Goal: Task Accomplishment & Management: Use online tool/utility

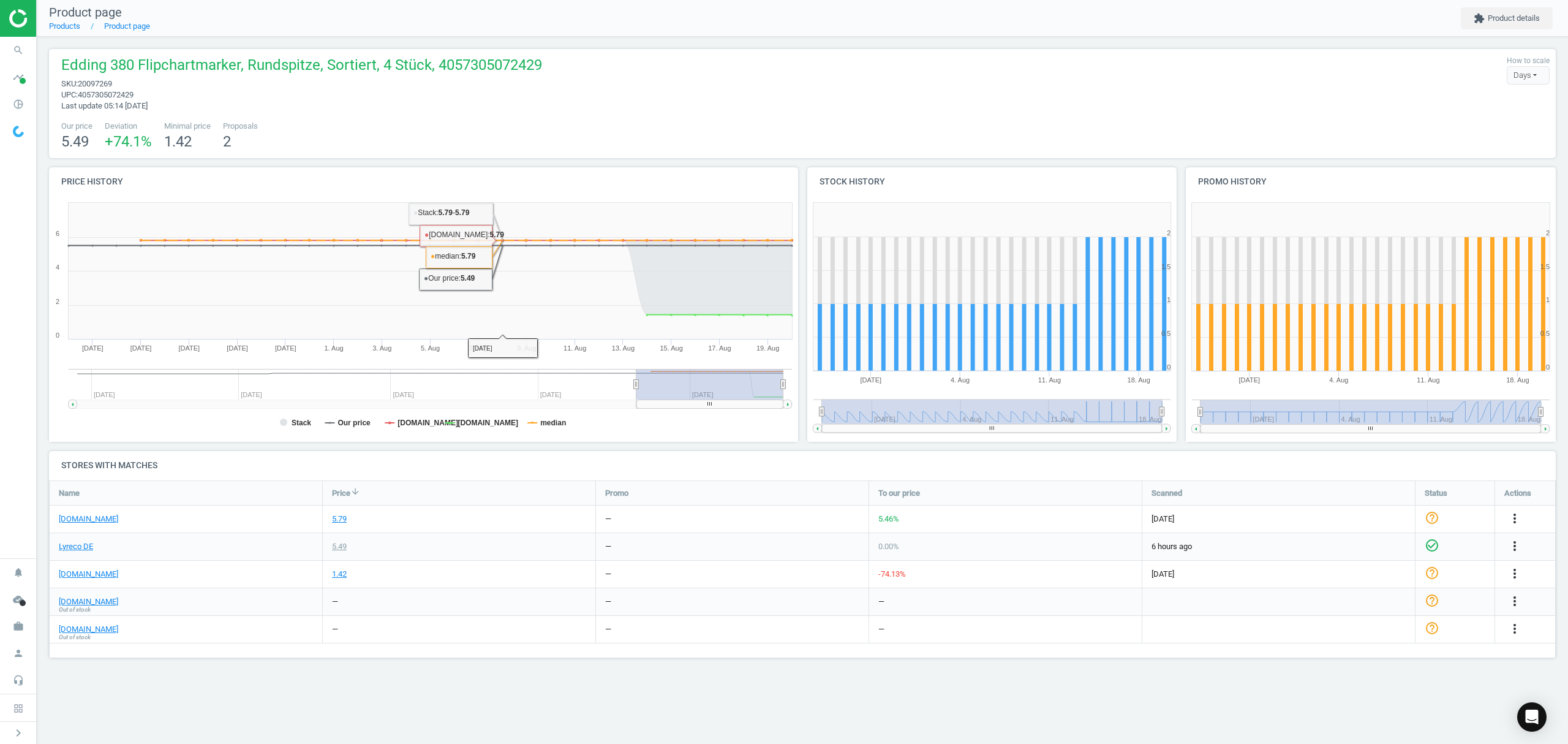
scroll to position [204, 1532]
click at [62, 30] on link "Products" at bounding box center [64, 27] width 31 height 9
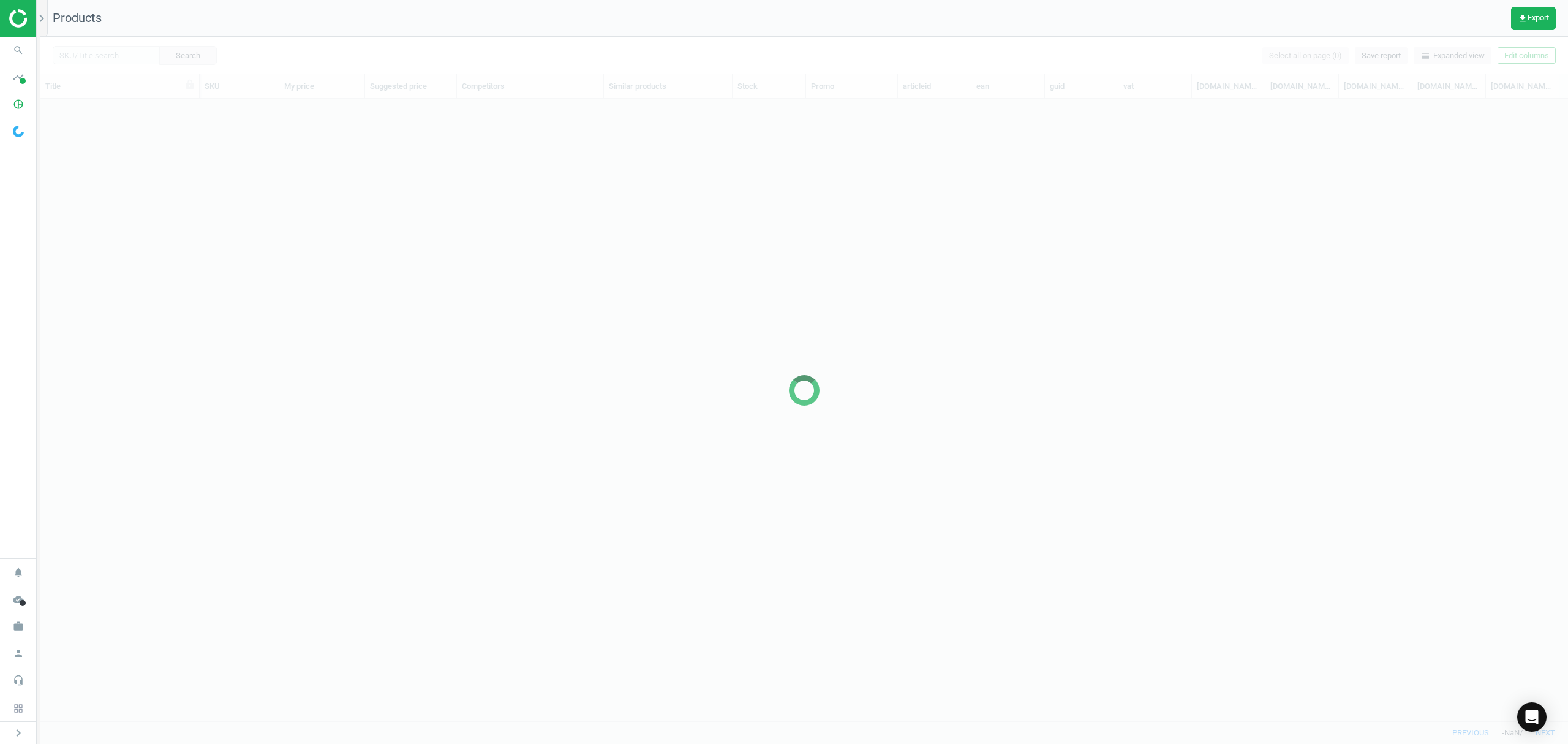
scroll to position [596, 1515]
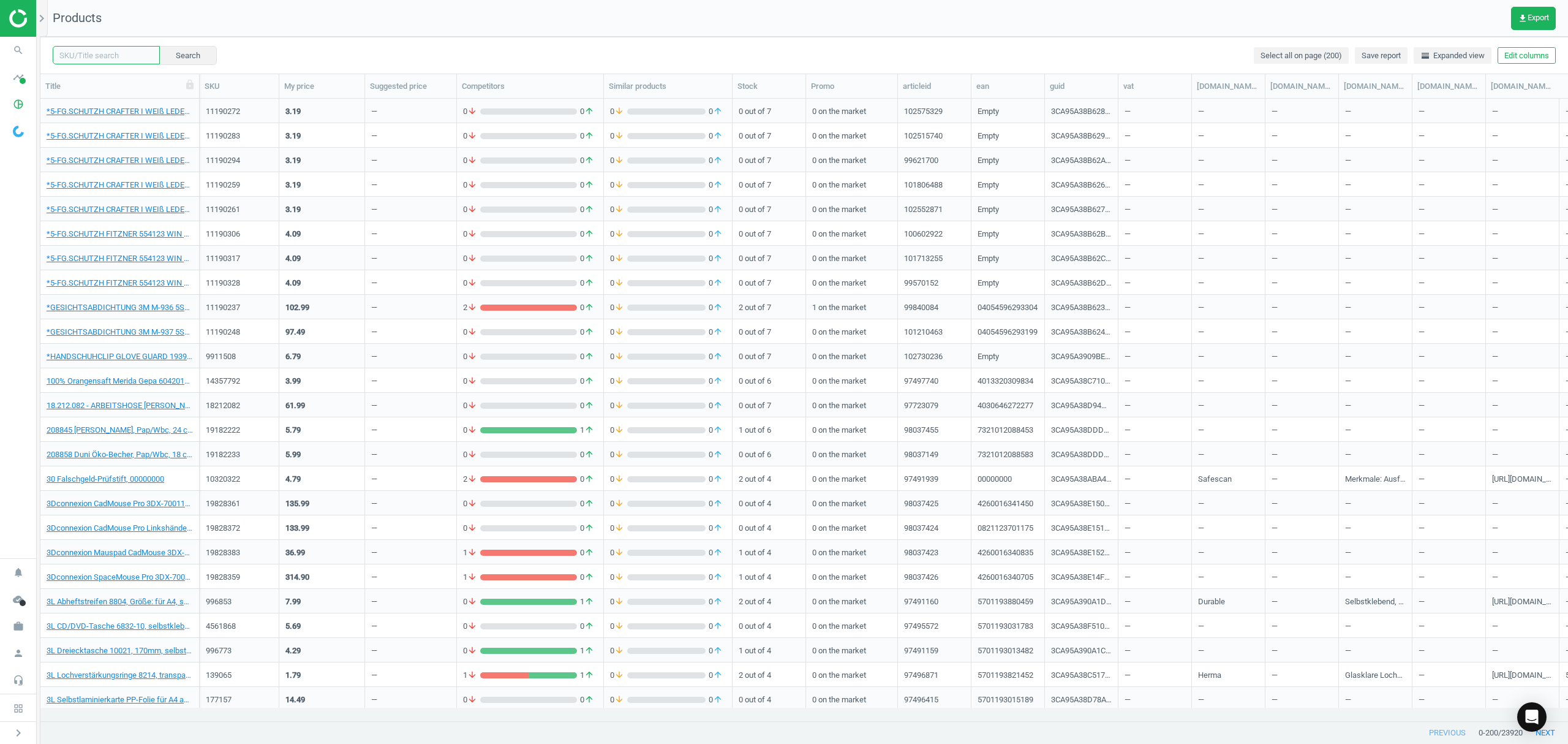
drag, startPoint x: 87, startPoint y: 53, endPoint x: 456, endPoint y: 65, distance: 369.2
click at [87, 53] on input "text" at bounding box center [106, 55] width 107 height 18
paste input "12144714"
type input "12144714"
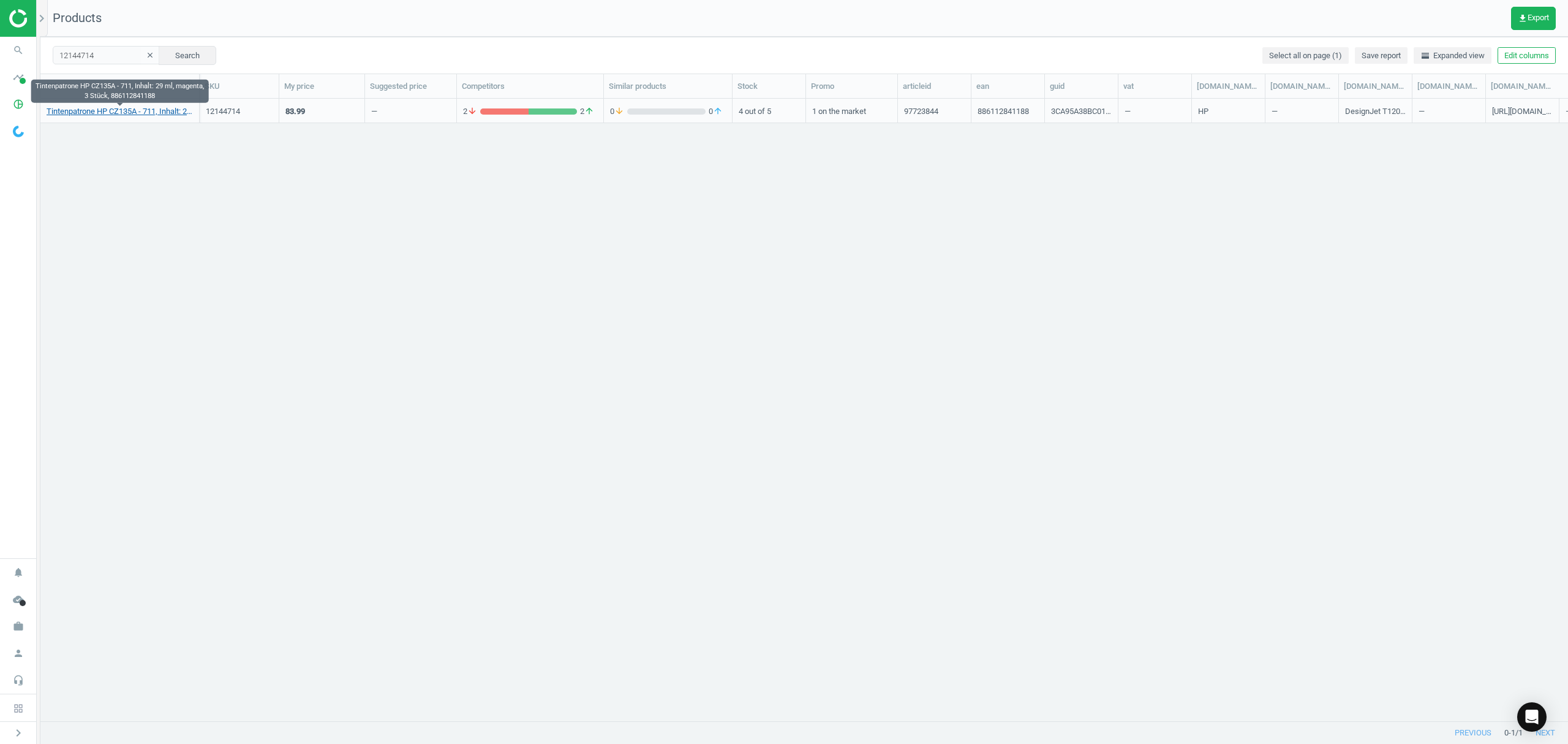
click at [105, 109] on link "Tintenpatrone HP CZ135A - 711, Inhalt: 29 ml, magenta, 3 Stück, 886112841188" at bounding box center [119, 112] width 147 height 11
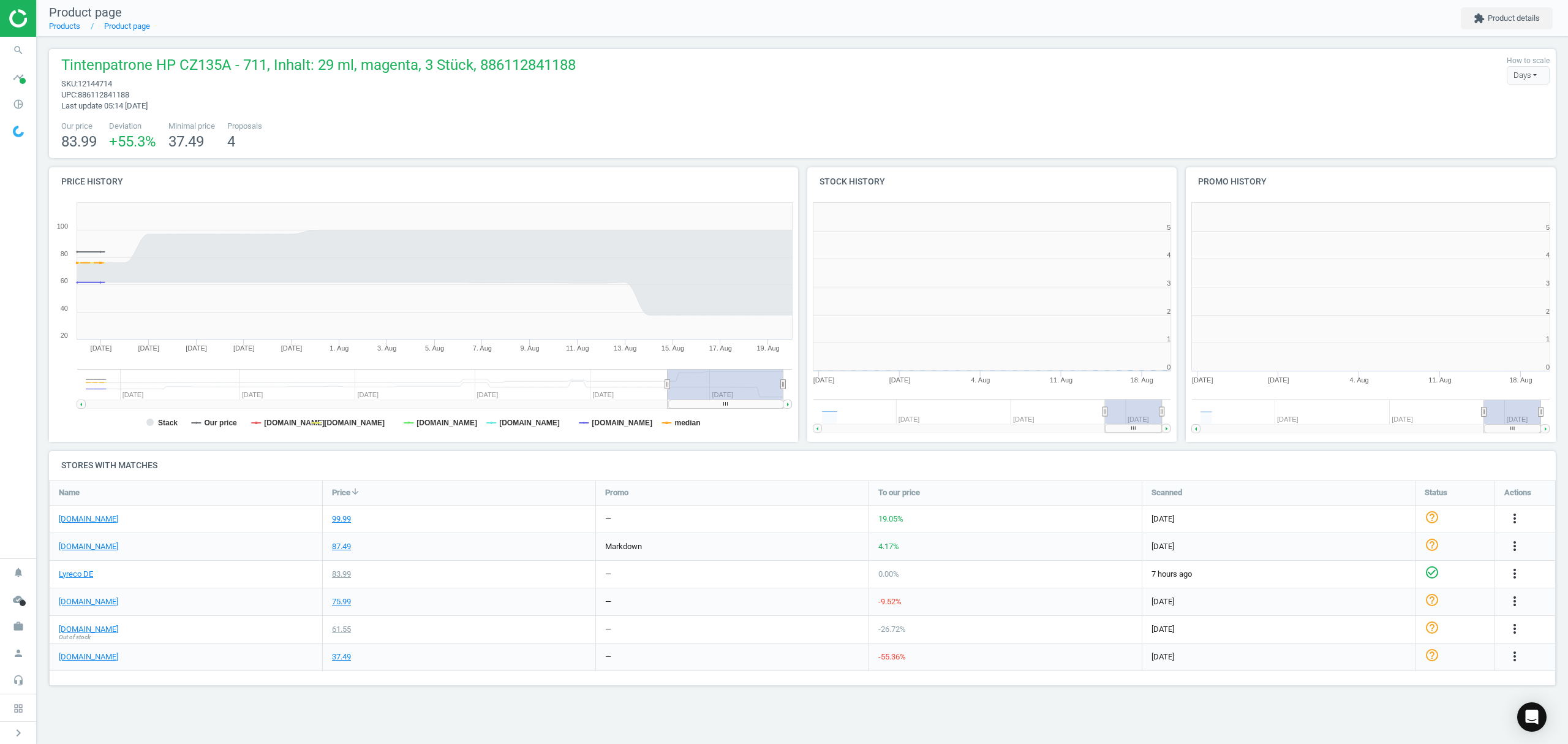
scroll to position [270, 395]
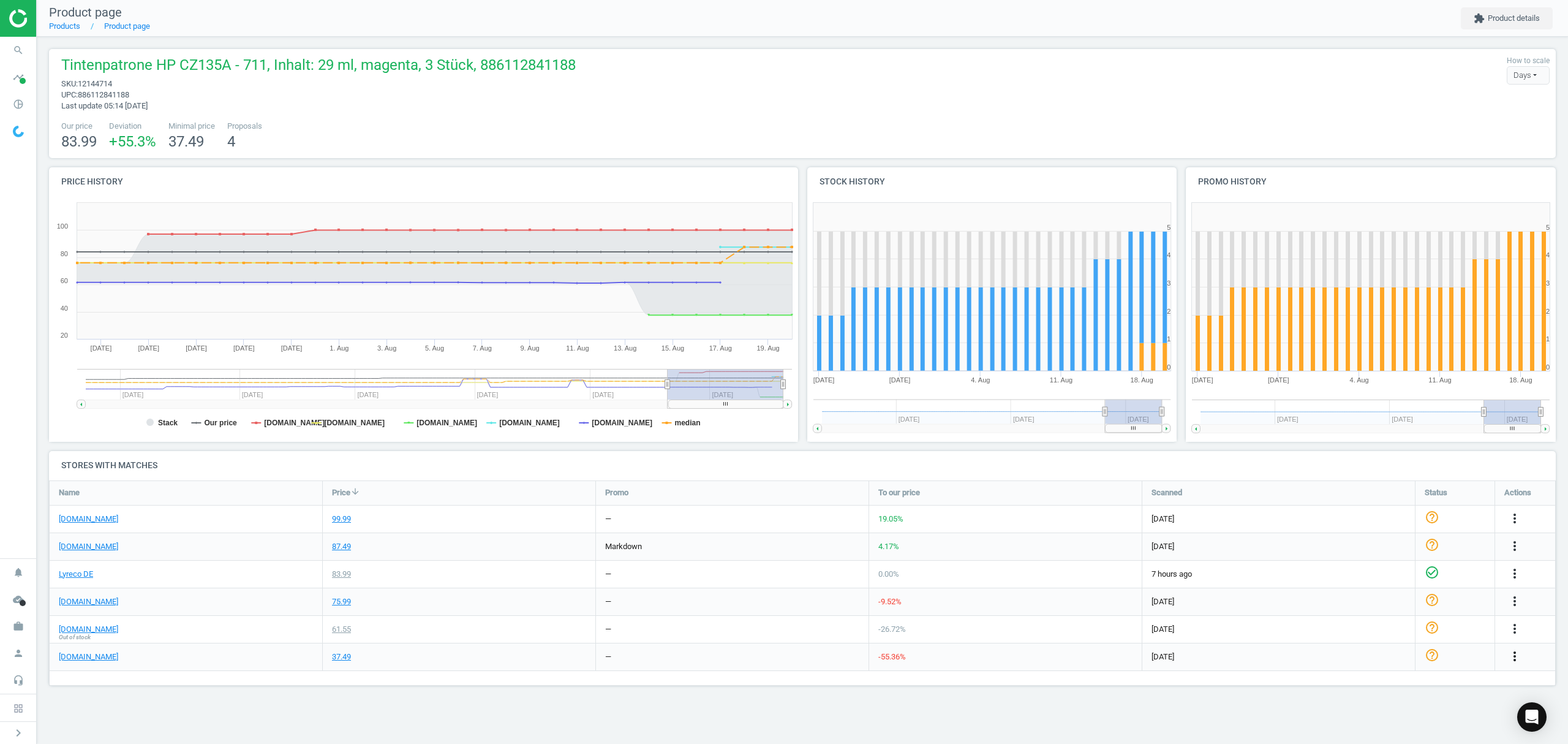
click at [1513, 658] on icon "more_vert" at bounding box center [1515, 656] width 15 height 15
click at [1392, 679] on link "Edit URL/product option" at bounding box center [1418, 677] width 167 height 19
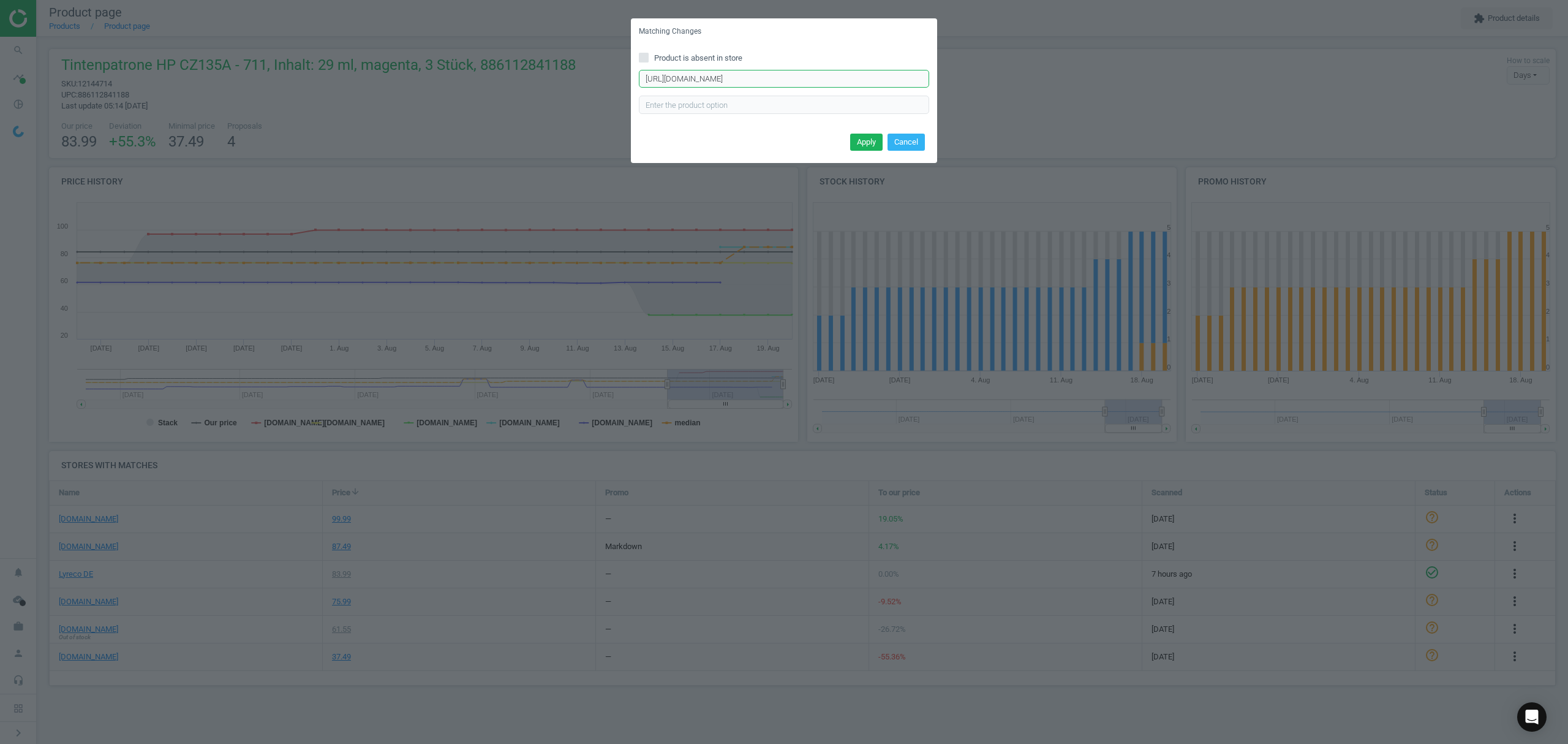
click at [847, 72] on input "[URL][DOMAIN_NAME][PERSON_NAME]" at bounding box center [784, 79] width 291 height 18
paste input "3er-Pack-Tintenpatronen-CZ135A-HP-711/5461/p"
type input "[URL][DOMAIN_NAME][PERSON_NAME]"
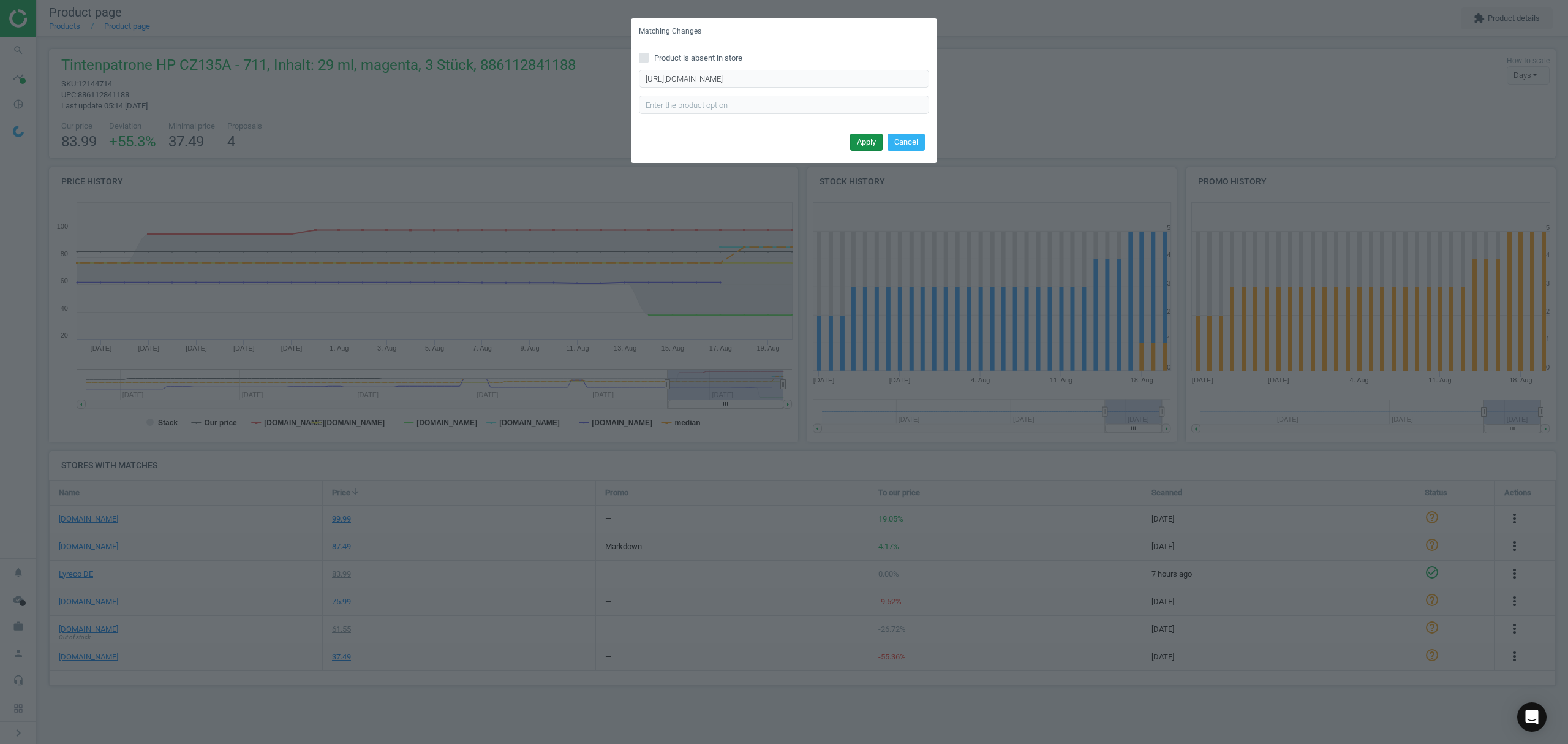
click at [861, 145] on button "Apply" at bounding box center [866, 142] width 32 height 17
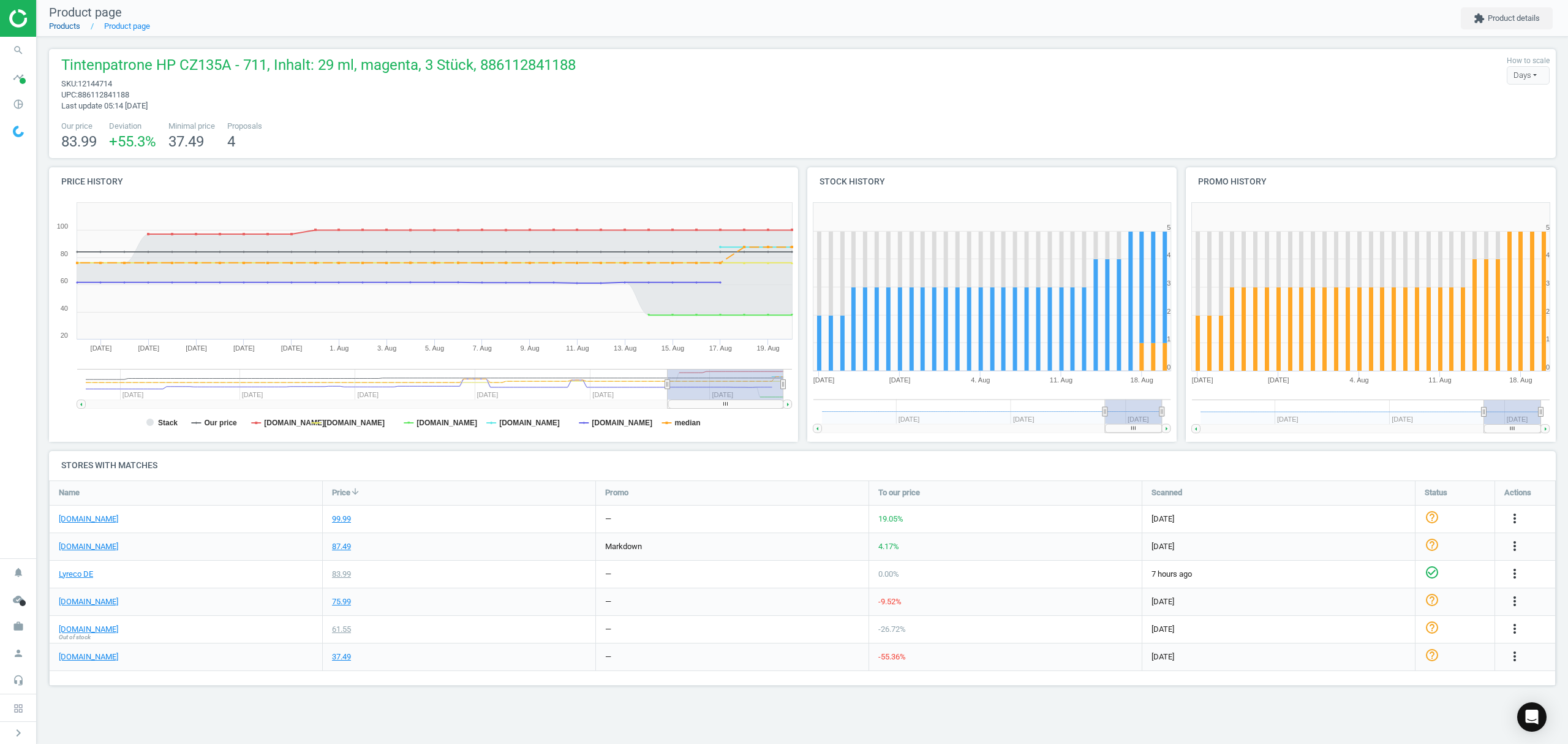
click at [67, 26] on link "Products" at bounding box center [64, 27] width 31 height 9
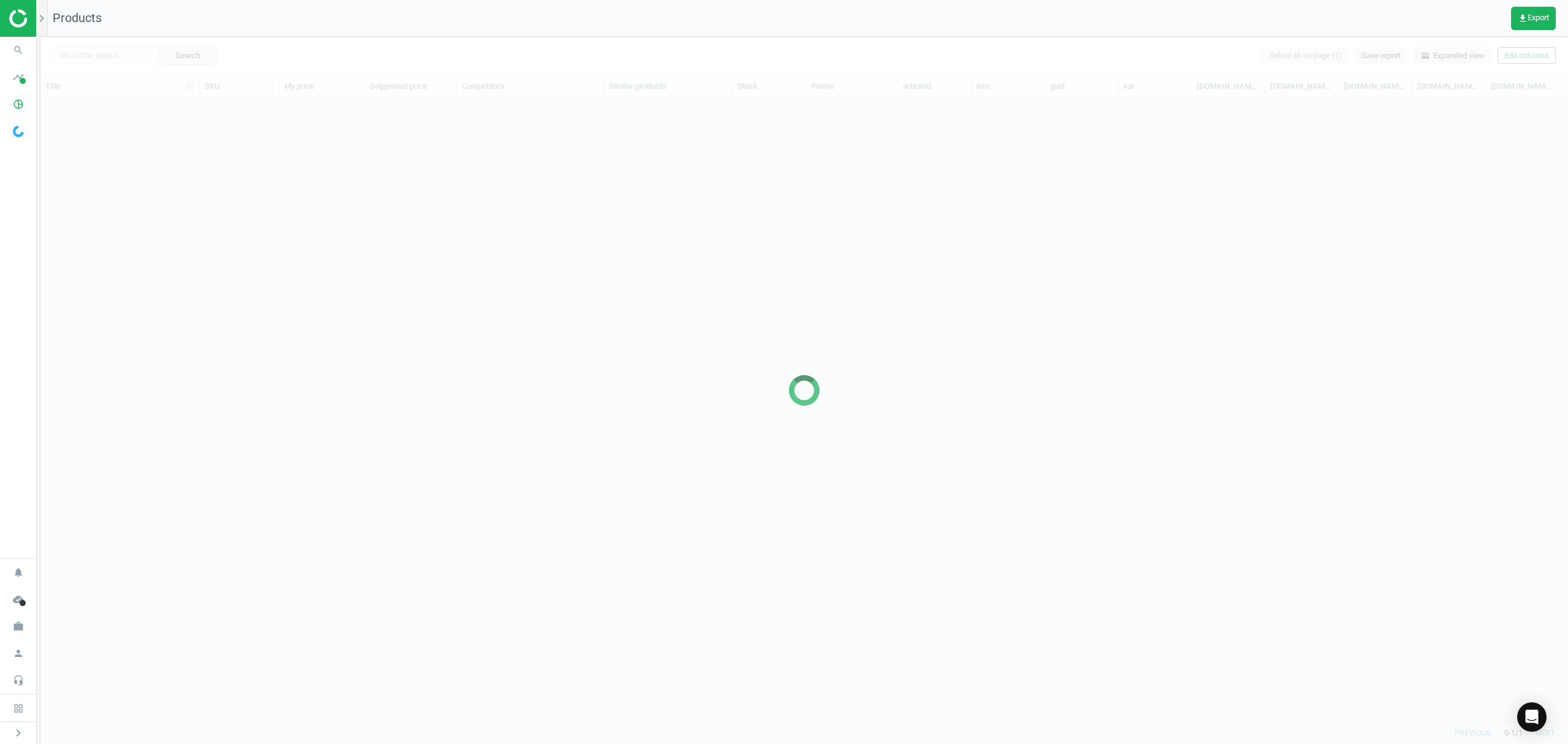
scroll to position [596, 1515]
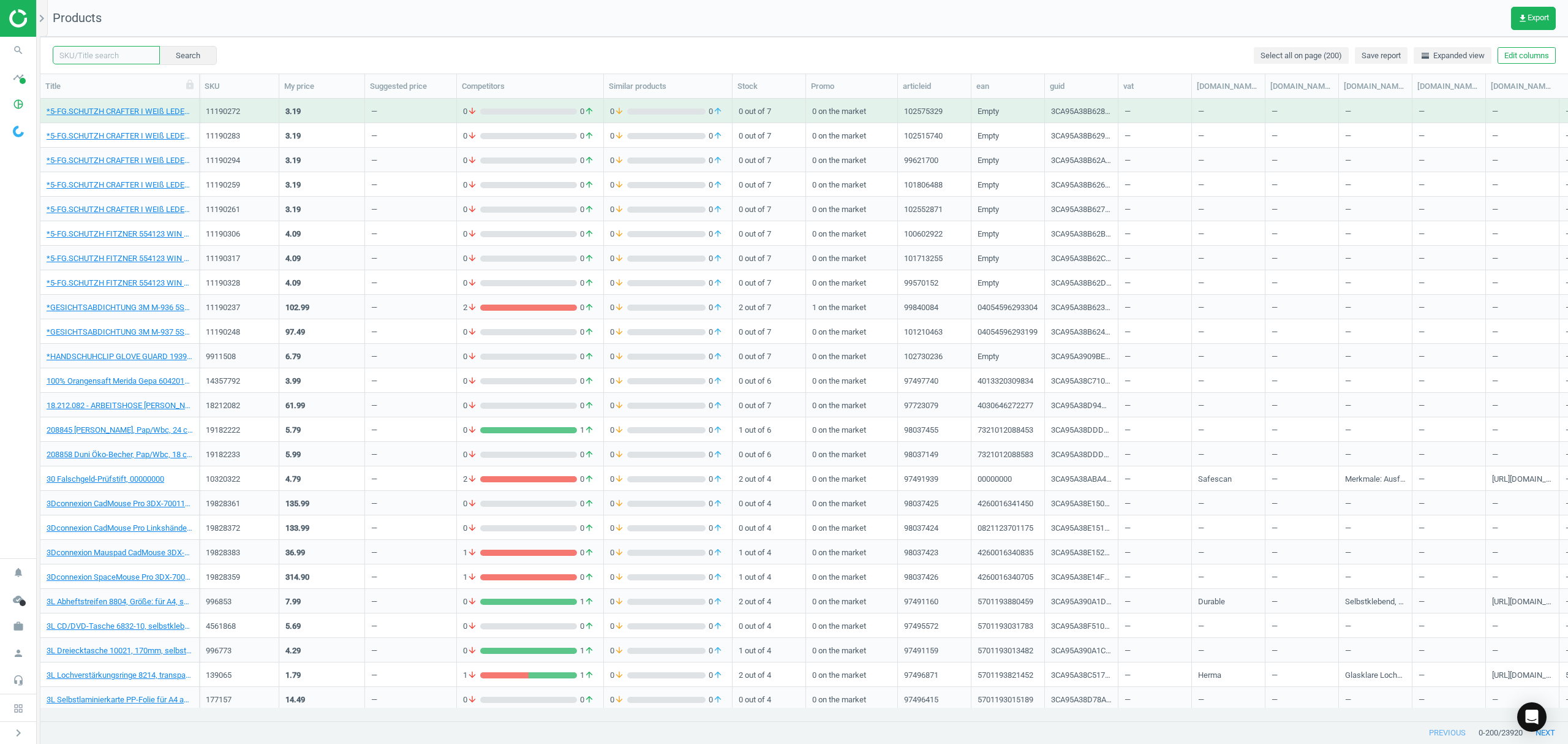
click at [97, 50] on input "text" at bounding box center [106, 55] width 107 height 18
paste input "6556842"
type input "6556842"
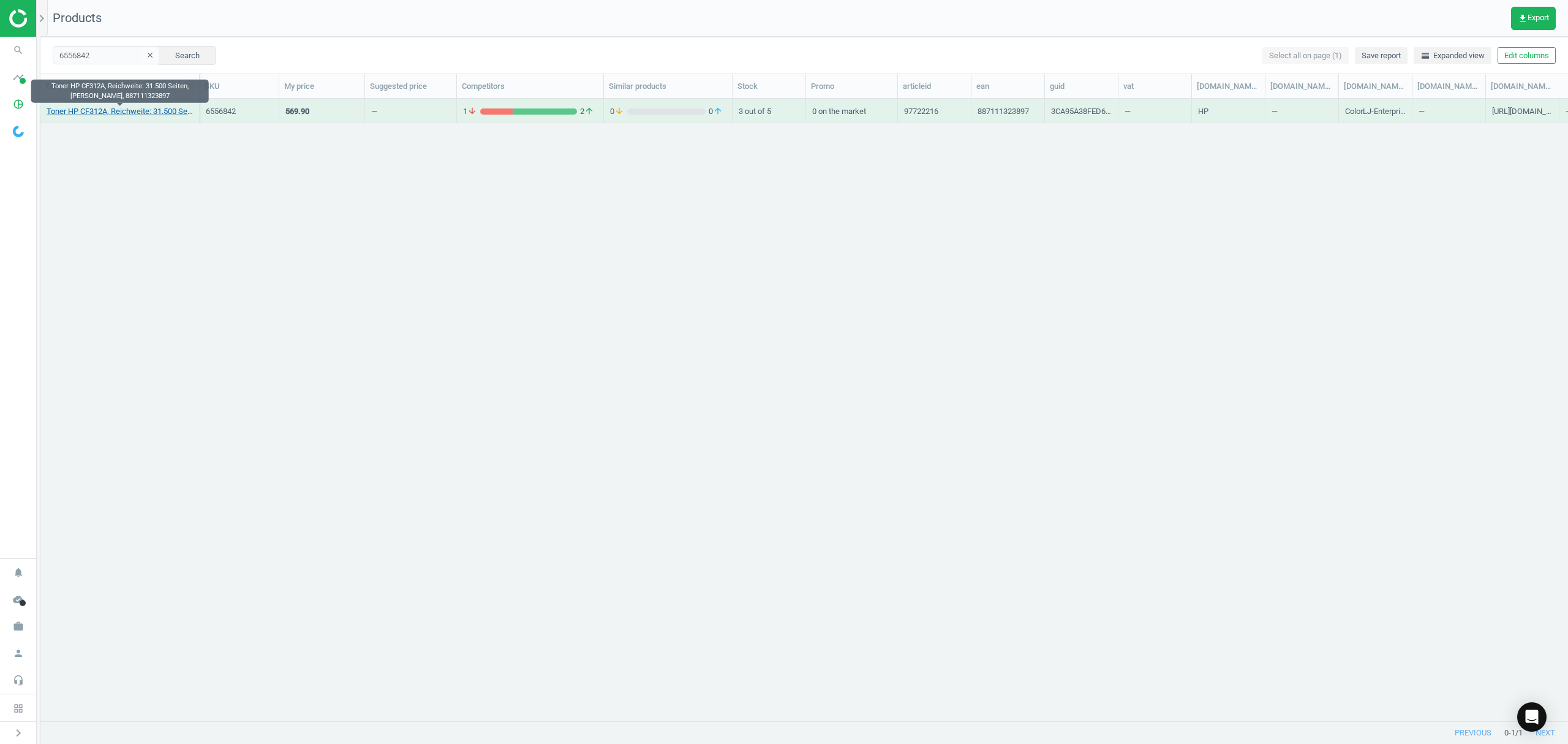
click at [90, 108] on link "Toner HP CF312A, Reichweite: 31.500 Seiten, [PERSON_NAME], 887111323897" at bounding box center [119, 112] width 147 height 11
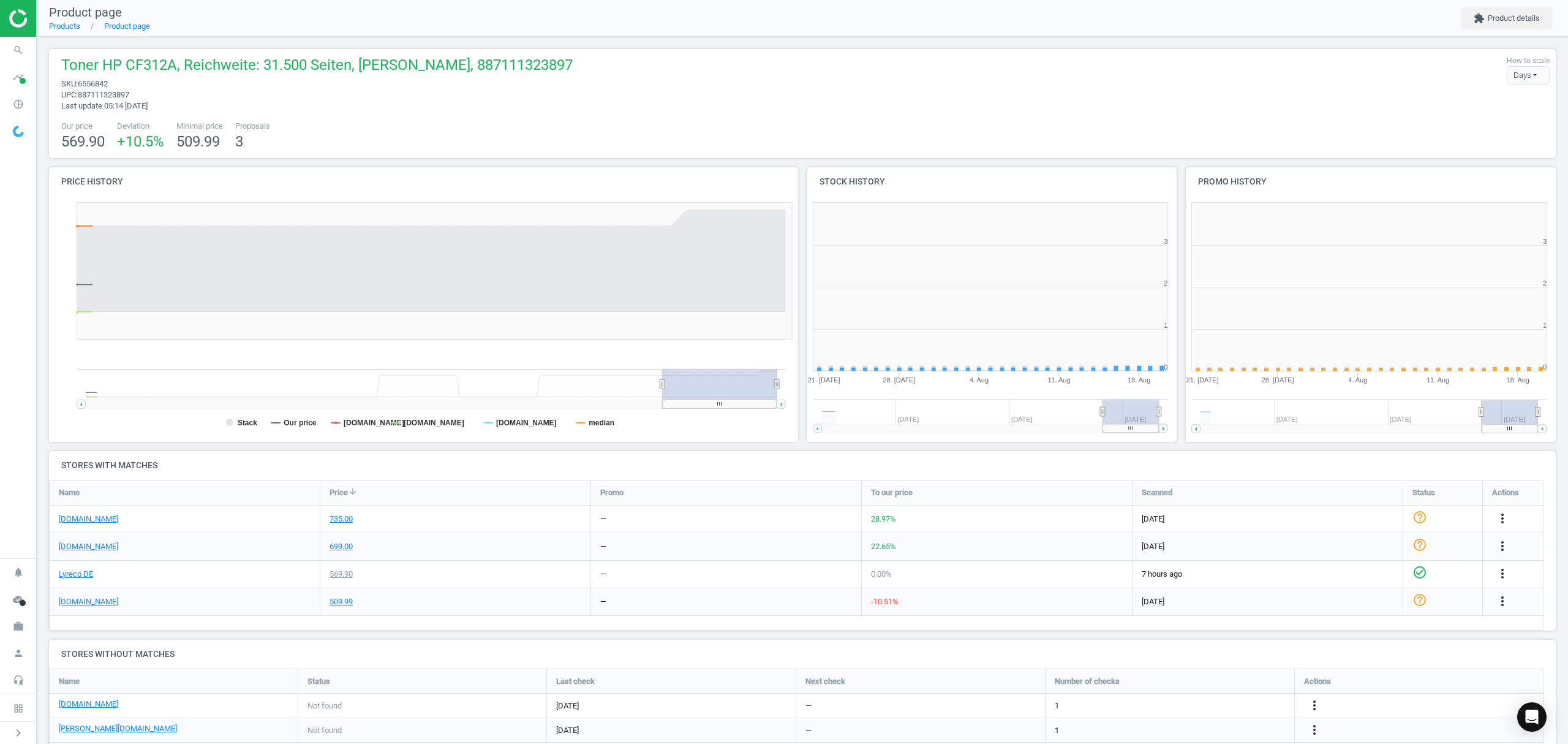
scroll to position [270, 392]
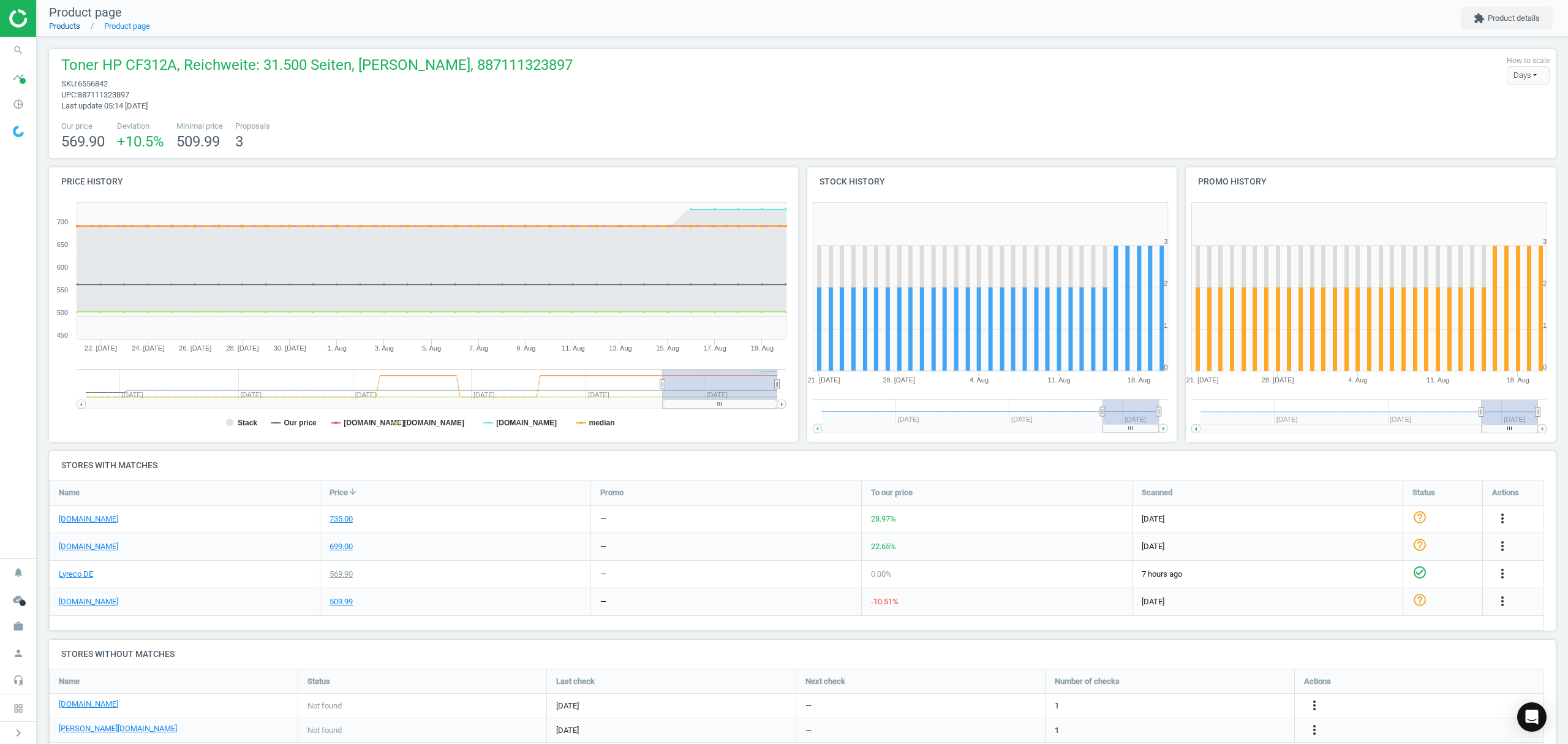
click at [64, 22] on link "Products" at bounding box center [64, 27] width 31 height 9
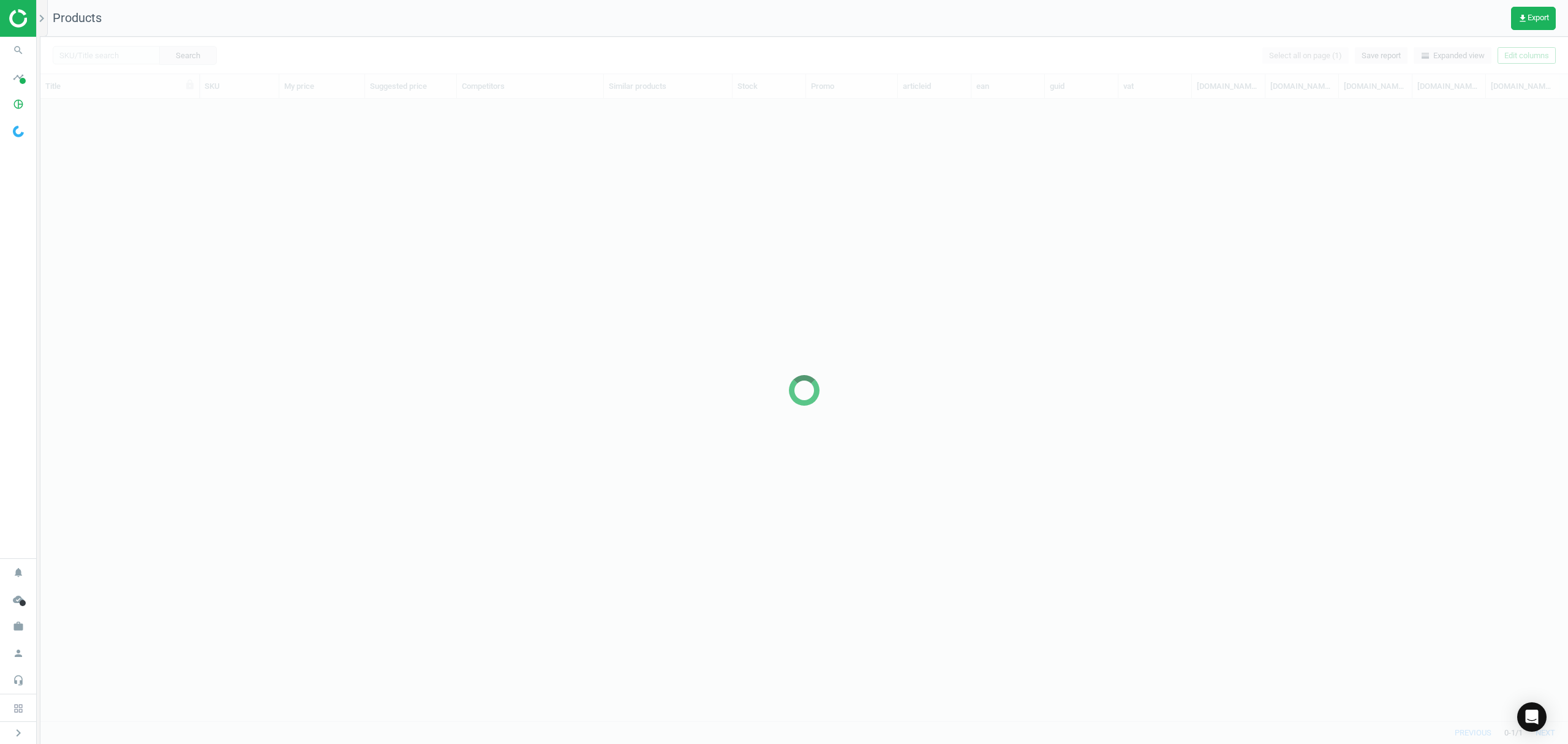
scroll to position [596, 1515]
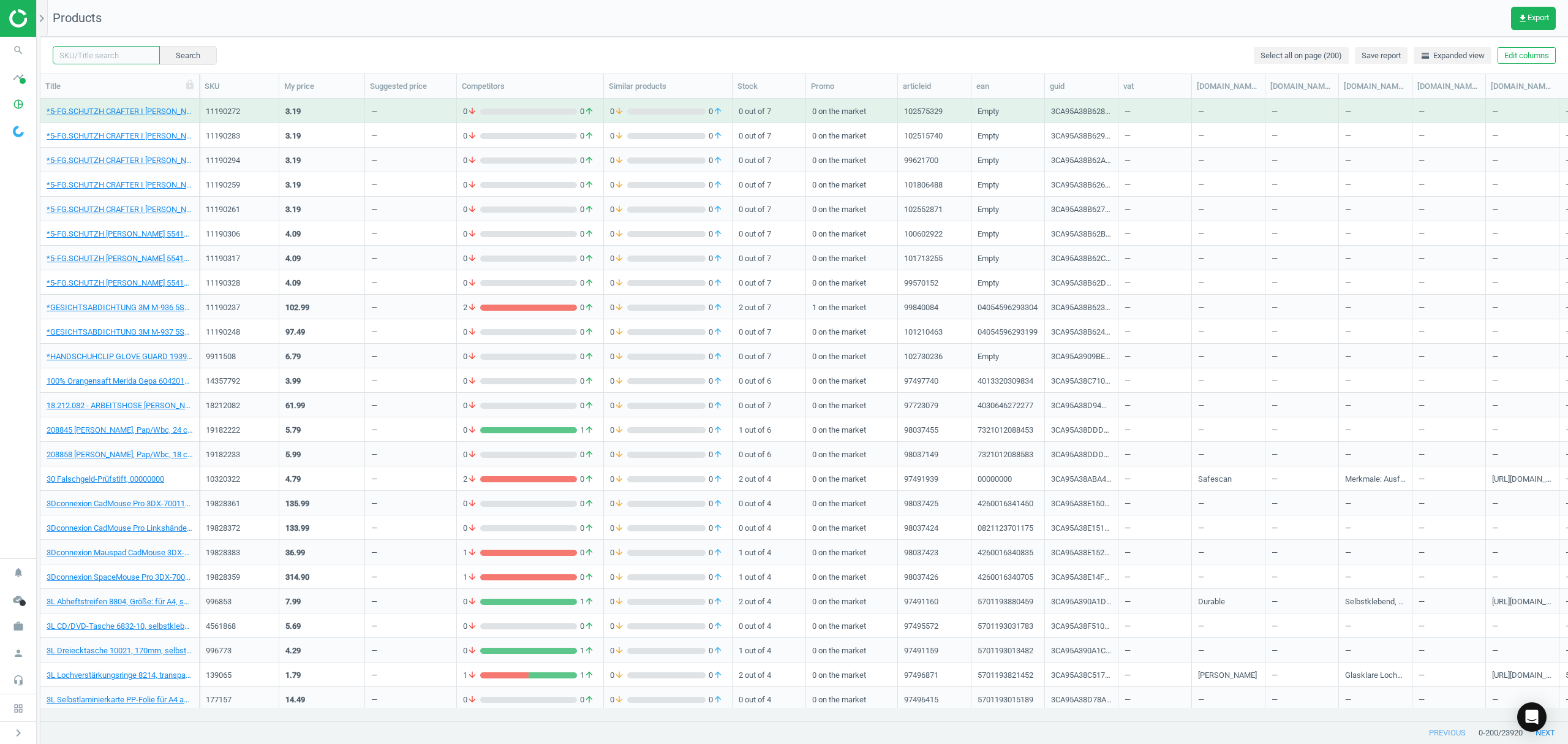
drag, startPoint x: 112, startPoint y: 51, endPoint x: 288, endPoint y: 55, distance: 176.0
click at [112, 51] on input "text" at bounding box center [106, 55] width 107 height 18
paste input "11893965"
type input "11893965"
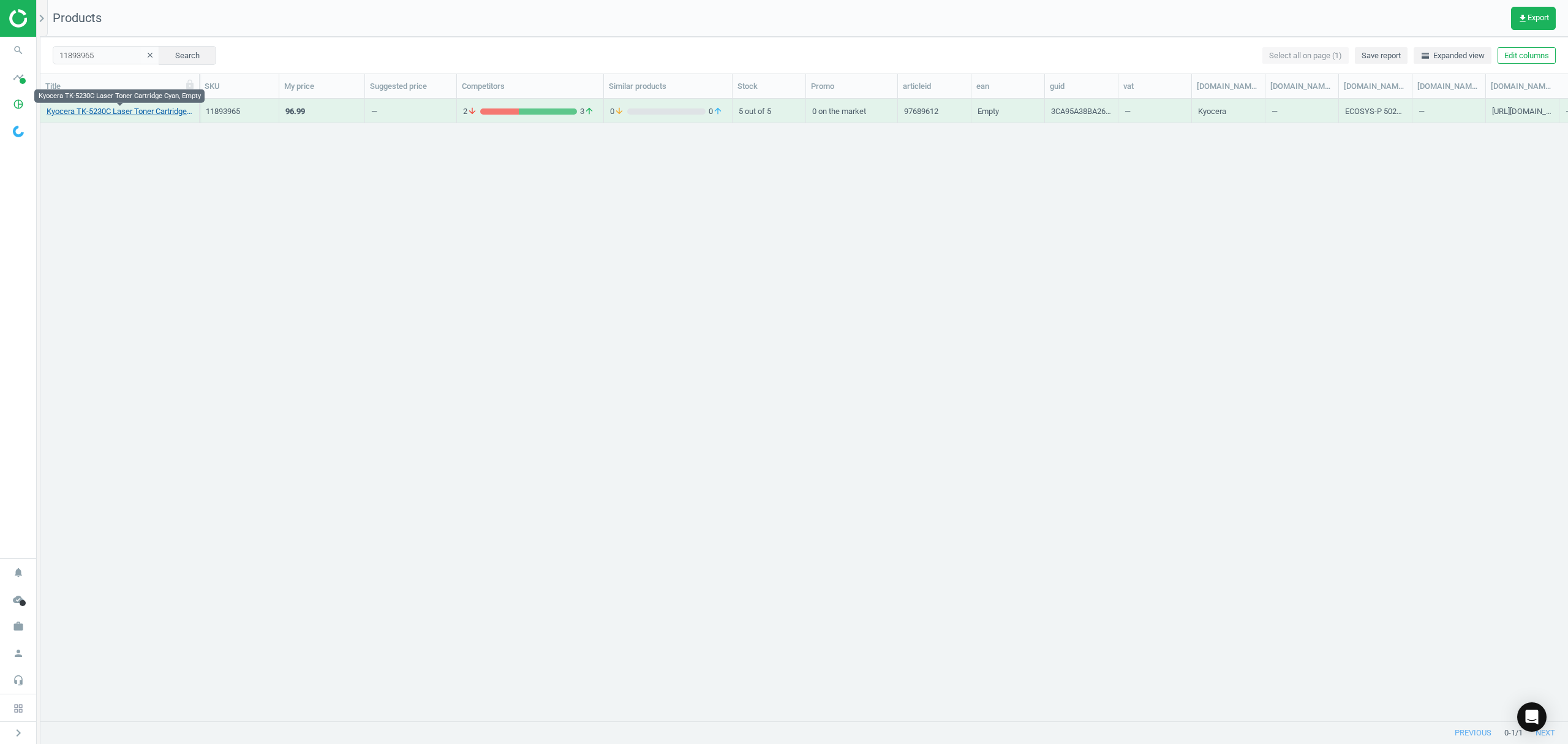
click at [95, 111] on link "Kyocera TK-5230C Laser Toner Cartridge Cyan, Empty" at bounding box center [119, 112] width 147 height 11
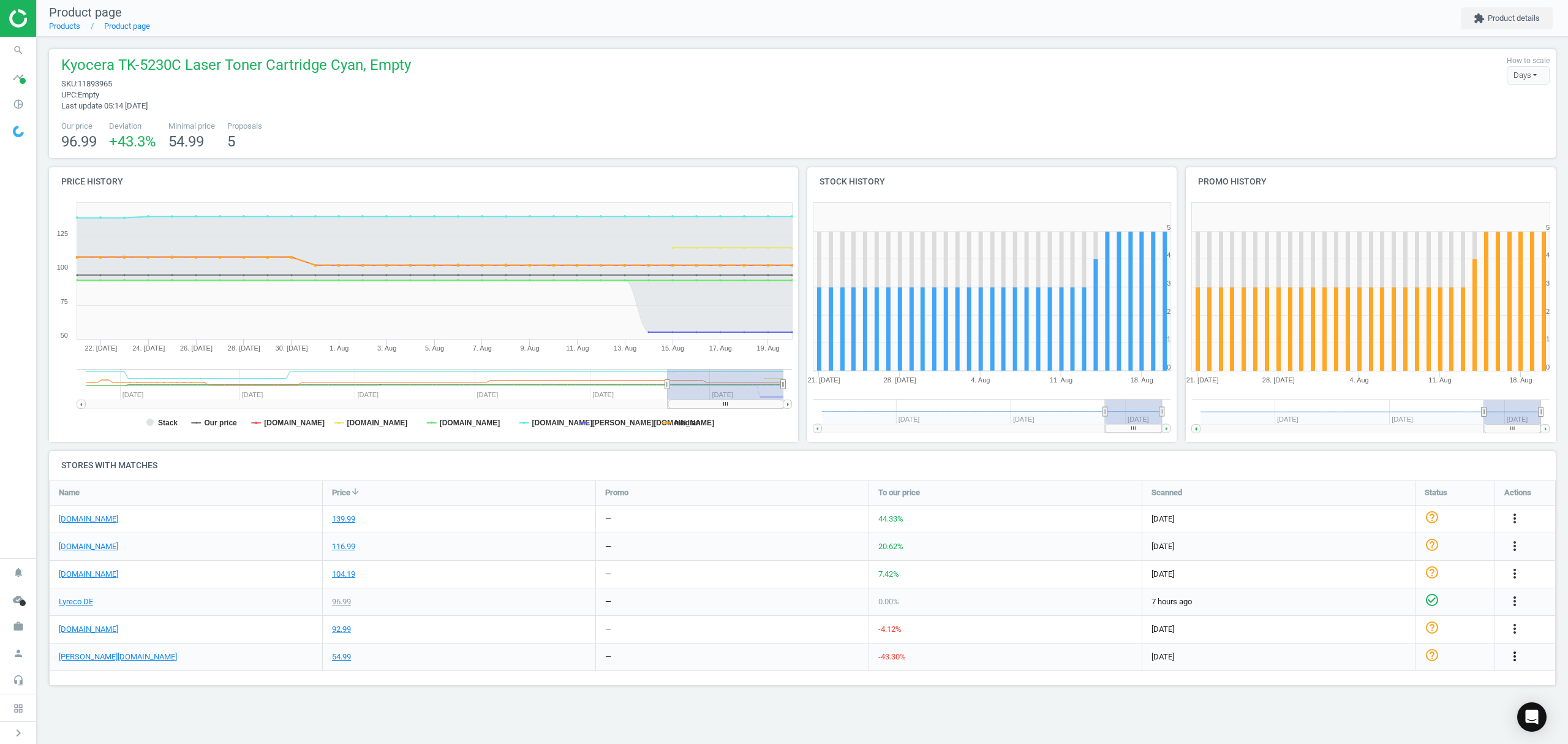
click at [1514, 656] on icon "more_vert" at bounding box center [1515, 656] width 15 height 15
click at [1378, 677] on link "Edit URL/product option" at bounding box center [1418, 677] width 167 height 19
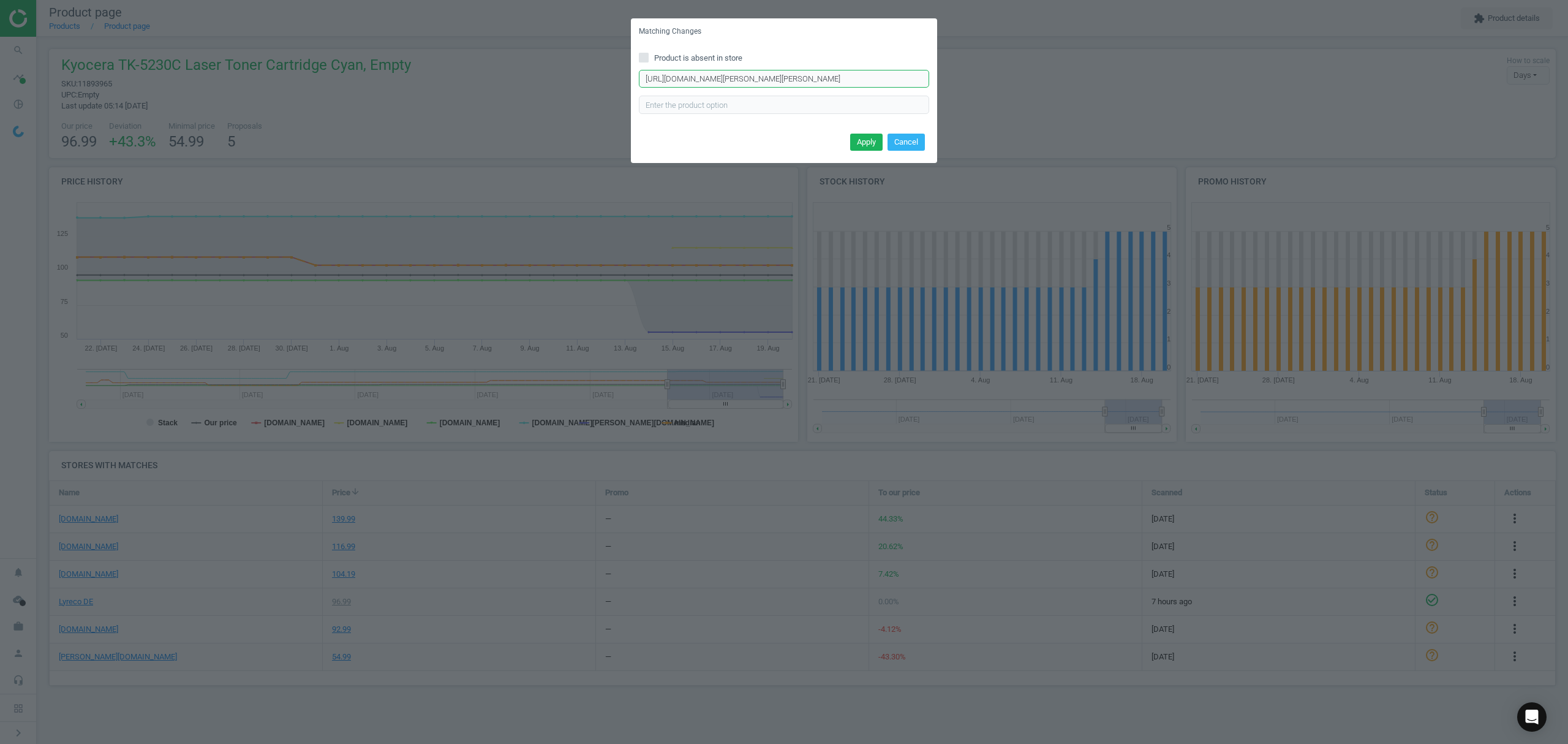
click at [807, 81] on input "[URL][DOMAIN_NAME][PERSON_NAME][PERSON_NAME]" at bounding box center [784, 79] width 291 height 18
click at [806, 80] on input "[URL][DOMAIN_NAME][PERSON_NAME][PERSON_NAME]" at bounding box center [784, 79] width 291 height 18
paste input "Kyocera-Tonerpatrone-TK-5230C/285070"
type input "[URL][DOMAIN_NAME][PERSON_NAME]"
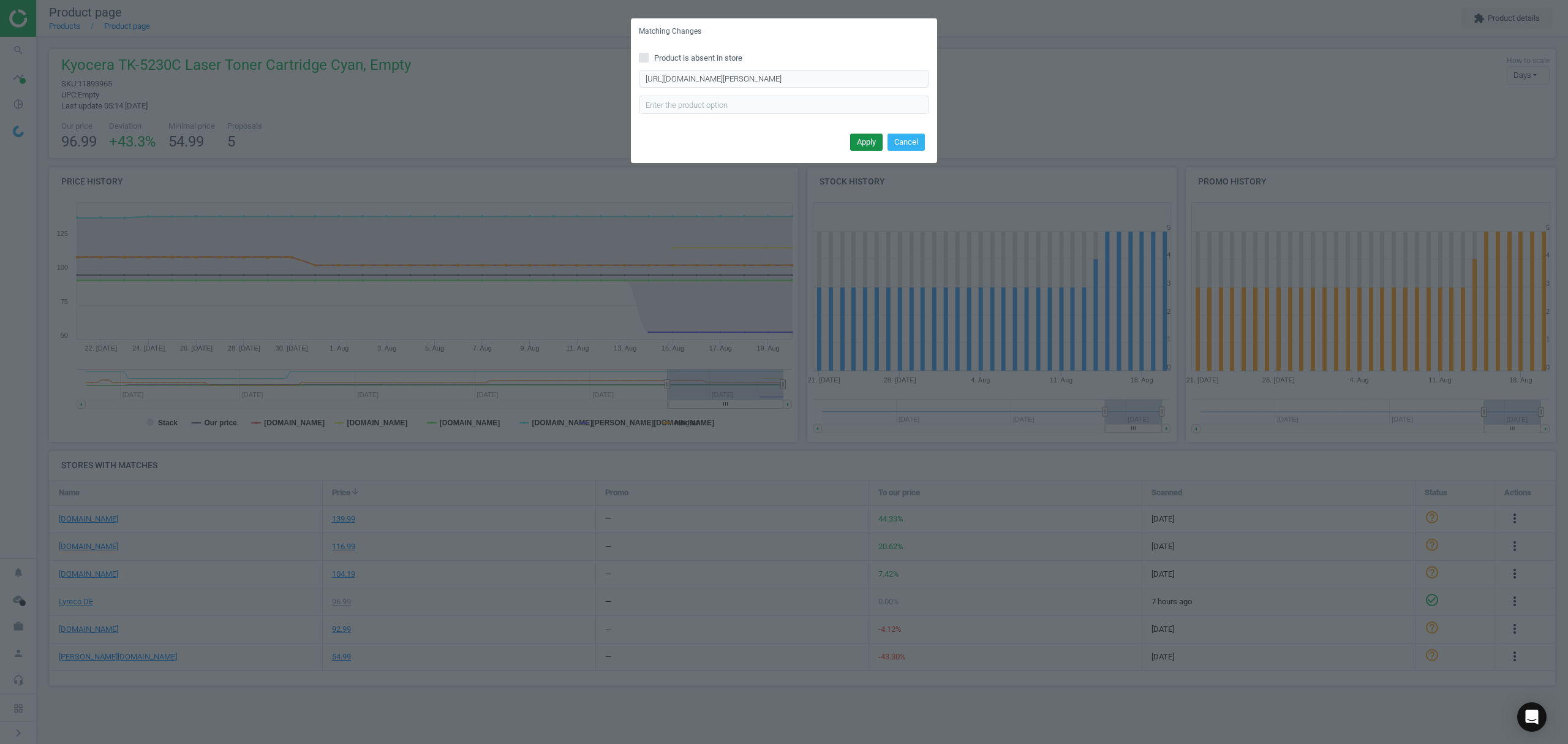
click at [864, 138] on button "Apply" at bounding box center [866, 142] width 32 height 17
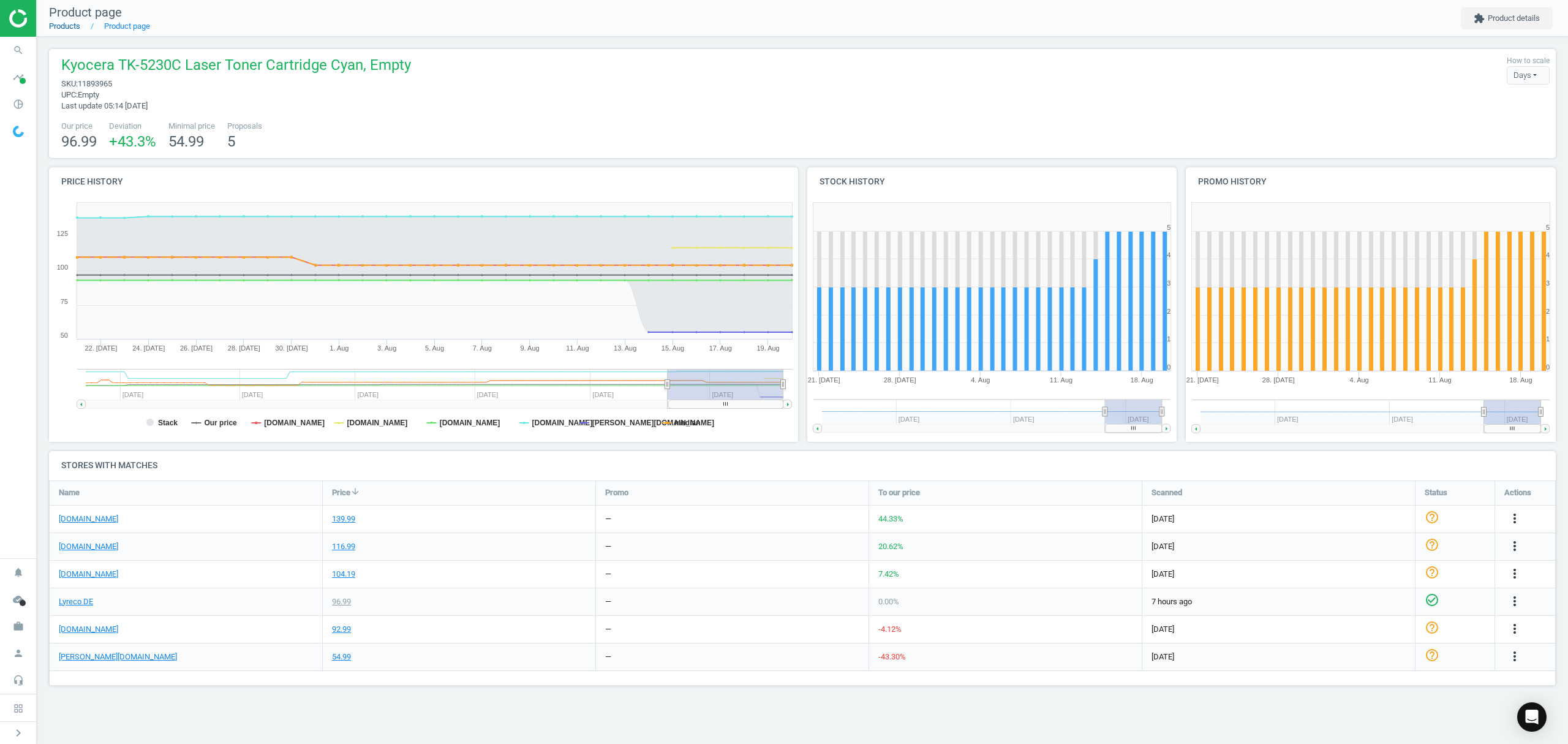
click at [72, 26] on link "Products" at bounding box center [64, 27] width 31 height 9
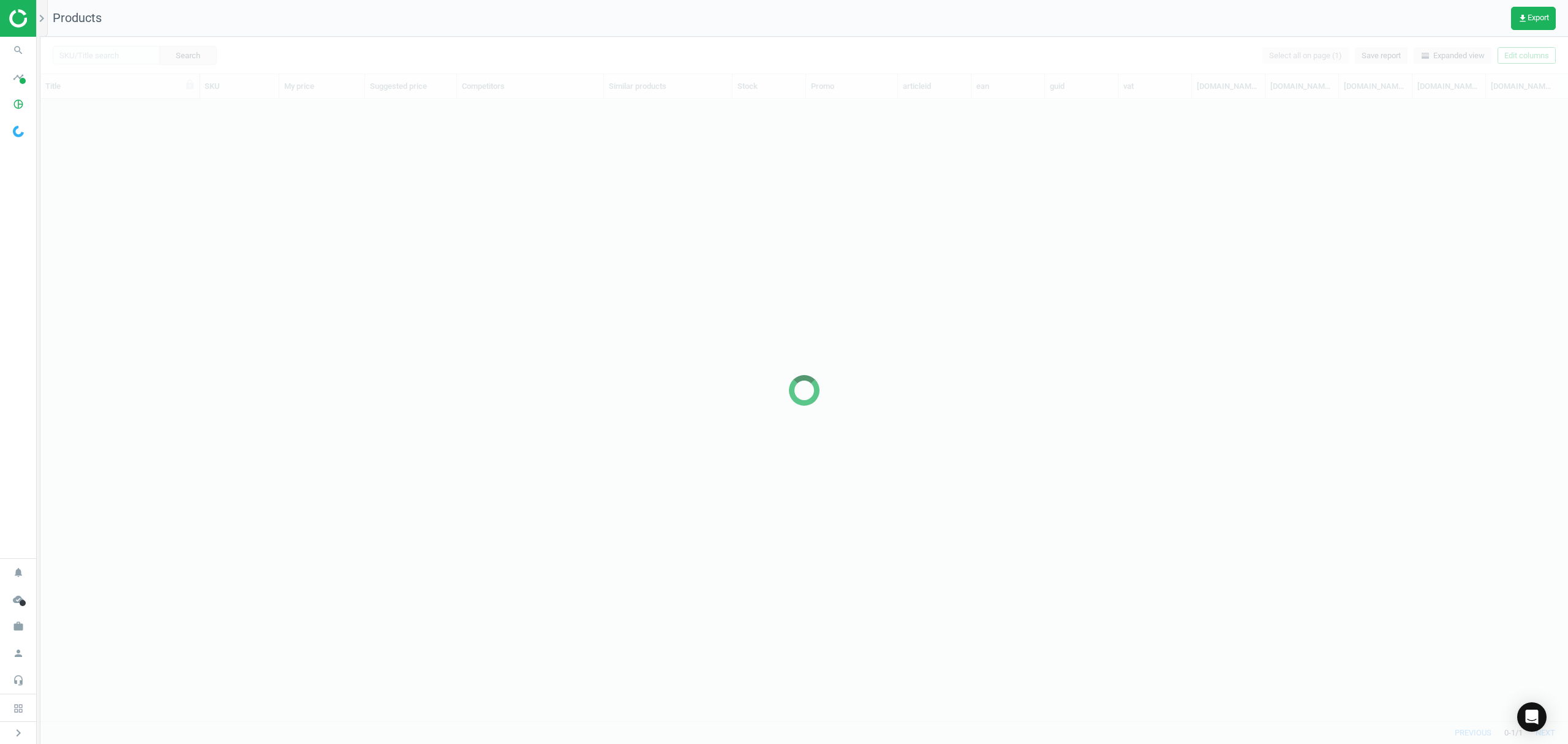
scroll to position [596, 1515]
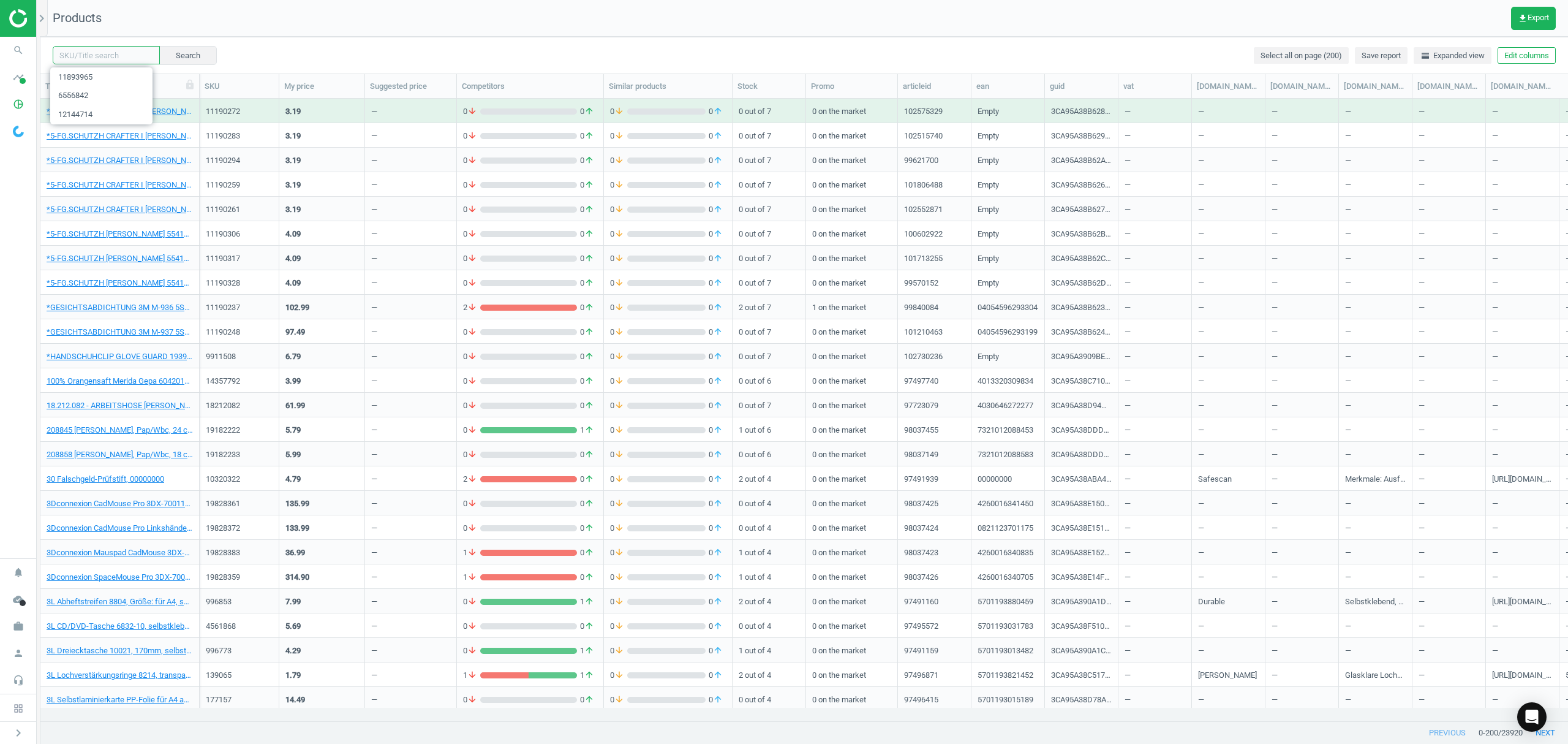
click at [91, 58] on input "text" at bounding box center [106, 55] width 107 height 18
paste input "11893976"
type input "11893976"
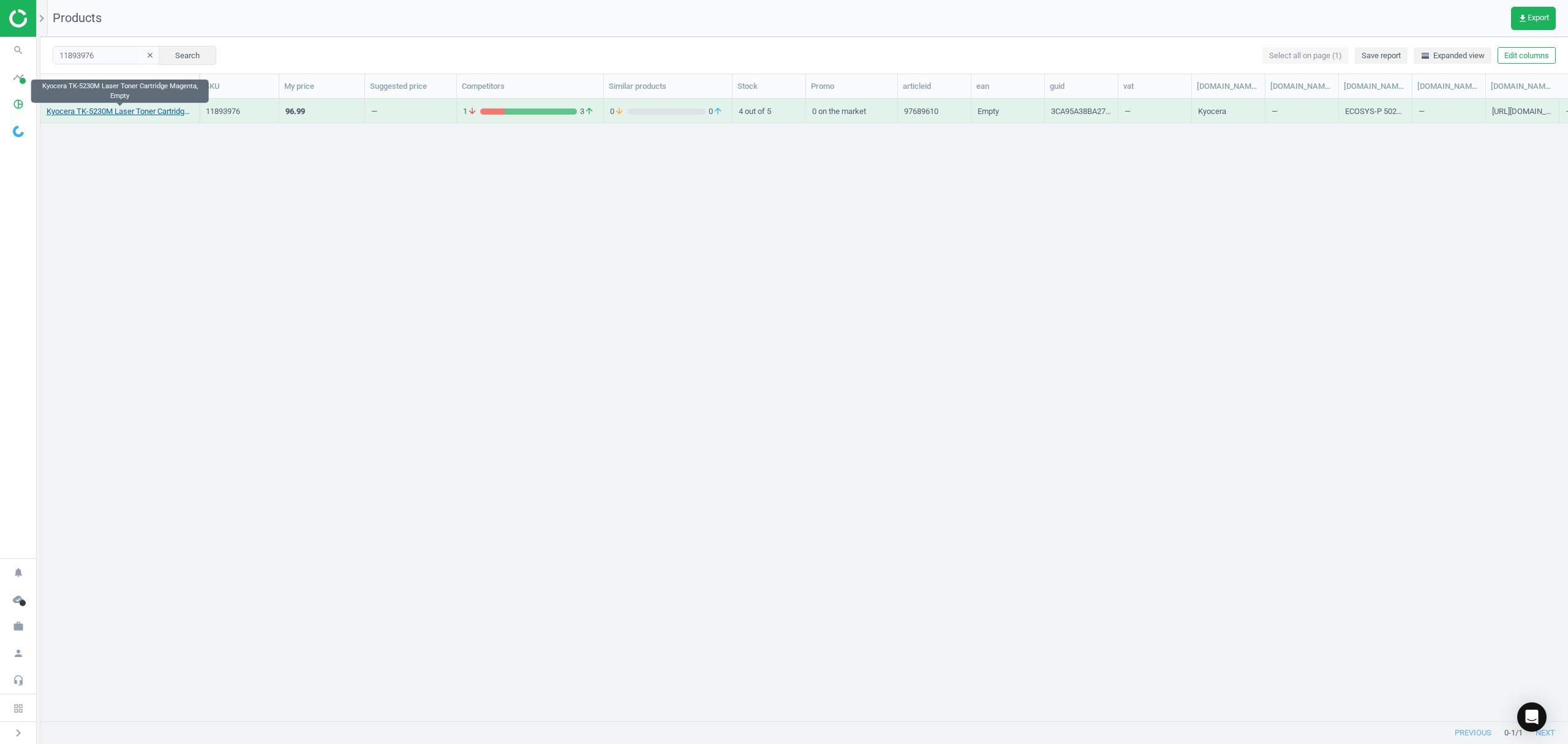
click at [90, 116] on link "Kyocera TK-5230M Laser Toner Cartridge Magenta, Empty" at bounding box center [119, 112] width 147 height 11
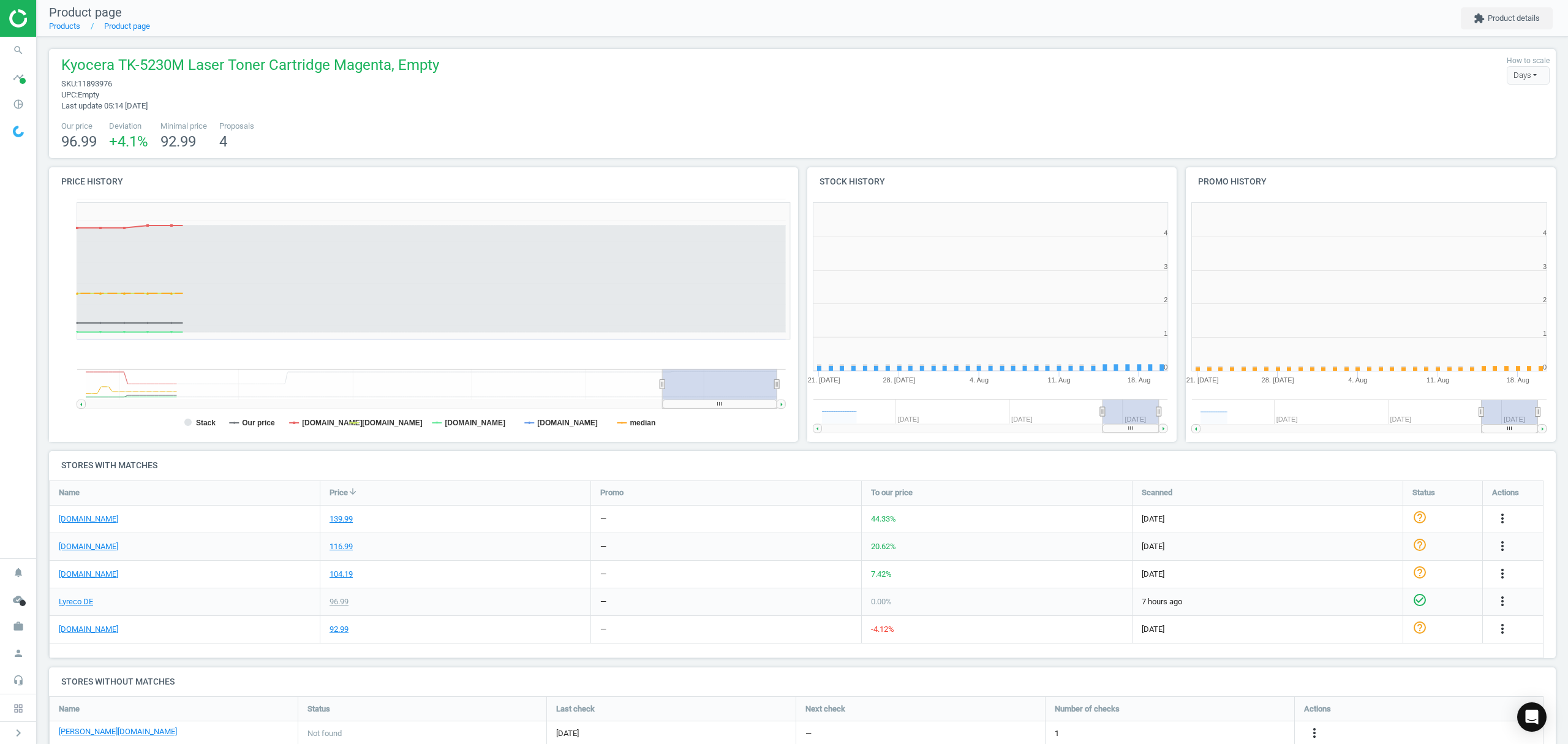
scroll to position [270, 392]
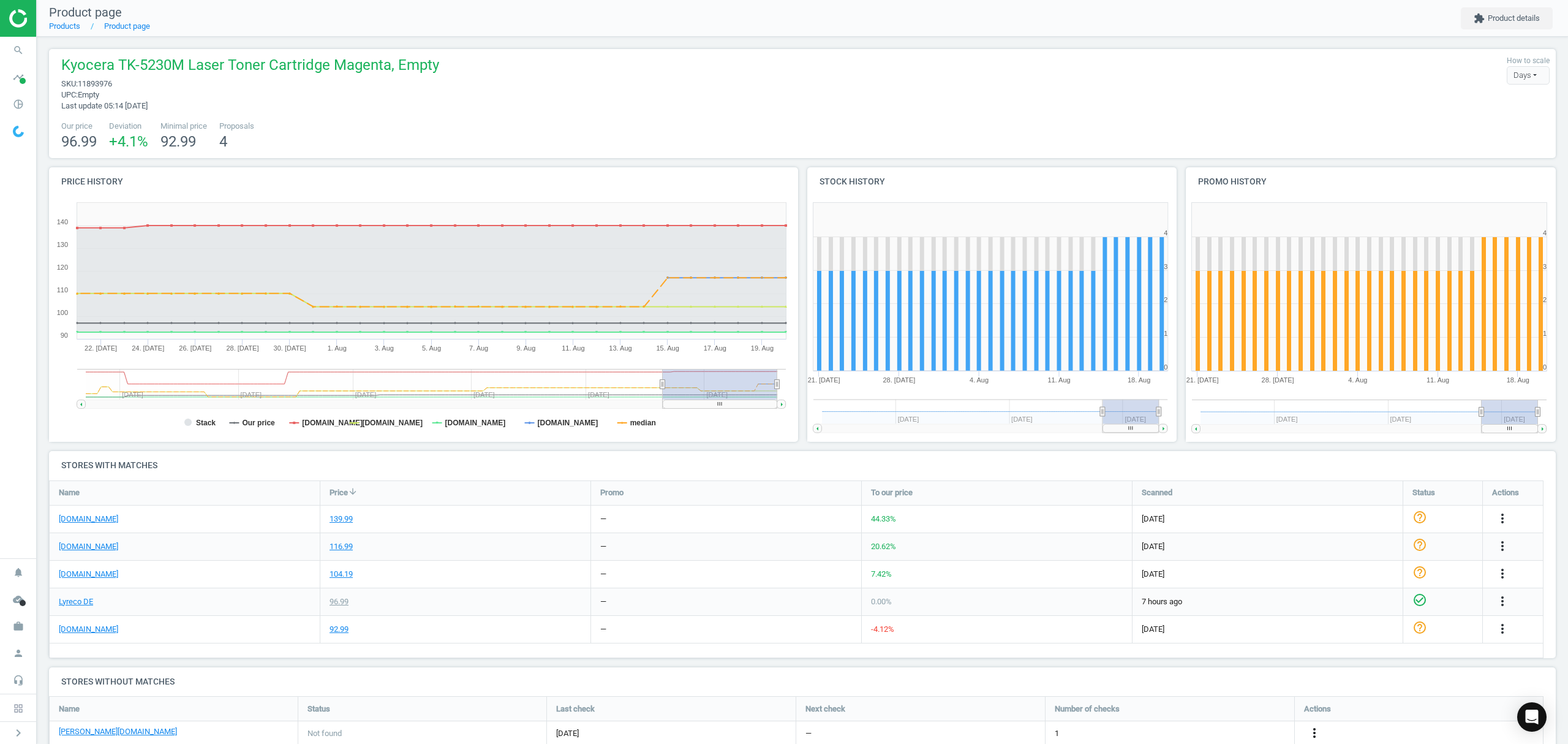
click at [1313, 731] on icon "more_vert" at bounding box center [1314, 733] width 15 height 15
click at [1221, 717] on link "Edit URL/product option" at bounding box center [1218, 715] width 167 height 19
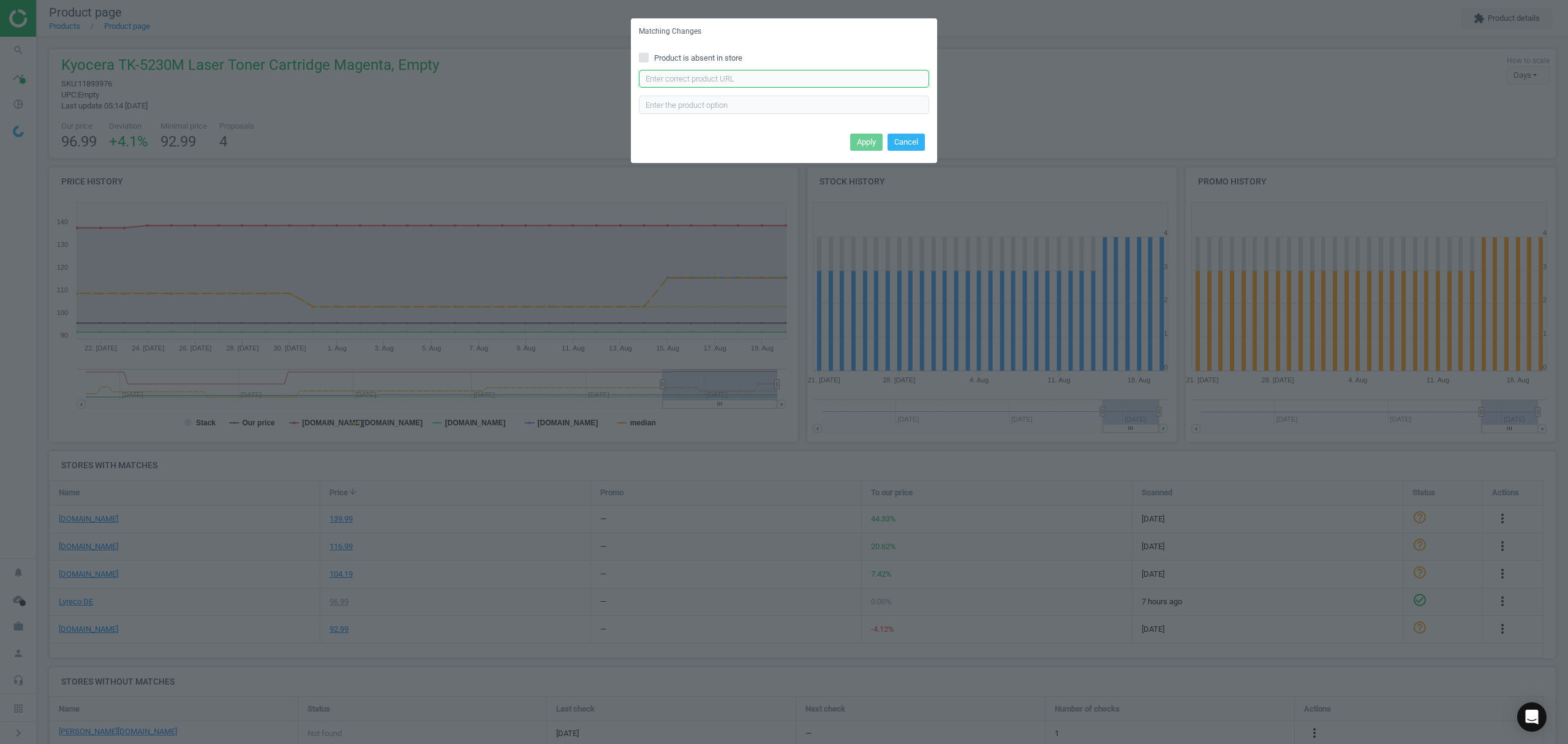
click at [810, 79] on input "text" at bounding box center [784, 79] width 291 height 18
paste input "https://www.otto-office.com/de/Tonerpatrone-TK-5230M/285071/p?product=bundle"
type input "https://www.otto-office.com/de/Tonerpatrone-TK-5230M/285071/p?product=bundle"
click at [860, 138] on button "Apply" at bounding box center [866, 142] width 32 height 17
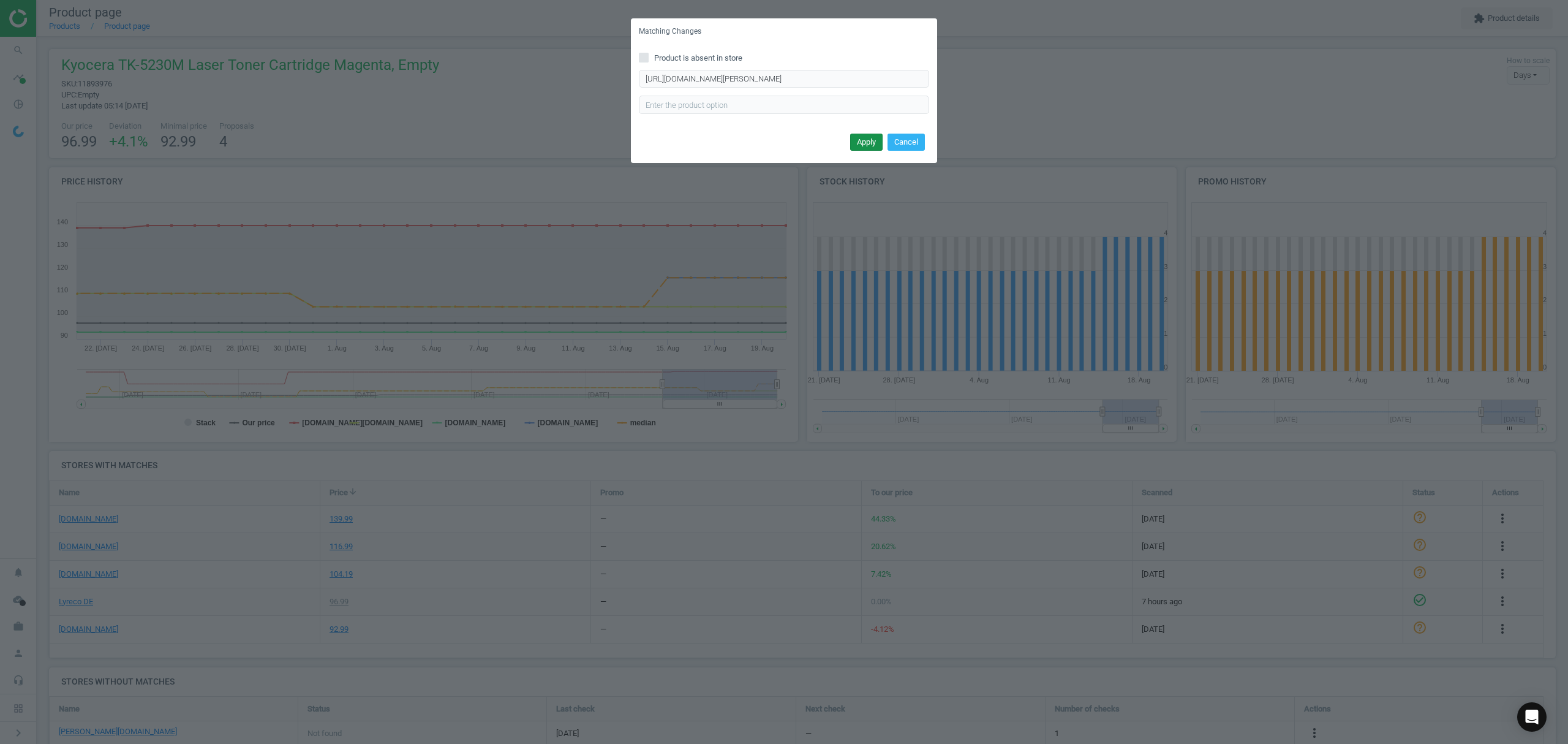
scroll to position [0, 0]
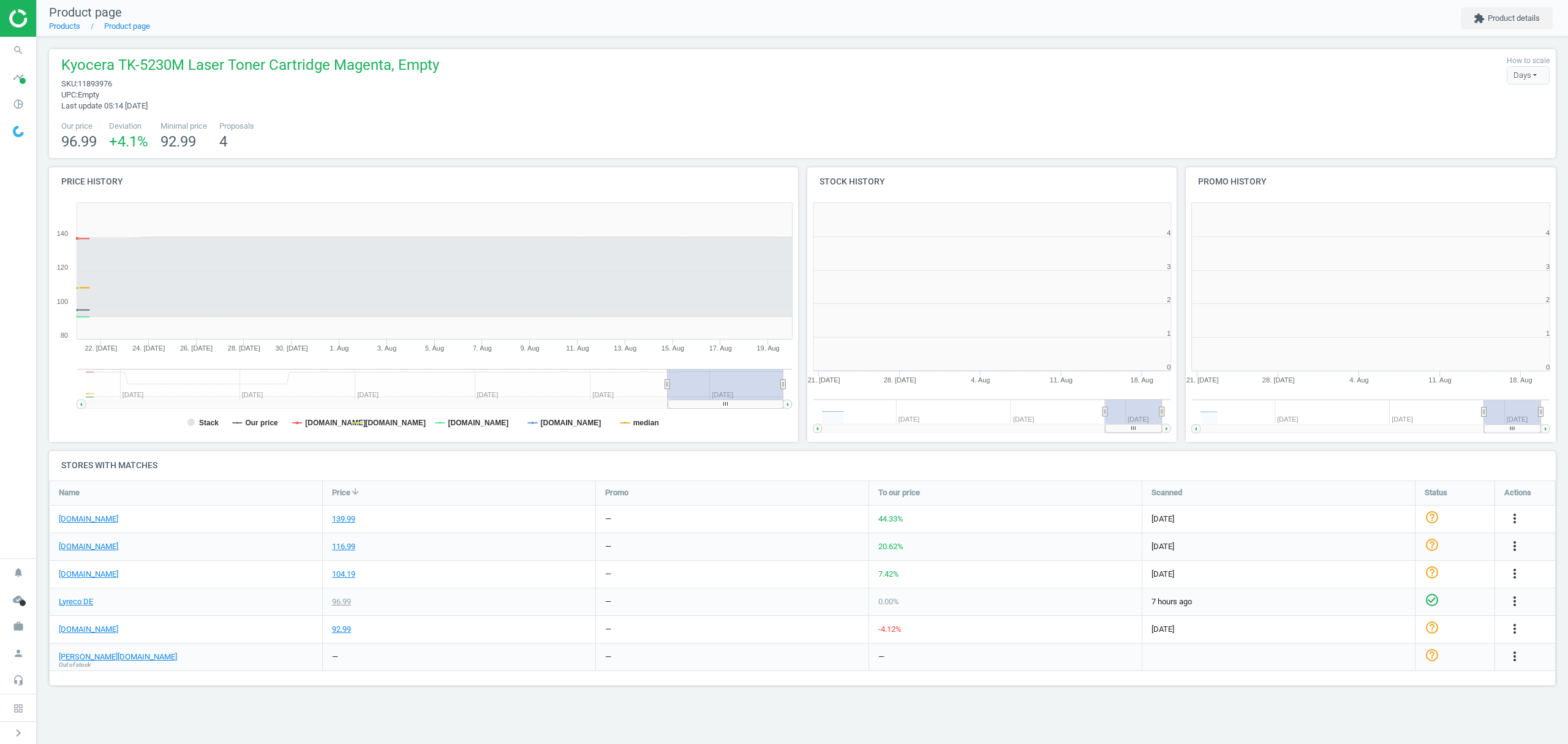
scroll to position [270, 395]
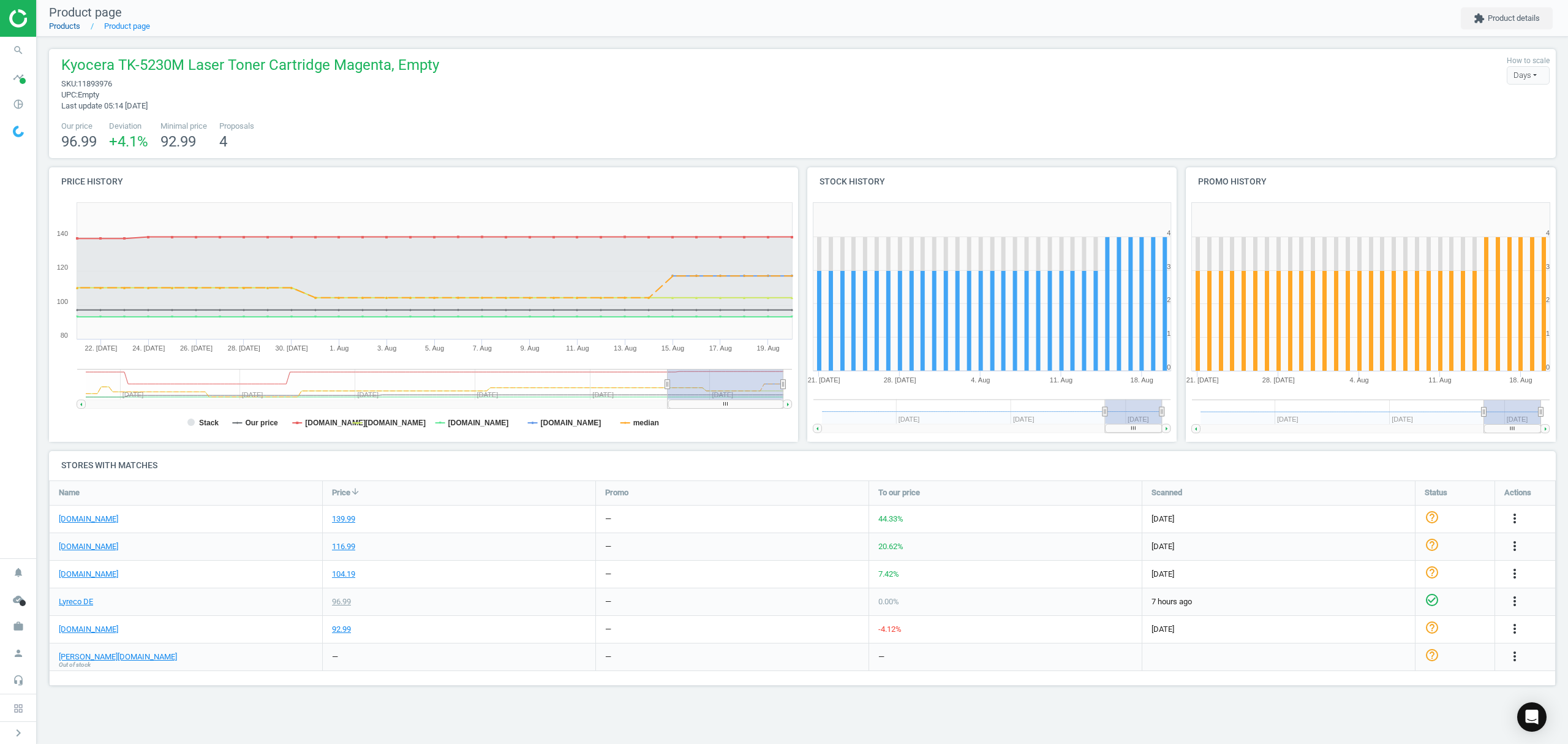
click at [62, 25] on link "Products" at bounding box center [64, 27] width 31 height 9
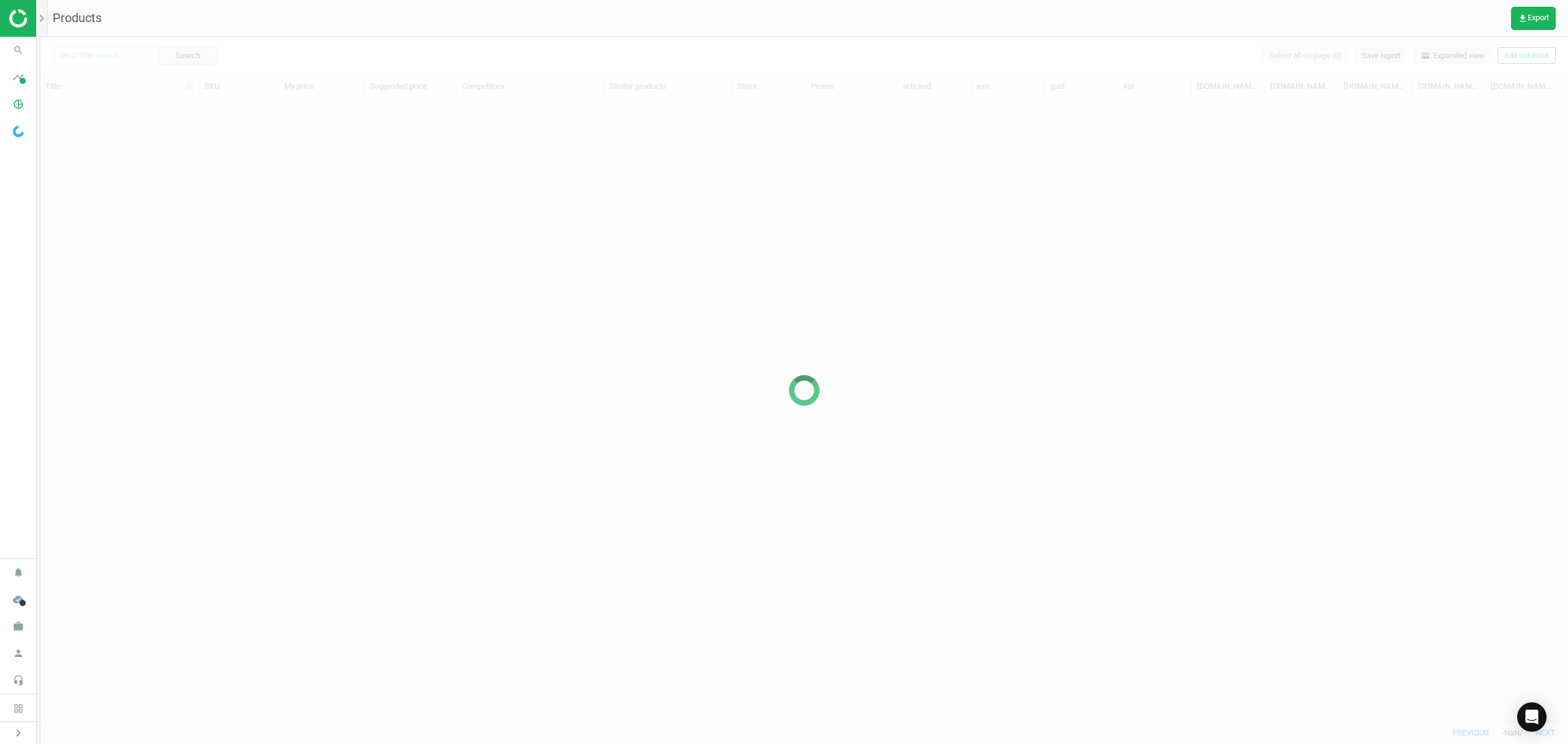
scroll to position [596, 1515]
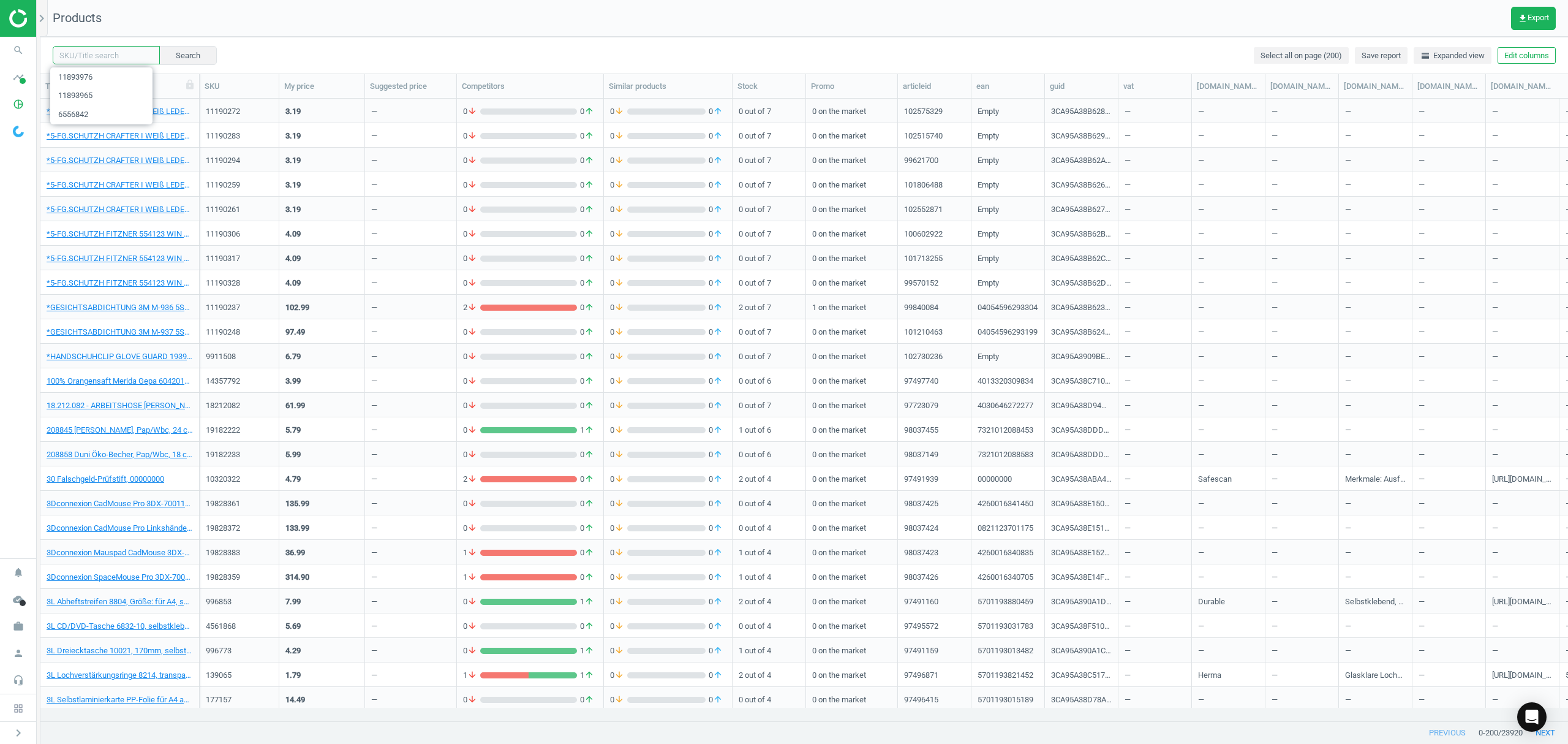
click at [124, 51] on input "text" at bounding box center [106, 55] width 107 height 18
paste input "11893987"
type input "11893987"
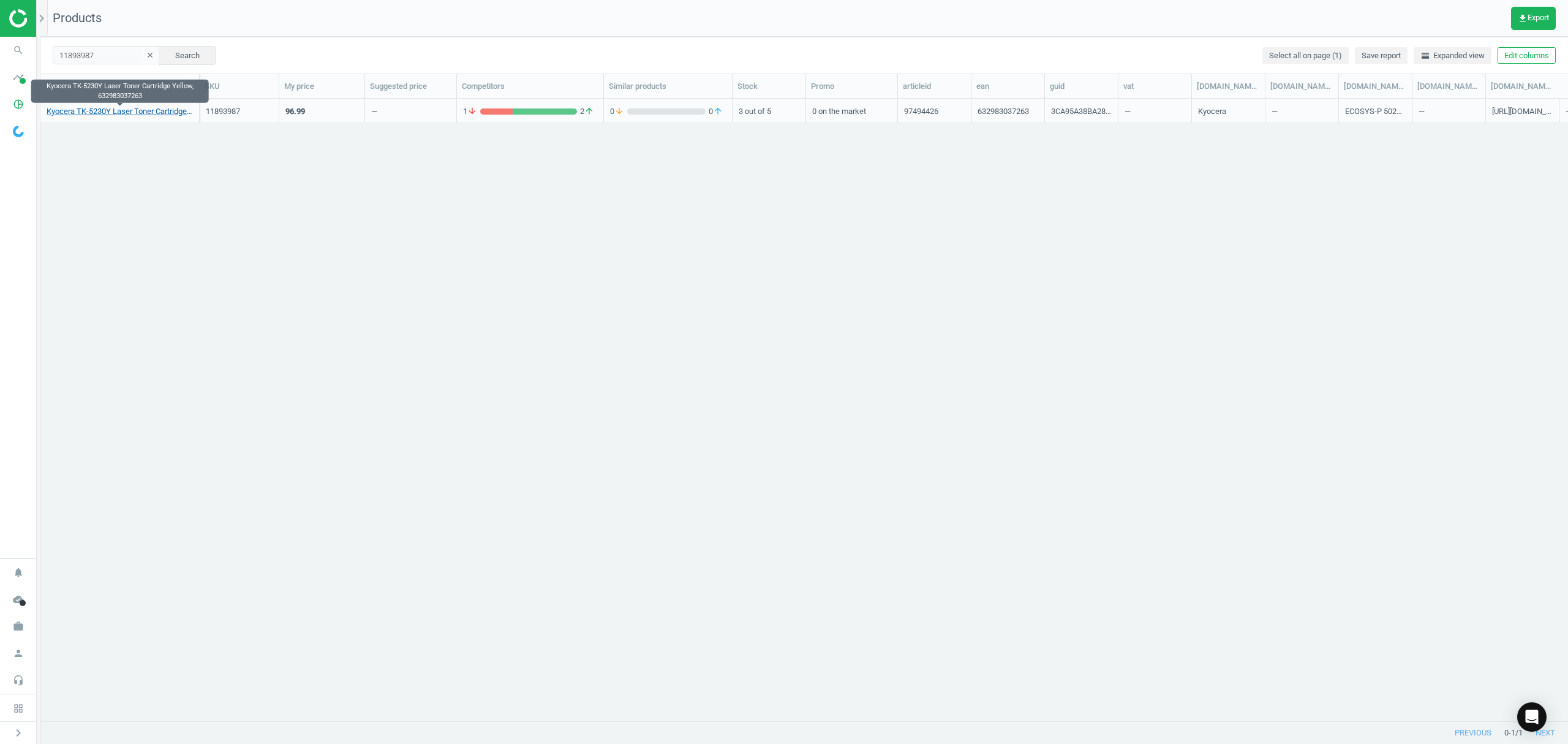
click at [93, 109] on link "Kyocera TK-5230Y Laser Toner Cartridge Yellow, 632983037263" at bounding box center [119, 112] width 147 height 11
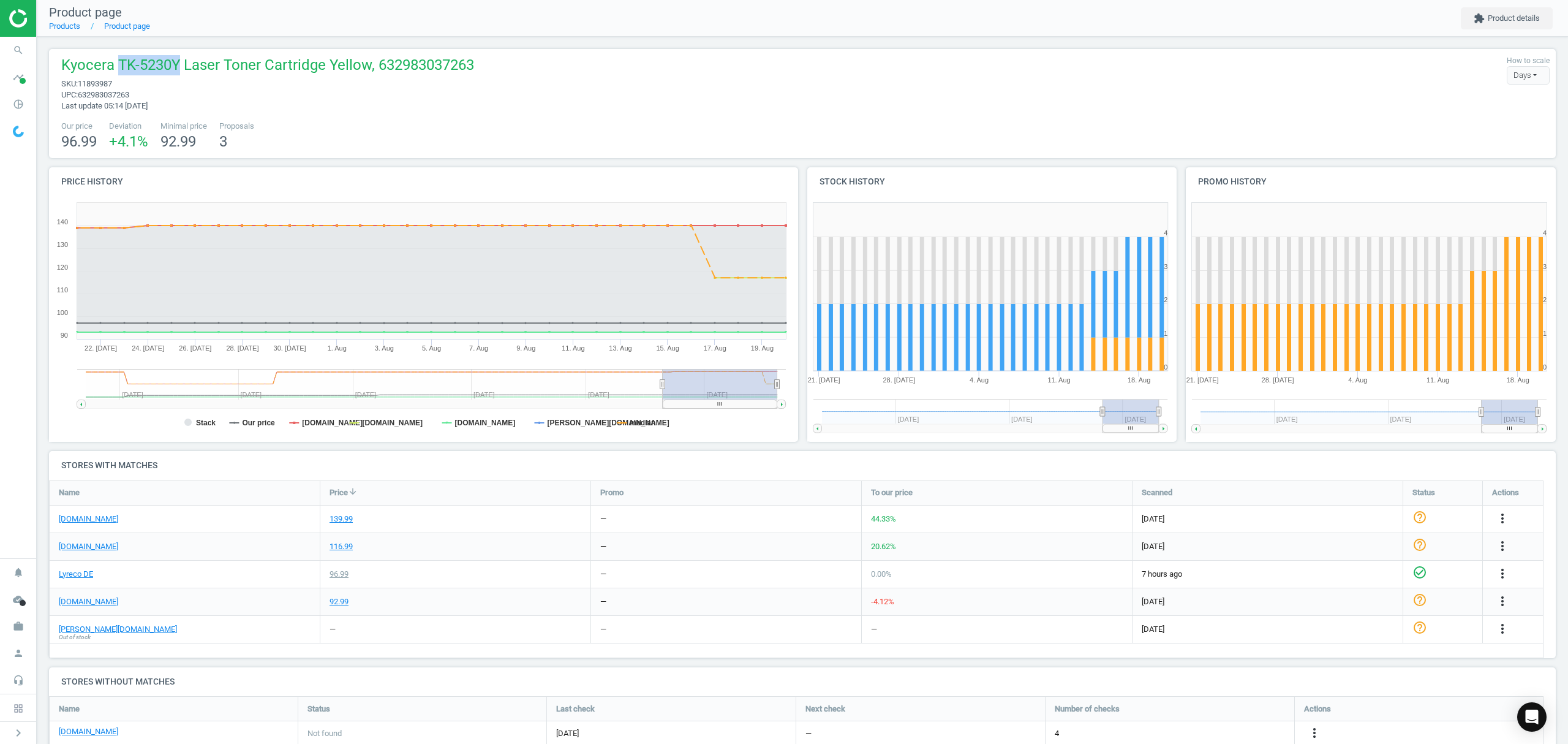
drag, startPoint x: 177, startPoint y: 62, endPoint x: 115, endPoint y: 62, distance: 62.0
click at [115, 62] on span "Kyocera TK-5230Y Laser Toner Cartridge Yellow, 632983037263" at bounding box center [268, 66] width 413 height 24
copy span "TK-5230Y"
click at [1314, 732] on icon "more_vert" at bounding box center [1314, 733] width 15 height 15
click at [1167, 713] on link "Edit URL/product option" at bounding box center [1218, 715] width 167 height 19
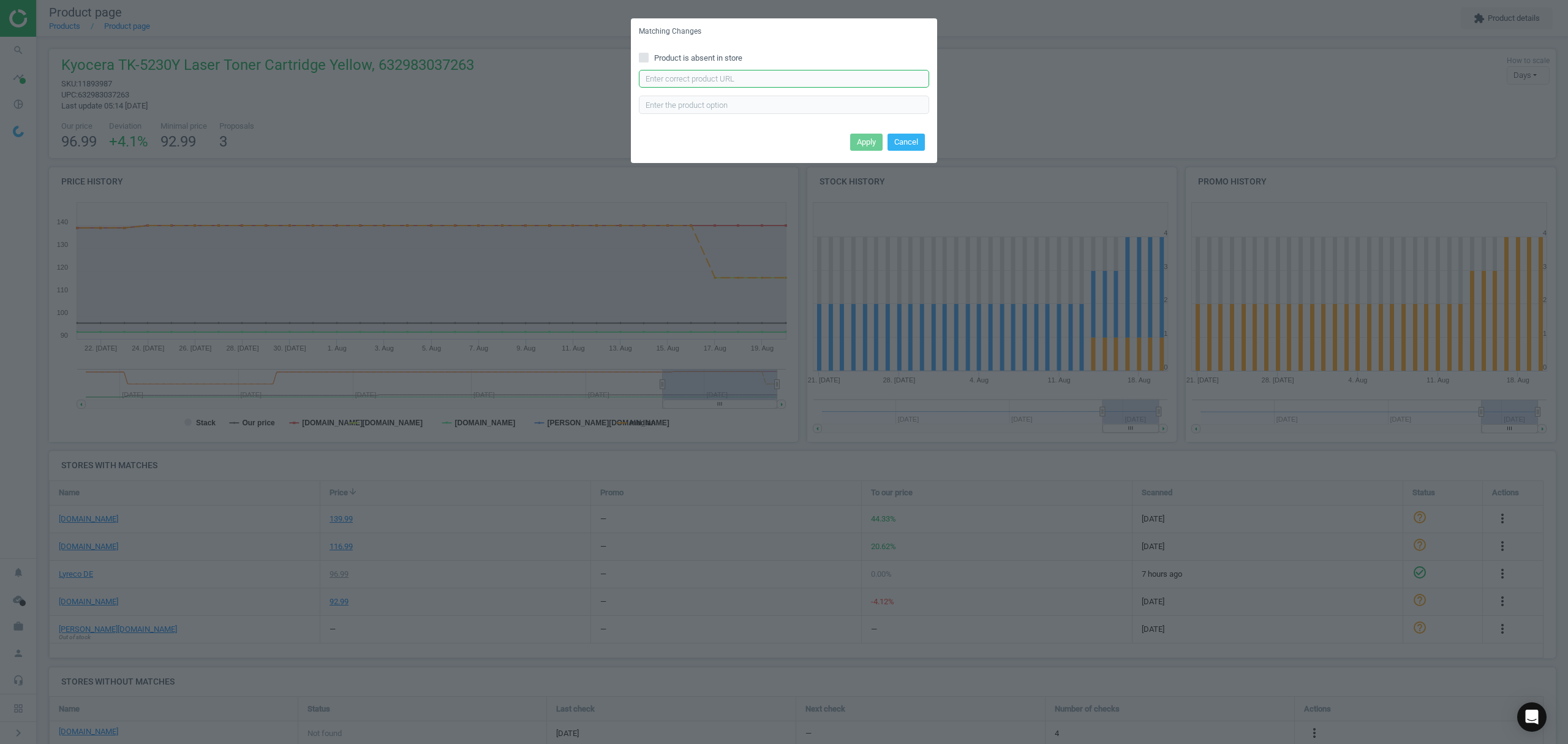
click at [769, 78] on input "text" at bounding box center [784, 79] width 291 height 18
paste input "https://www.tonerpartner.de/1t02r9anl0/Original-Kyocera-1T02R9ANL0-TK5230Y-Tone…"
type input "https://www.tonerpartner.de/1t02r9anl0/Original-Kyocera-1T02R9ANL0-TK5230Y-Tone…"
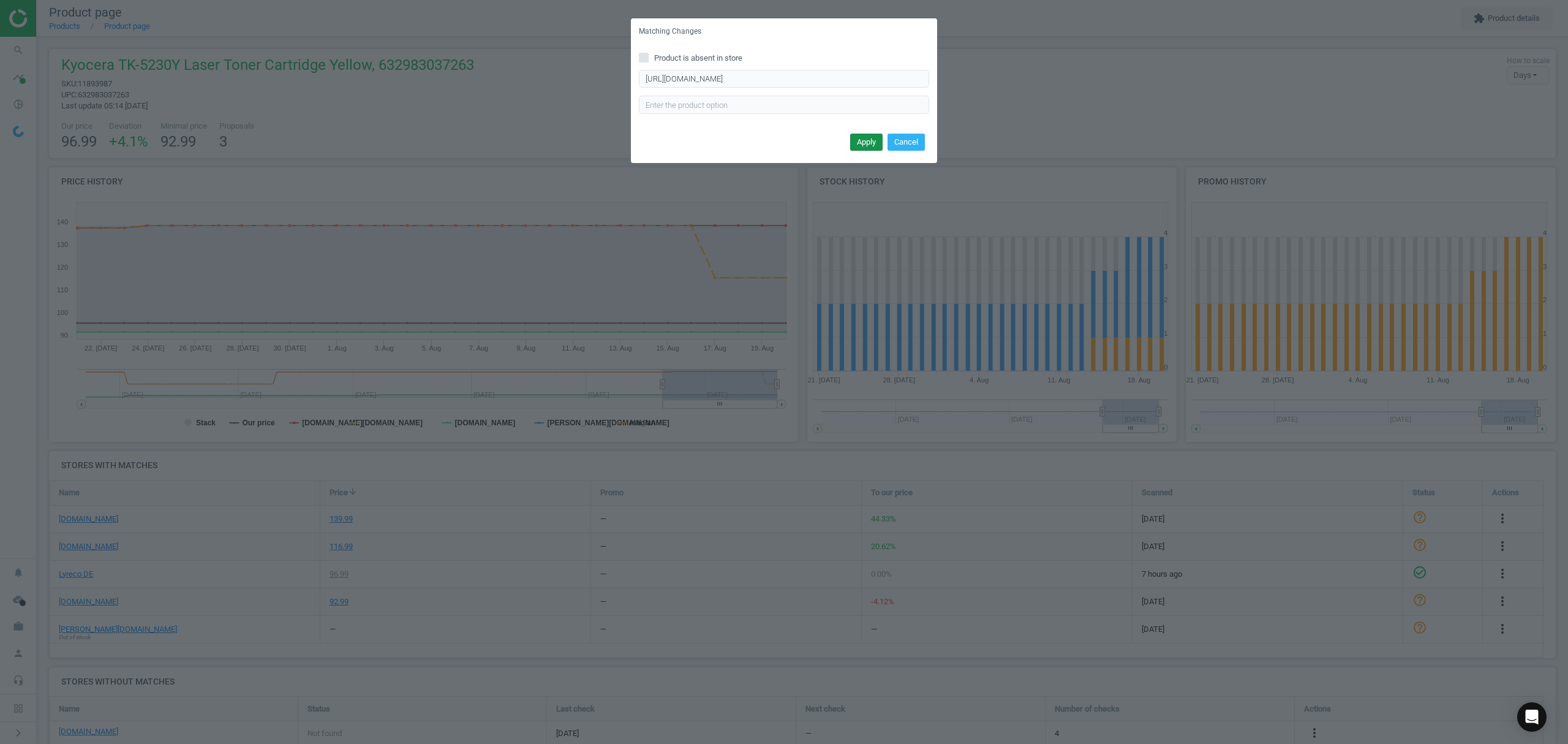
click at [856, 145] on button "Apply" at bounding box center [866, 142] width 32 height 17
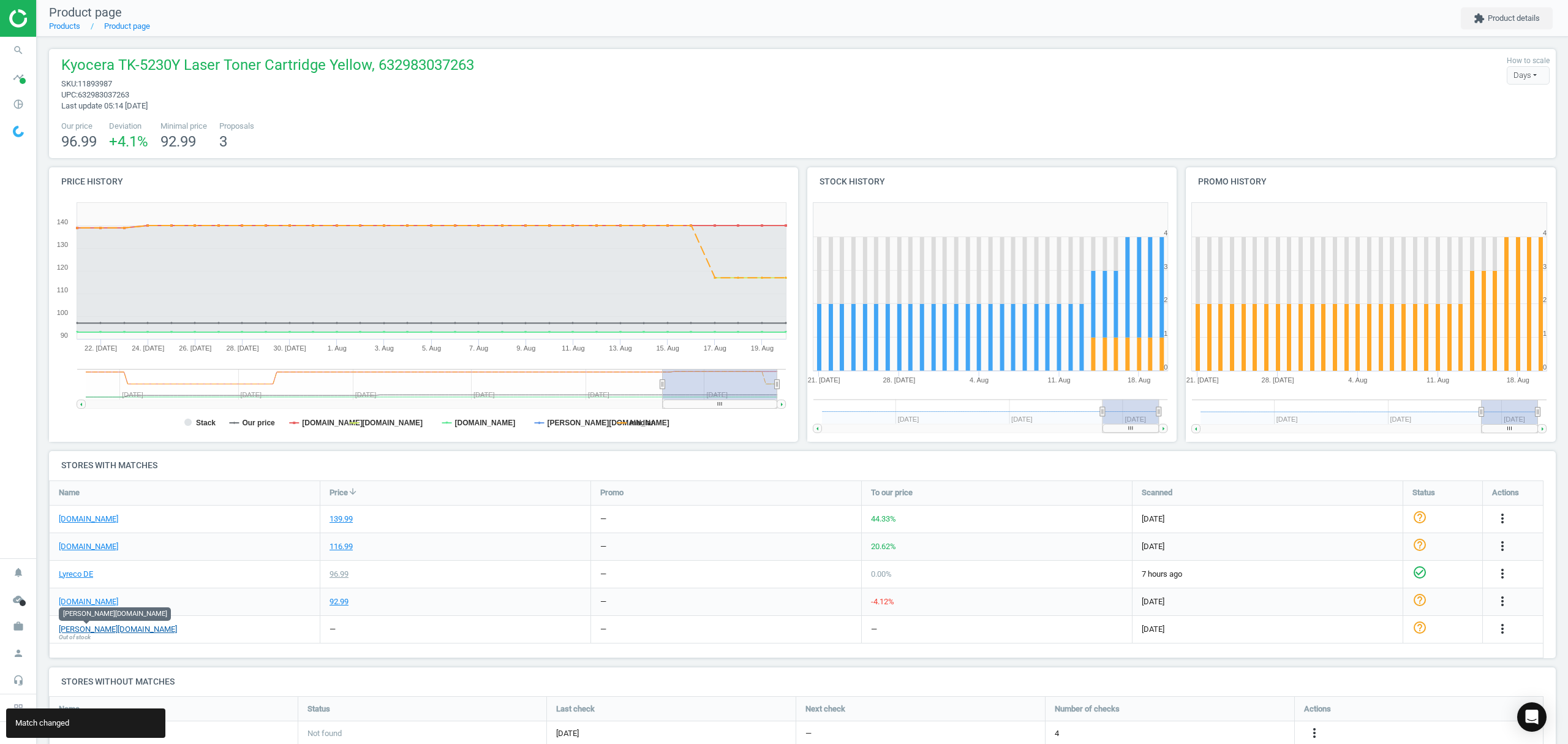
click at [95, 628] on link "[PERSON_NAME][DOMAIN_NAME]" at bounding box center [117, 629] width 118 height 11
click at [57, 27] on link "Products" at bounding box center [64, 27] width 31 height 9
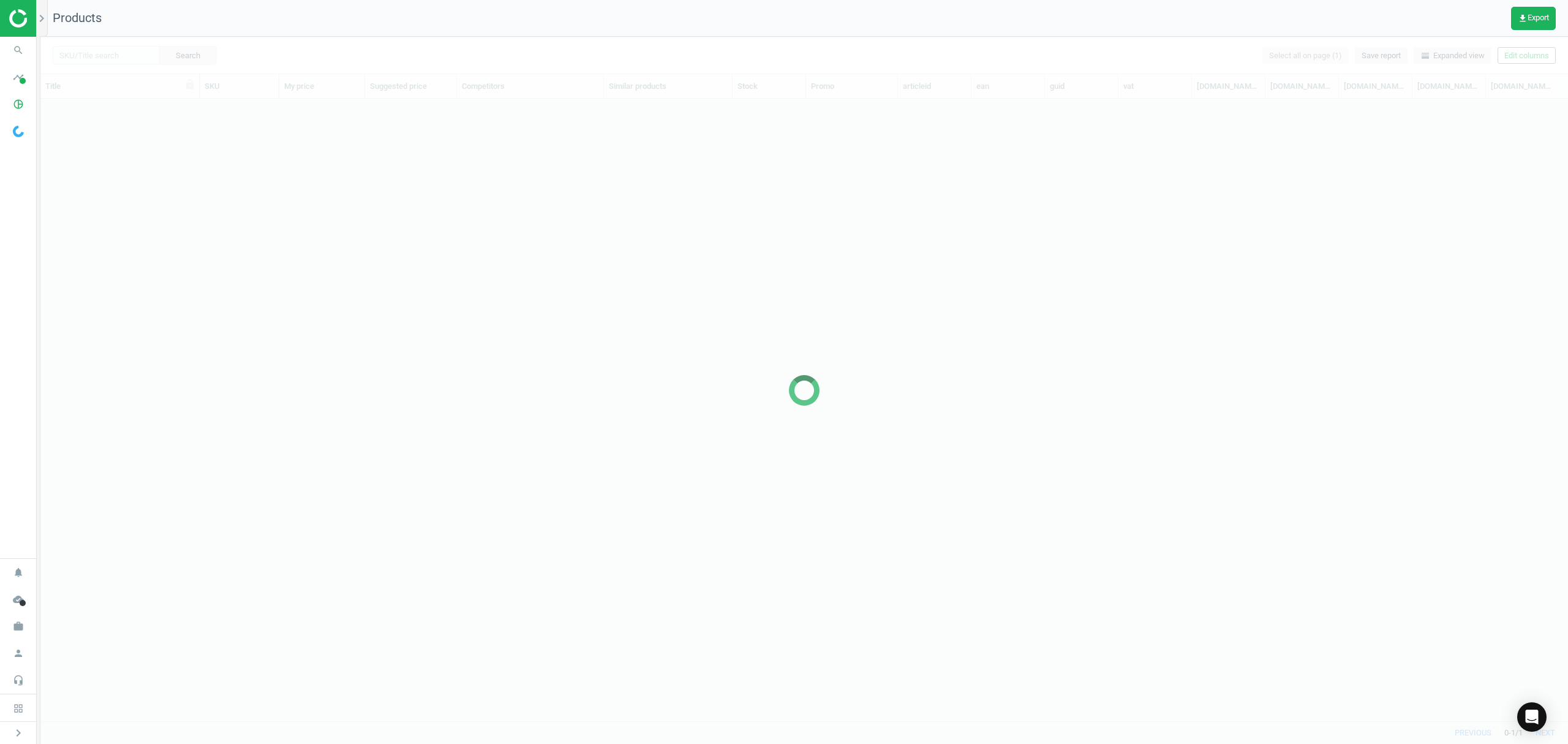
scroll to position [596, 1515]
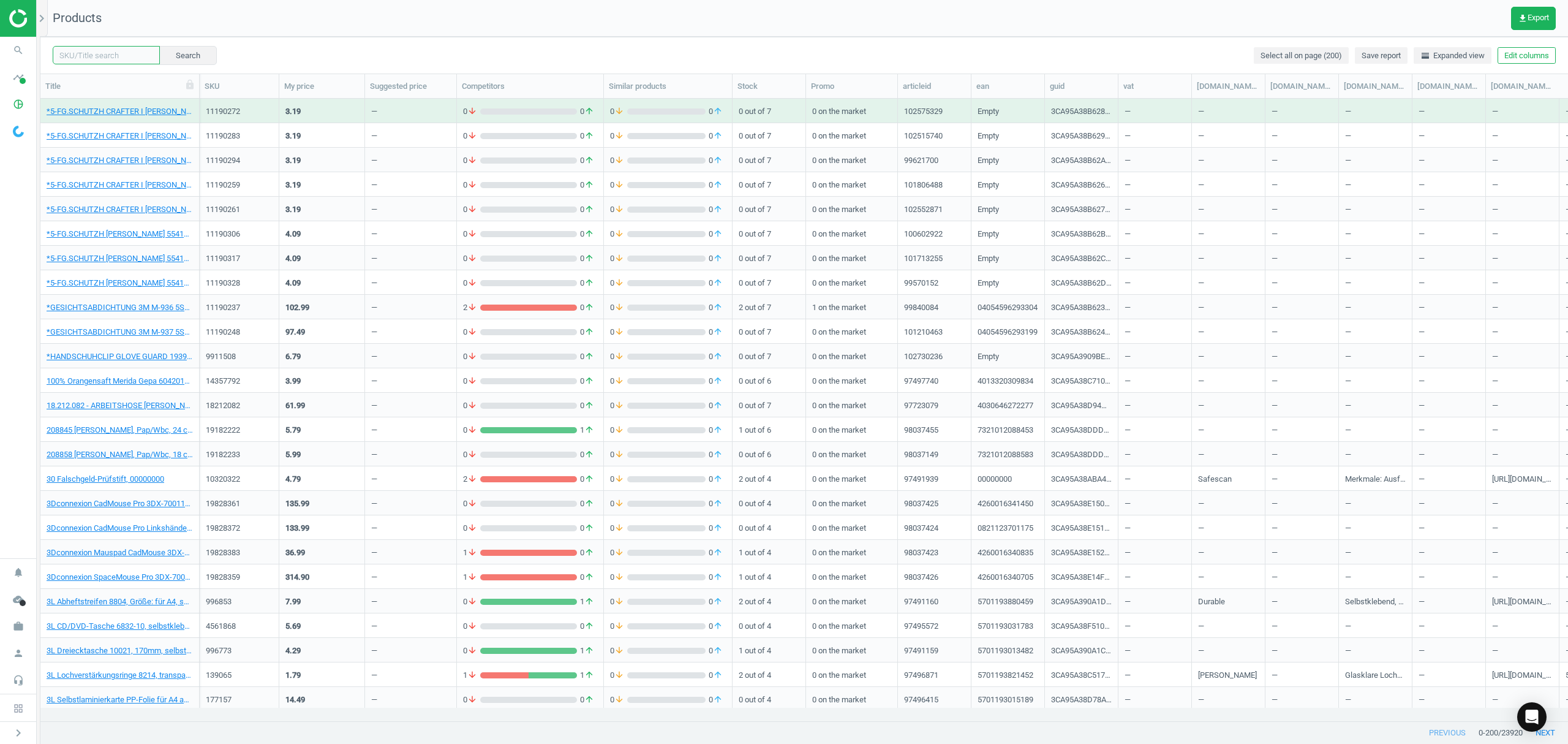
click at [107, 55] on input "text" at bounding box center [106, 55] width 107 height 18
paste input "11350798"
type input "11350798"
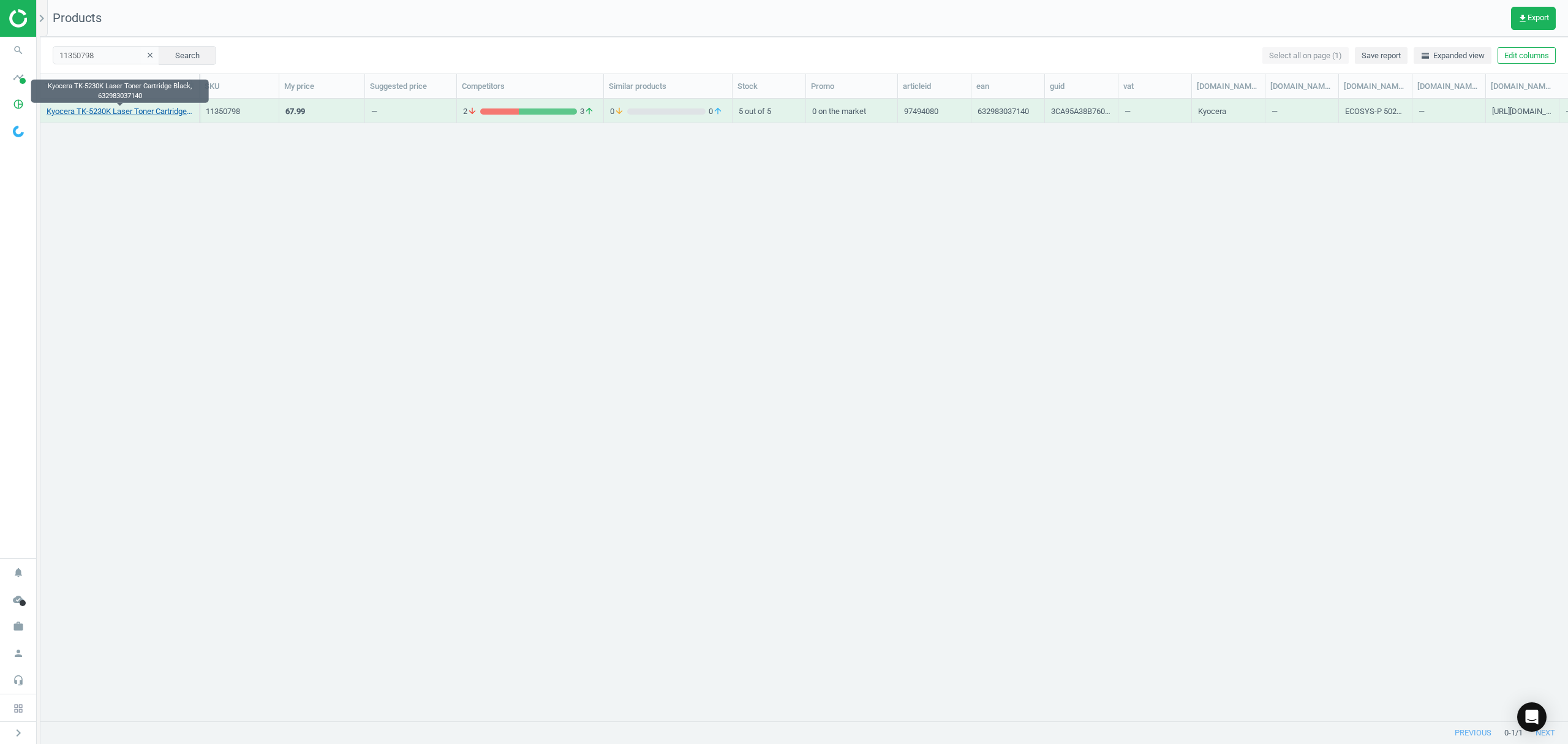
click at [98, 113] on link "Kyocera TK-5230K Laser Toner Cartridge Black, 632983037140" at bounding box center [119, 112] width 147 height 11
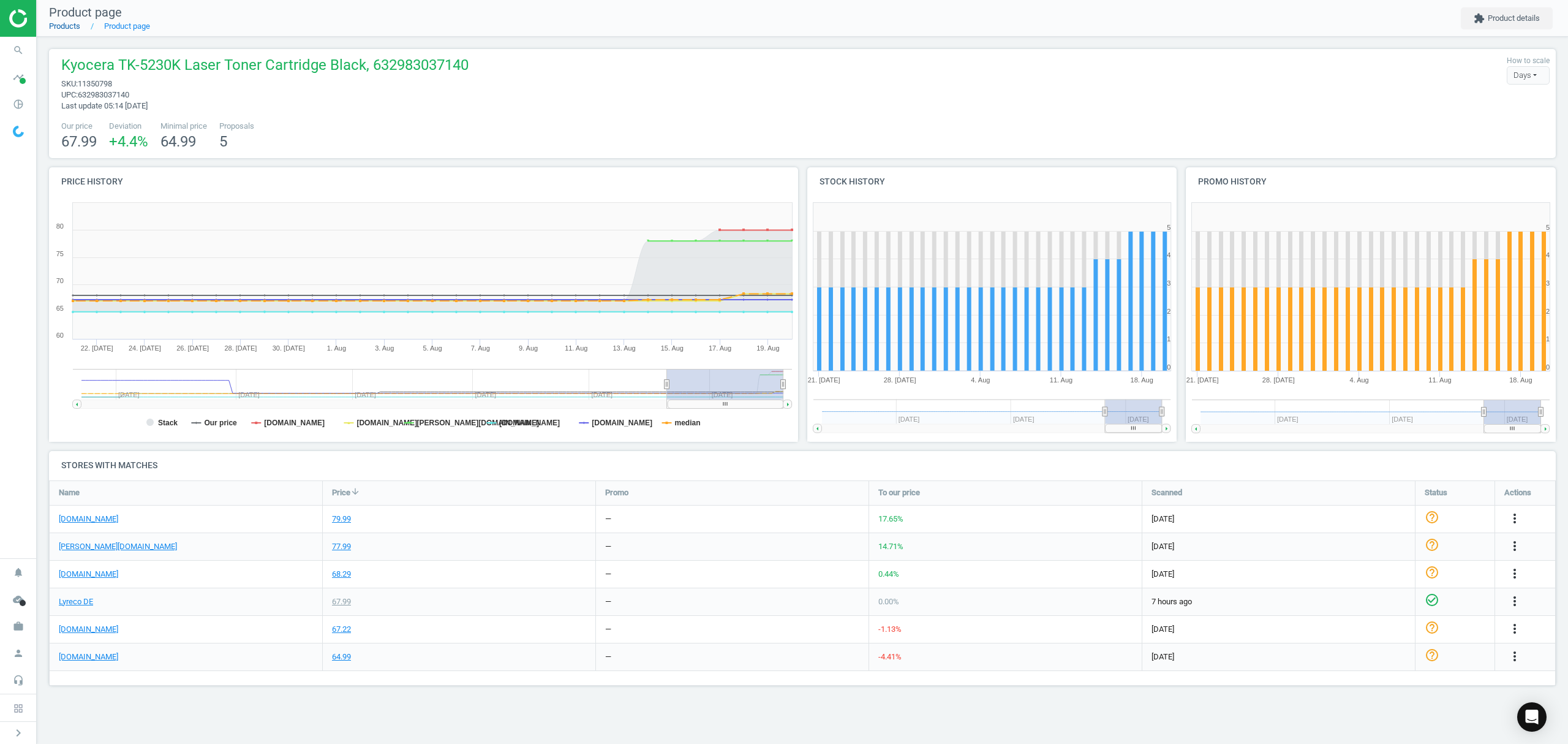
click at [67, 30] on link "Products" at bounding box center [64, 27] width 31 height 9
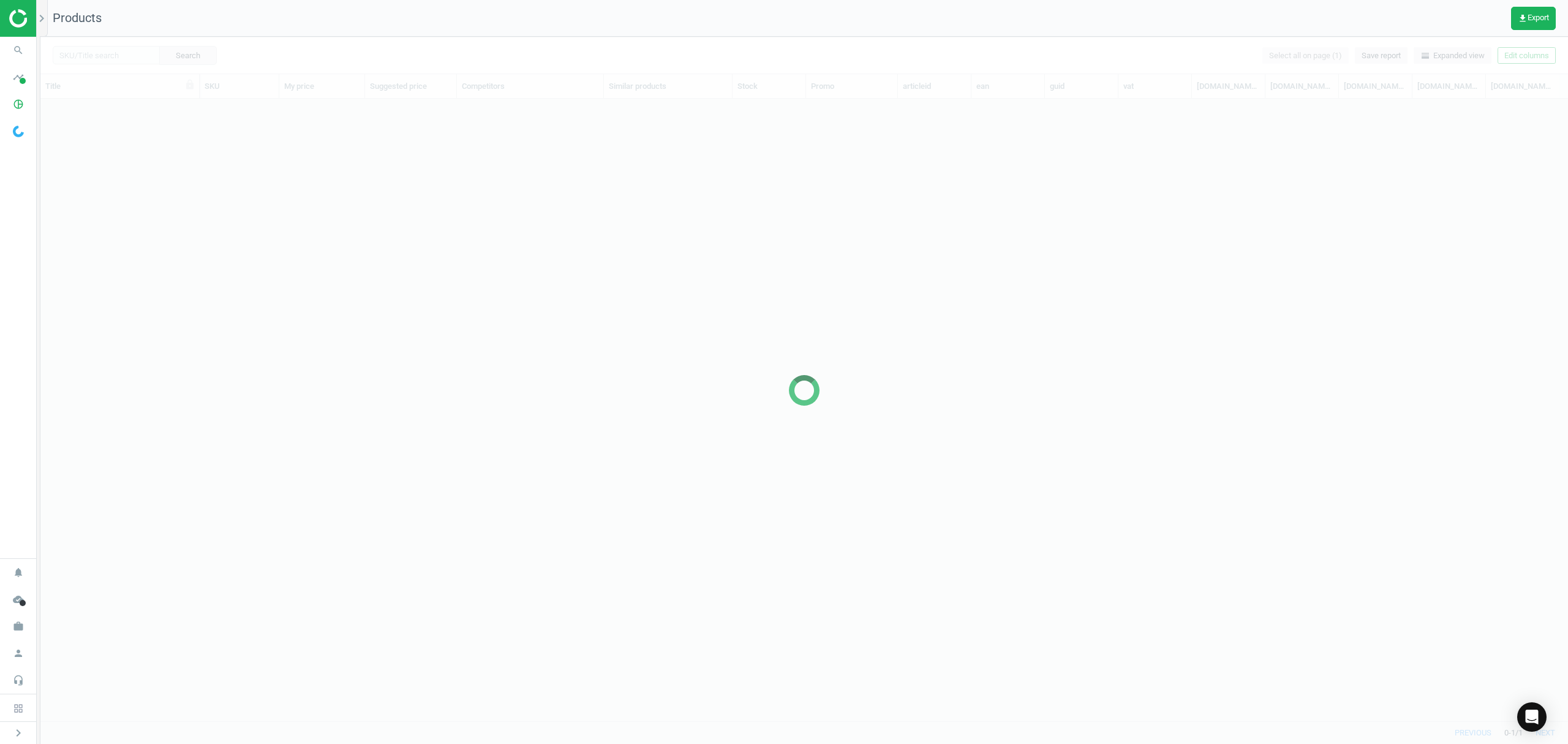
scroll to position [596, 1515]
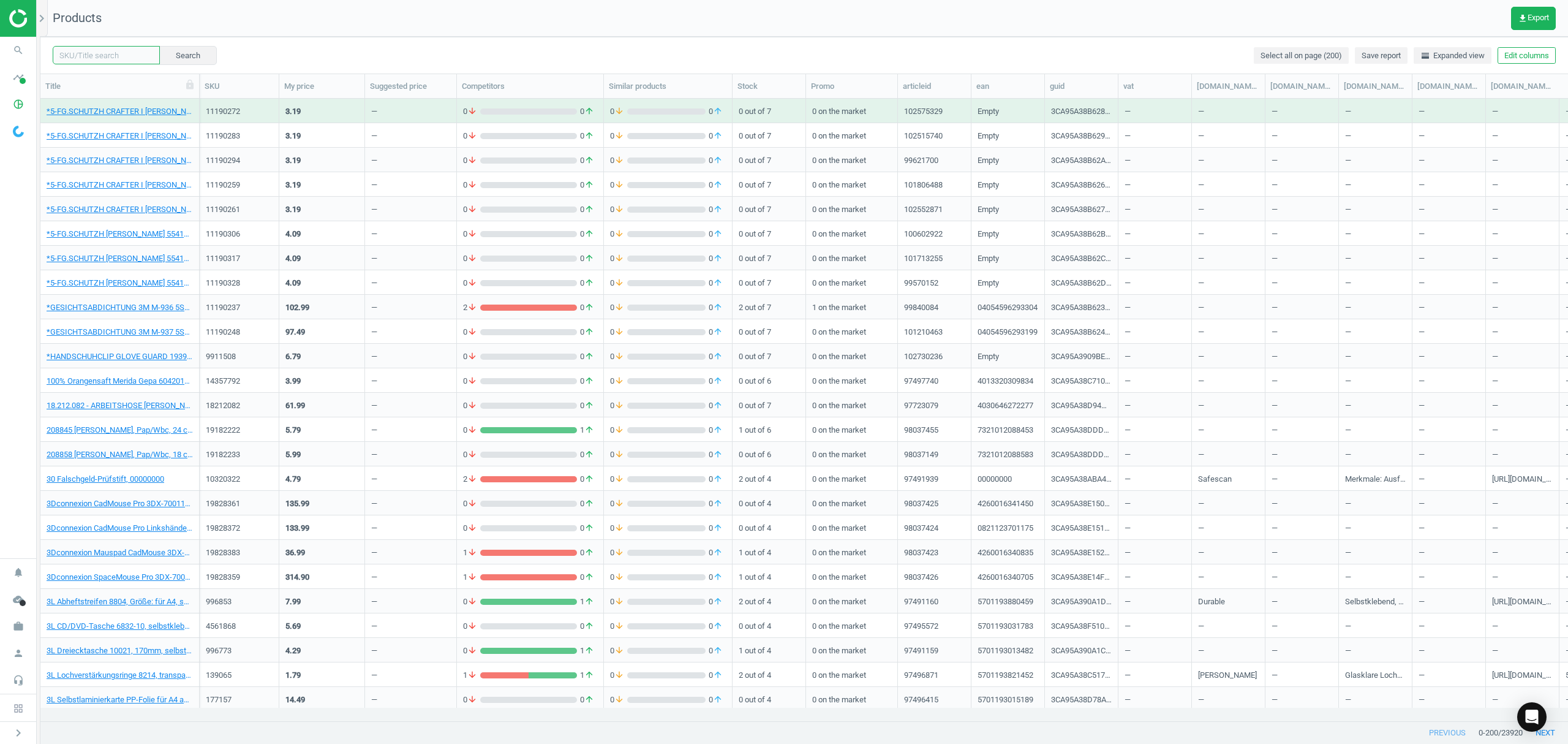
click at [132, 57] on input "text" at bounding box center [106, 55] width 107 height 18
paste input "11081069"
type input "11081069"
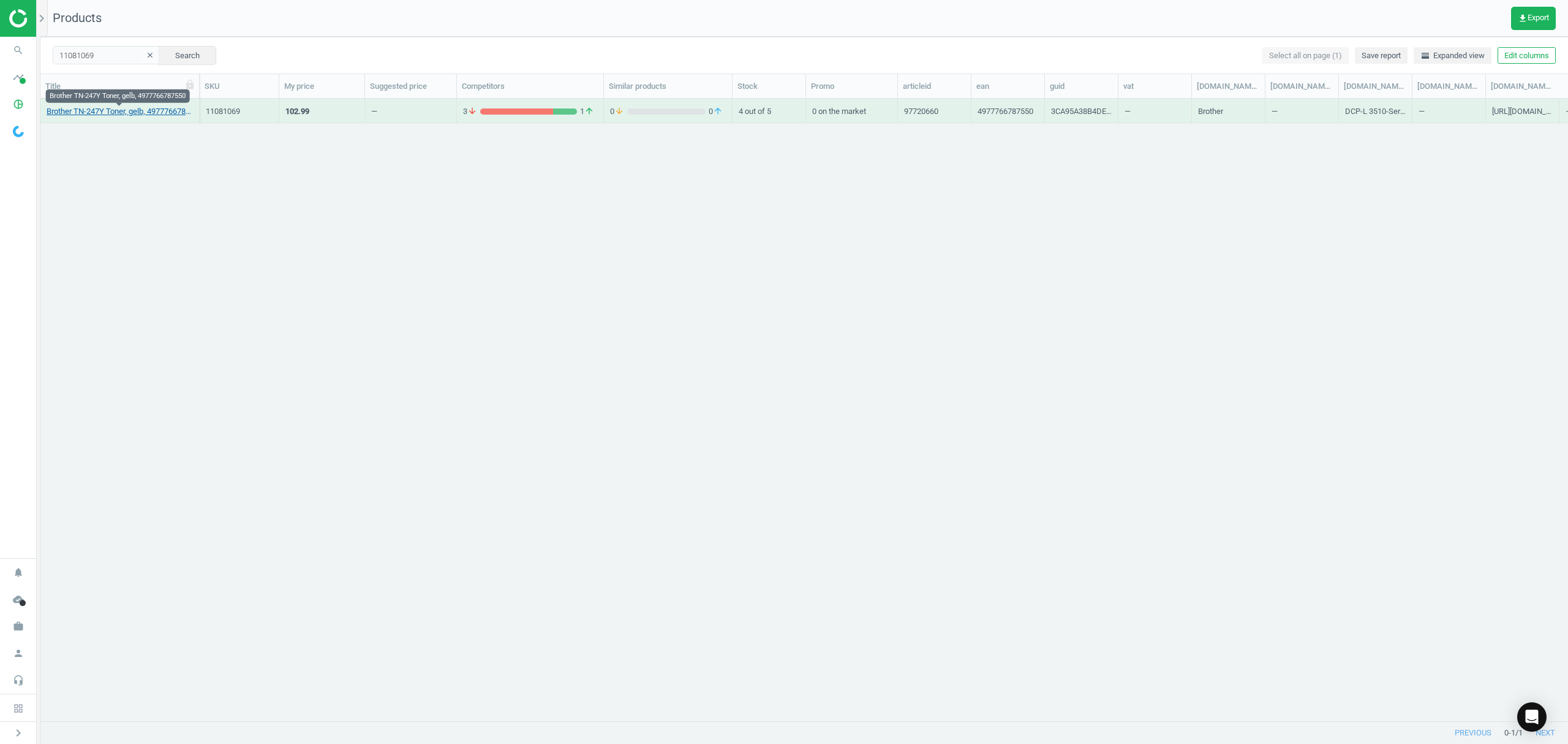
click at [62, 108] on link "Brother TN-247Y Toner, gelb, 4977766787550" at bounding box center [119, 112] width 147 height 11
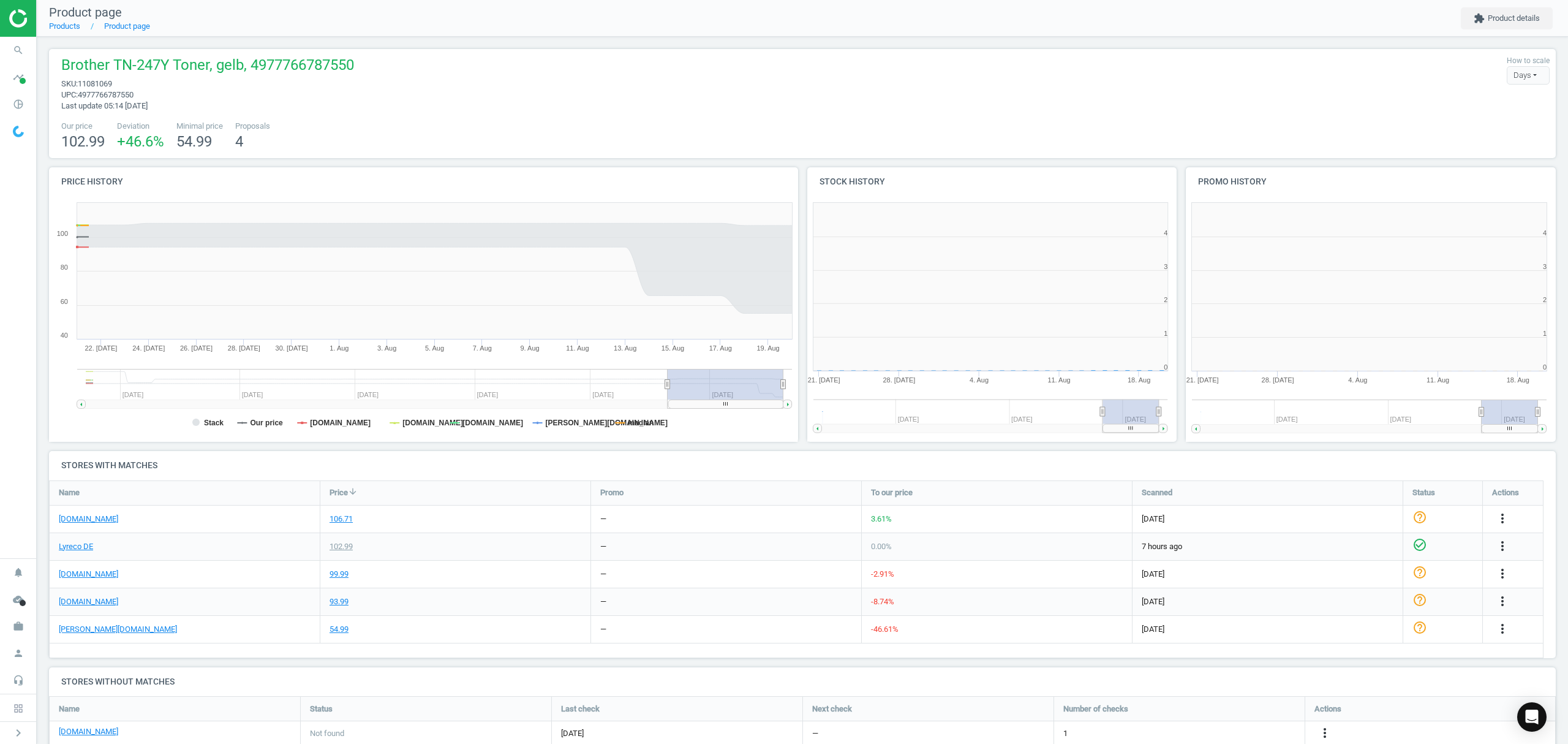
scroll to position [270, 392]
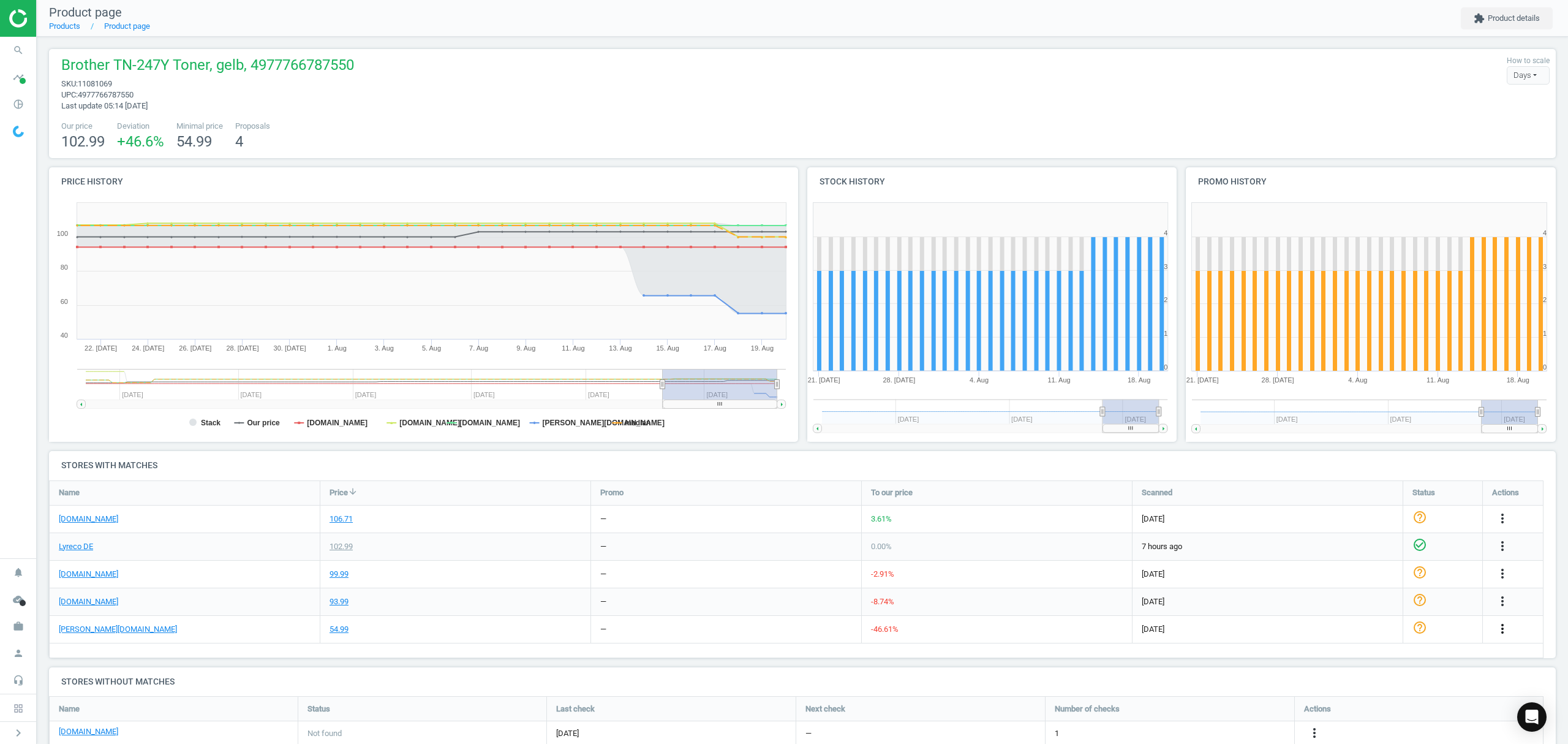
click at [1500, 629] on icon "more_vert" at bounding box center [1503, 629] width 15 height 15
click at [1367, 658] on link "Edit URL/product option" at bounding box center [1406, 658] width 167 height 19
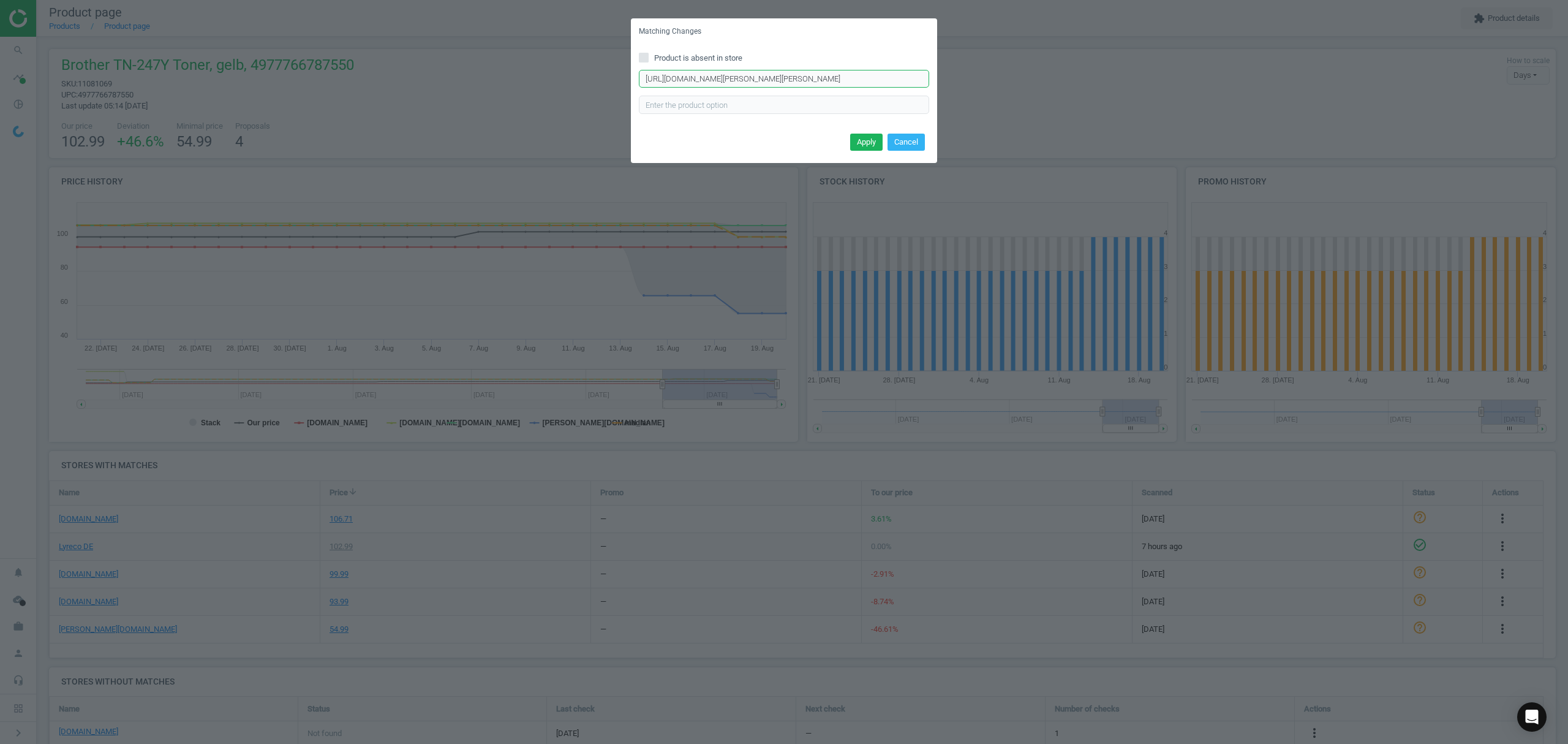
click at [772, 76] on input "https://www.otto-office.com/de/OTTO-Office-Toner-ersetzt-Brother-TN-247Y/323285…" at bounding box center [784, 79] width 291 height 18
click at [912, 140] on button "Cancel" at bounding box center [906, 142] width 37 height 17
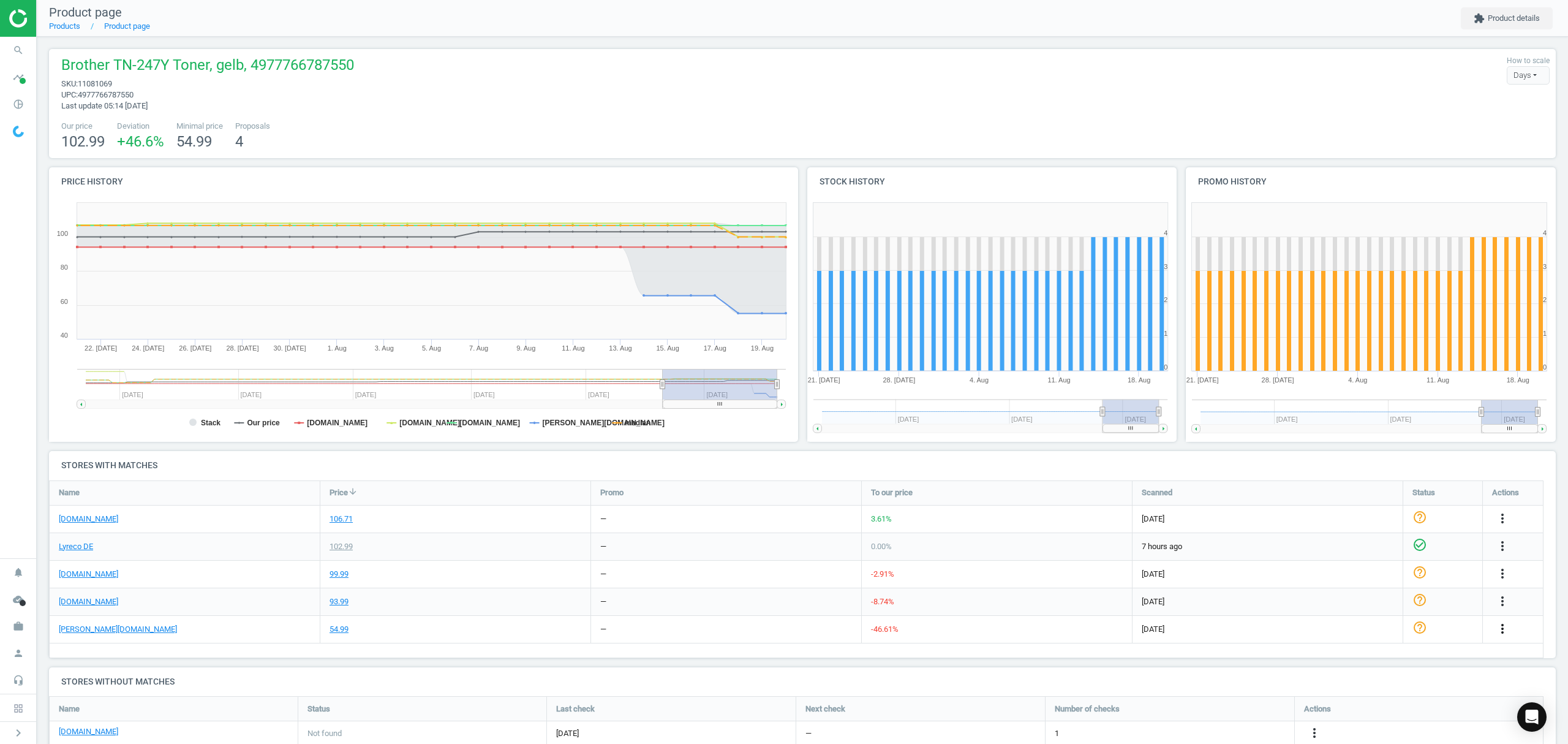
click at [1502, 629] on icon "more_vert" at bounding box center [1503, 629] width 15 height 15
click at [1360, 655] on link "Edit URL/product option" at bounding box center [1406, 658] width 167 height 19
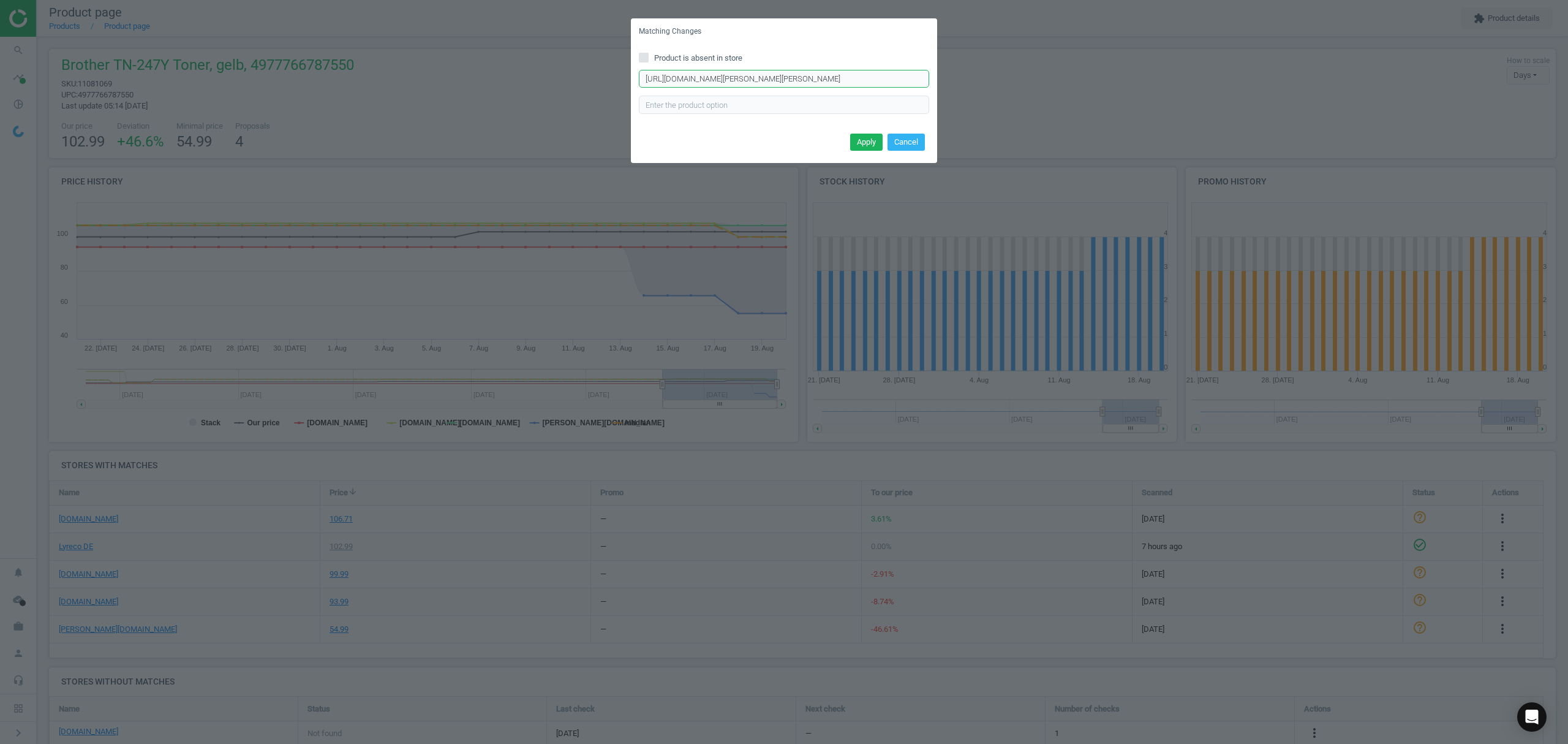
click at [794, 79] on input "https://www.otto-office.com/de/OTTO-Office-Toner-ersetzt-Brother-TN-247Y/323285…" at bounding box center [784, 79] width 291 height 18
paste input "Brother-Jumbo-Toner-TN-247C/298503/p"
type input "https://www.otto-office.com/de/Brother-Jumbo-Toner-TN-247C/298503/p"
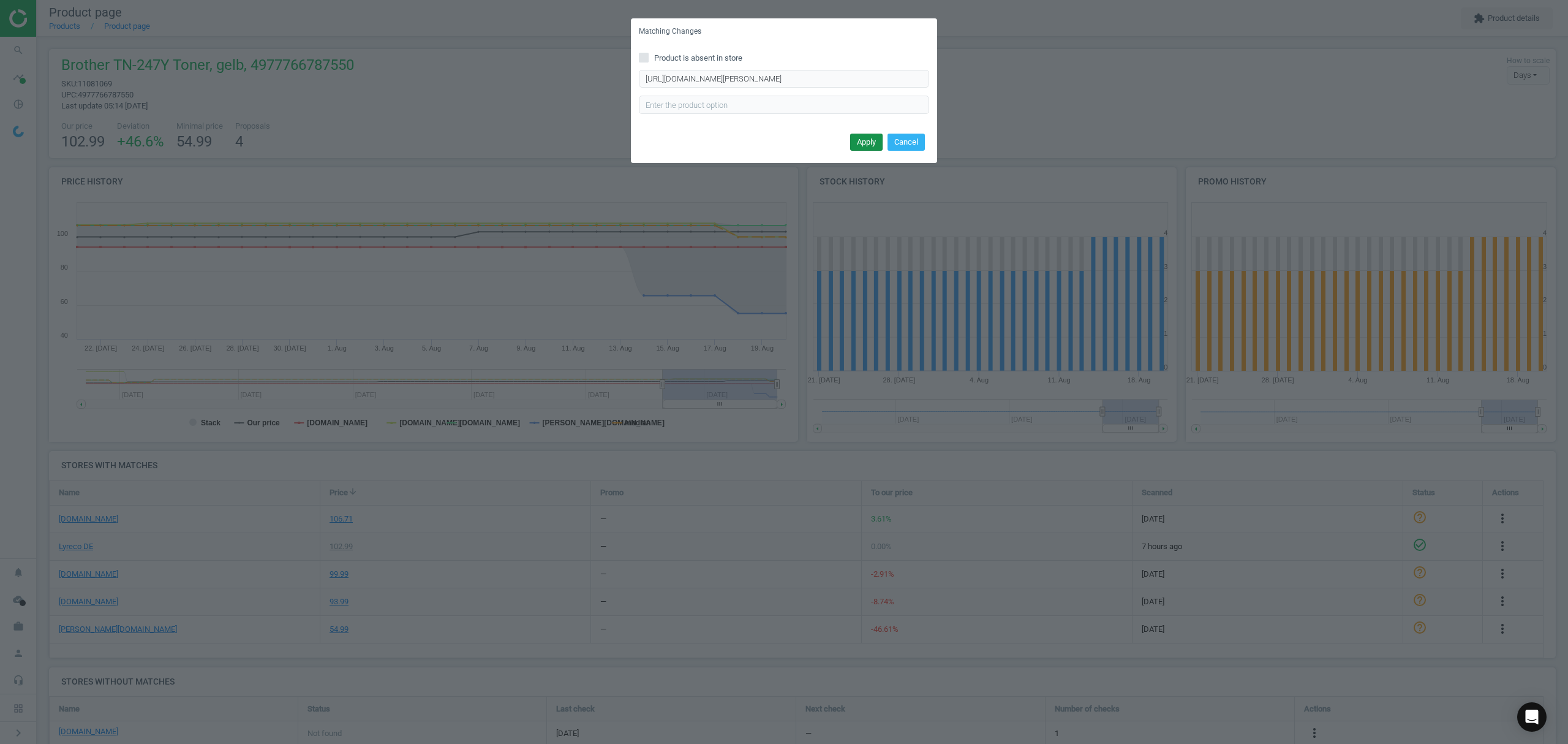
click at [866, 136] on button "Apply" at bounding box center [866, 142] width 32 height 17
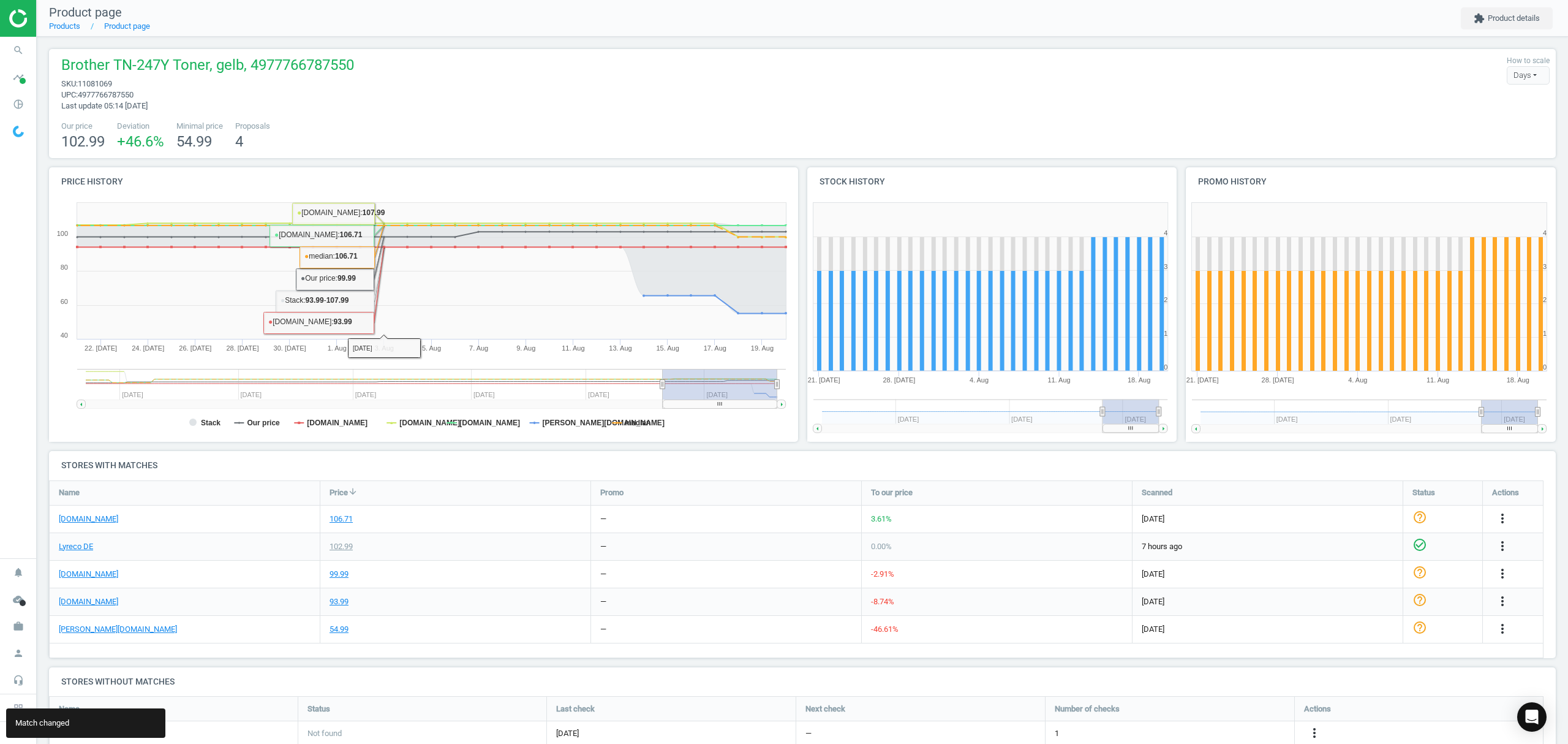
scroll to position [38, 0]
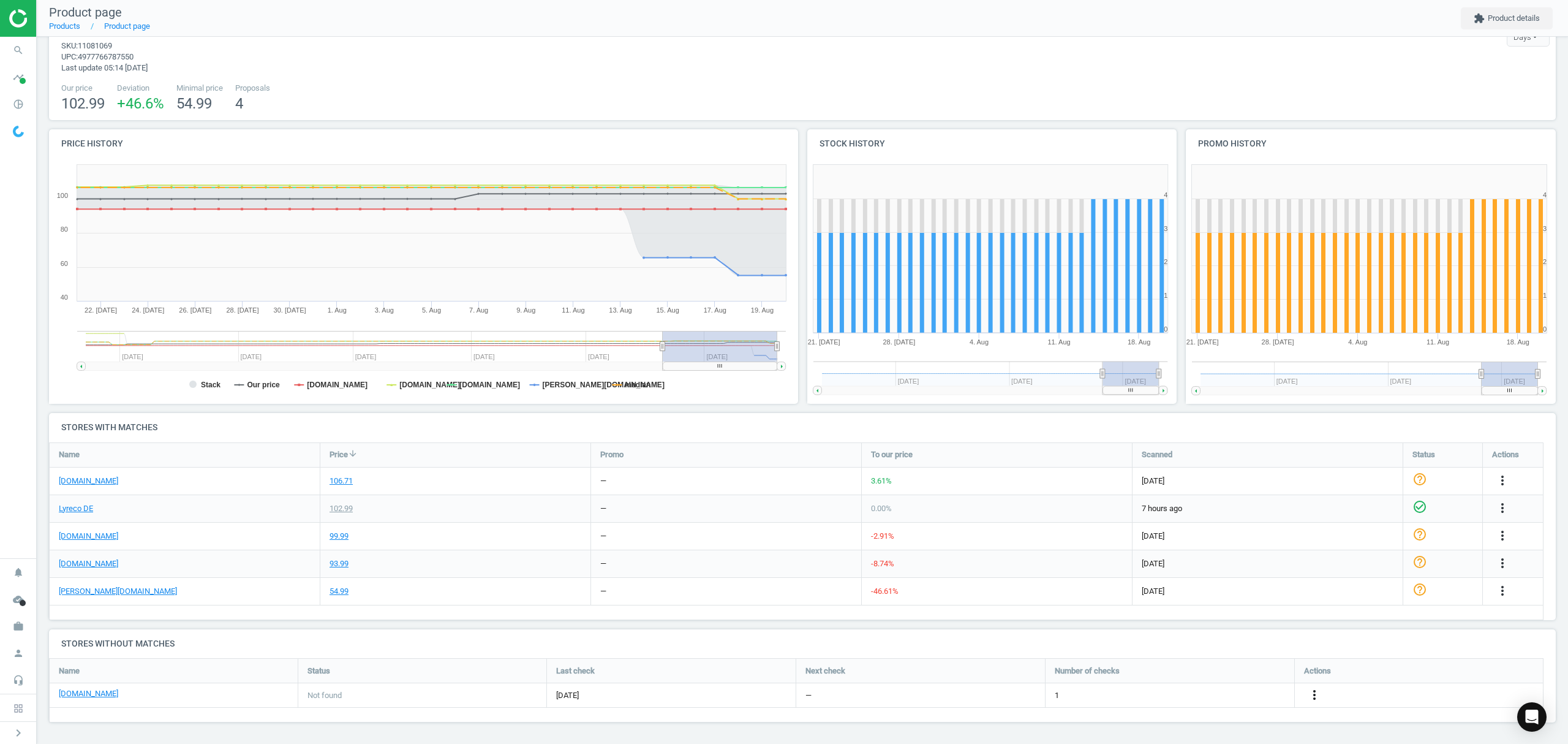
click at [1313, 697] on icon "more_vert" at bounding box center [1314, 695] width 15 height 15
click at [1208, 696] on link "Edit URL/product option" at bounding box center [1218, 696] width 167 height 19
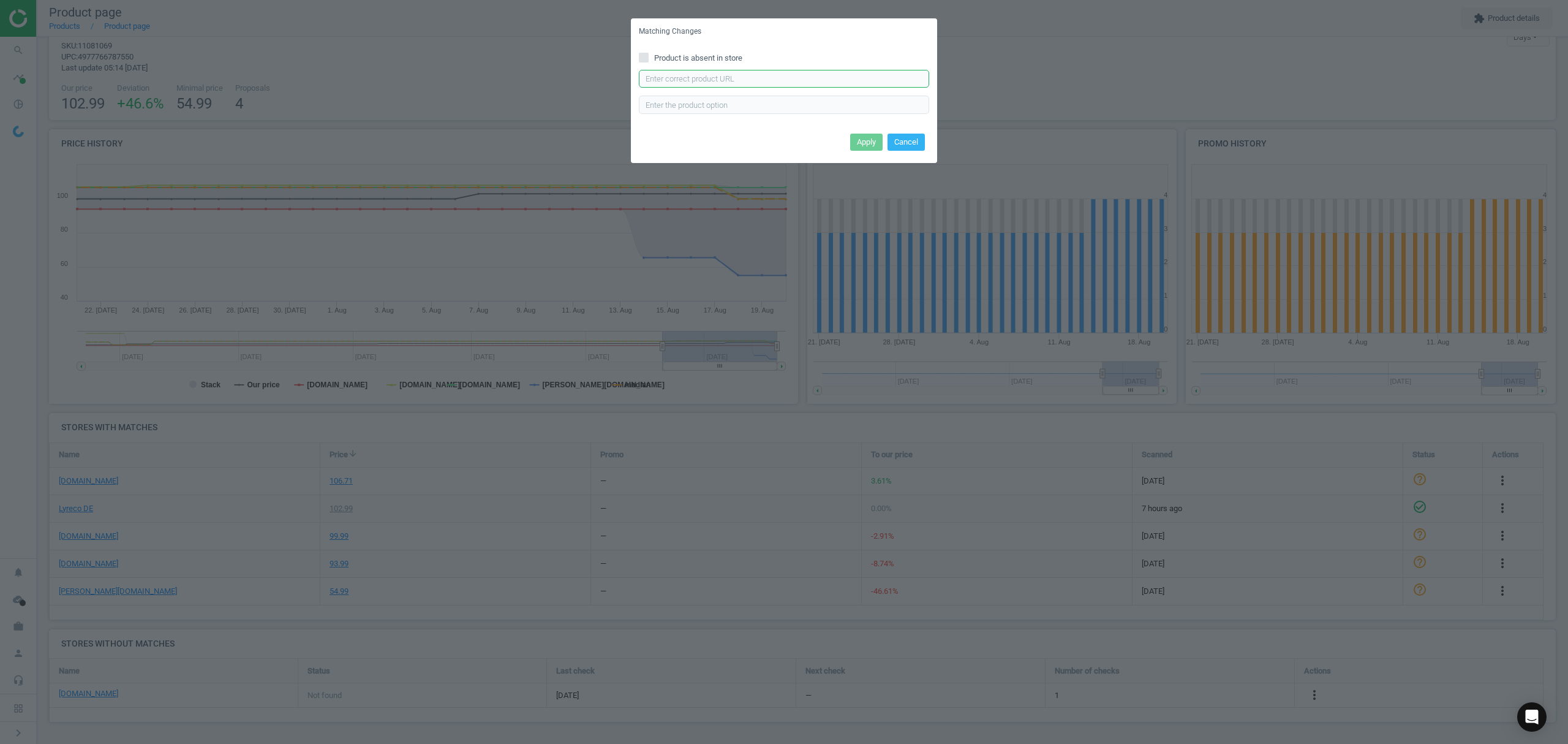
click at [761, 83] on input "text" at bounding box center [784, 79] width 291 height 18
paste input "https://www.office-discount.de/brother-tn-247y-toner-586558"
type input "https://www.office-discount.de/brother-tn-247y-toner-586558"
click at [866, 138] on button "Apply" at bounding box center [866, 142] width 32 height 17
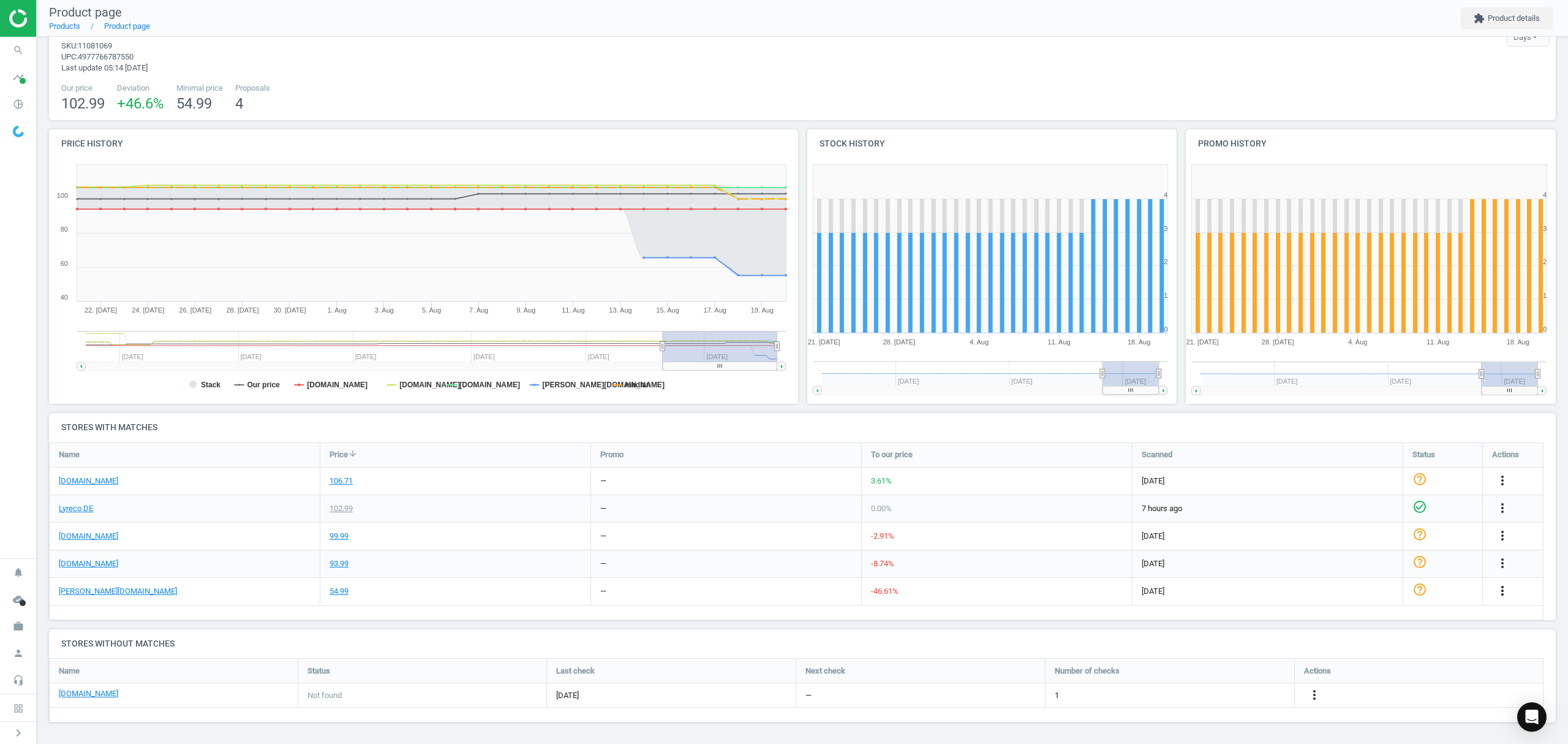
click at [1502, 591] on icon "more_vert" at bounding box center [1503, 591] width 15 height 15
click at [1378, 618] on link "Edit URL/product option" at bounding box center [1406, 620] width 167 height 19
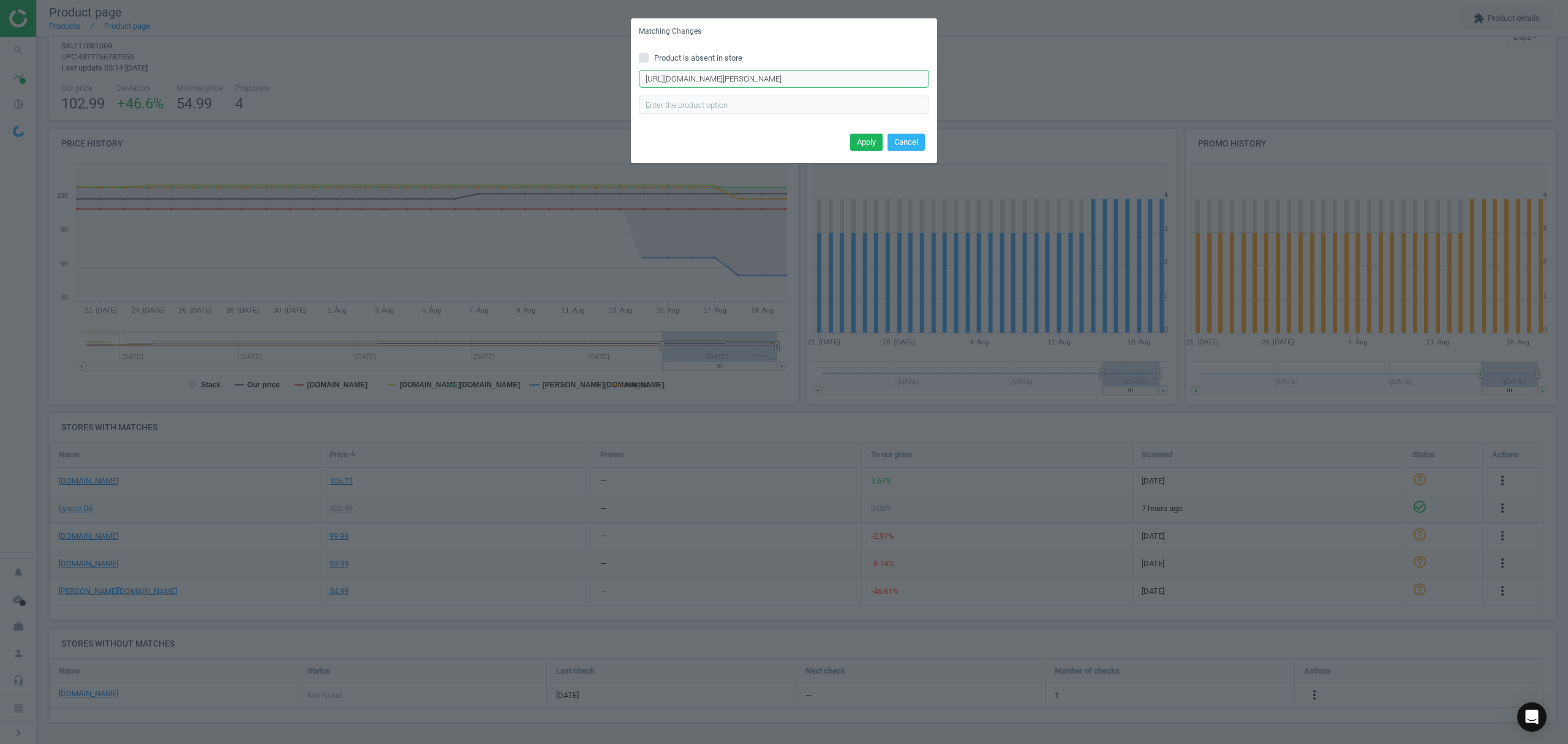
click at [812, 79] on input "https://www.otto-office.com/de/Brother-Jumbo-Toner-TN-247C/298503/p" at bounding box center [784, 79] width 291 height 18
paste input "Jumbo-Toner-TN-247Y/298505/p?product=bundle"
type input "https://www.otto-office.com/de/Jumbo-Toner-TN-247Y/298505/p?product=bundle"
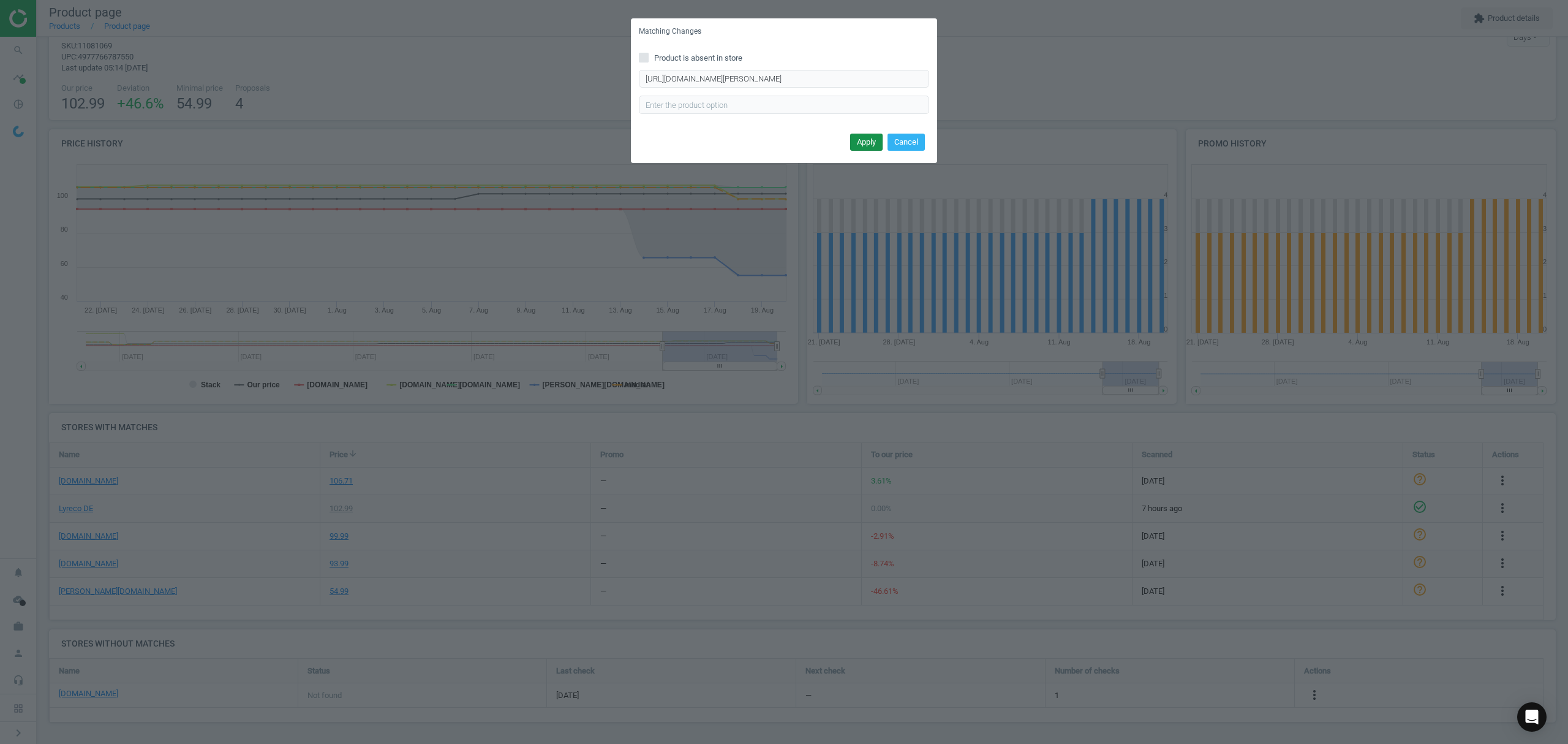
click at [870, 141] on button "Apply" at bounding box center [866, 142] width 32 height 17
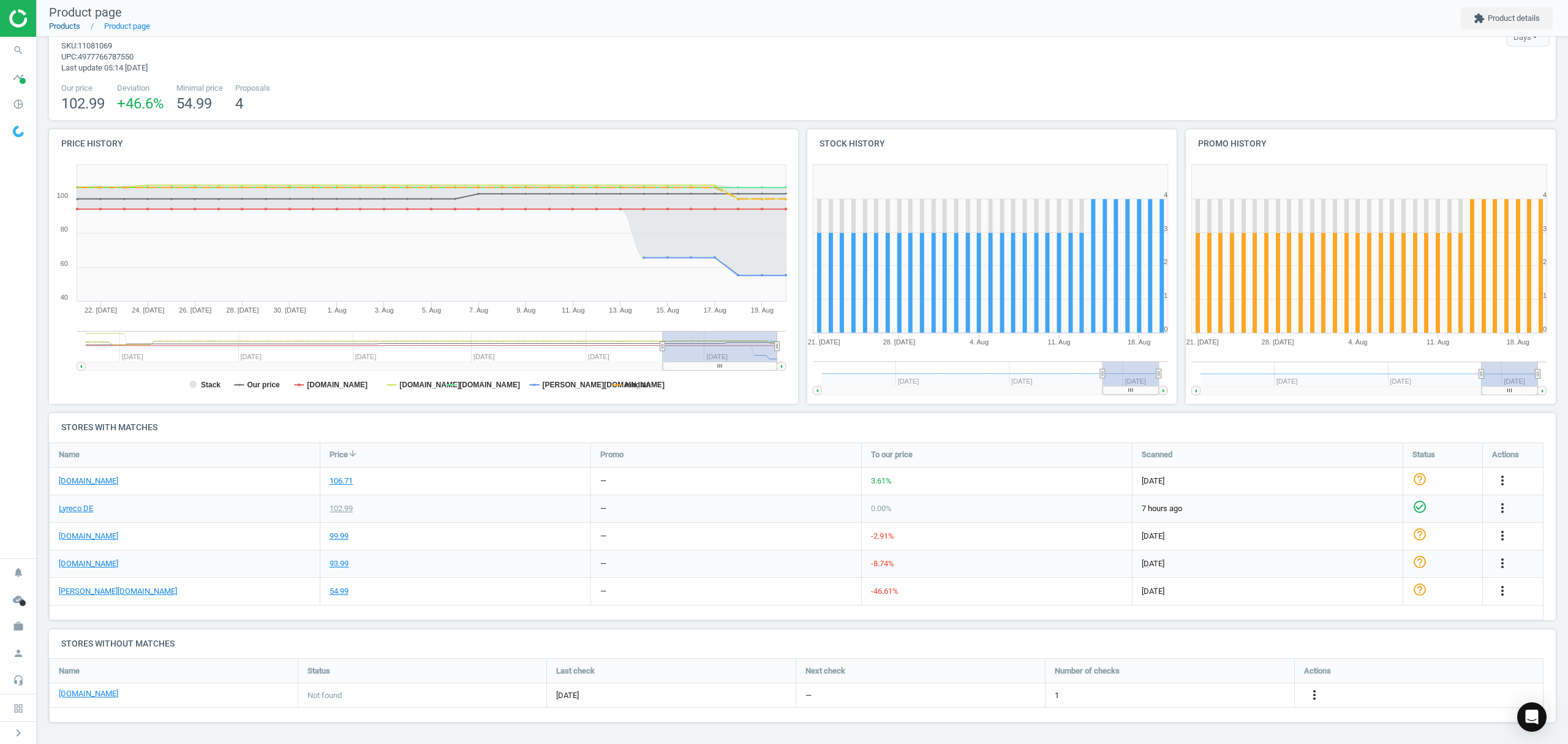
click at [67, 26] on link "Products" at bounding box center [64, 27] width 31 height 9
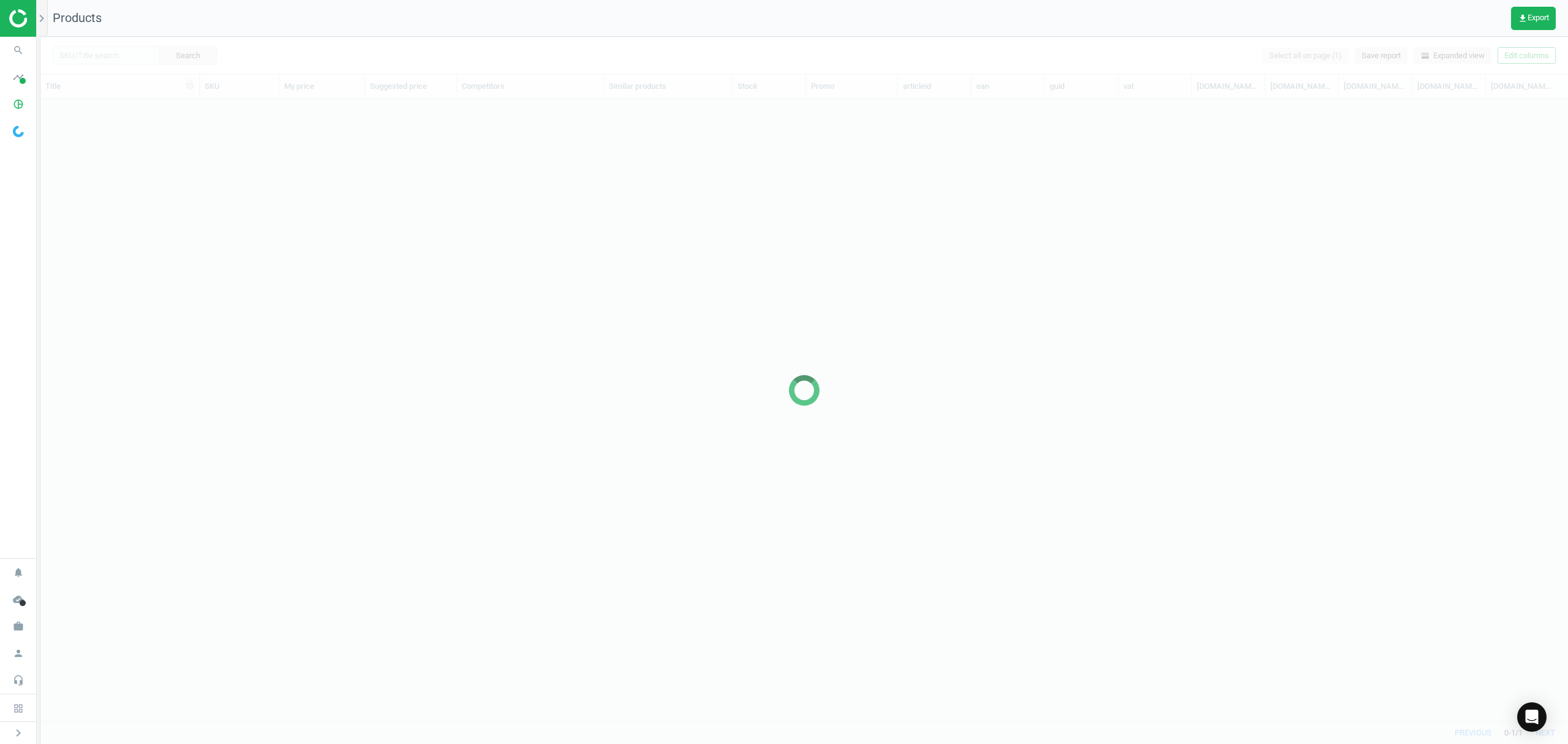
scroll to position [596, 1515]
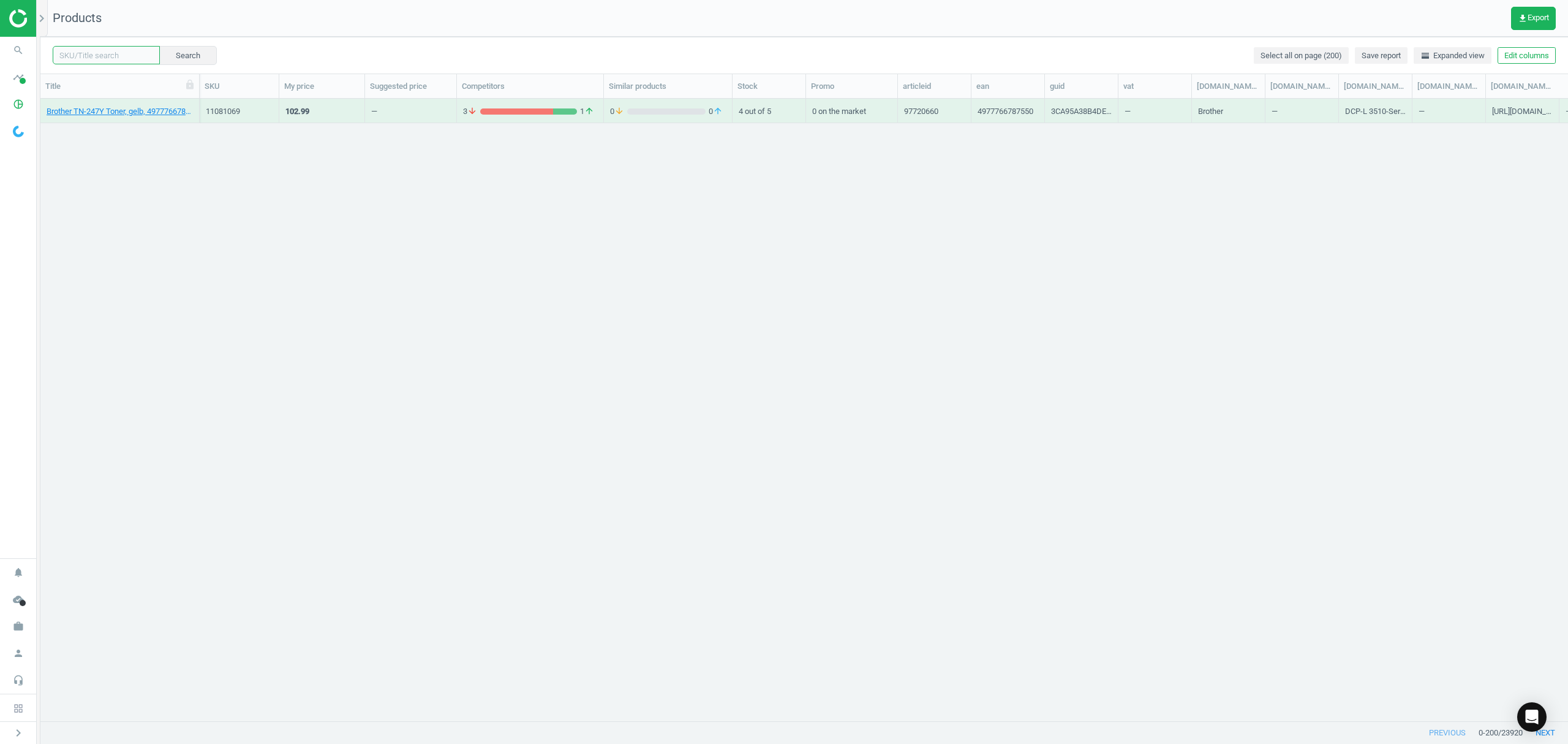
click at [84, 55] on input "text" at bounding box center [106, 55] width 107 height 18
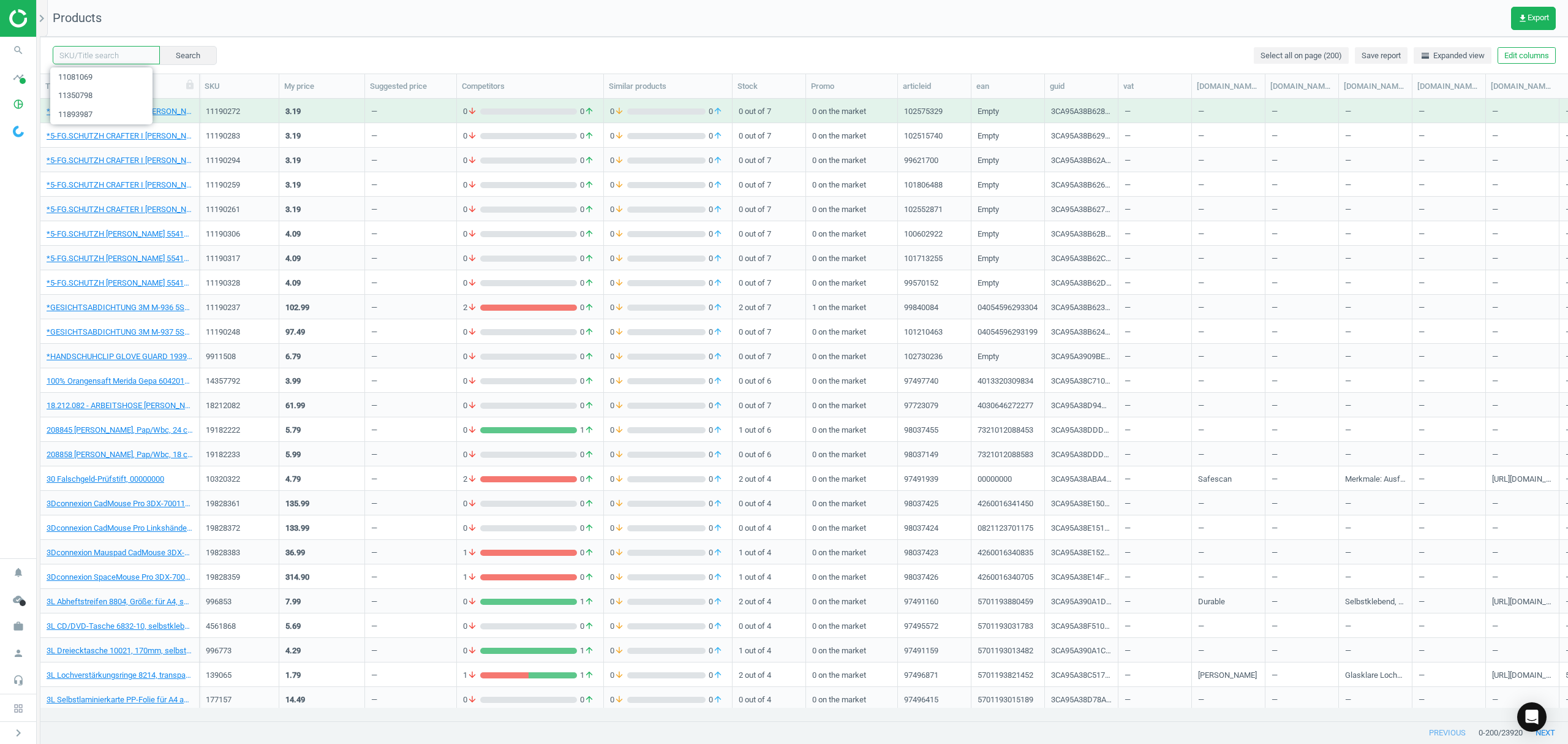
paste input "11081058"
type input "11081058"
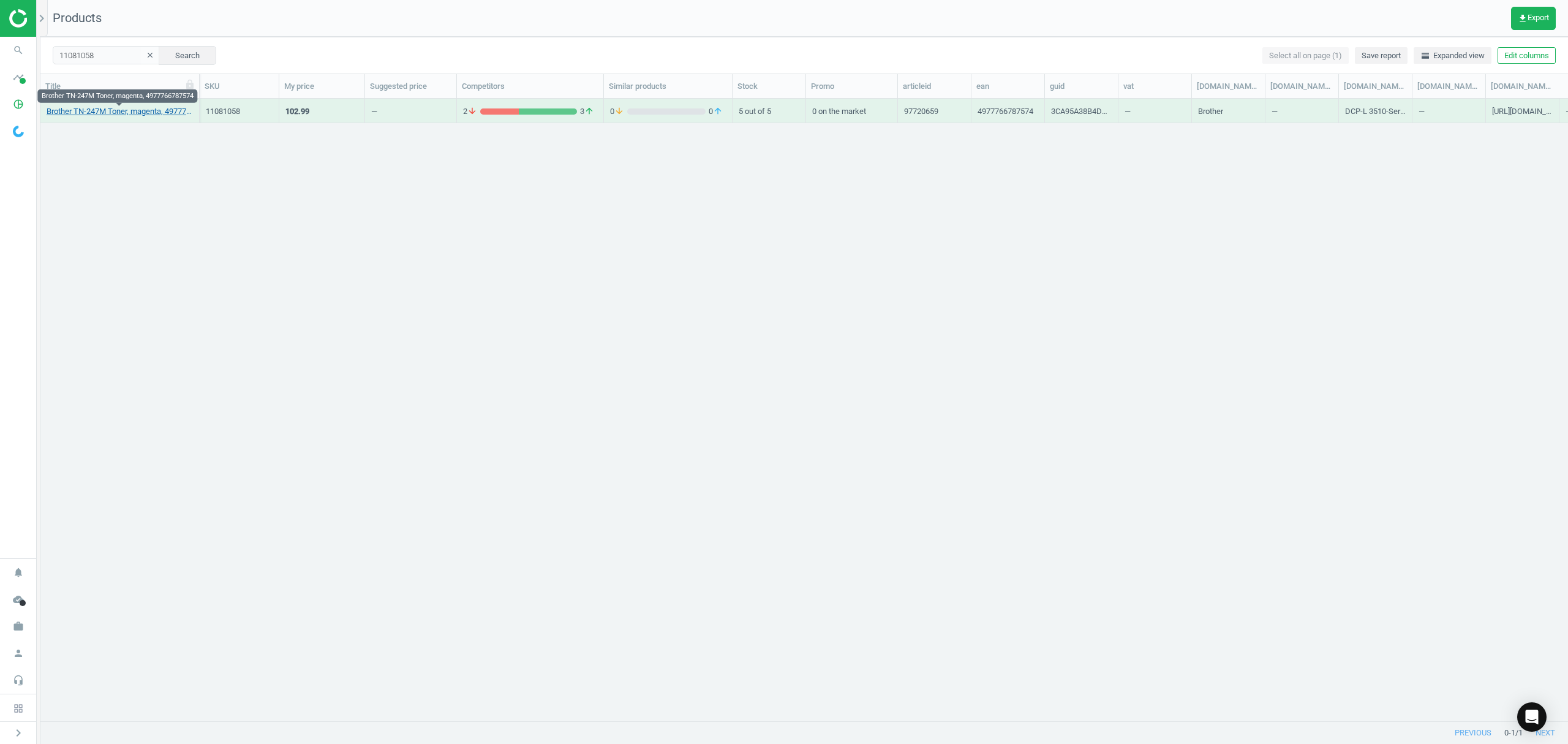
click at [103, 114] on link "Brother TN-247M Toner, magenta, 4977766787574" at bounding box center [119, 112] width 147 height 11
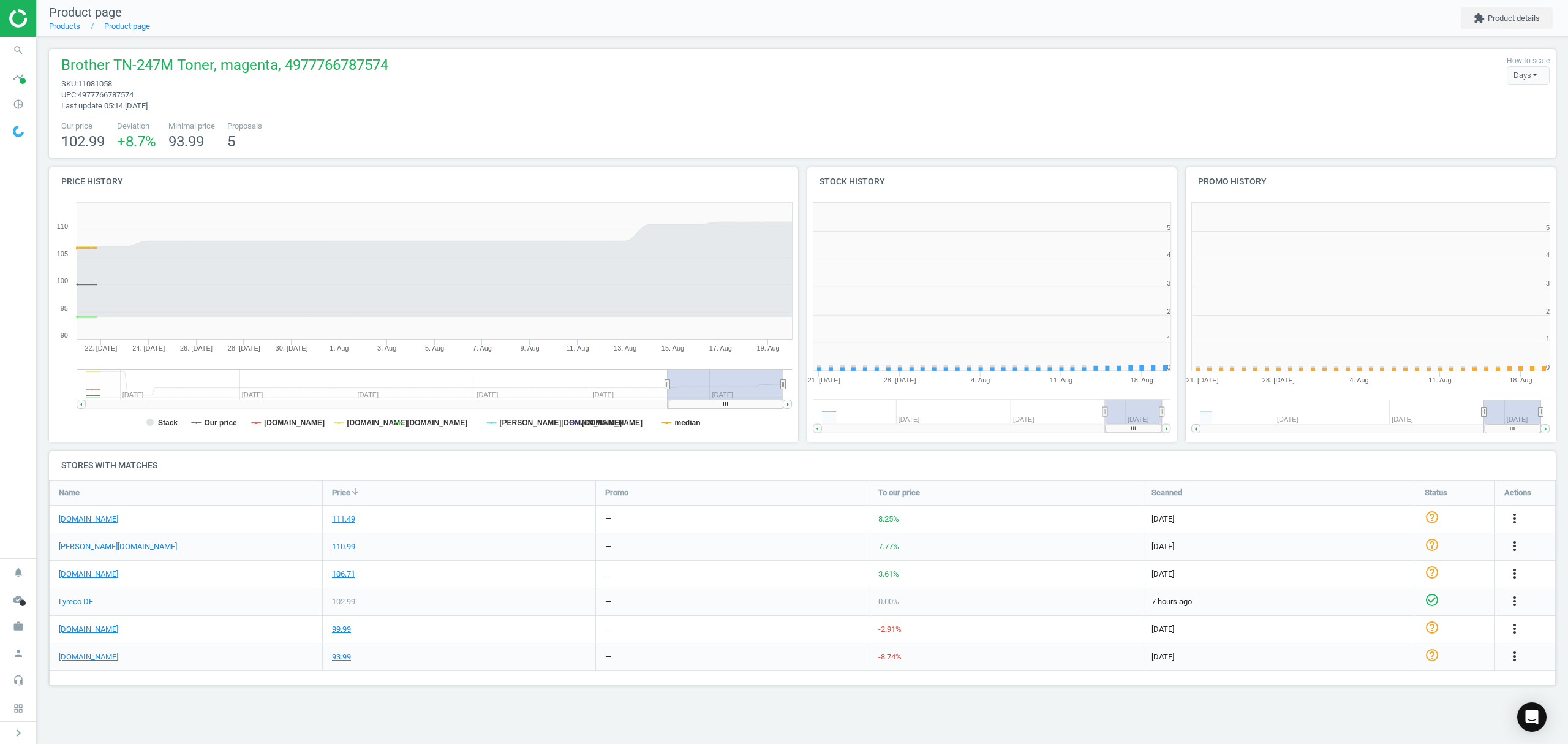
scroll to position [270, 395]
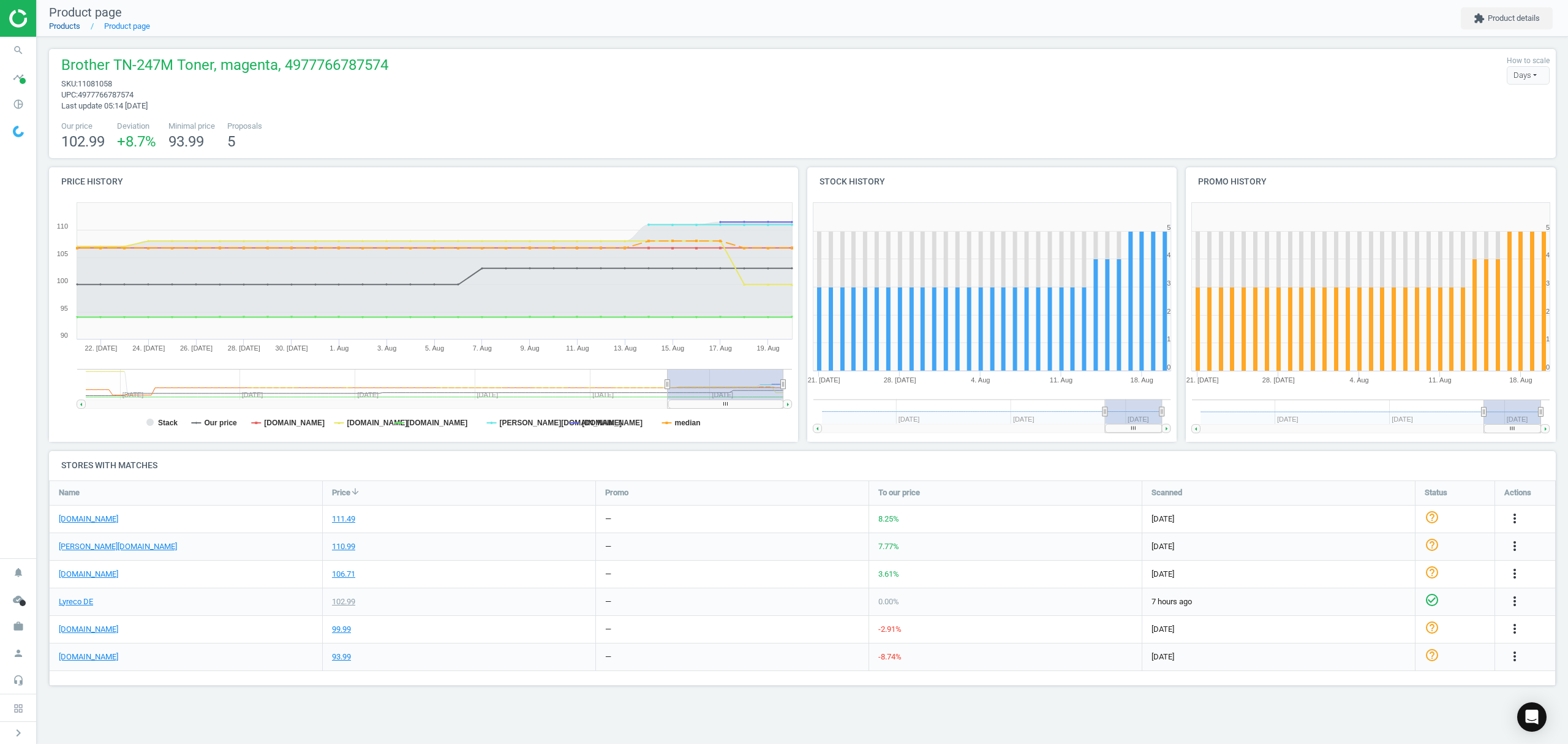
click at [63, 28] on link "Products" at bounding box center [64, 27] width 31 height 9
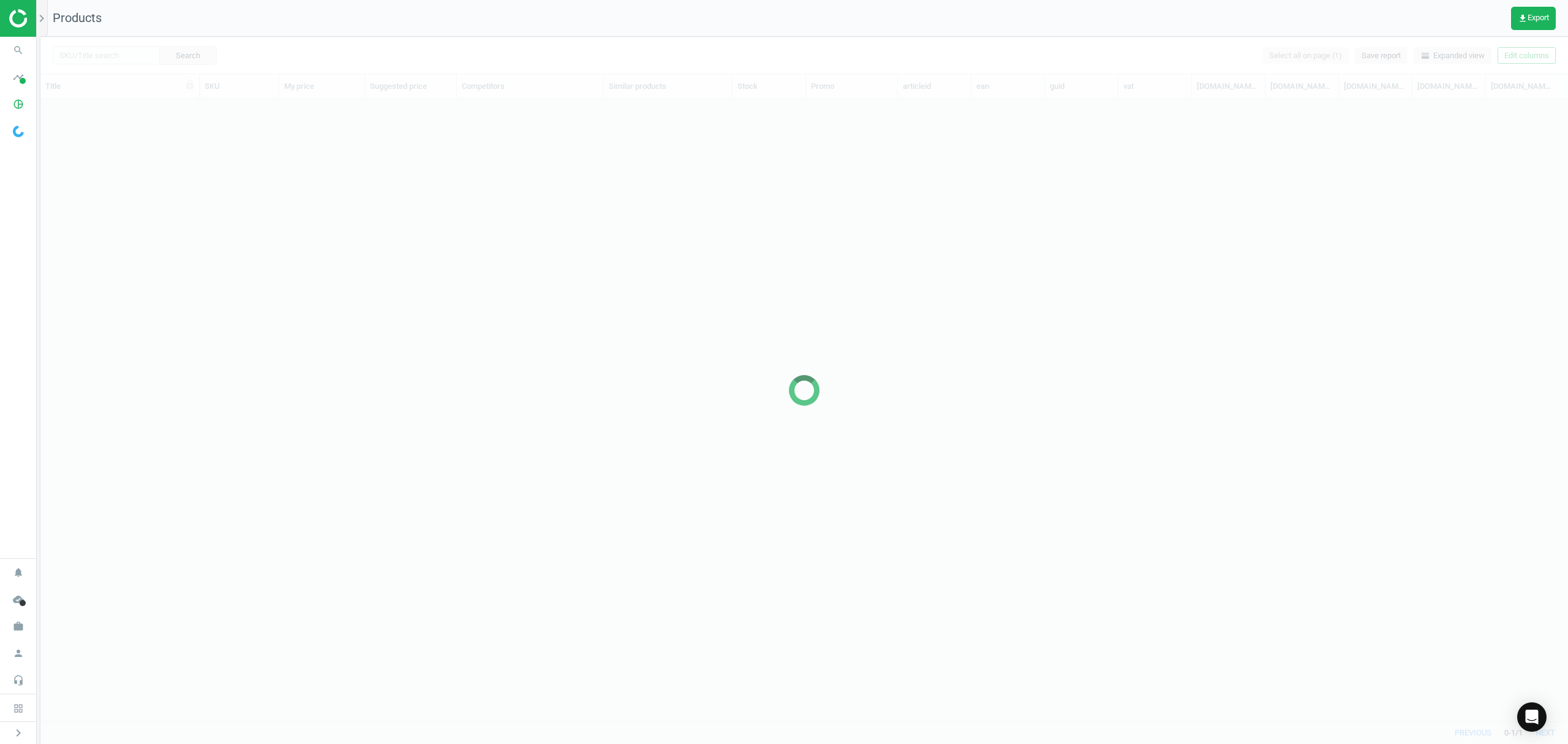
scroll to position [596, 1515]
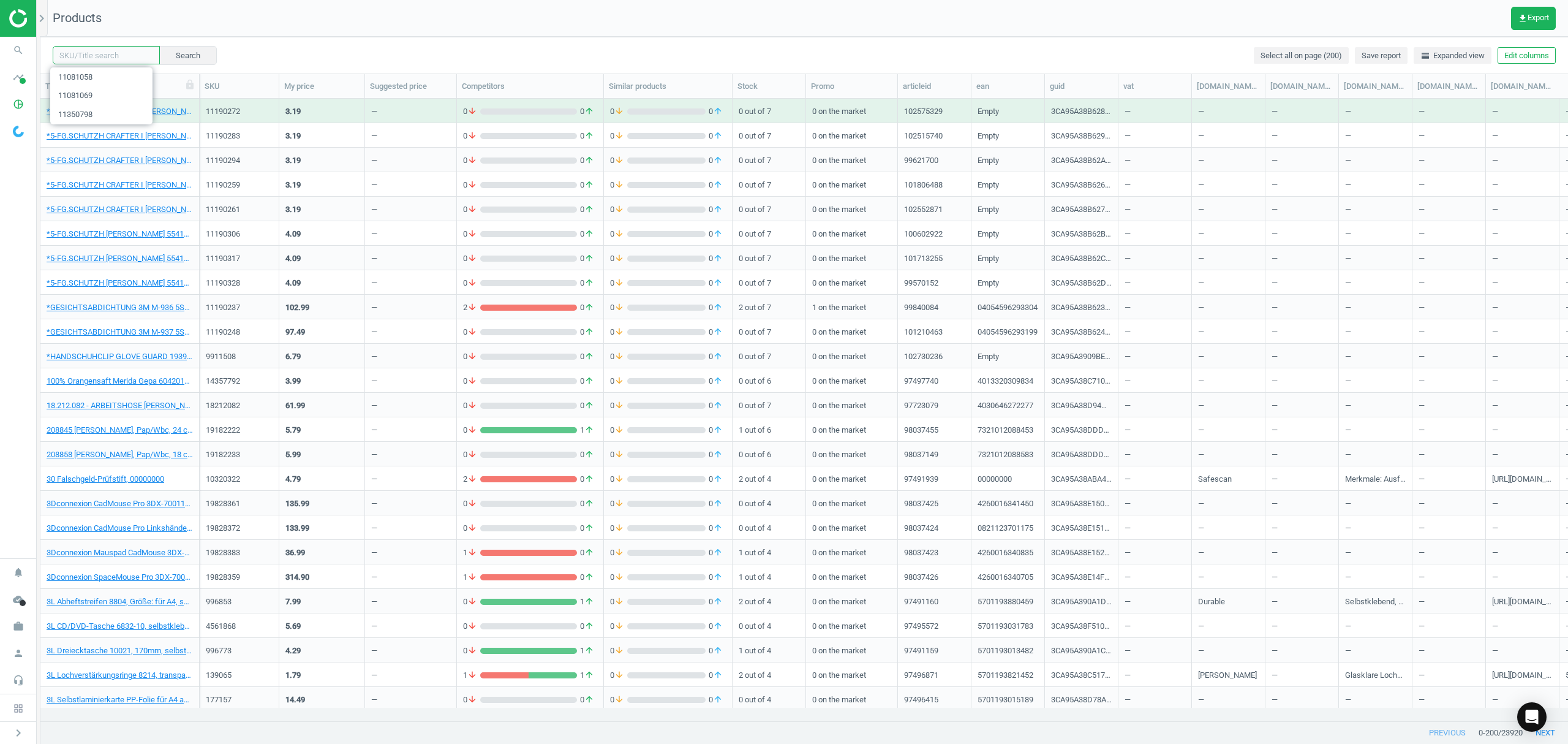
click at [101, 53] on input "text" at bounding box center [106, 55] width 107 height 18
paste input "11081047"
type input "11081047"
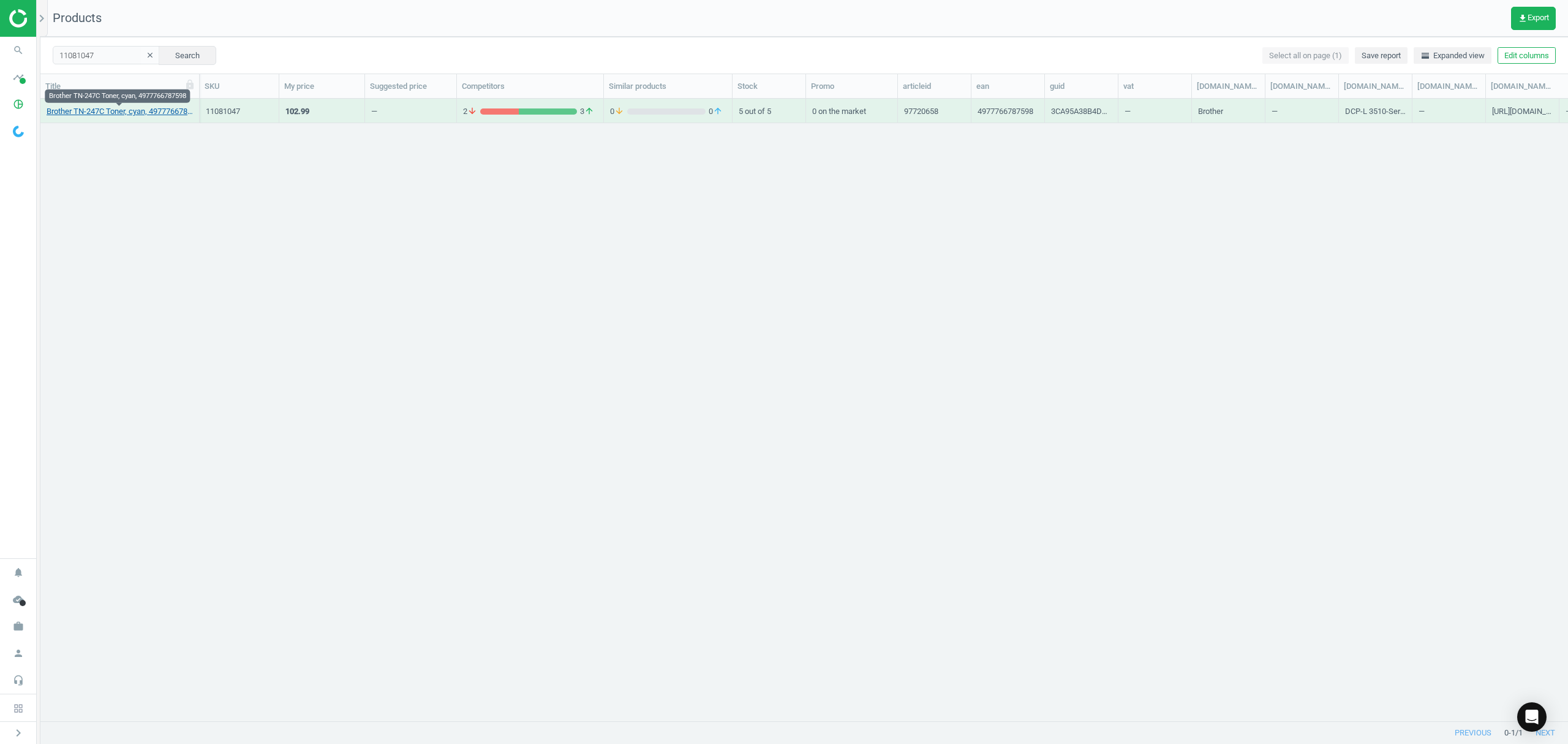
click at [109, 113] on link "Brother TN-247C Toner, cyan, 4977766787598" at bounding box center [119, 112] width 147 height 11
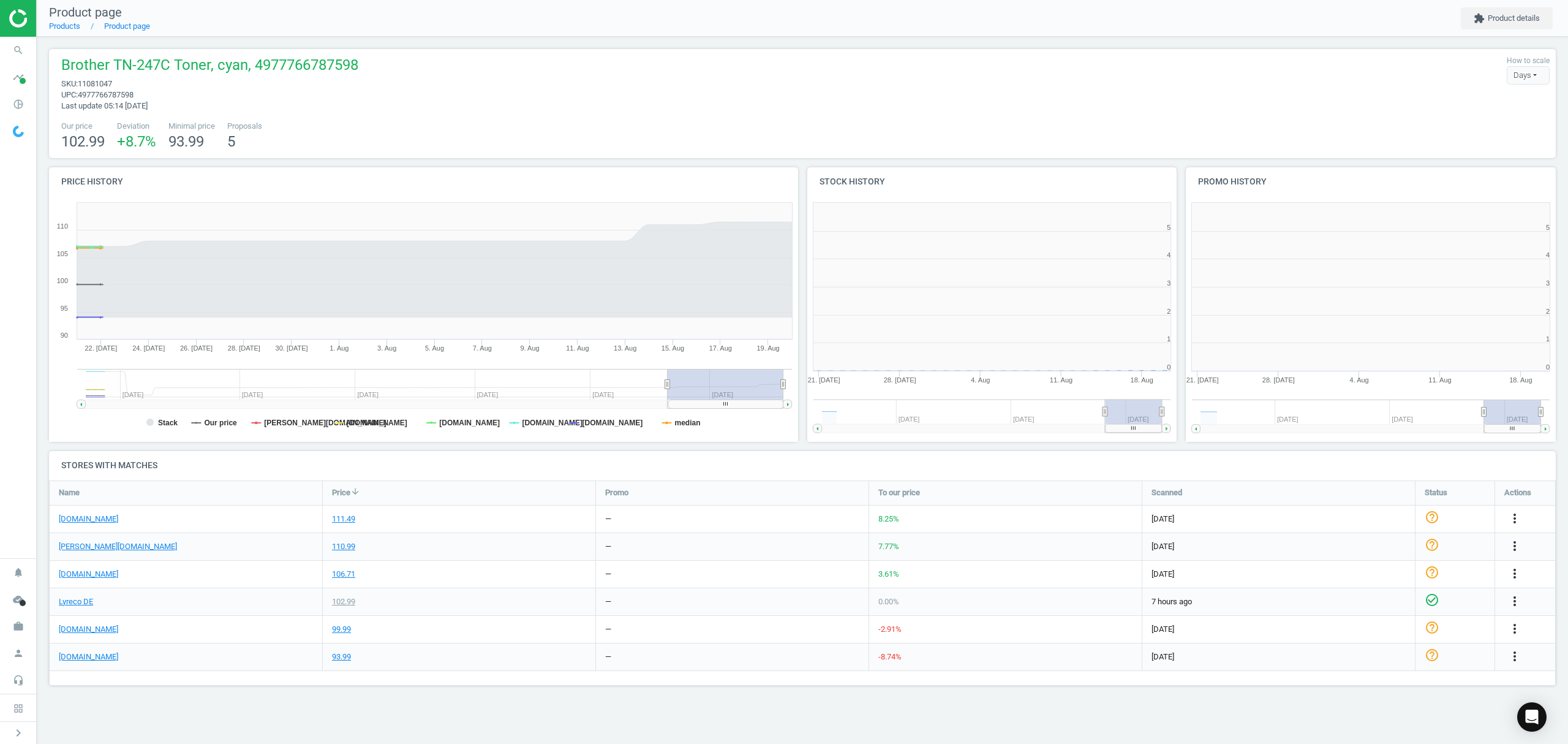
scroll to position [270, 395]
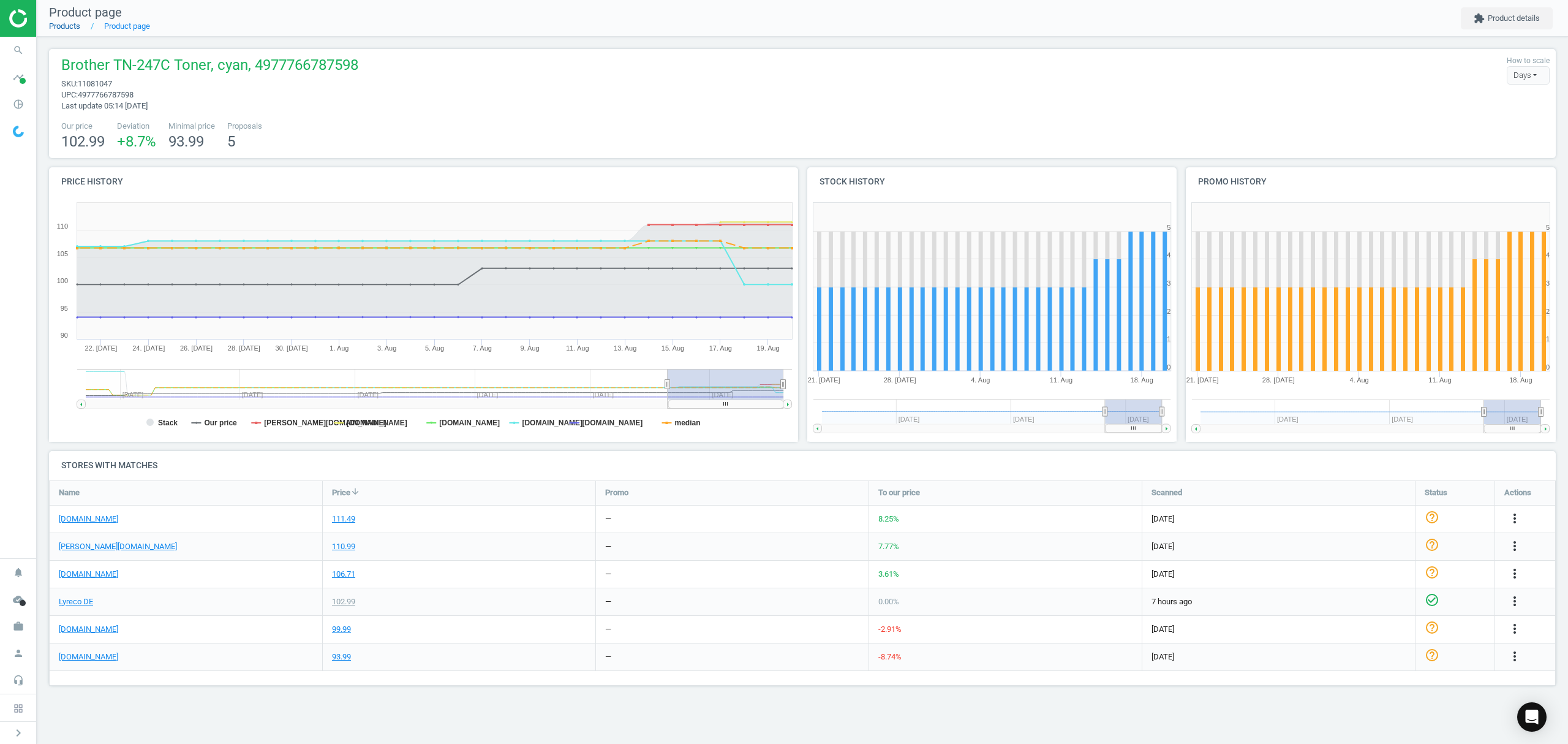
click at [68, 26] on link "Products" at bounding box center [64, 27] width 31 height 9
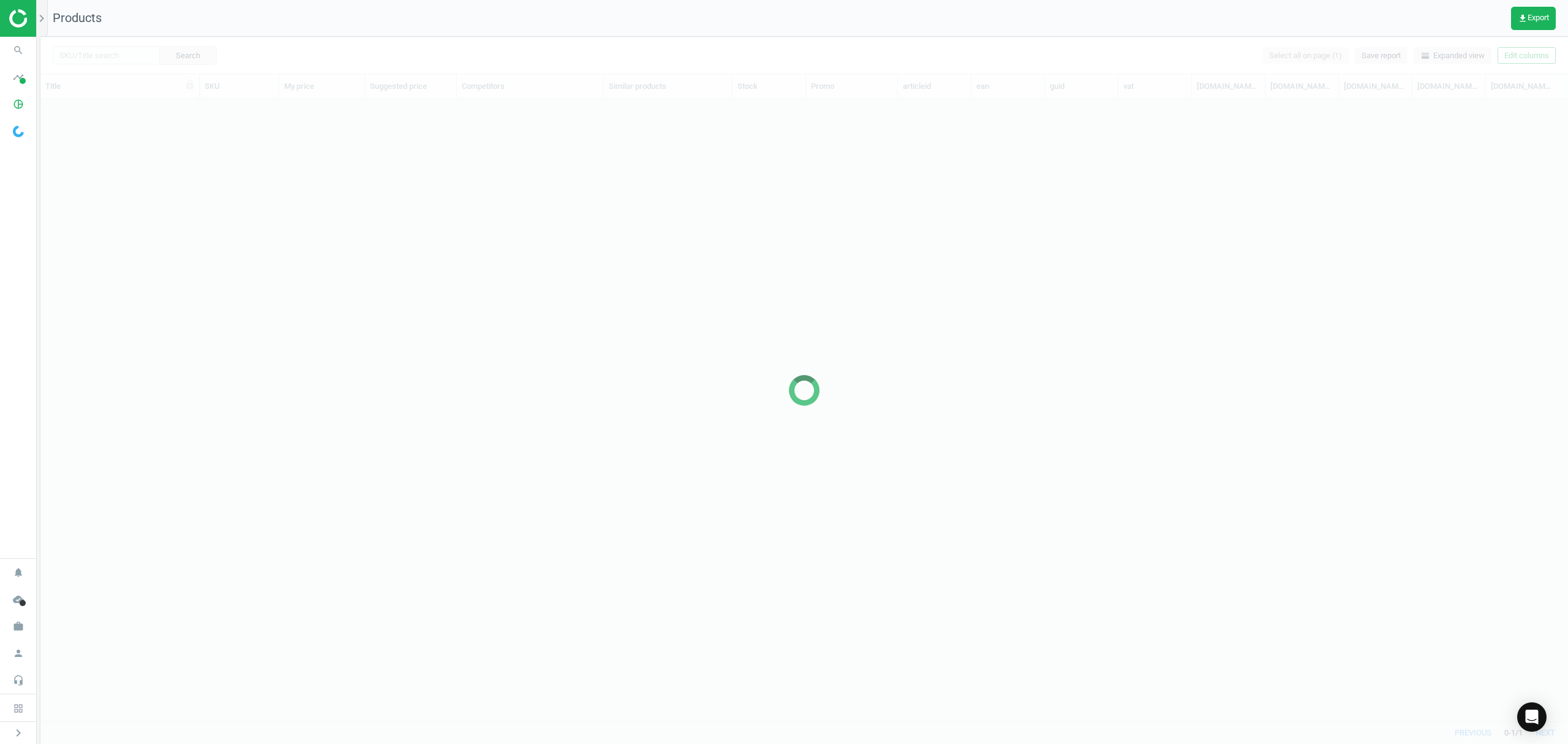
scroll to position [596, 1515]
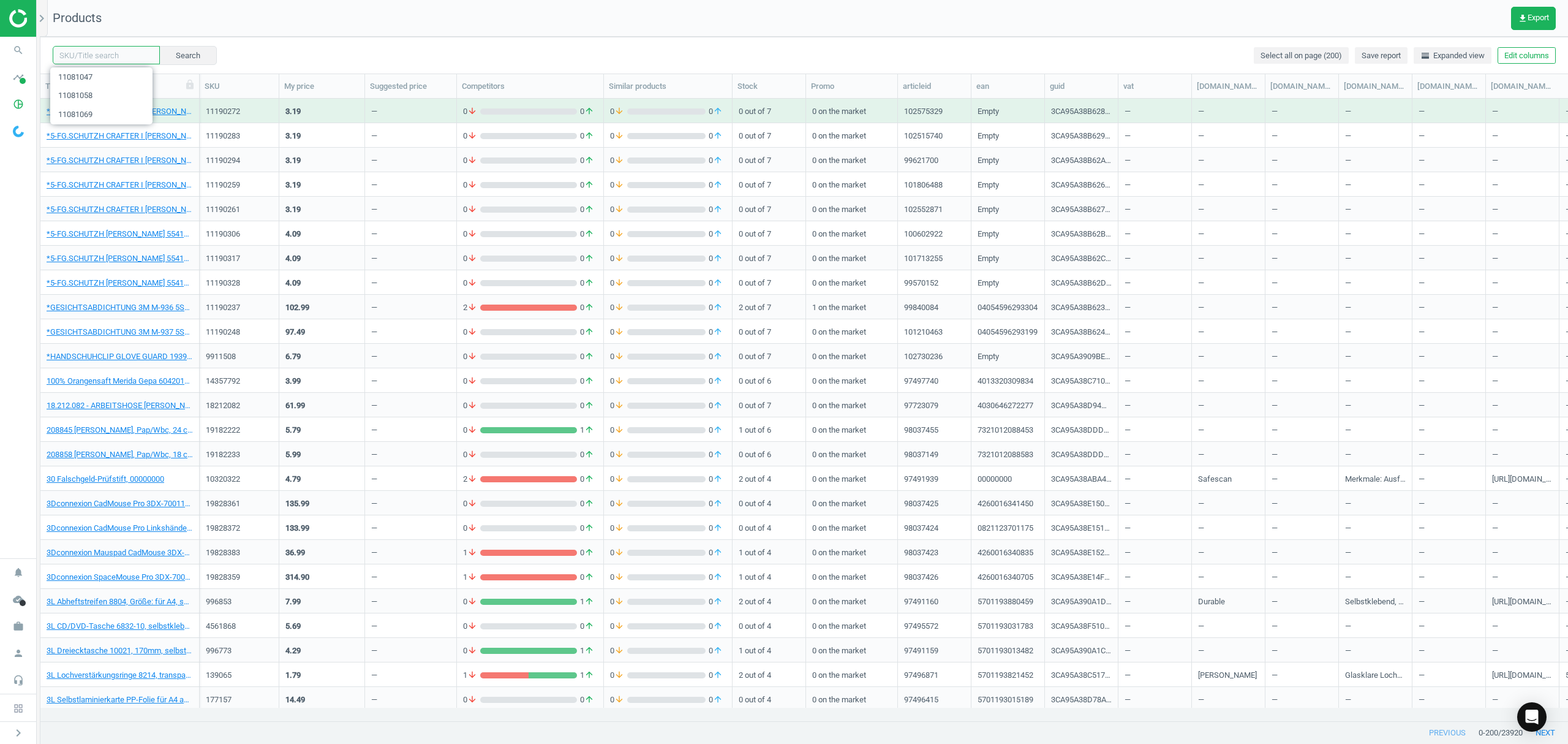
click at [97, 53] on input "text" at bounding box center [106, 55] width 107 height 18
paste input "10232247"
type input "10232247"
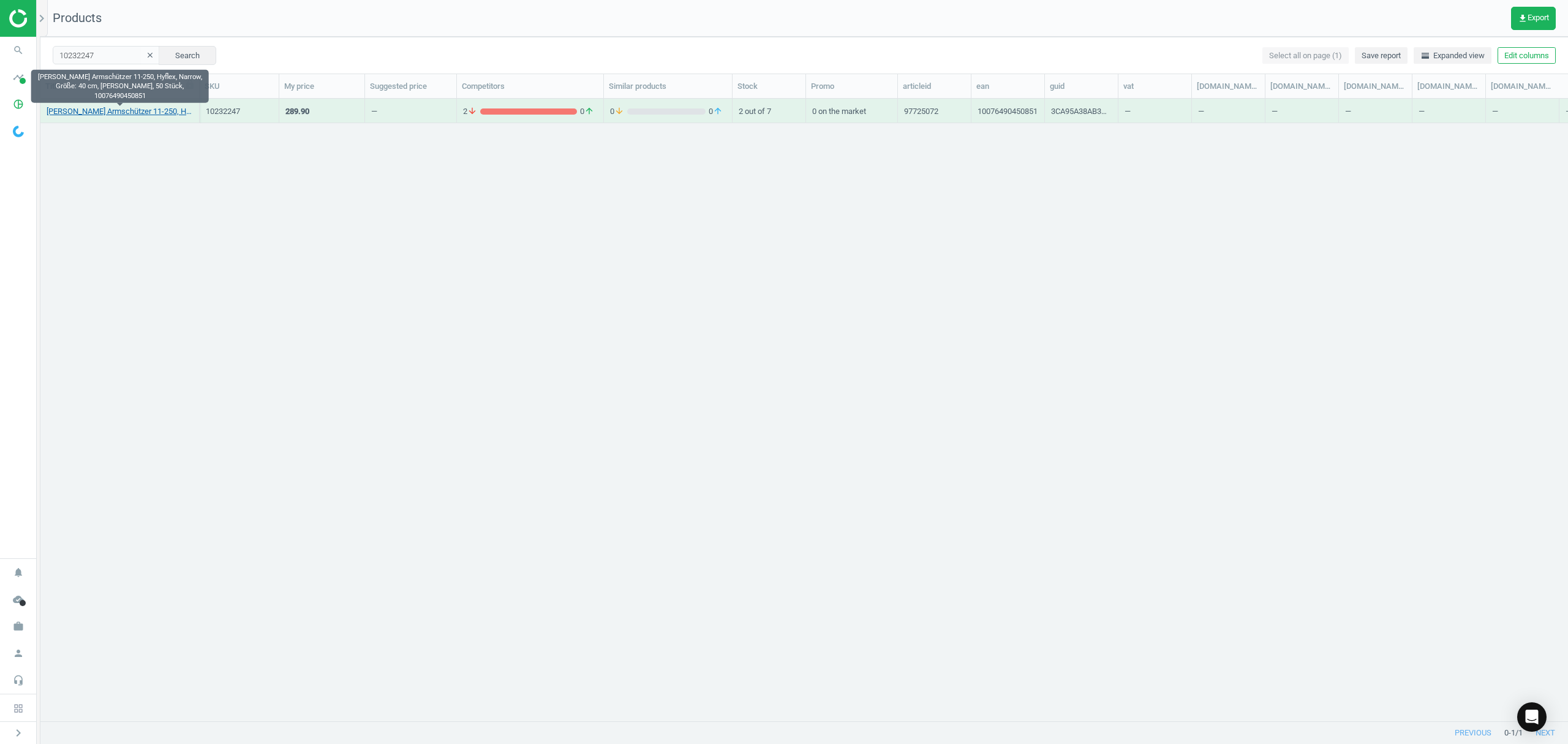
click at [104, 111] on link "Ansell Armschützer 11-250, Hyflex, Narrow, Größe: 40 cm, schwarz, 50 Stück, 100…" at bounding box center [119, 112] width 147 height 11
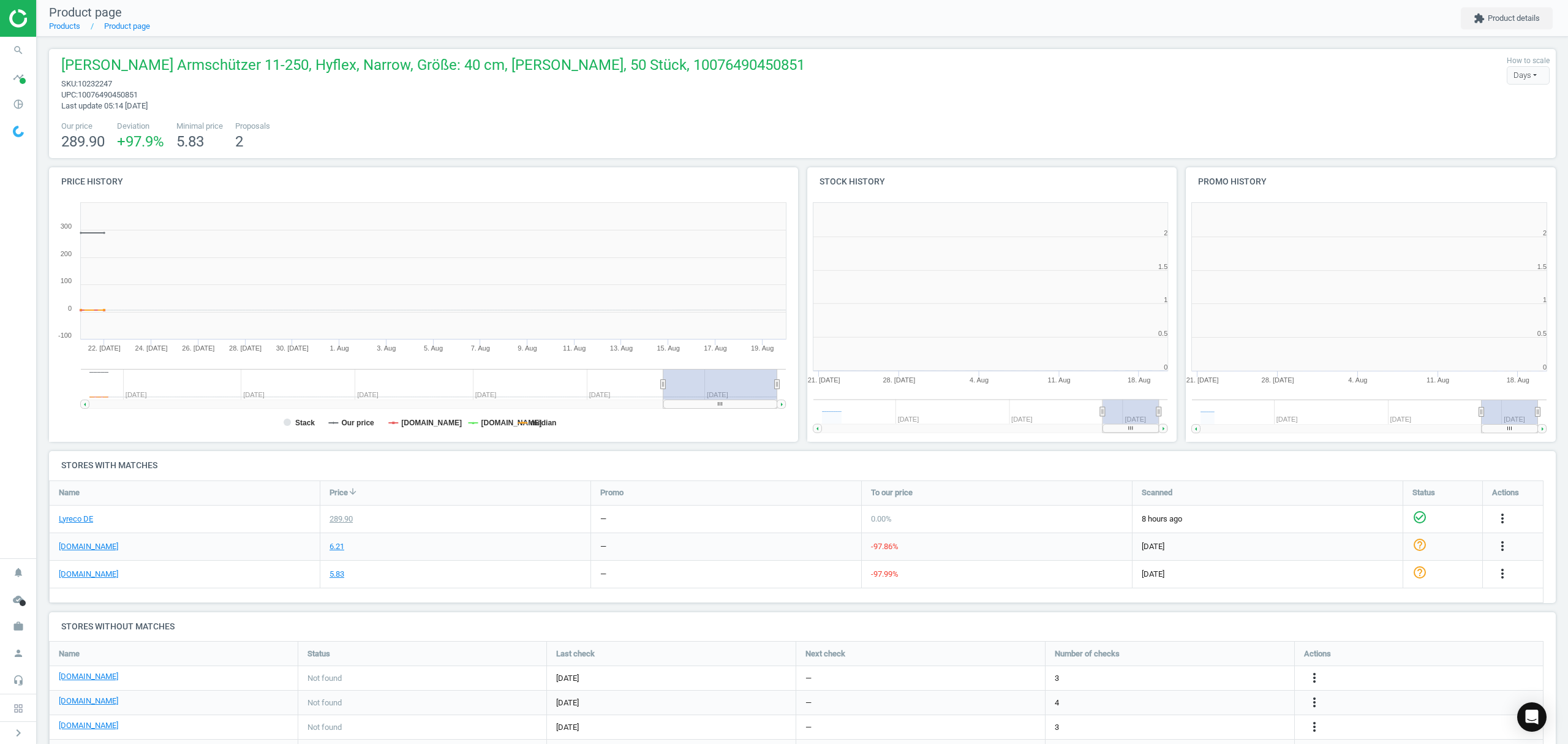
scroll to position [270, 392]
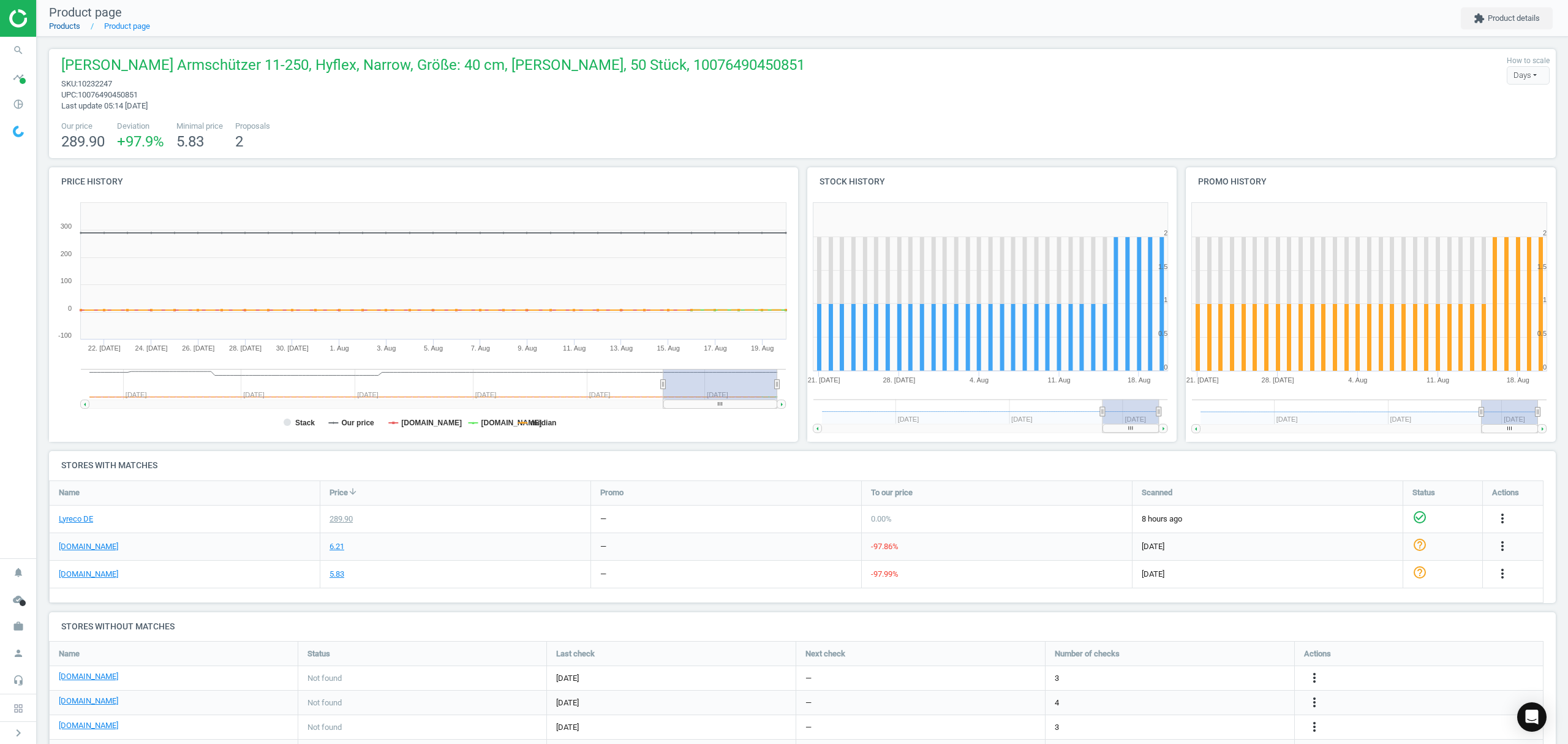
click at [66, 26] on link "Products" at bounding box center [64, 27] width 31 height 9
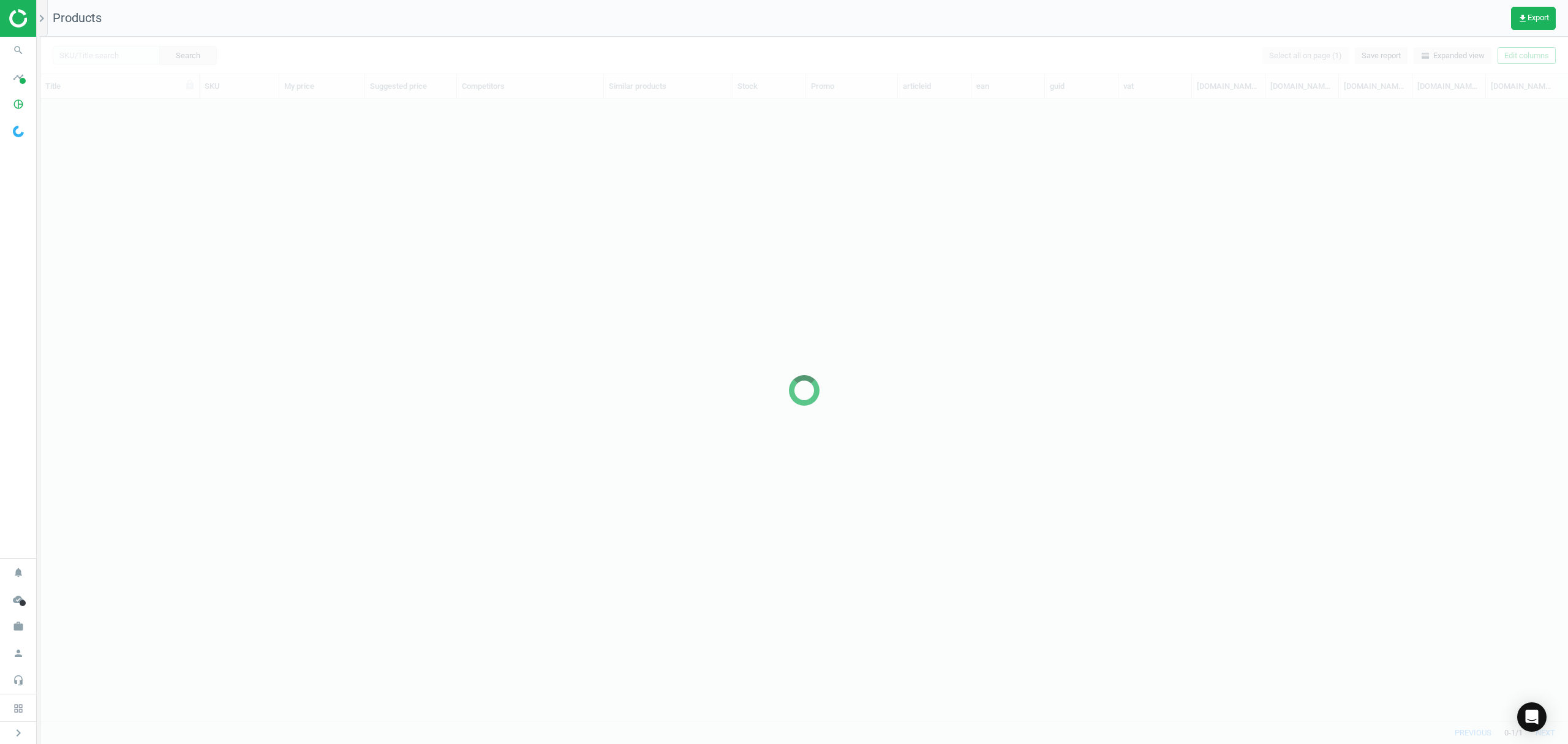
scroll to position [596, 1515]
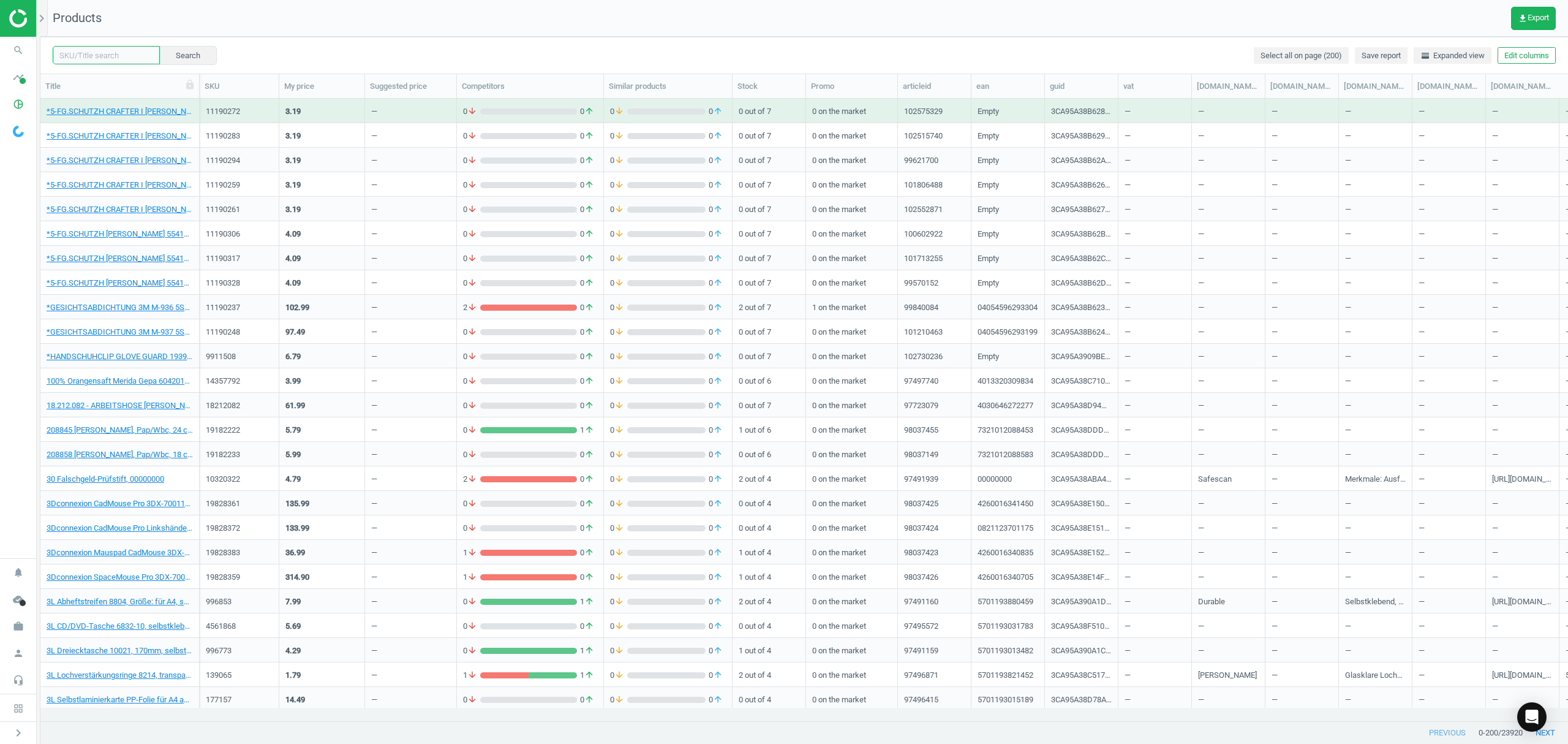
click at [91, 55] on input "text" at bounding box center [106, 55] width 107 height 18
paste input "11043092"
type input "11043092"
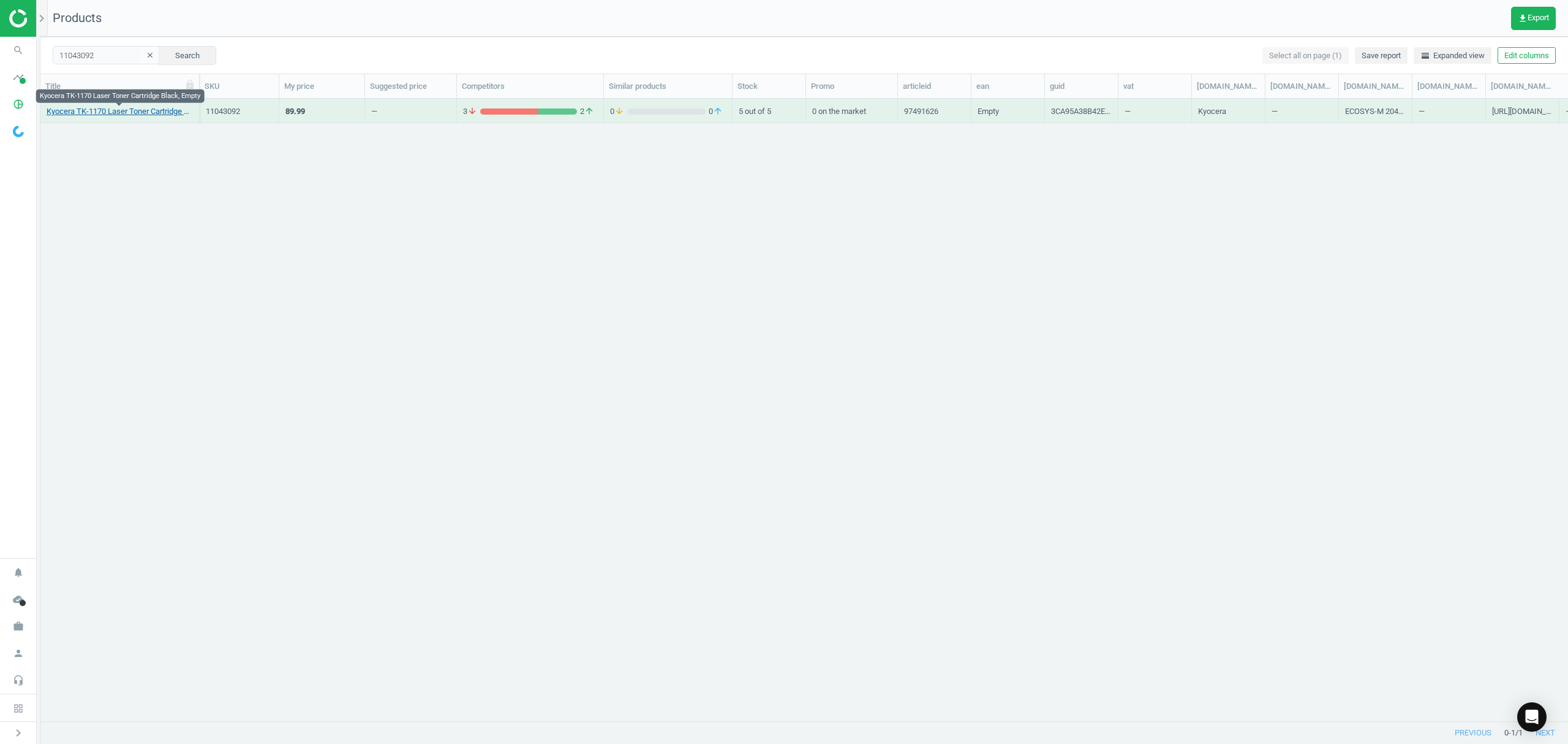
click at [129, 112] on link "Kyocera TK-1170 Laser Toner Cartridge Black, Empty" at bounding box center [119, 112] width 147 height 11
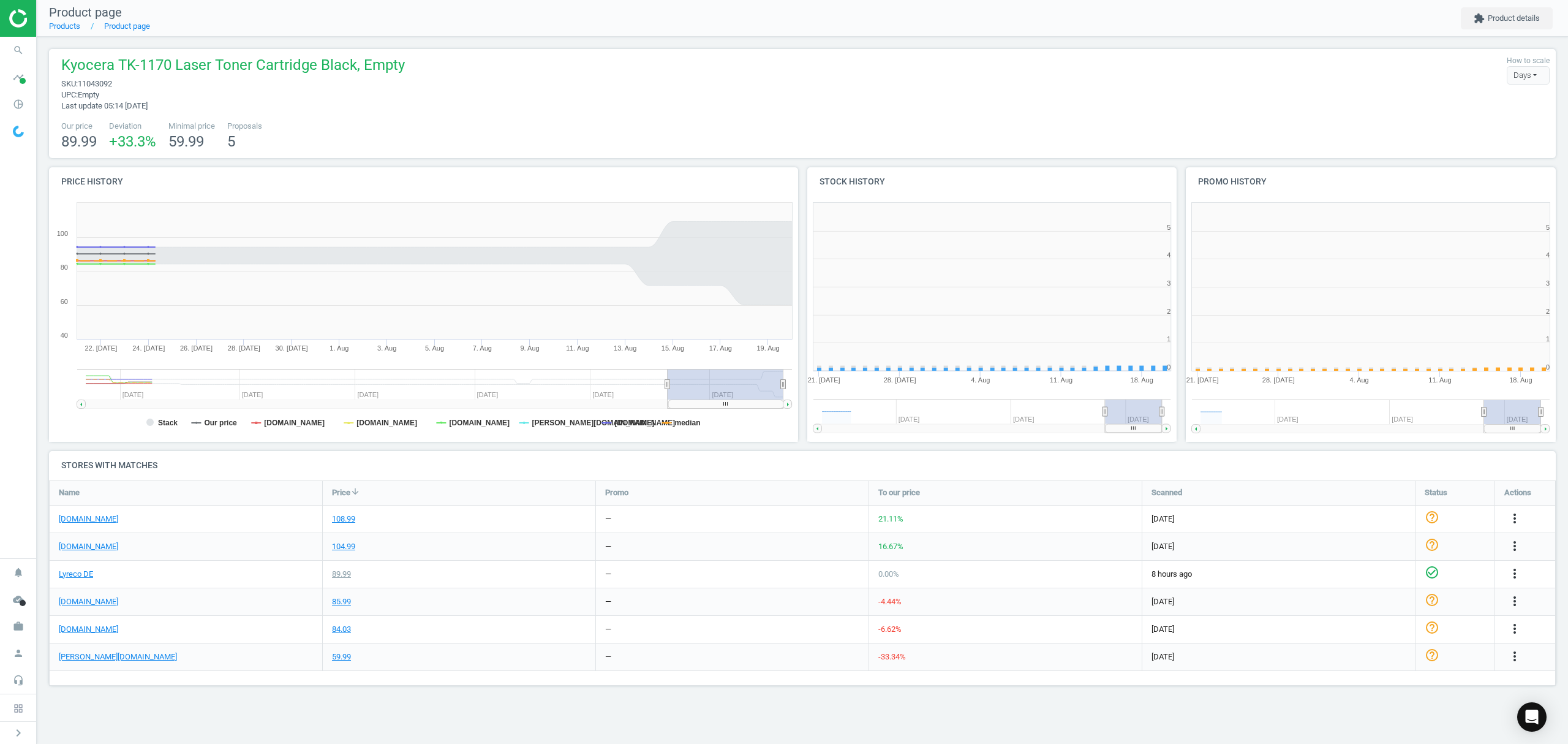
scroll to position [270, 395]
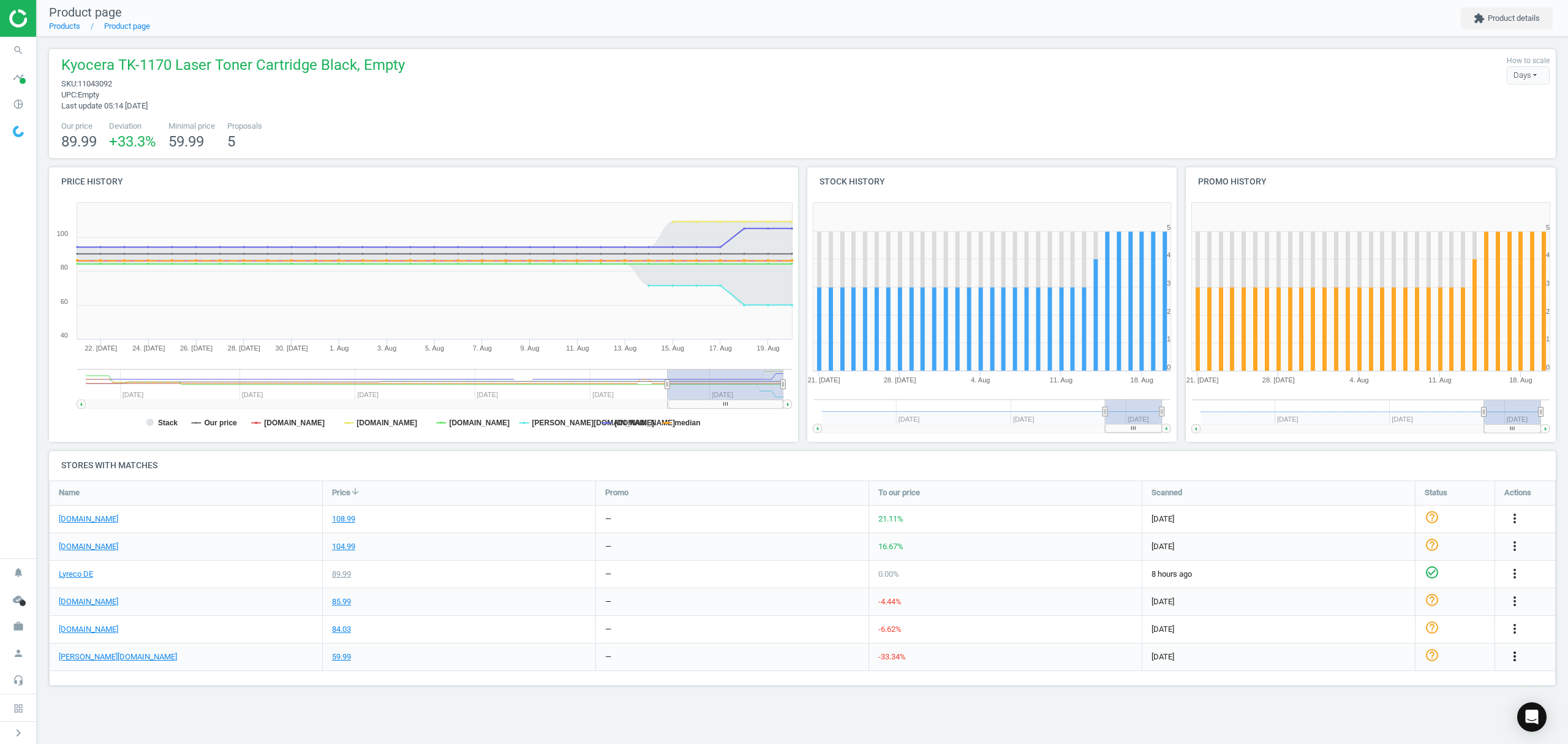
click at [1515, 657] on icon "more_vert" at bounding box center [1515, 656] width 15 height 15
click at [1363, 678] on link "Edit URL/product option" at bounding box center [1418, 677] width 167 height 19
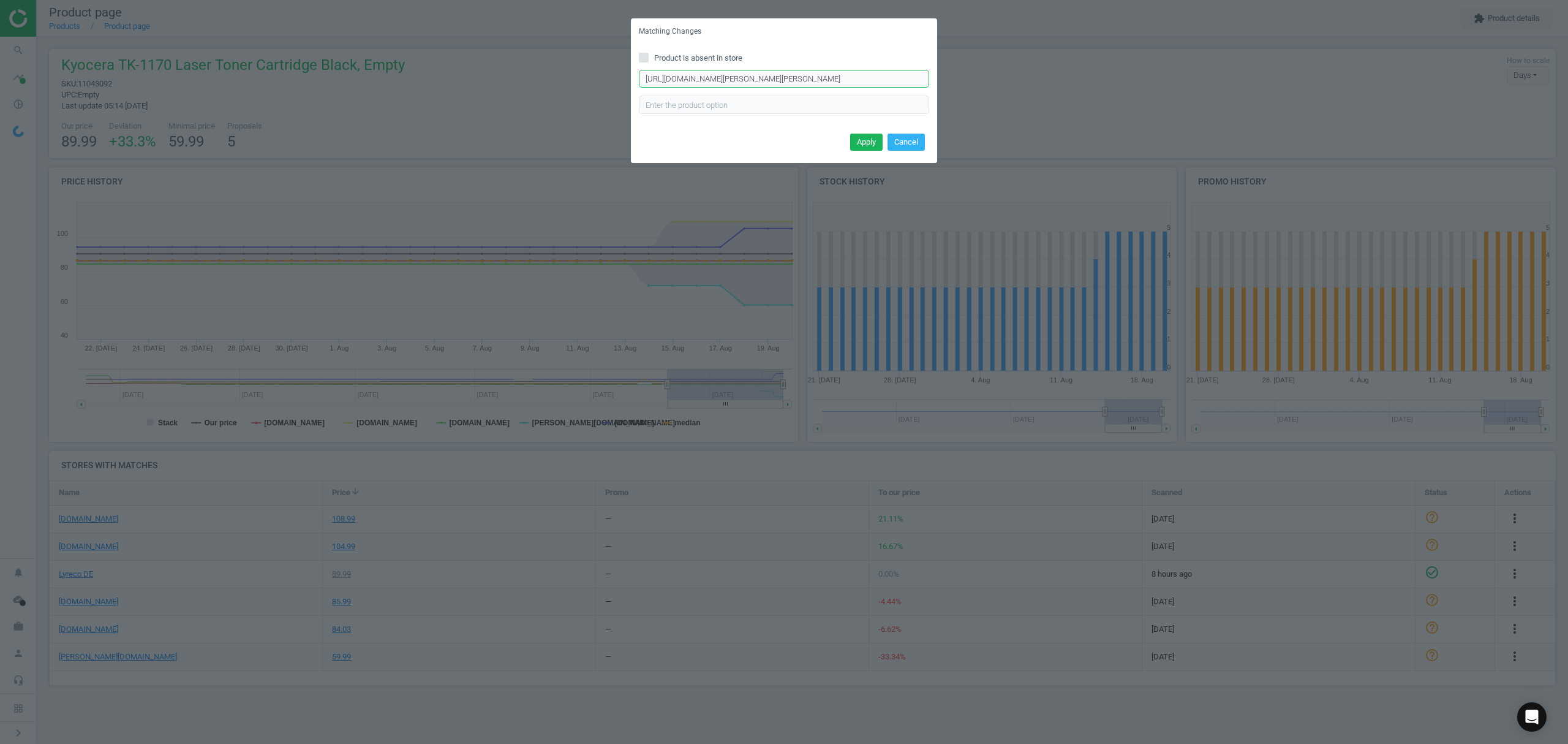
click at [741, 75] on input "https://www.otto-office.com/de/Edding-Toner-ersetzt-Kyocera-TK-1170-EDD-5072-sc…" at bounding box center [784, 79] width 291 height 18
paste input "Kyocera-Tonerpatrone-TK-1170/285352/p"
type input "https://www.otto-office.com/de/Kyocera-Tonerpatrone-TK-1170/285352/p"
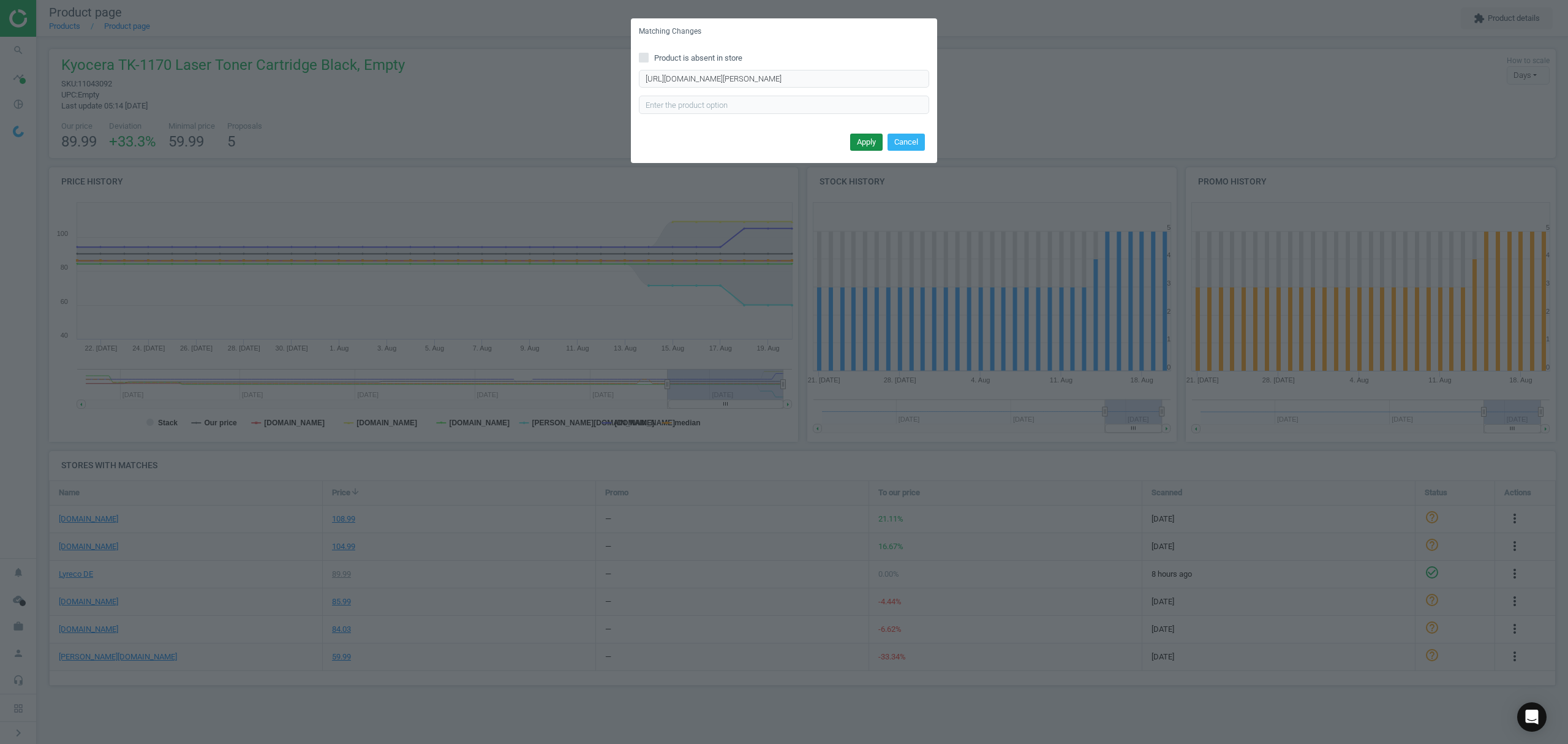
click at [864, 142] on button "Apply" at bounding box center [866, 142] width 32 height 17
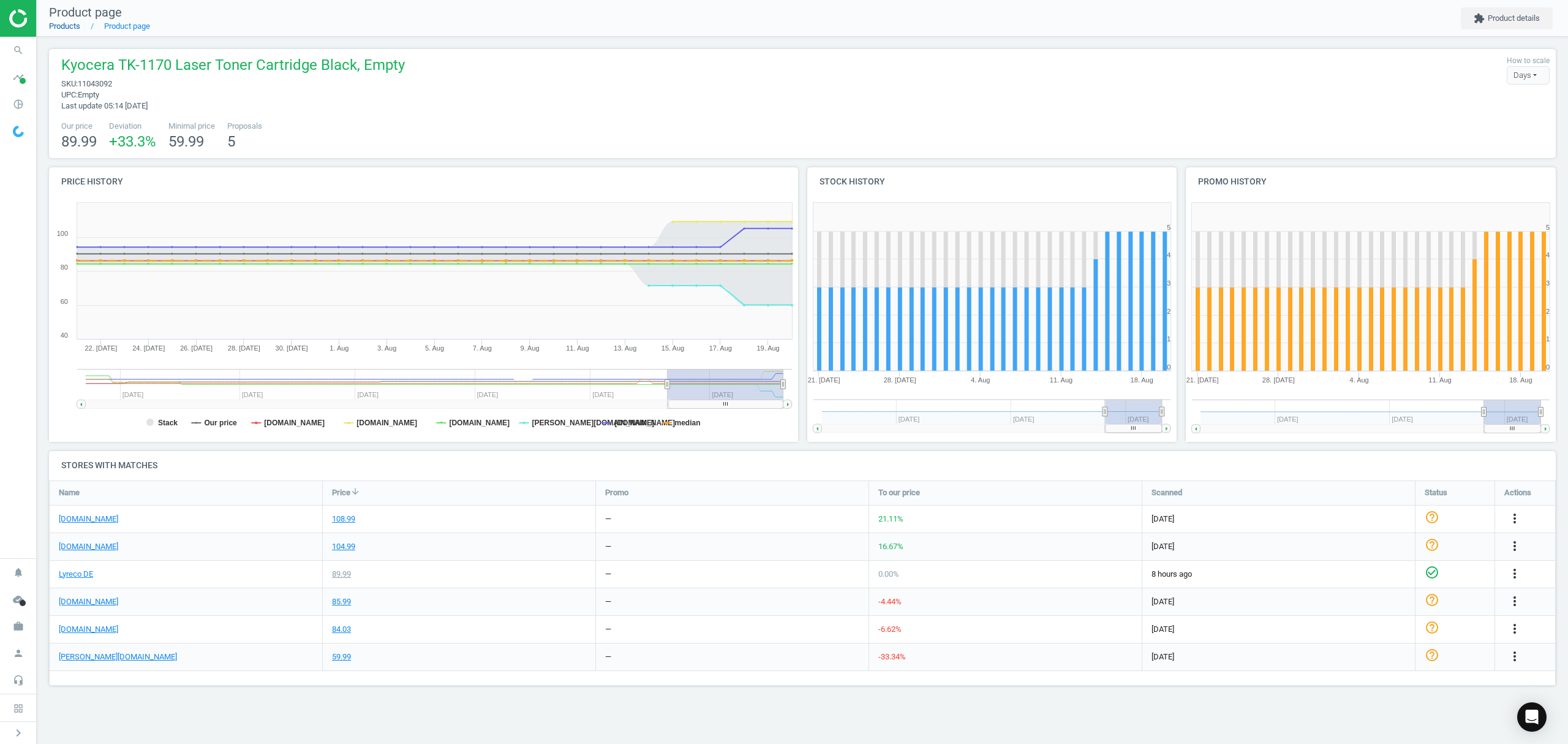
click at [60, 25] on link "Products" at bounding box center [64, 27] width 31 height 9
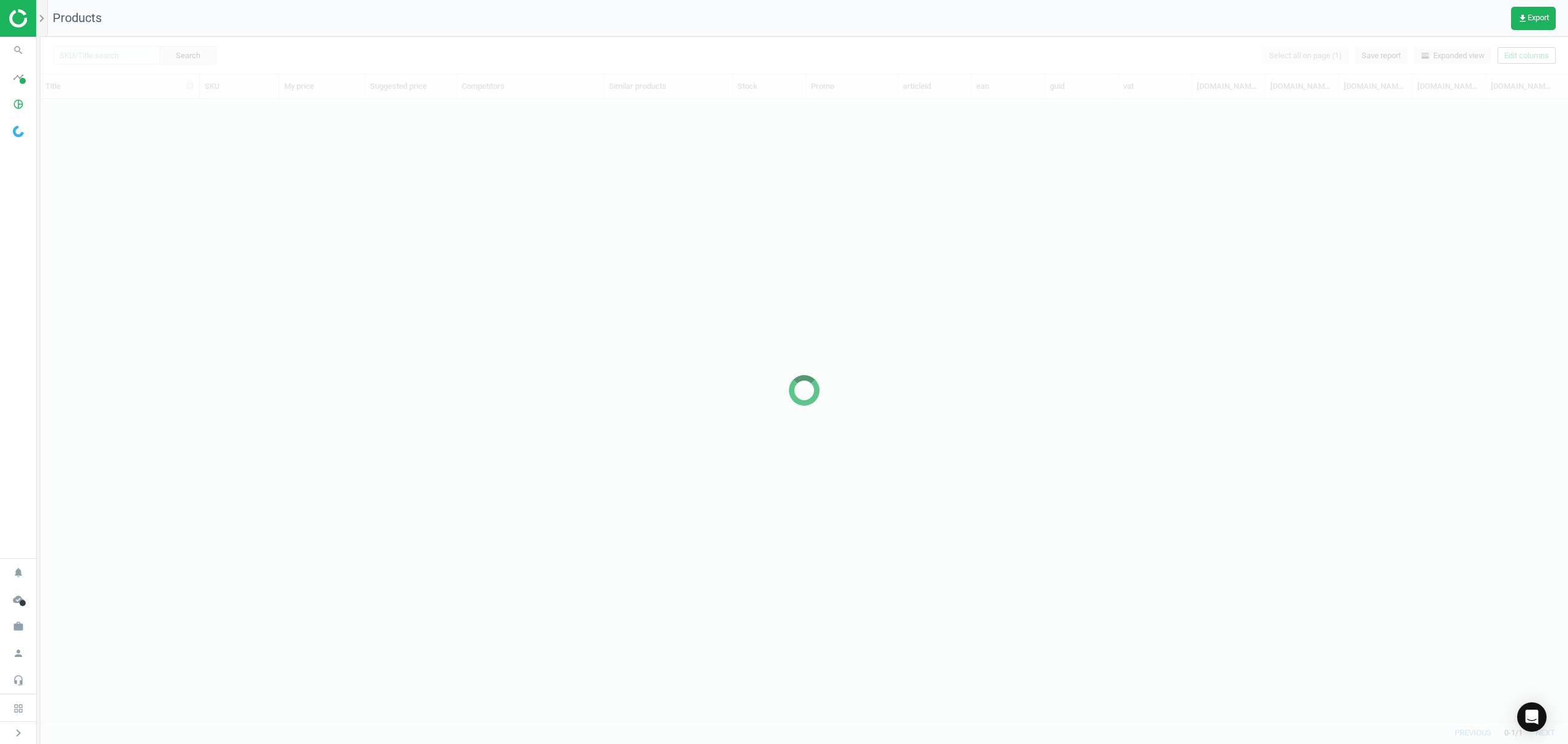
scroll to position [596, 1515]
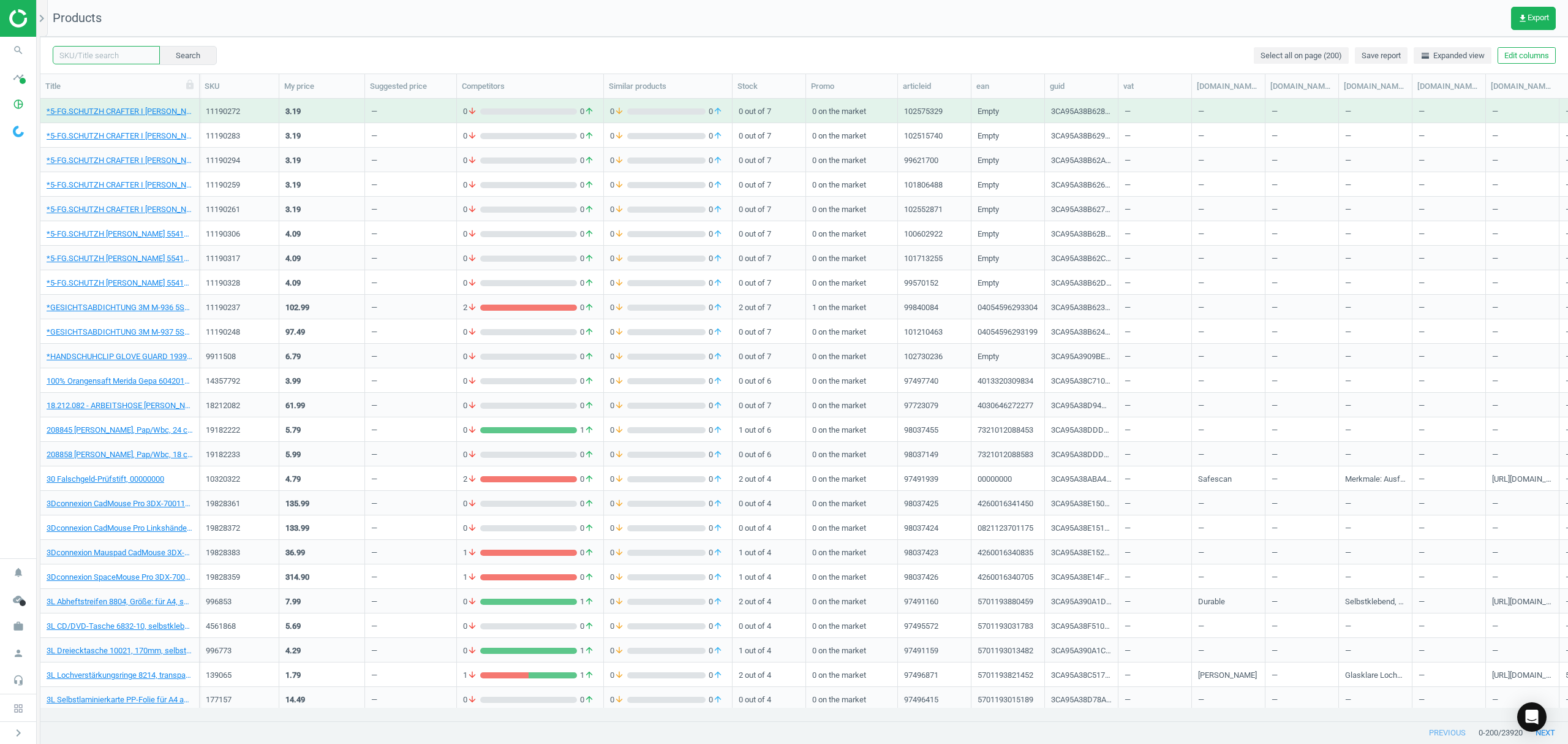
click at [106, 50] on input "text" at bounding box center [106, 55] width 107 height 18
paste input "6793327"
type input "6793327"
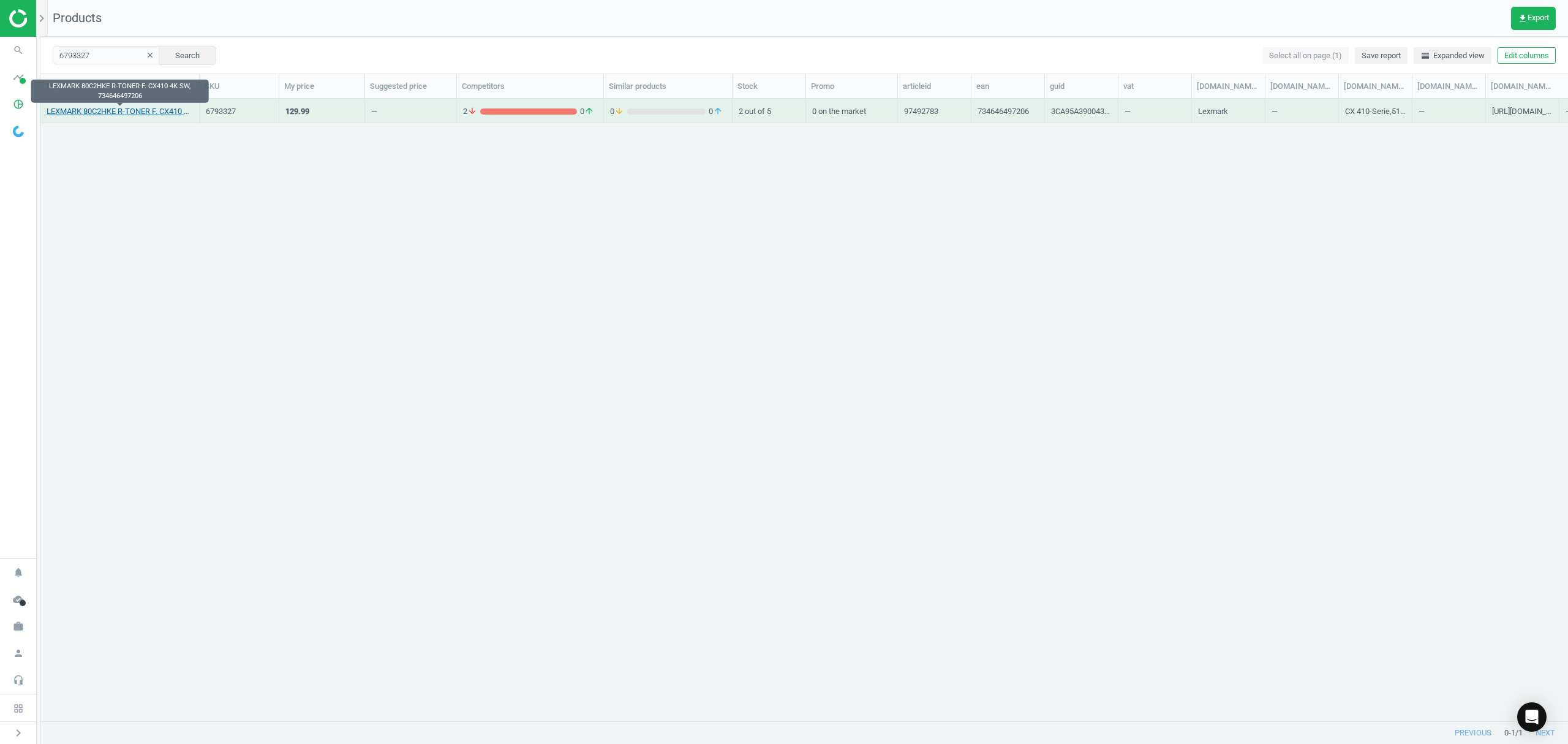
click at [106, 109] on link "LEXMARK 80C2HKE R-TONER F. CX410 4K SW, 734646497206" at bounding box center [119, 112] width 147 height 11
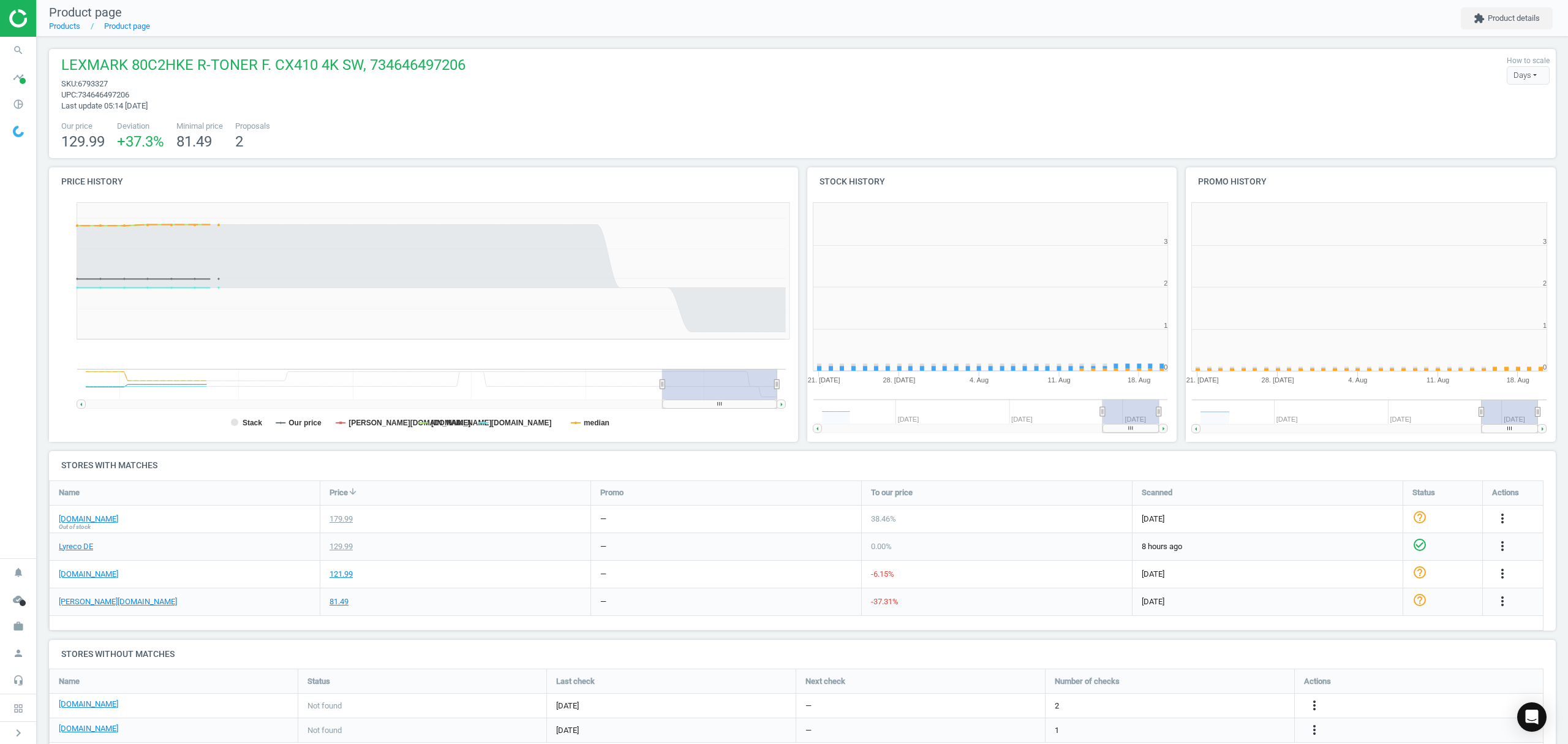
scroll to position [270, 392]
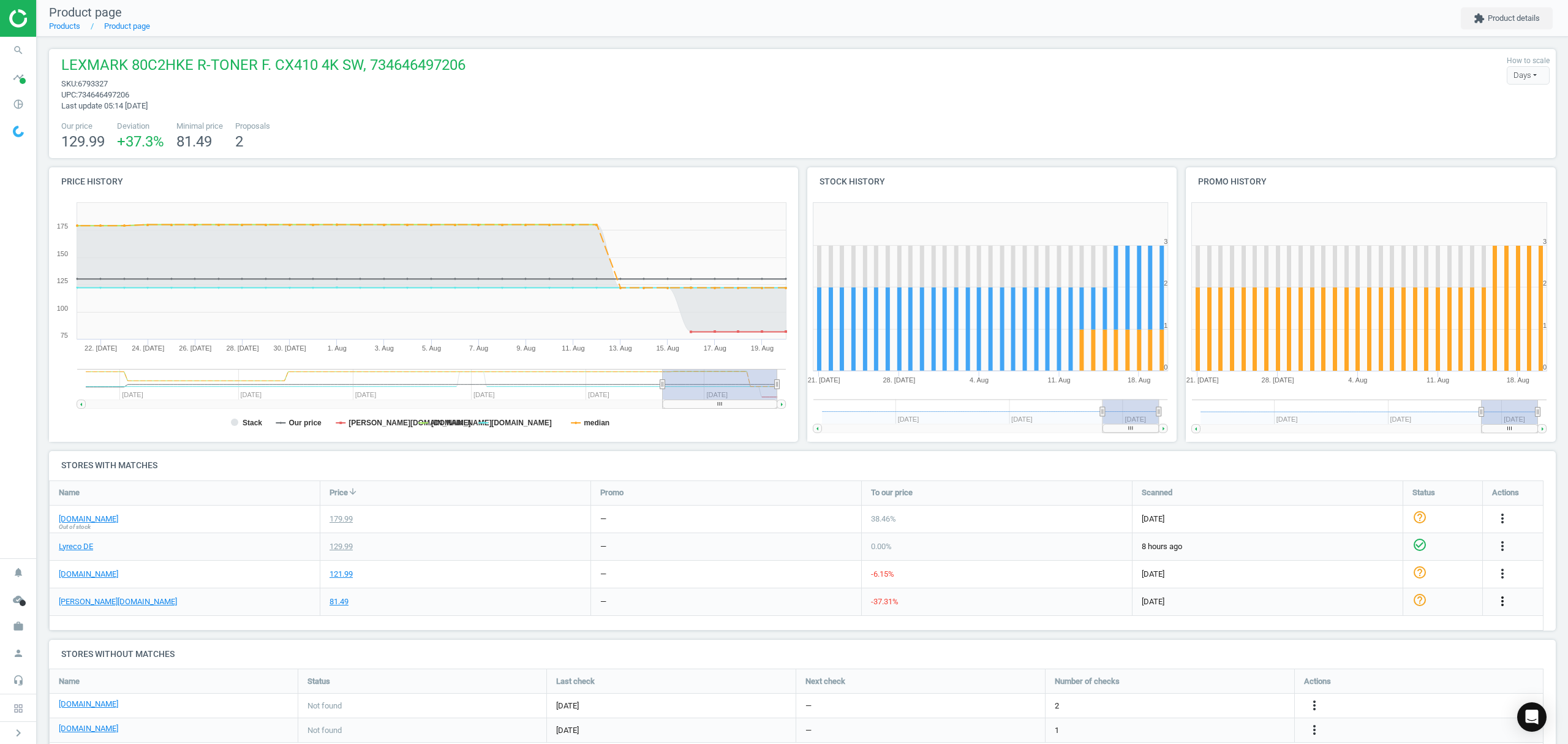
click at [1500, 598] on icon "more_vert" at bounding box center [1503, 601] width 15 height 15
click at [1363, 629] on link "Edit URL/product option" at bounding box center [1406, 630] width 167 height 19
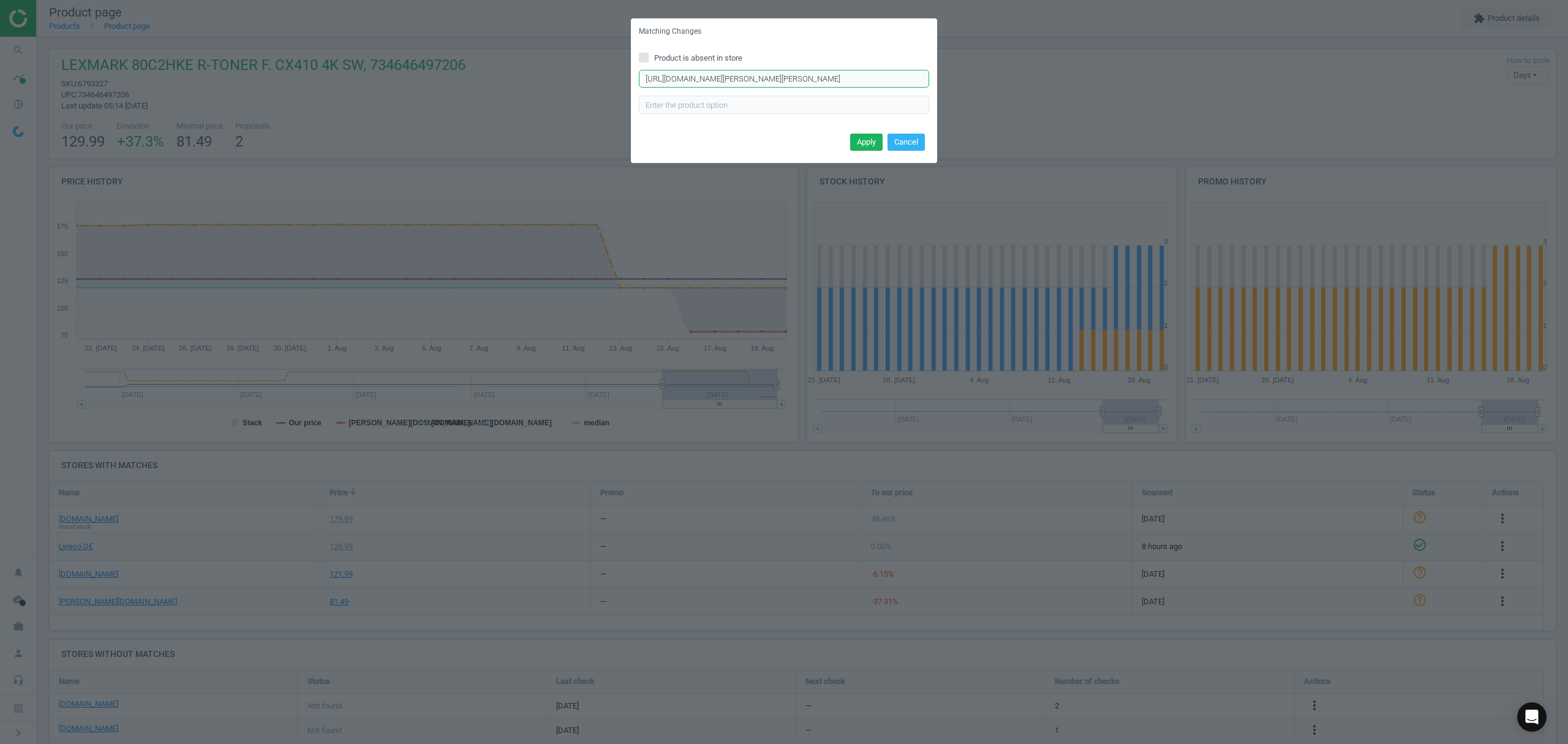
click at [746, 78] on input "https://www.otto-office.com/de/Edding-Toner-ersetzt-Lexmark-80C2HK-schwarz/3809…" at bounding box center [784, 79] width 291 height 18
paste input "Lexmark-Tonerkassette-802HK/292179/p"
type input "https://www.otto-office.com/de/Lexmark-Tonerkassette-802HK/292179/p"
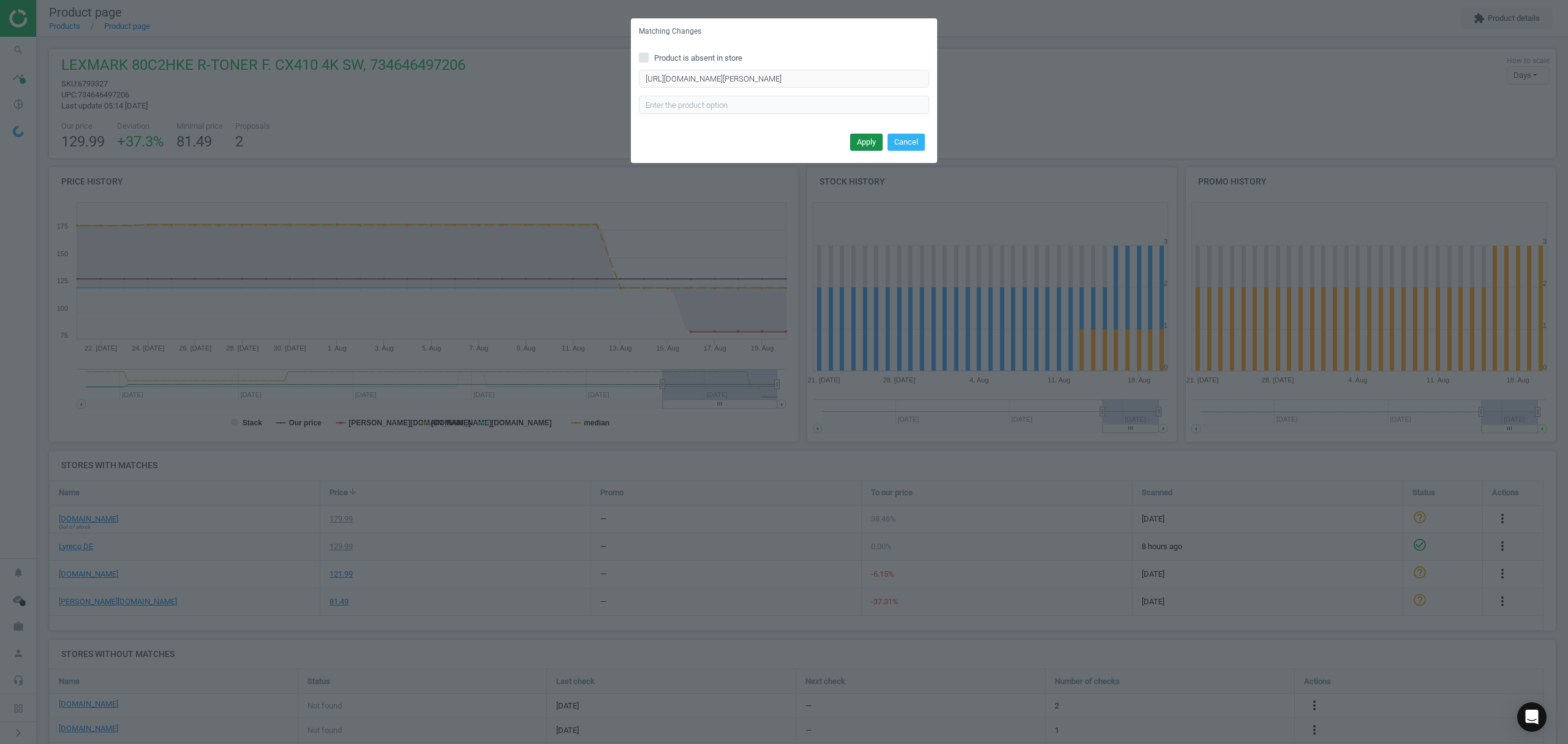
click at [858, 135] on button "Apply" at bounding box center [866, 142] width 32 height 17
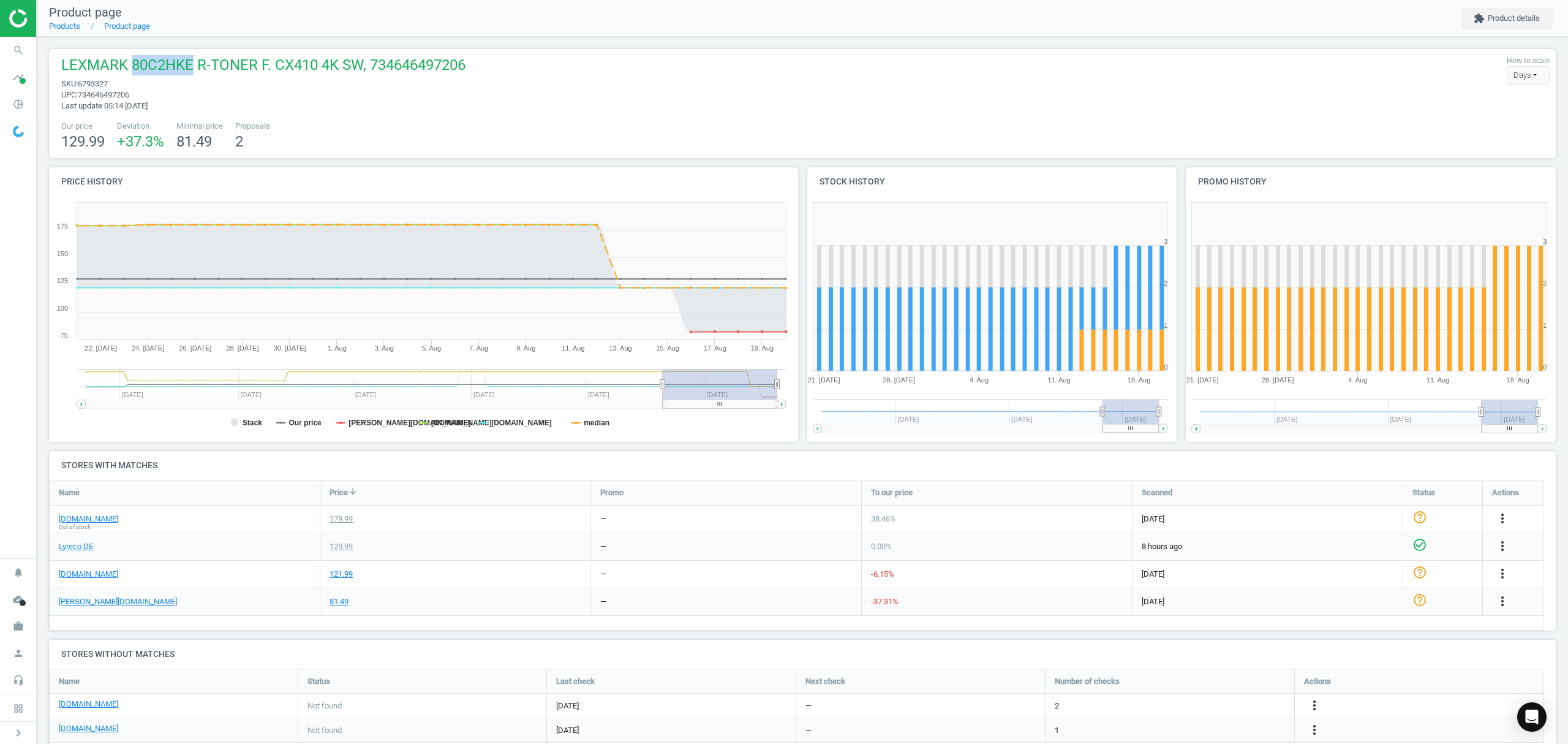
drag, startPoint x: 128, startPoint y: 62, endPoint x: 185, endPoint y: 65, distance: 57.1
click at [185, 65] on span "LEXMARK 80C2HKE R-TONER F. CX410 4K SW, 734646497206" at bounding box center [263, 66] width 404 height 24
copy span "80C2HKE"
click at [1312, 731] on icon "more_vert" at bounding box center [1314, 730] width 15 height 15
click at [1207, 716] on link "Edit URL/product option" at bounding box center [1218, 715] width 167 height 19
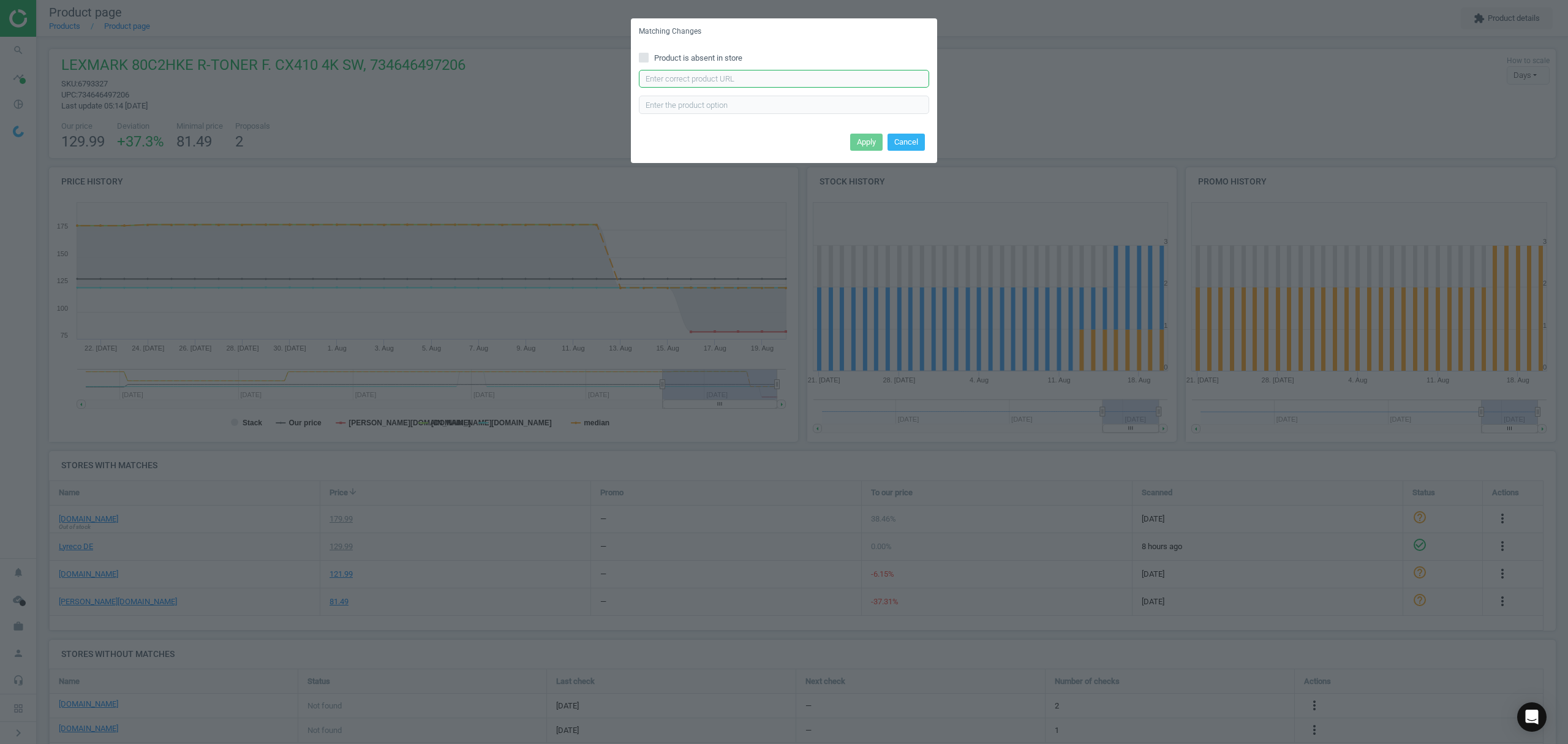
drag, startPoint x: 720, startPoint y: 84, endPoint x: 731, endPoint y: 79, distance: 12.1
click at [720, 83] on input "text" at bounding box center [784, 79] width 291 height 18
paste input "https://www.office-discount.de/lexmark-80c2hk0-toner-377414"
type input "https://www.office-discount.de/lexmark-80c2hk0-toner-377414"
click at [858, 141] on button "Apply" at bounding box center [866, 142] width 32 height 17
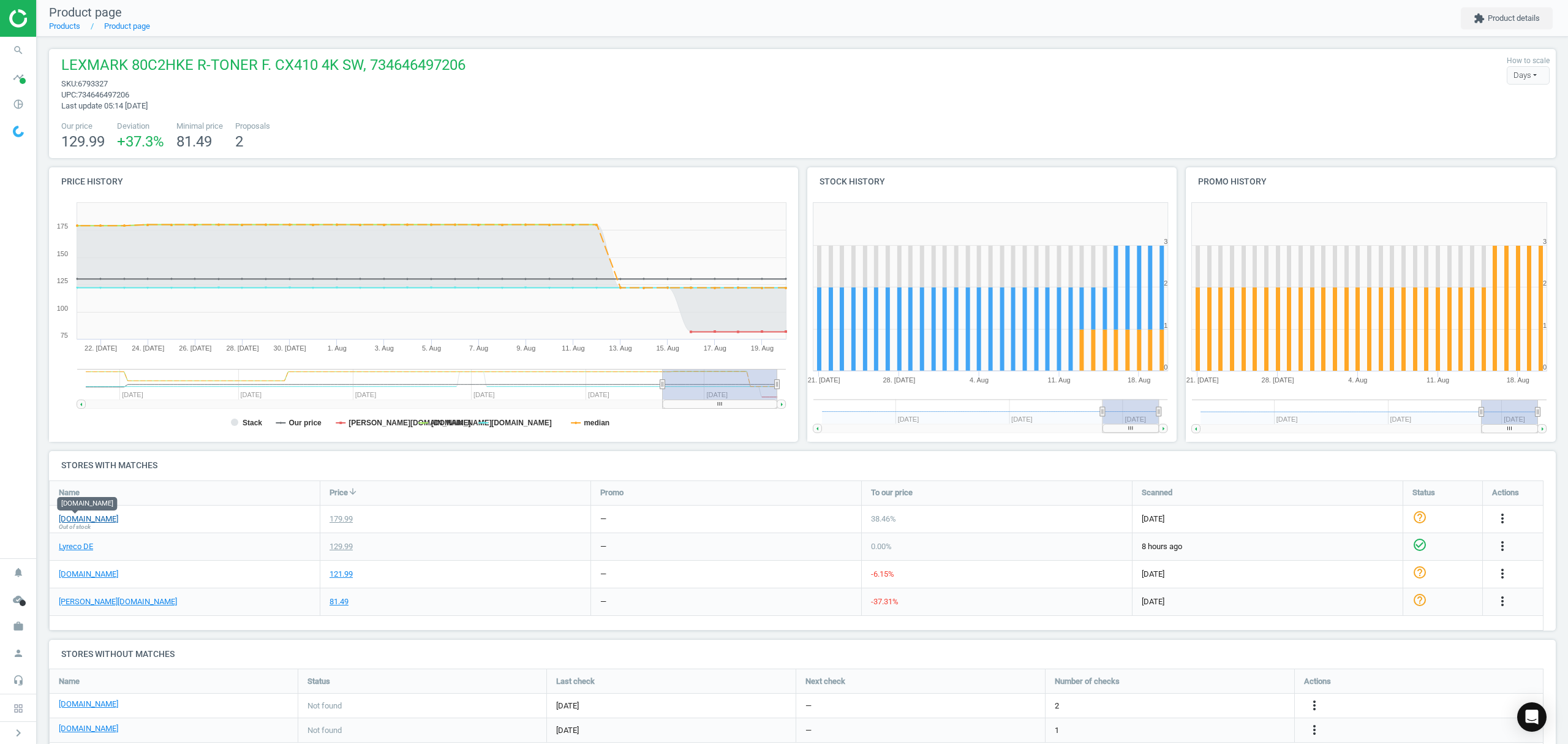
click at [72, 516] on link "[DOMAIN_NAME]" at bounding box center [88, 519] width 60 height 11
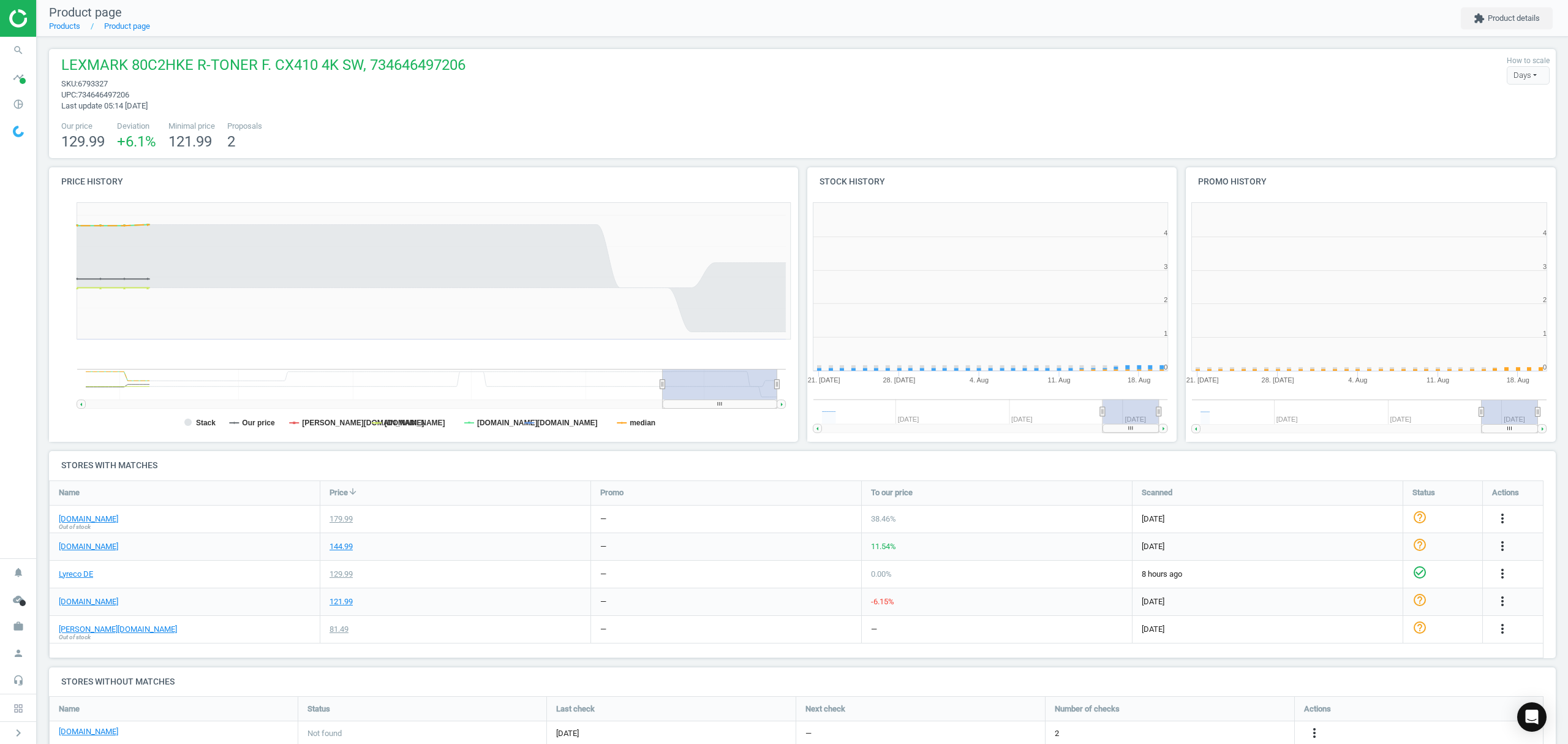
scroll to position [270, 392]
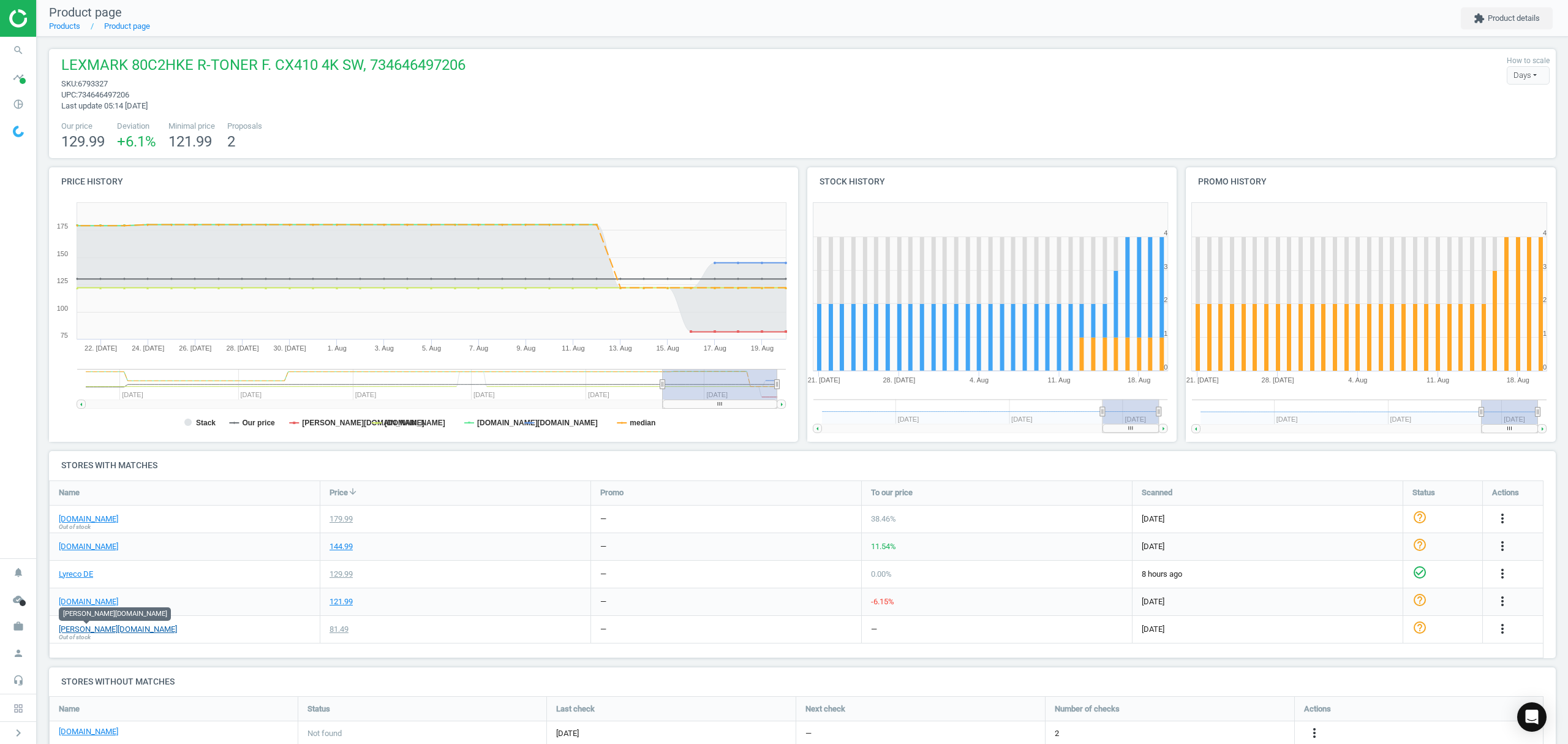
click at [97, 626] on link "[PERSON_NAME][DOMAIN_NAME]" at bounding box center [117, 629] width 118 height 11
click at [67, 26] on link "Products" at bounding box center [64, 27] width 31 height 9
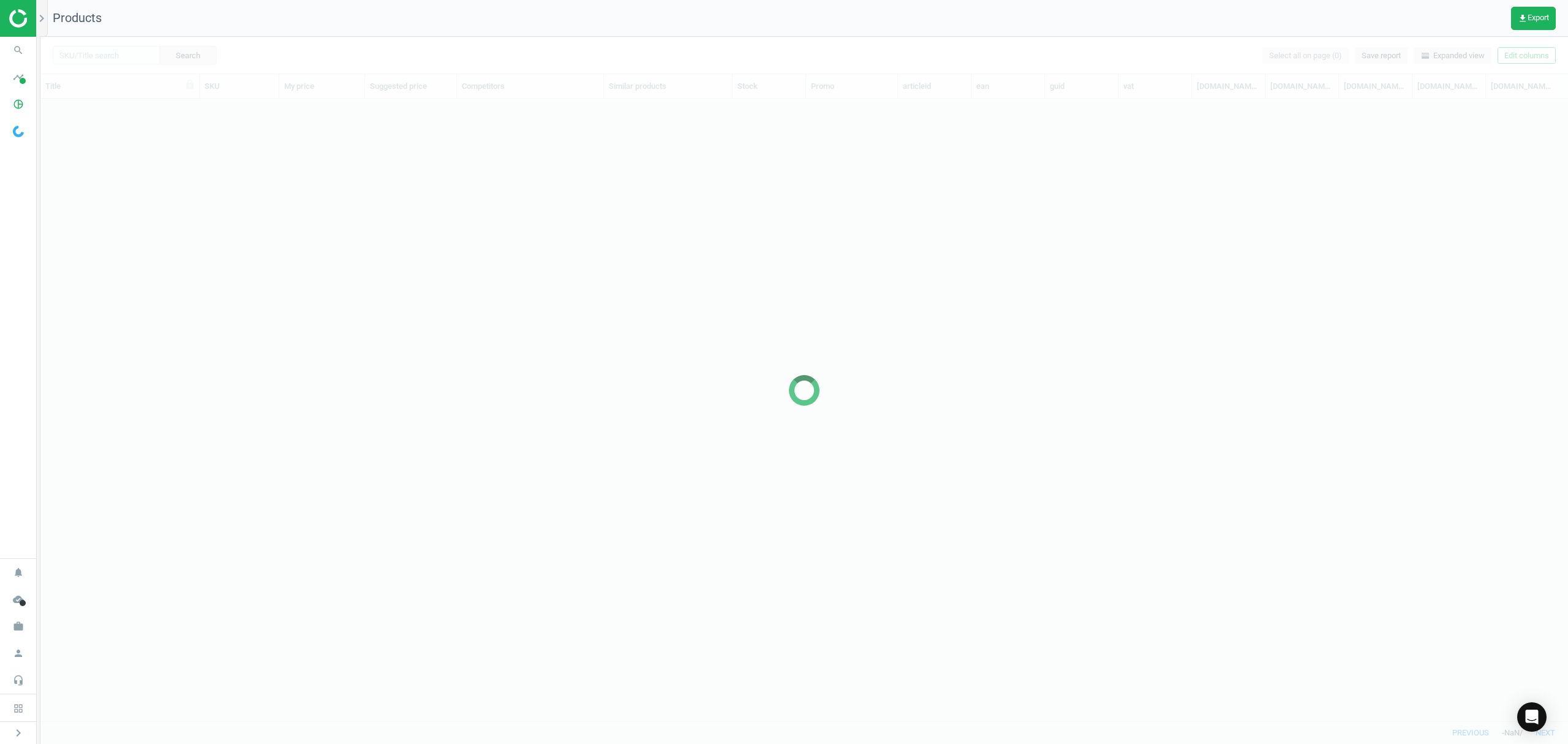
scroll to position [596, 1515]
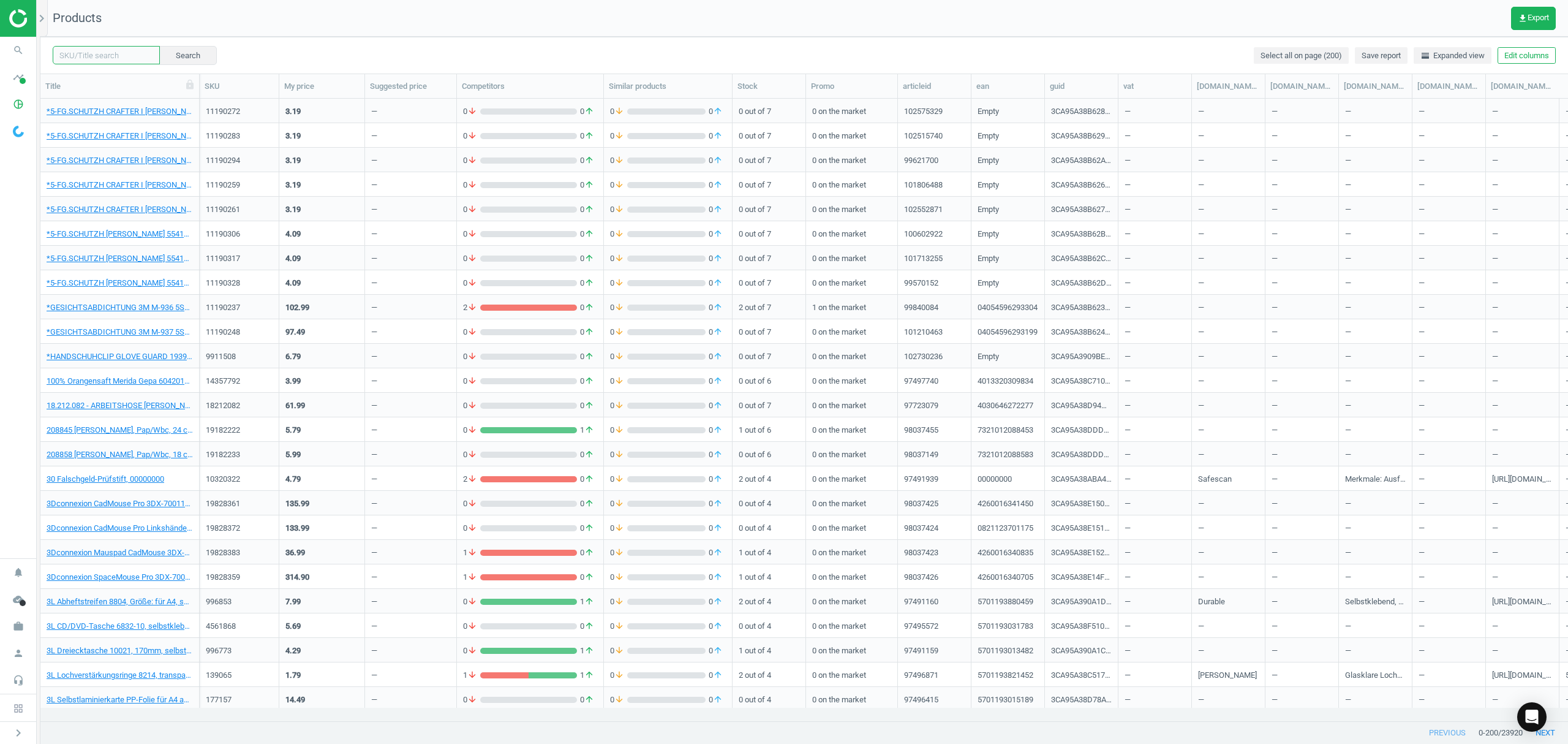
click at [111, 55] on input "text" at bounding box center [106, 55] width 107 height 18
paste input "5418234"
type input "5418234"
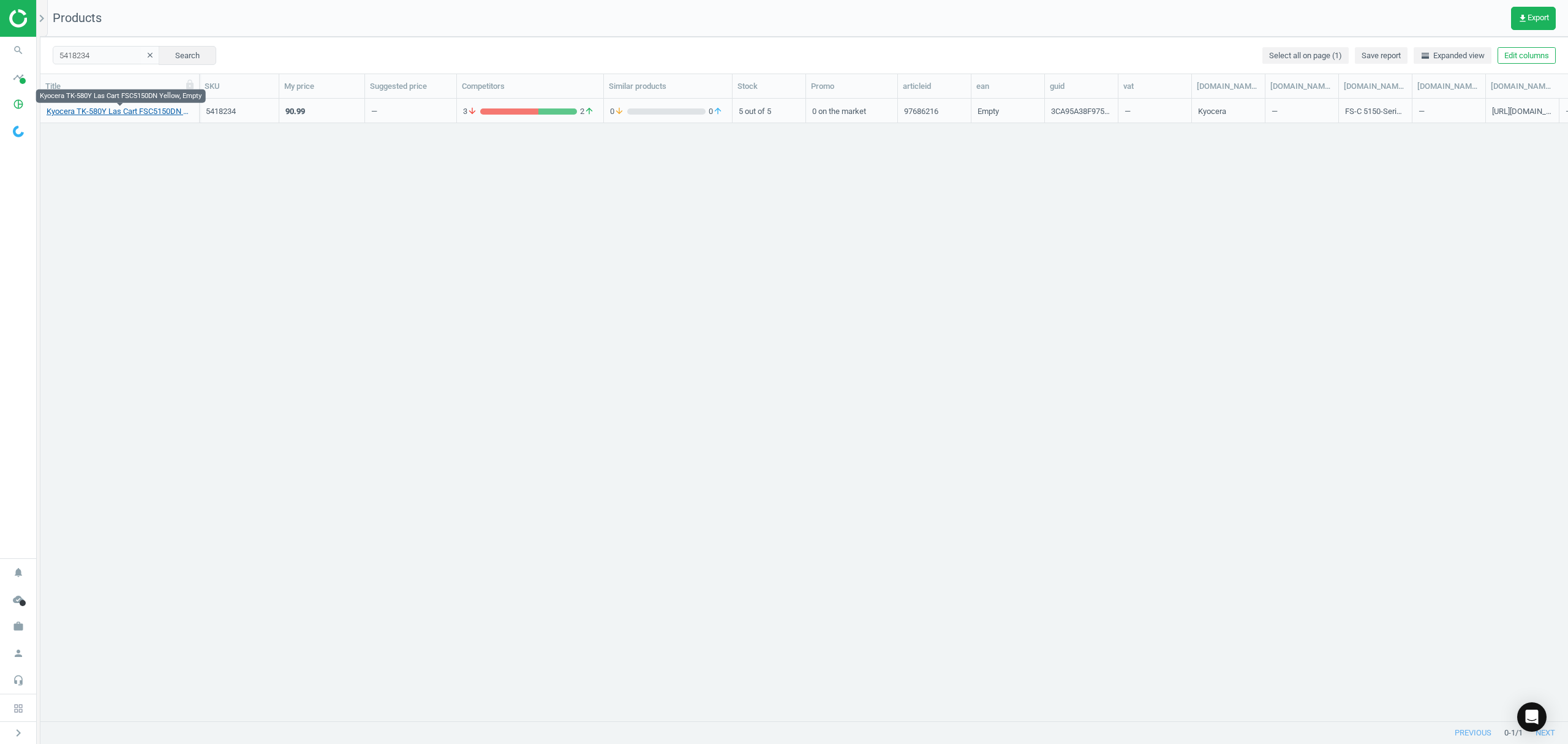
click at [96, 111] on link "Kyocera TK-580Y Las Cart FSC5150DN Yellow, Empty" at bounding box center [119, 112] width 147 height 11
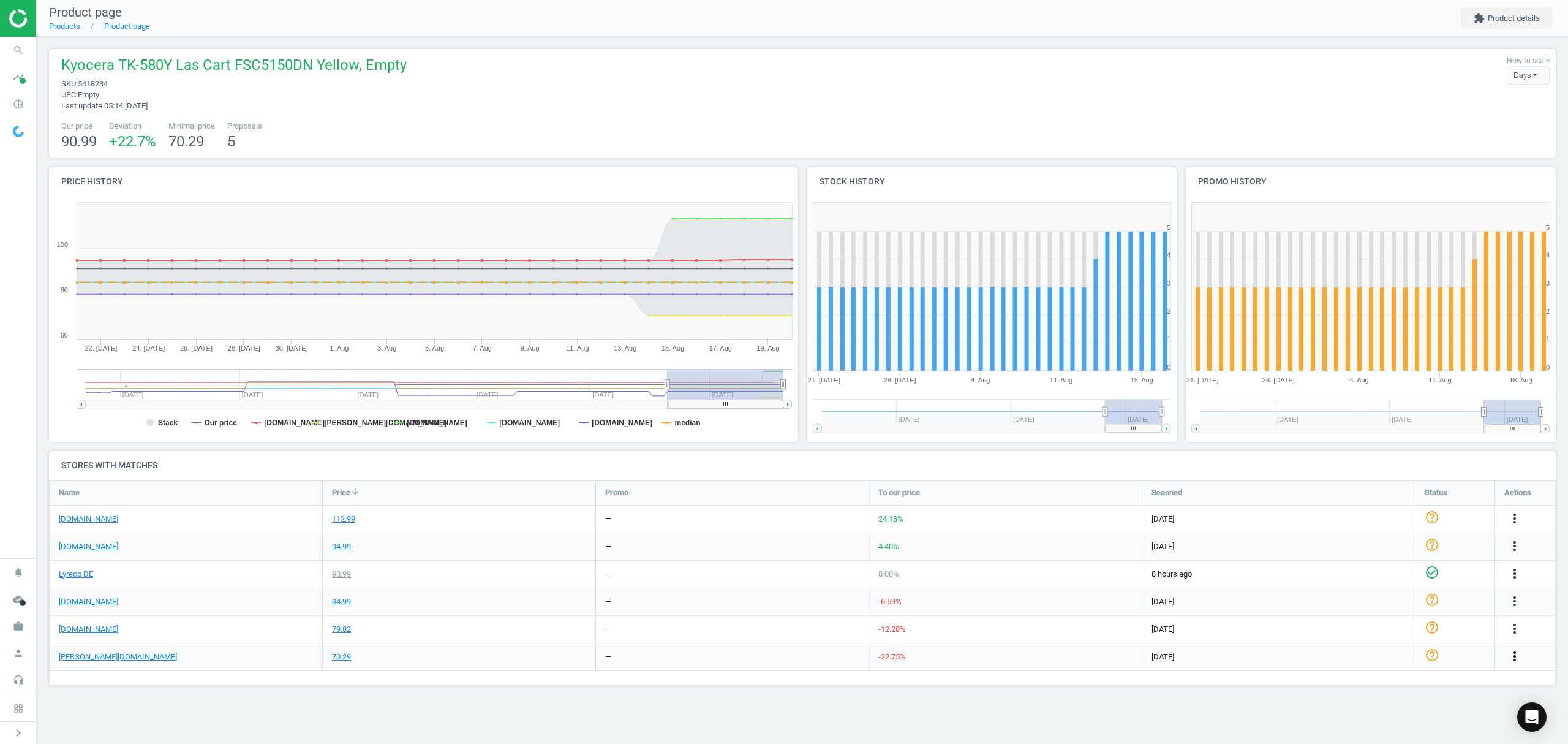
click at [1513, 652] on icon "more_vert" at bounding box center [1515, 656] width 15 height 15
click at [1376, 682] on link "Edit URL/product option" at bounding box center [1418, 677] width 167 height 19
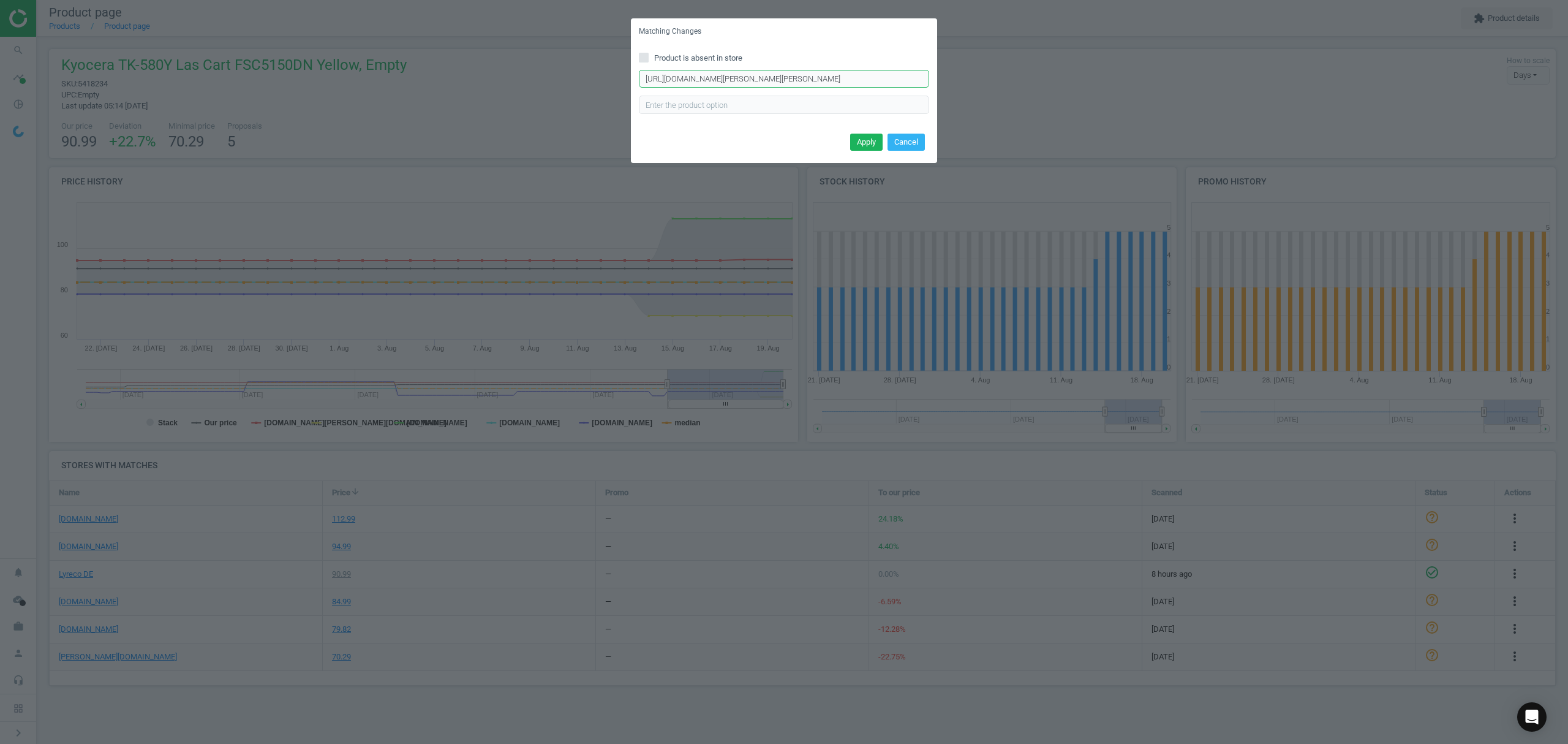
click at [743, 80] on input "https://www.otto-office.com/de/KMP-Toner-ersetzt-Kyocera-TK-580y-K-T51-gelb/388…" at bounding box center [784, 79] width 291 height 18
paste input "Toner-TK-580Y/91495/p?product=bundle"
type input "https://www.otto-office.com/de/Toner-TK-580Y/91495/p?product=bundle"
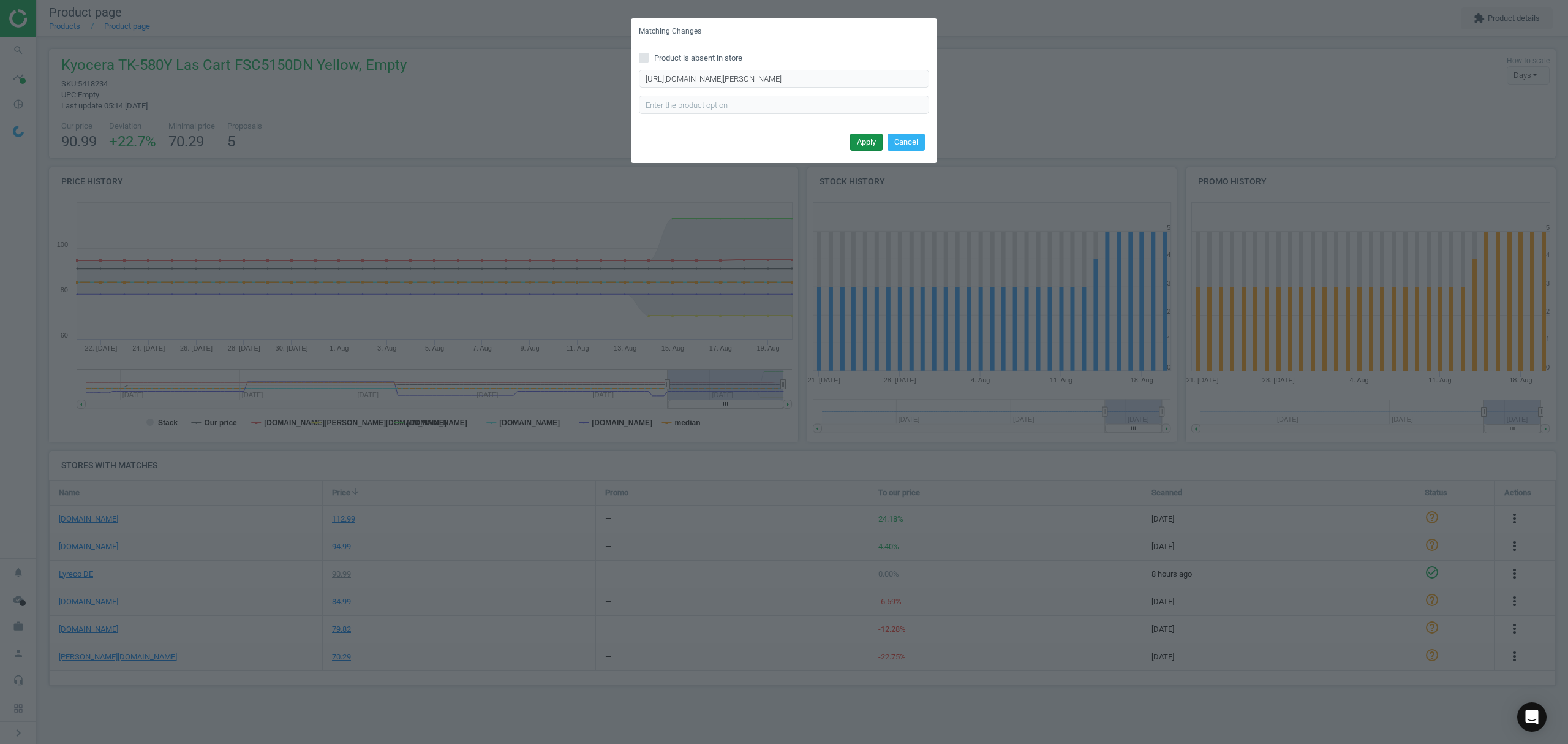
click at [863, 138] on button "Apply" at bounding box center [866, 142] width 32 height 17
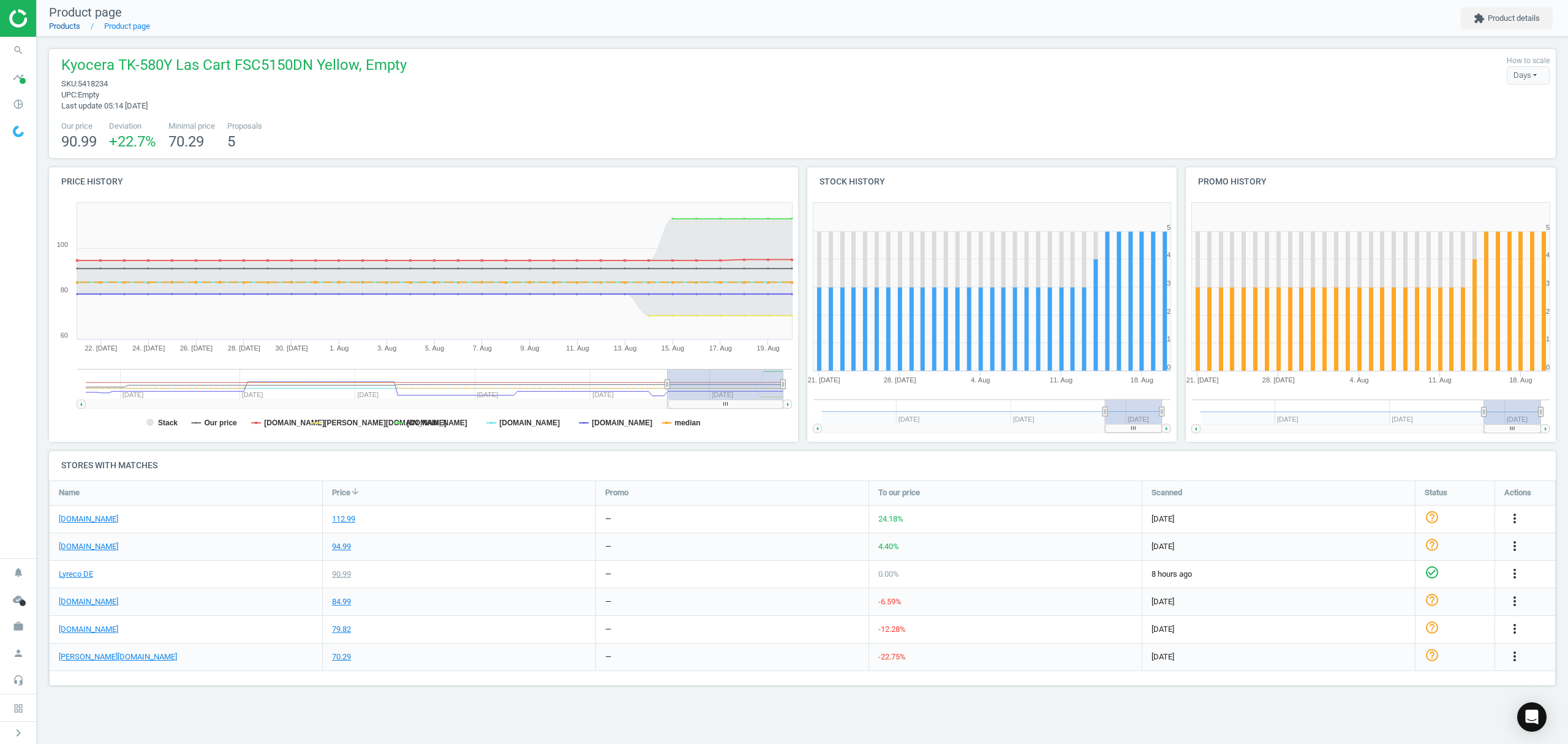
click at [59, 27] on link "Products" at bounding box center [64, 27] width 31 height 9
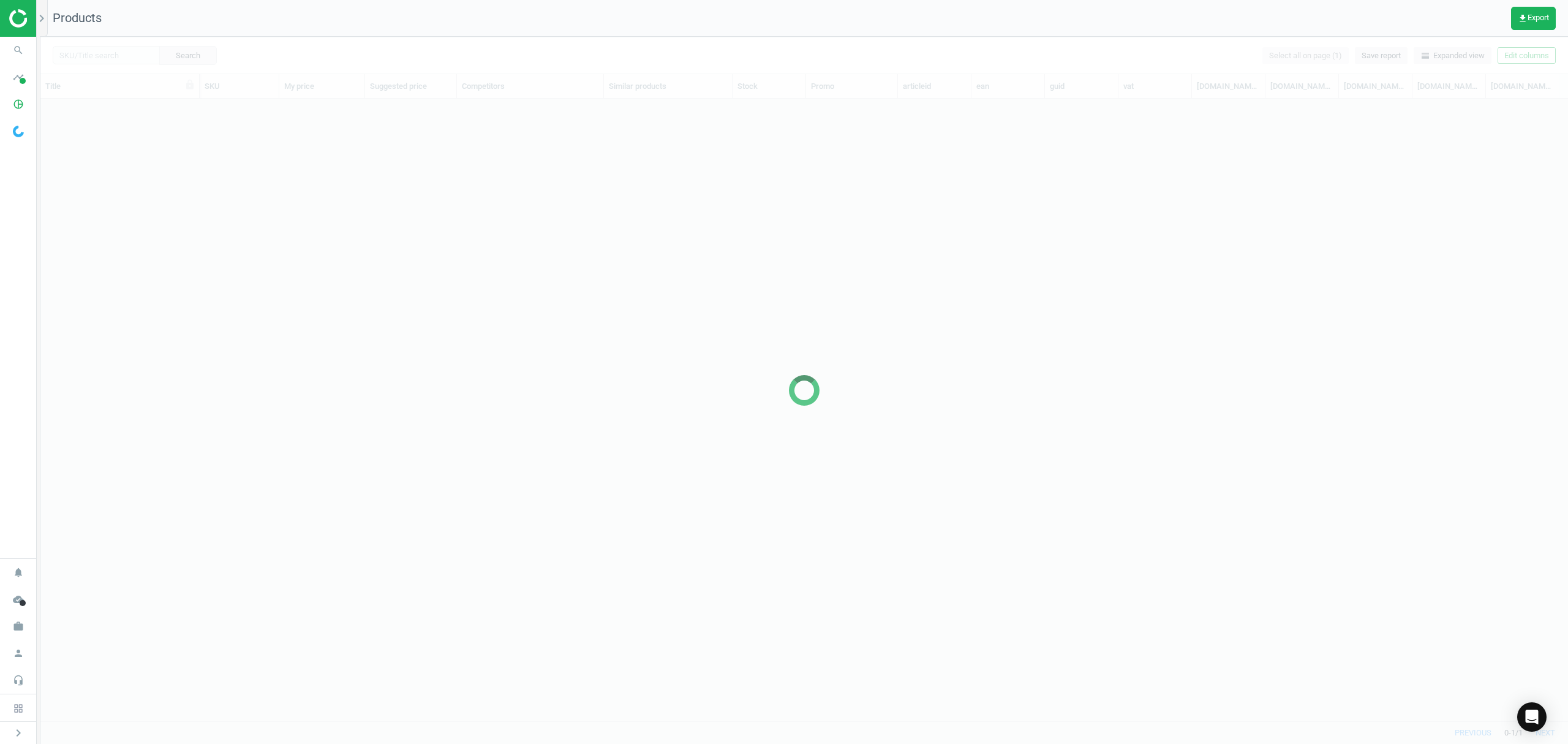
scroll to position [596, 1515]
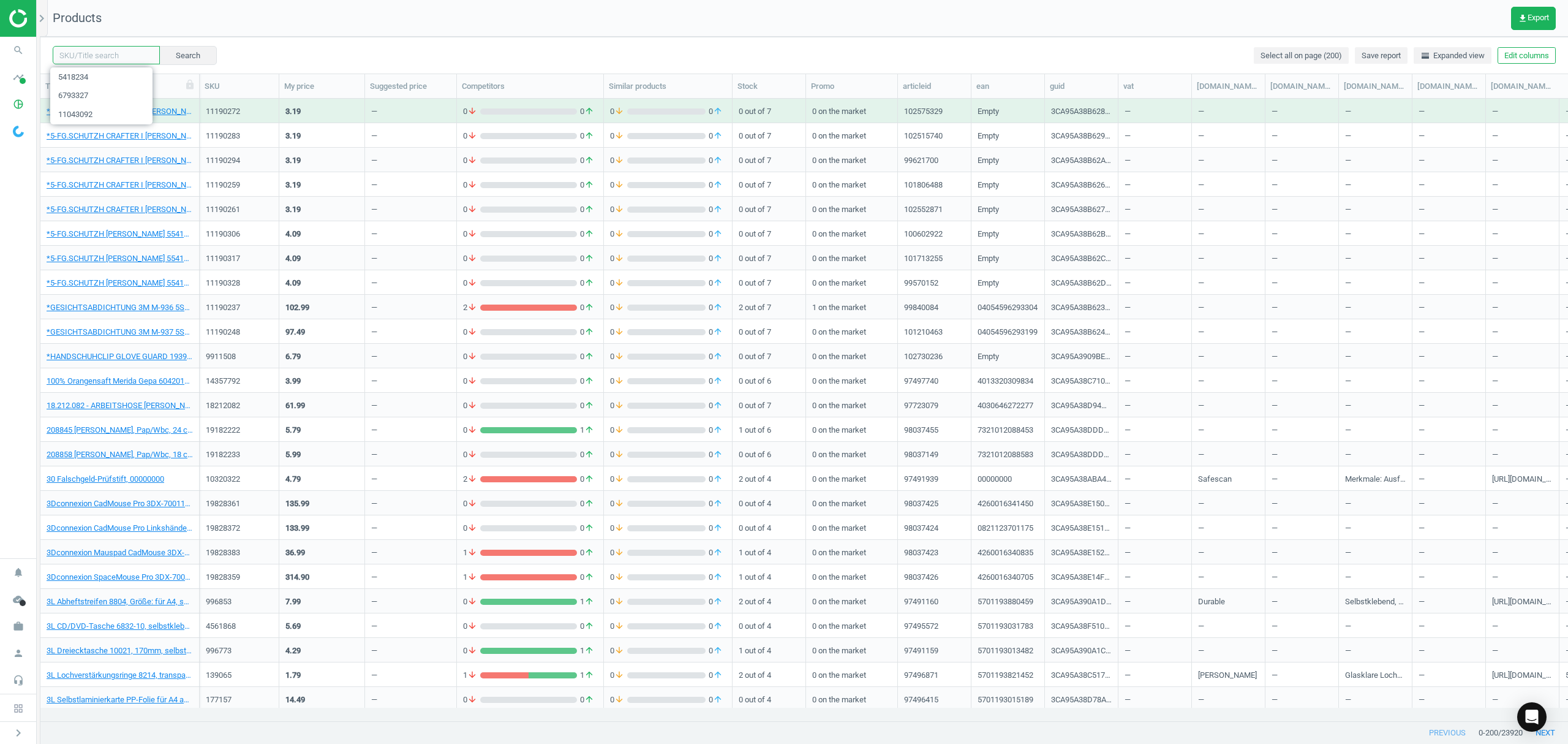
click at [111, 57] on input "text" at bounding box center [106, 55] width 107 height 18
paste input "5418245"
type input "5418245"
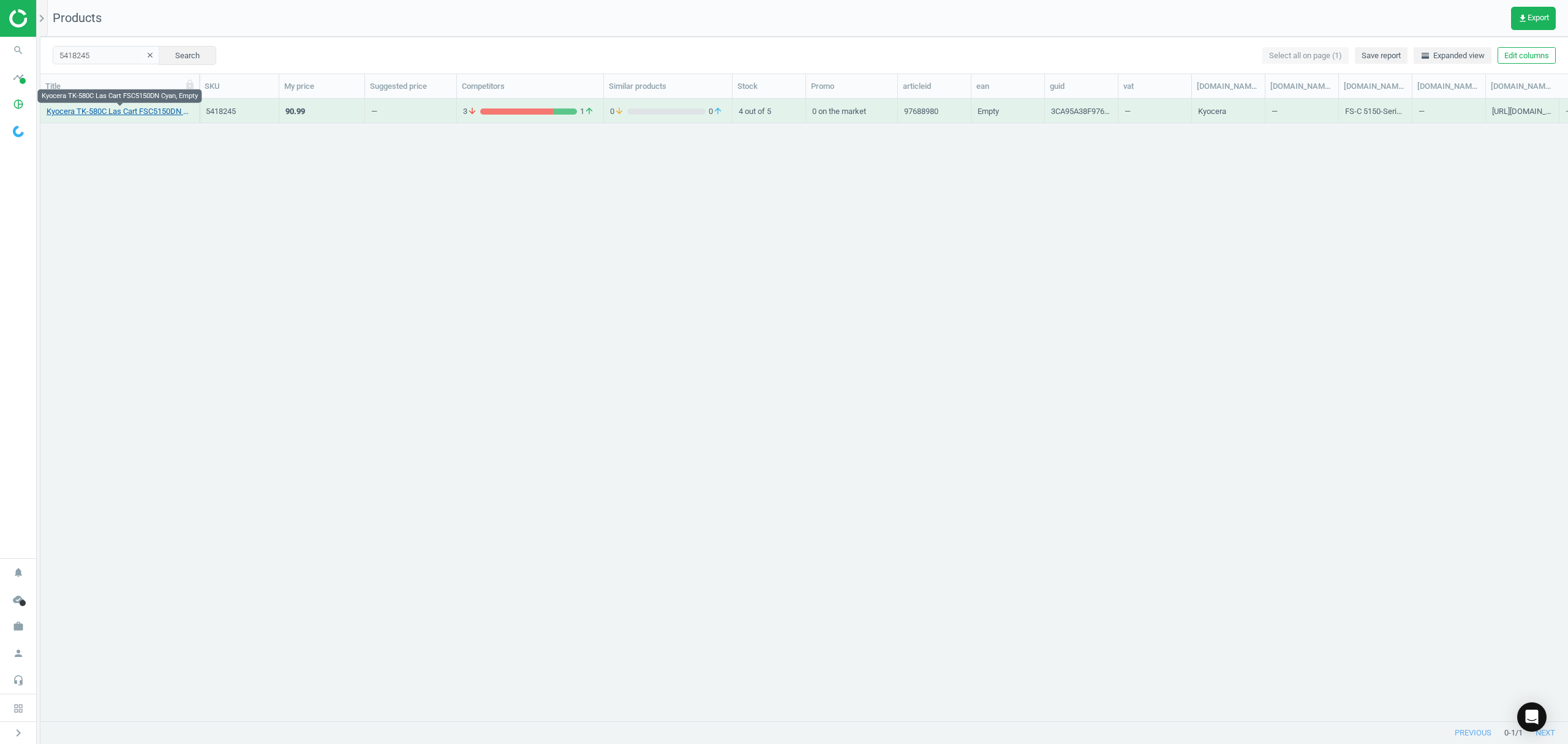
click at [117, 114] on link "Kyocera TK-580C Las Cart FSC5150DN Cyan, Empty" at bounding box center [119, 112] width 147 height 11
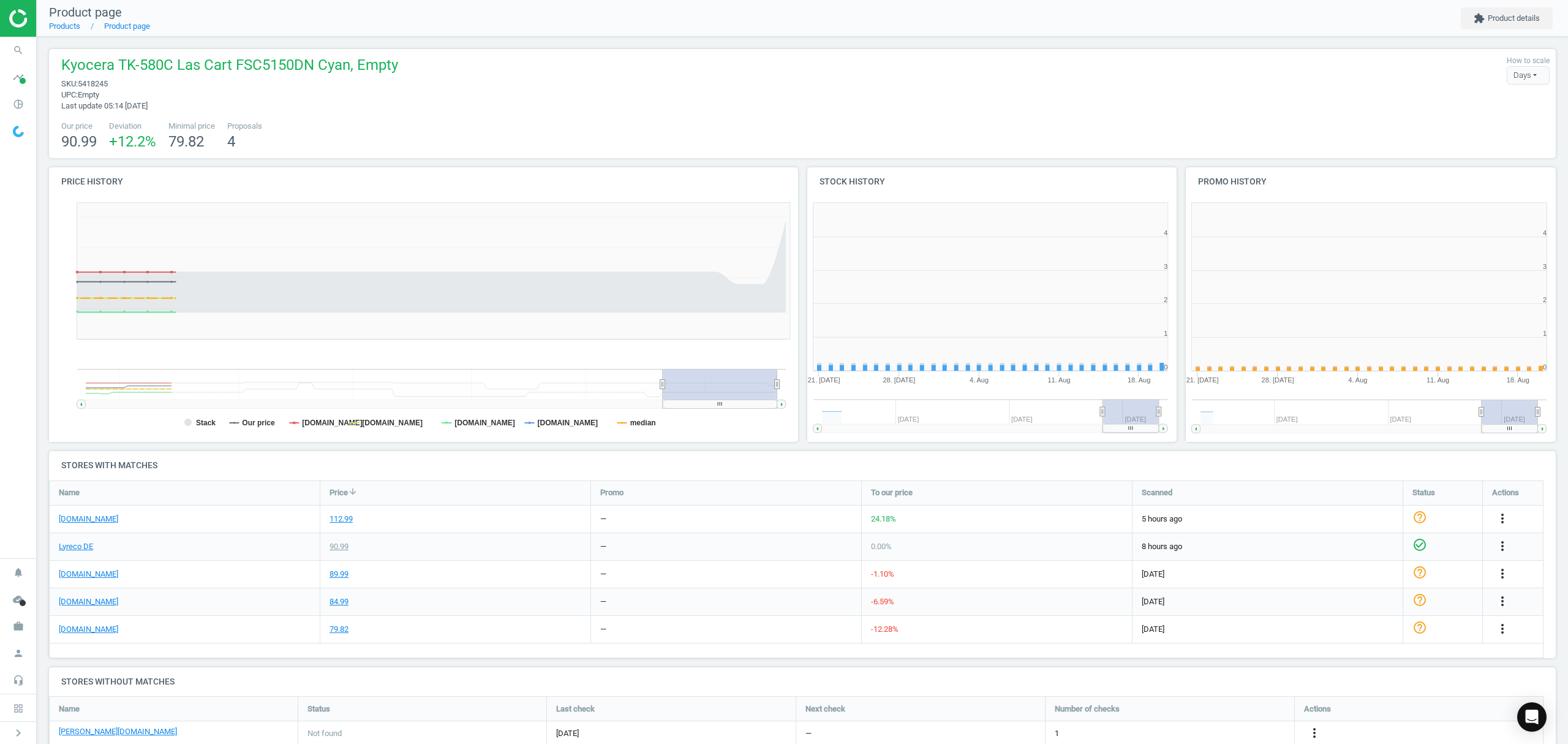
scroll to position [270, 392]
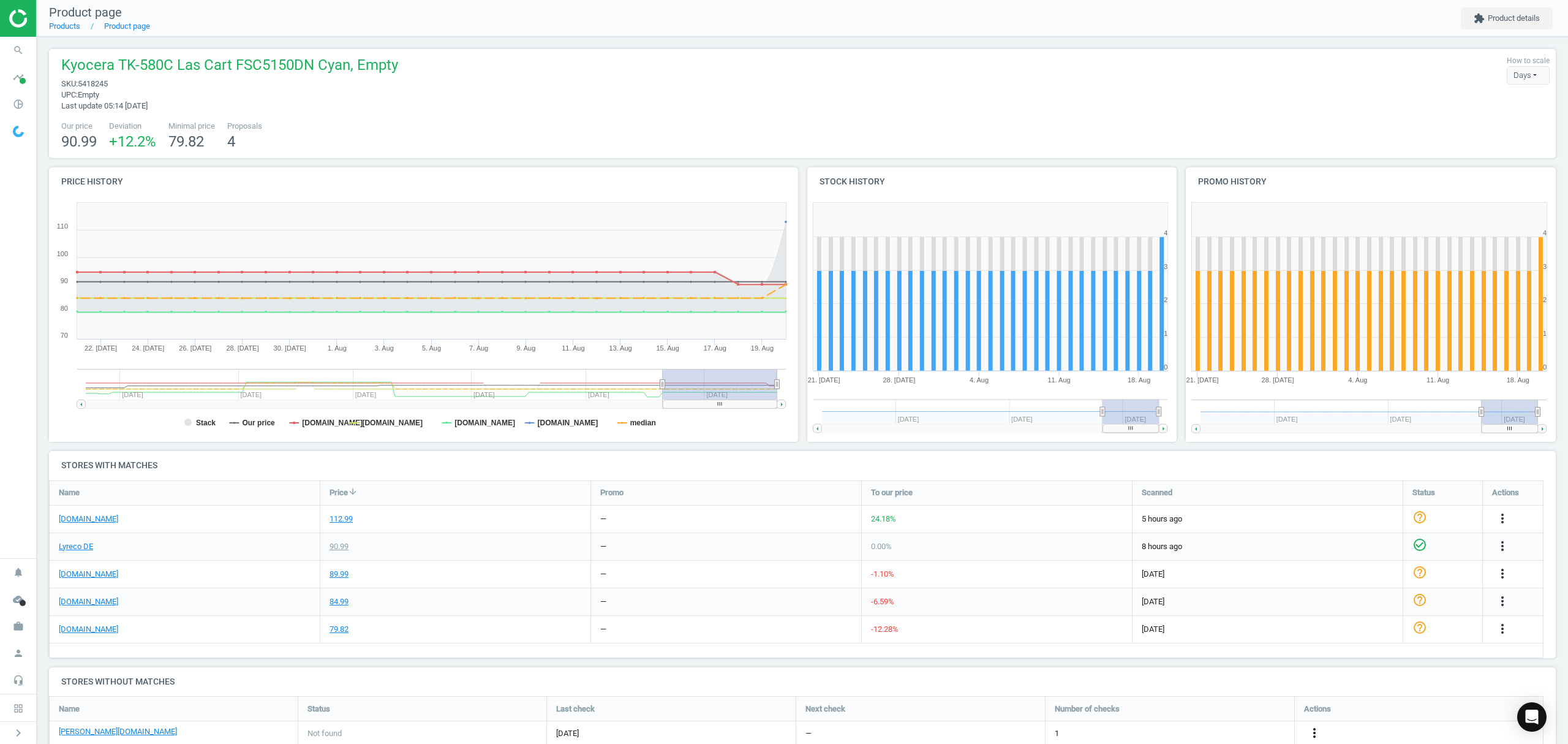
click at [1312, 731] on icon "more_vert" at bounding box center [1314, 733] width 15 height 15
click at [1195, 711] on link "Edit URL/product option" at bounding box center [1218, 715] width 167 height 19
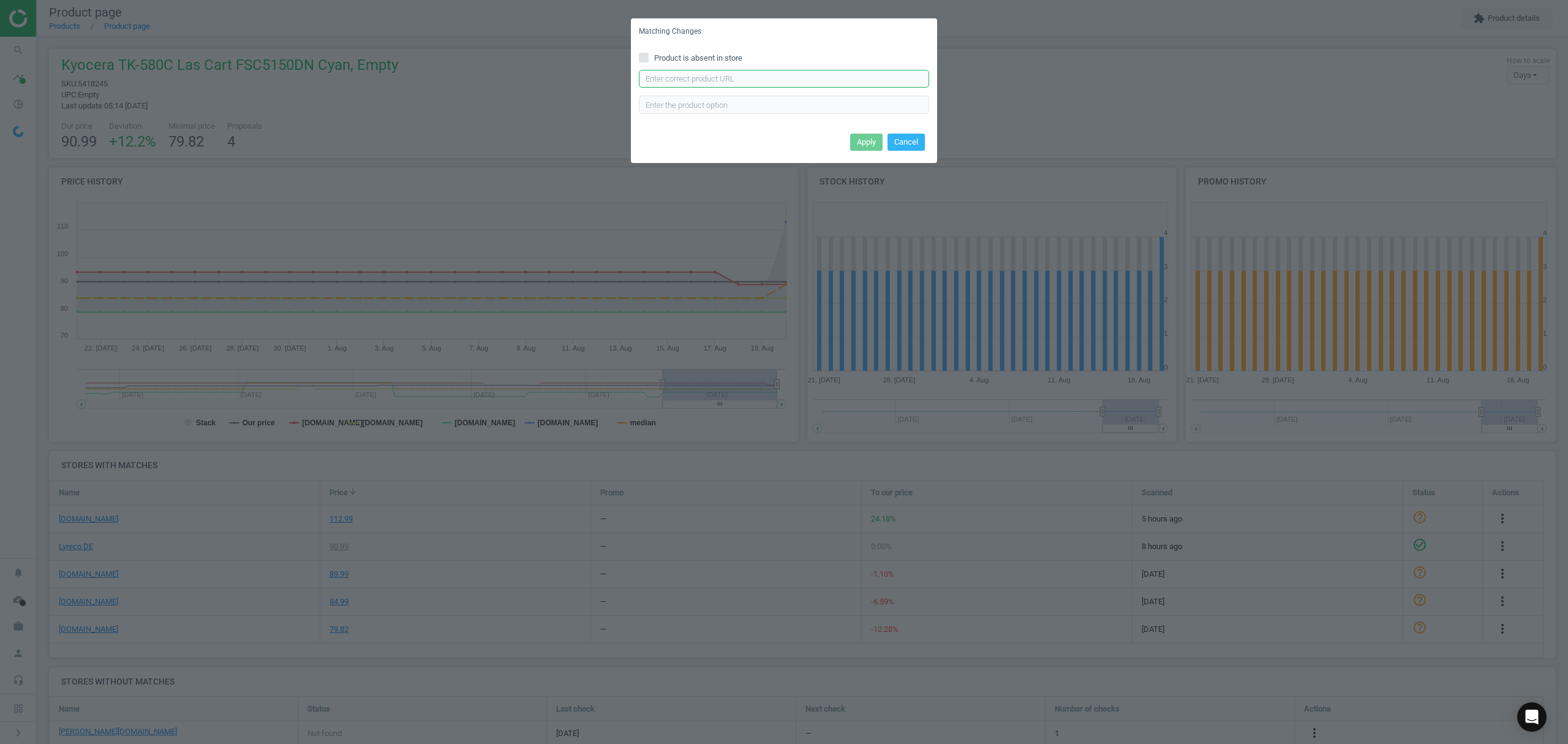
click at [707, 80] on input "text" at bounding box center [784, 79] width 291 height 18
paste input "https://www.otto-office.com/de/Toner-TK-580C/91492/p?product=bundle"
type input "https://www.otto-office.com/de/Toner-TK-580C/91492/p?product=bundle"
click at [858, 138] on button "Apply" at bounding box center [866, 142] width 32 height 17
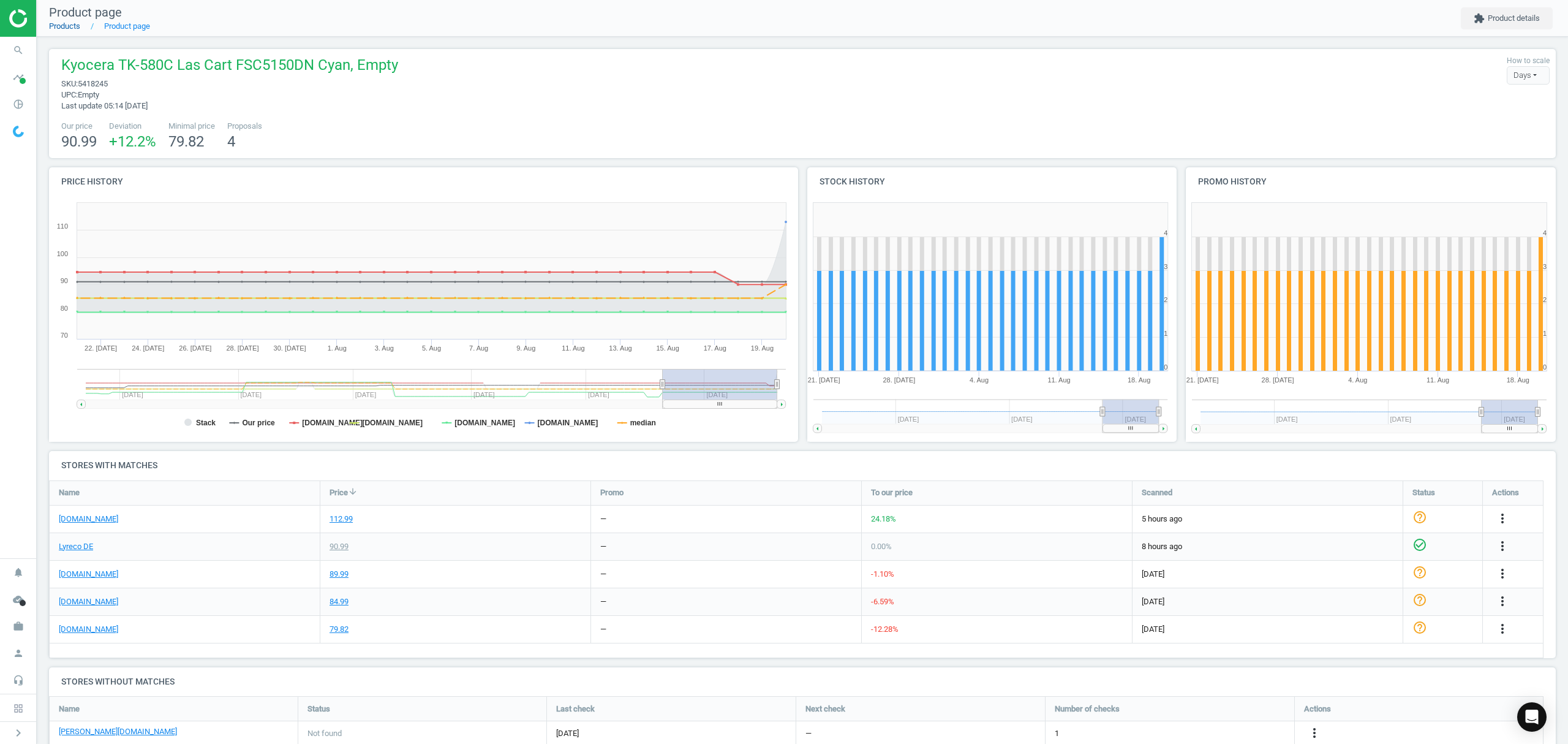
click at [63, 27] on link "Products" at bounding box center [64, 27] width 31 height 9
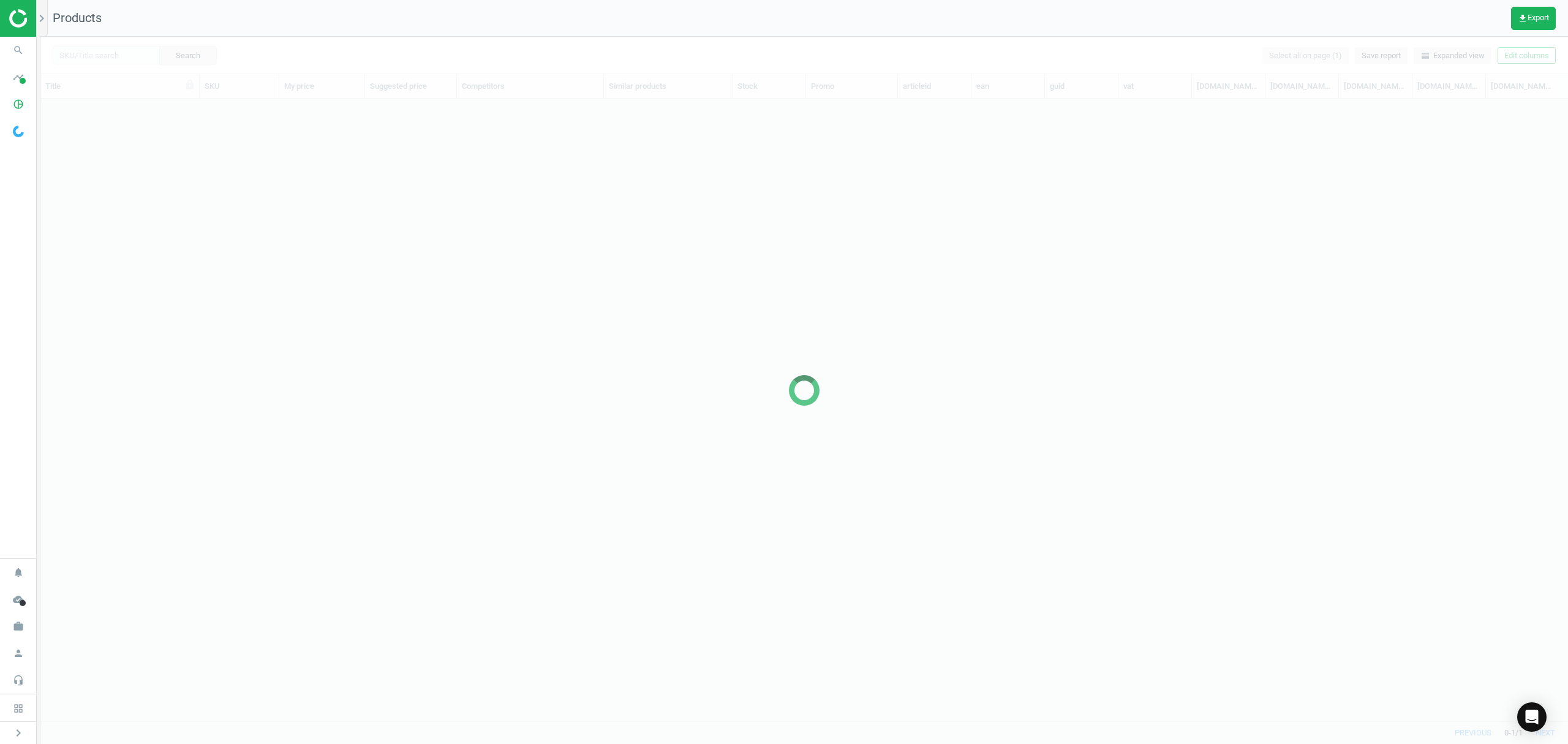
scroll to position [596, 1515]
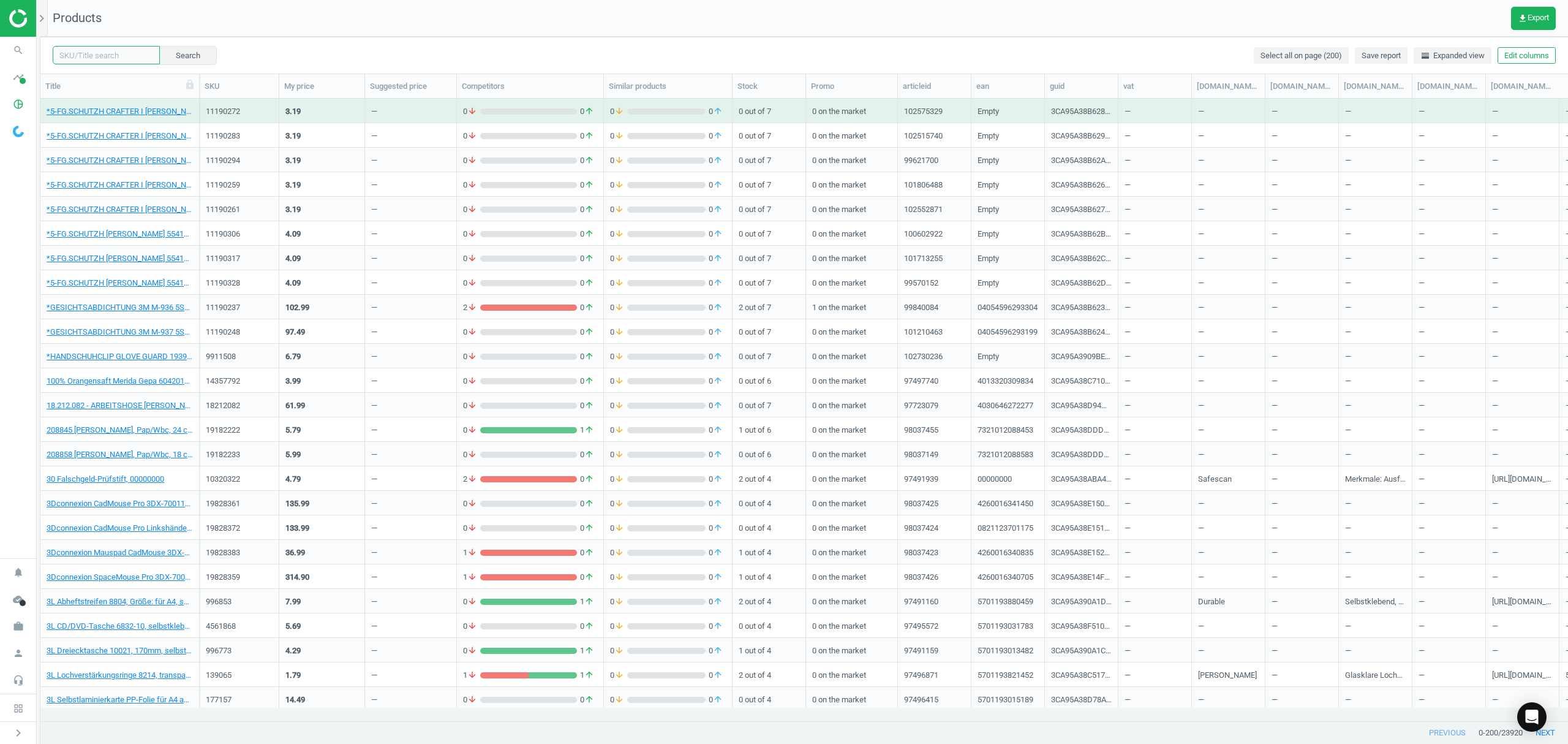
click at [114, 53] on input "text" at bounding box center [106, 55] width 107 height 18
paste input "5418256"
type input "5418256"
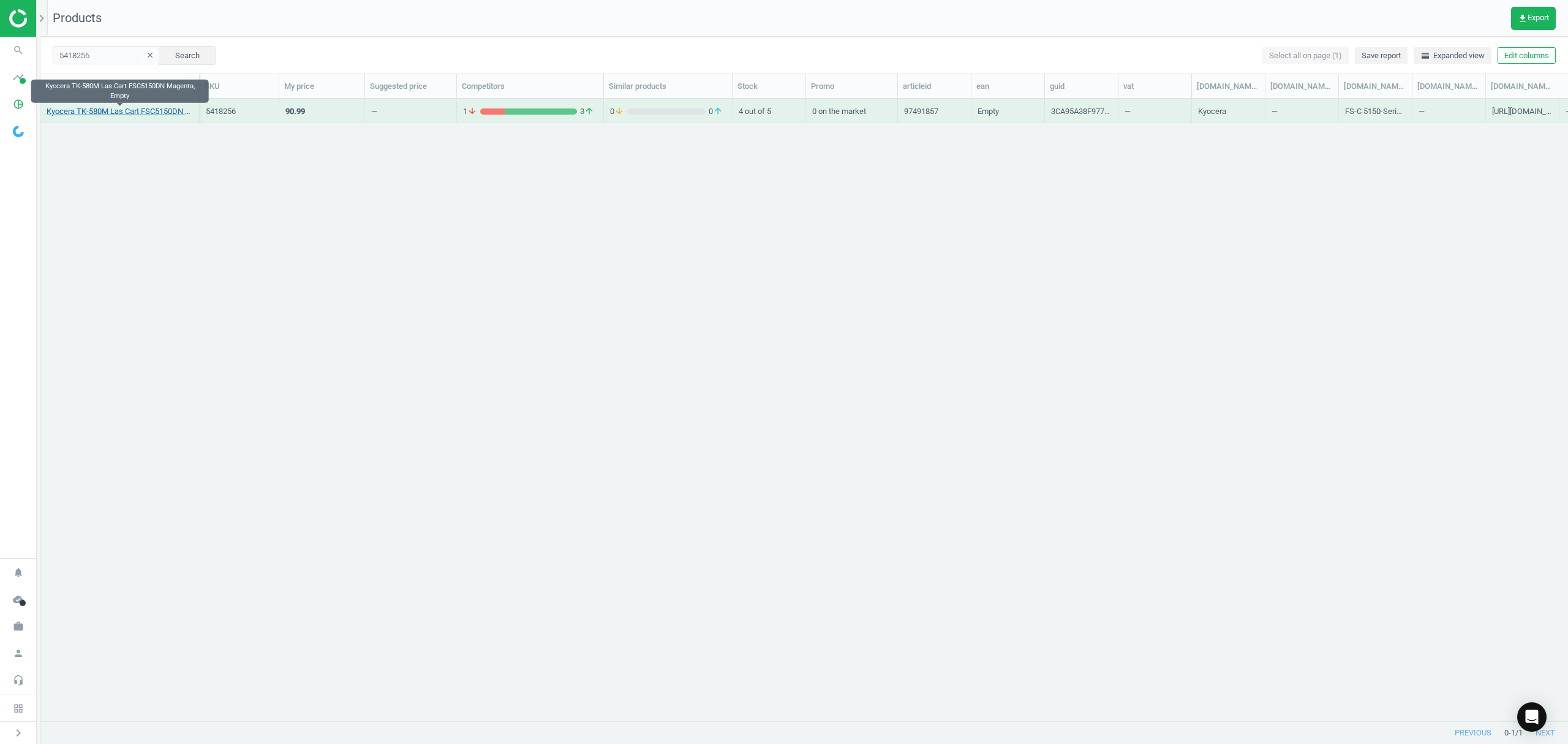
click at [89, 111] on link "Kyocera TK-580M Las Cart FSC5150DN Magenta, Empty" at bounding box center [119, 112] width 147 height 11
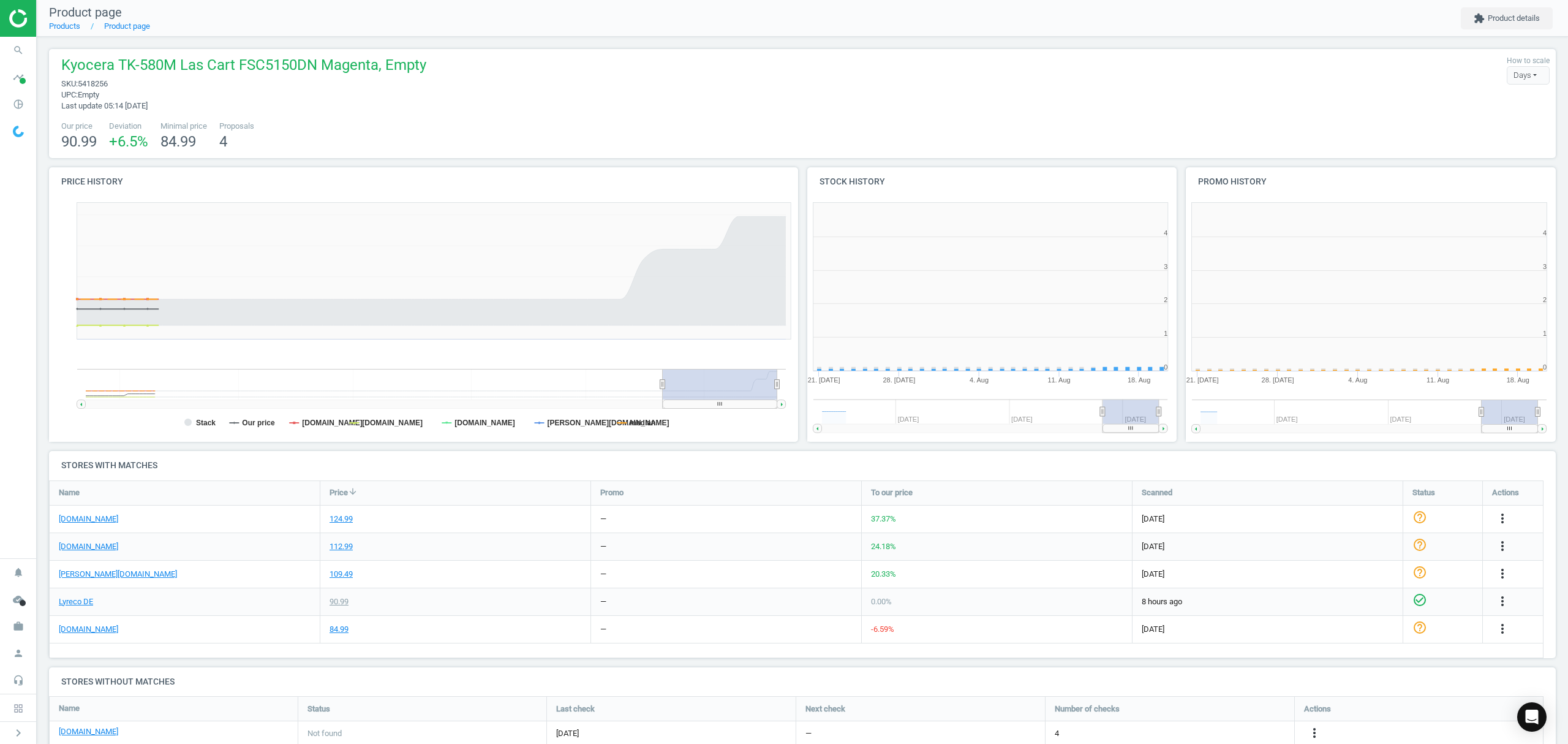
scroll to position [270, 392]
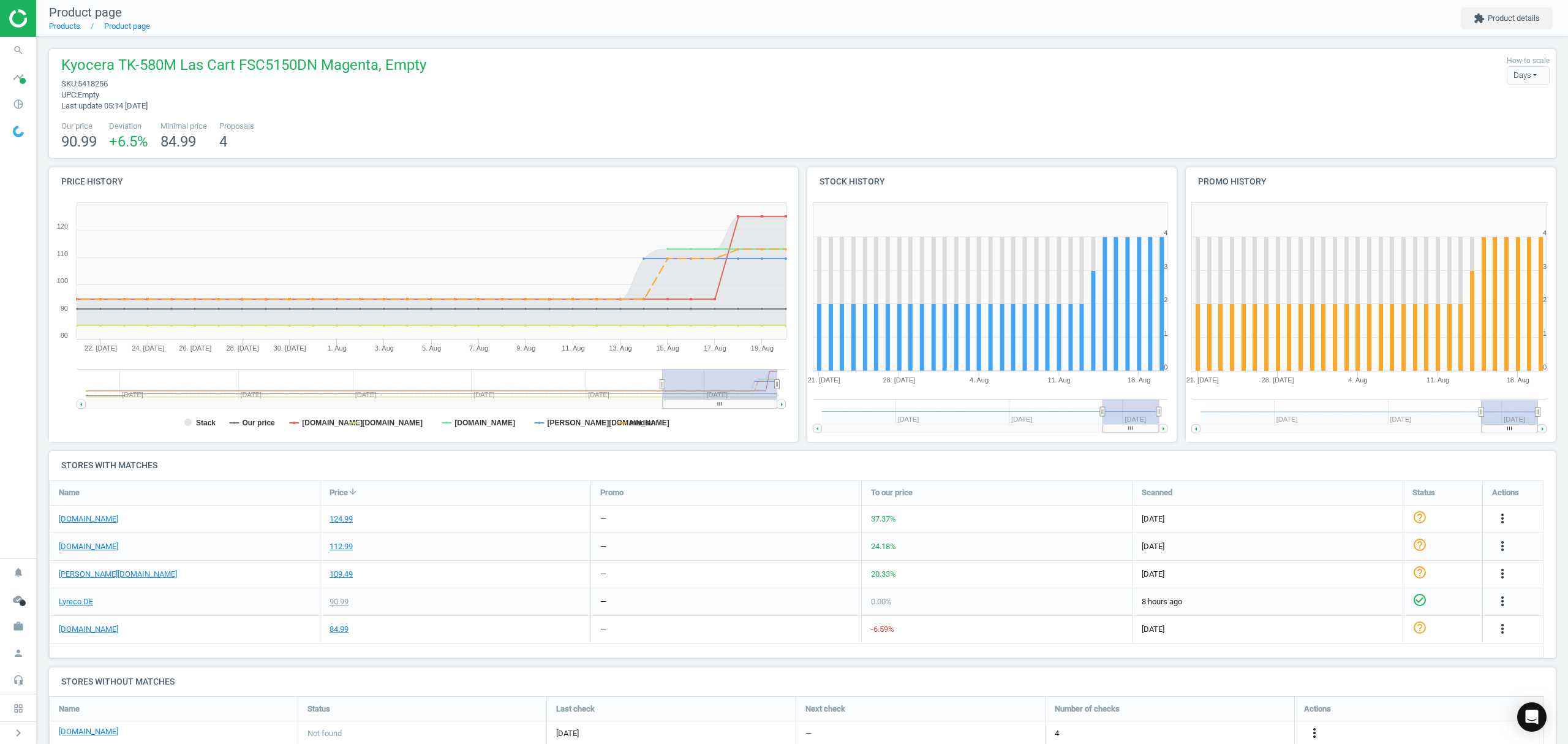
click at [1313, 733] on icon "more_vert" at bounding box center [1314, 733] width 15 height 15
click at [1211, 710] on link "Edit URL/product option" at bounding box center [1218, 715] width 167 height 19
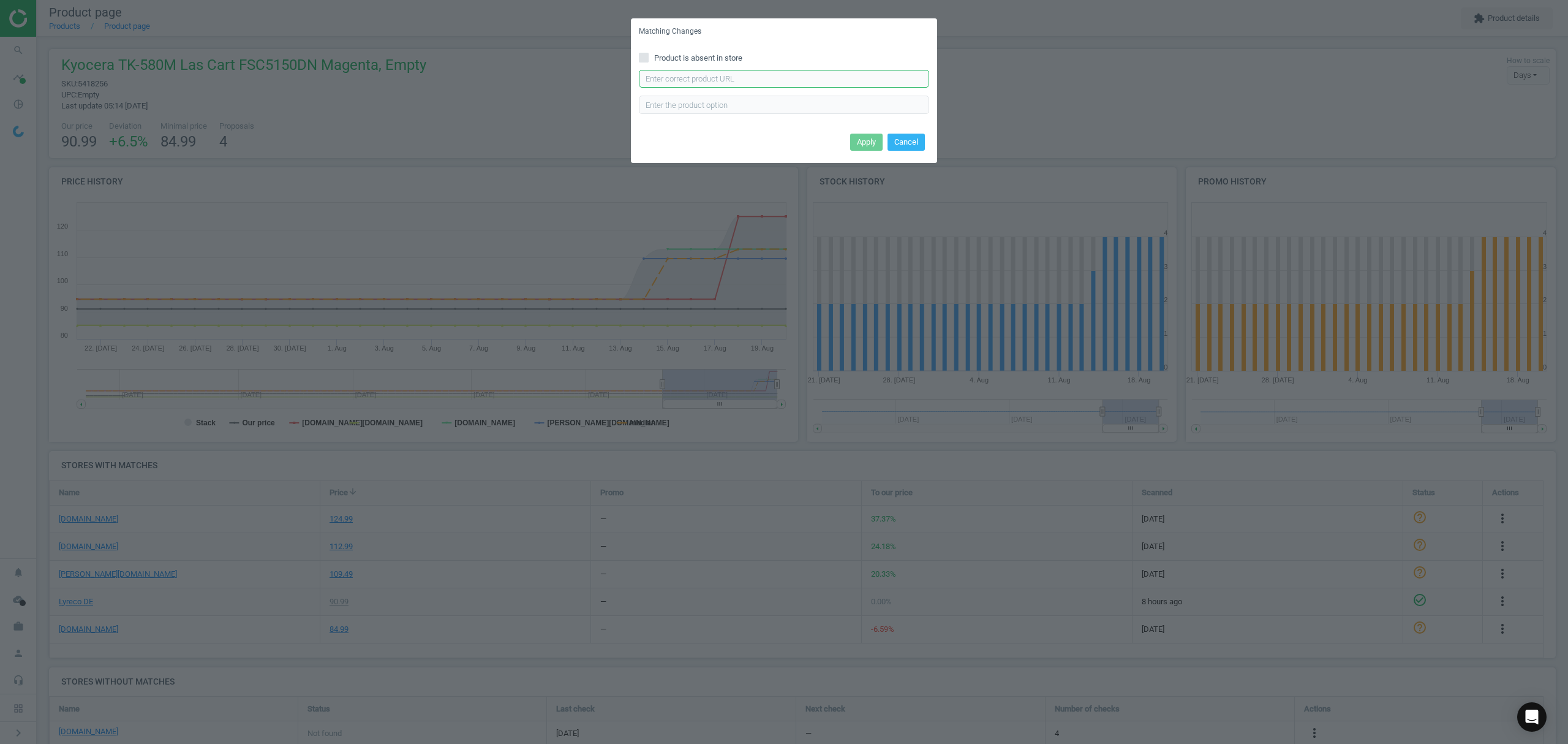
drag, startPoint x: 741, startPoint y: 82, endPoint x: 770, endPoint y: 75, distance: 29.8
click at [740, 82] on input "text" at bounding box center [784, 79] width 291 height 18
paste input "https://www.tonerpartner.de/Part-Nummer-oxid/TK-580M/Original-Kyocera-1T02KTBNL…"
type input "https://www.tonerpartner.de/Part-Nummer-oxid/TK-580M/Original-Kyocera-1T02KTBNL…"
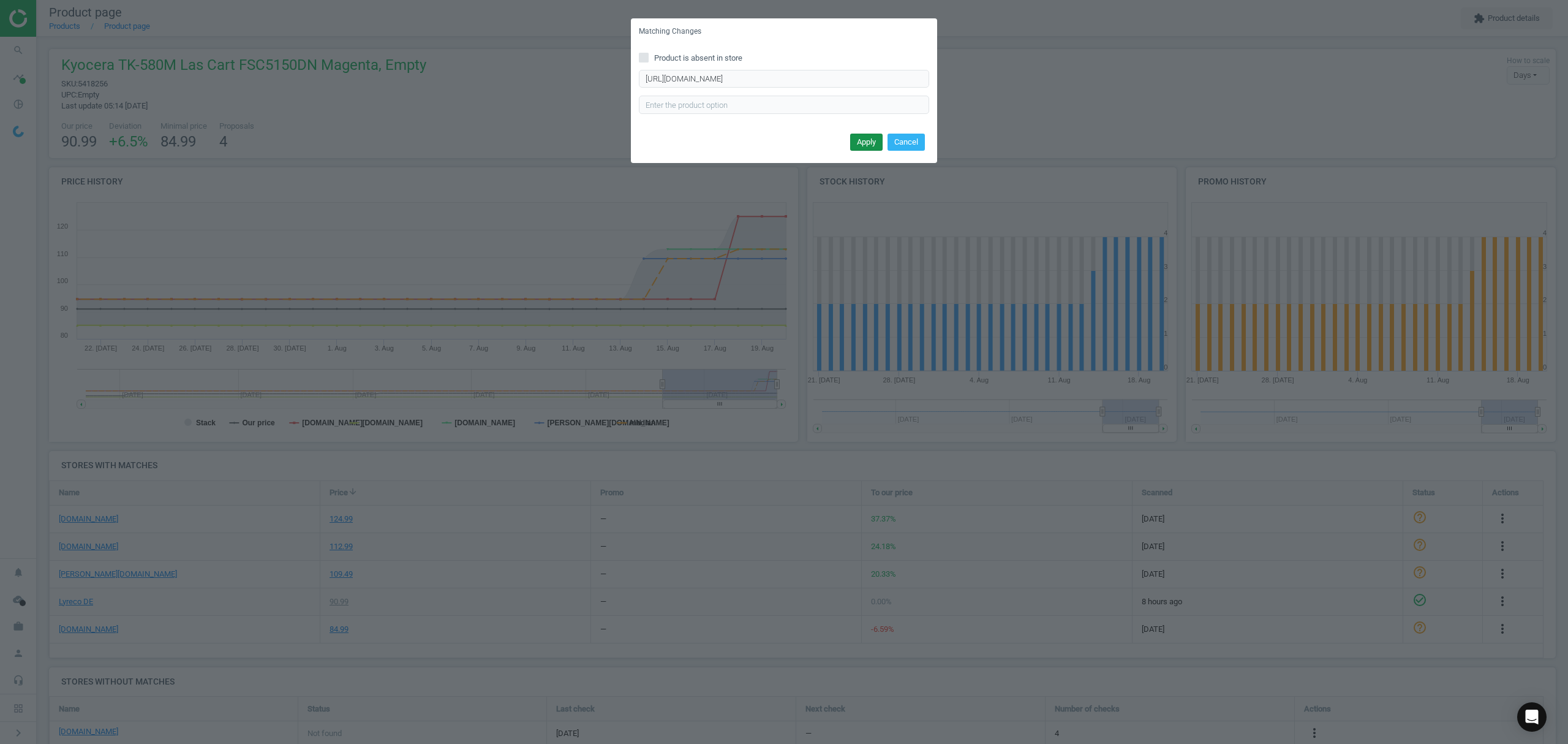
scroll to position [0, 0]
click at [869, 140] on button "Apply" at bounding box center [866, 142] width 32 height 17
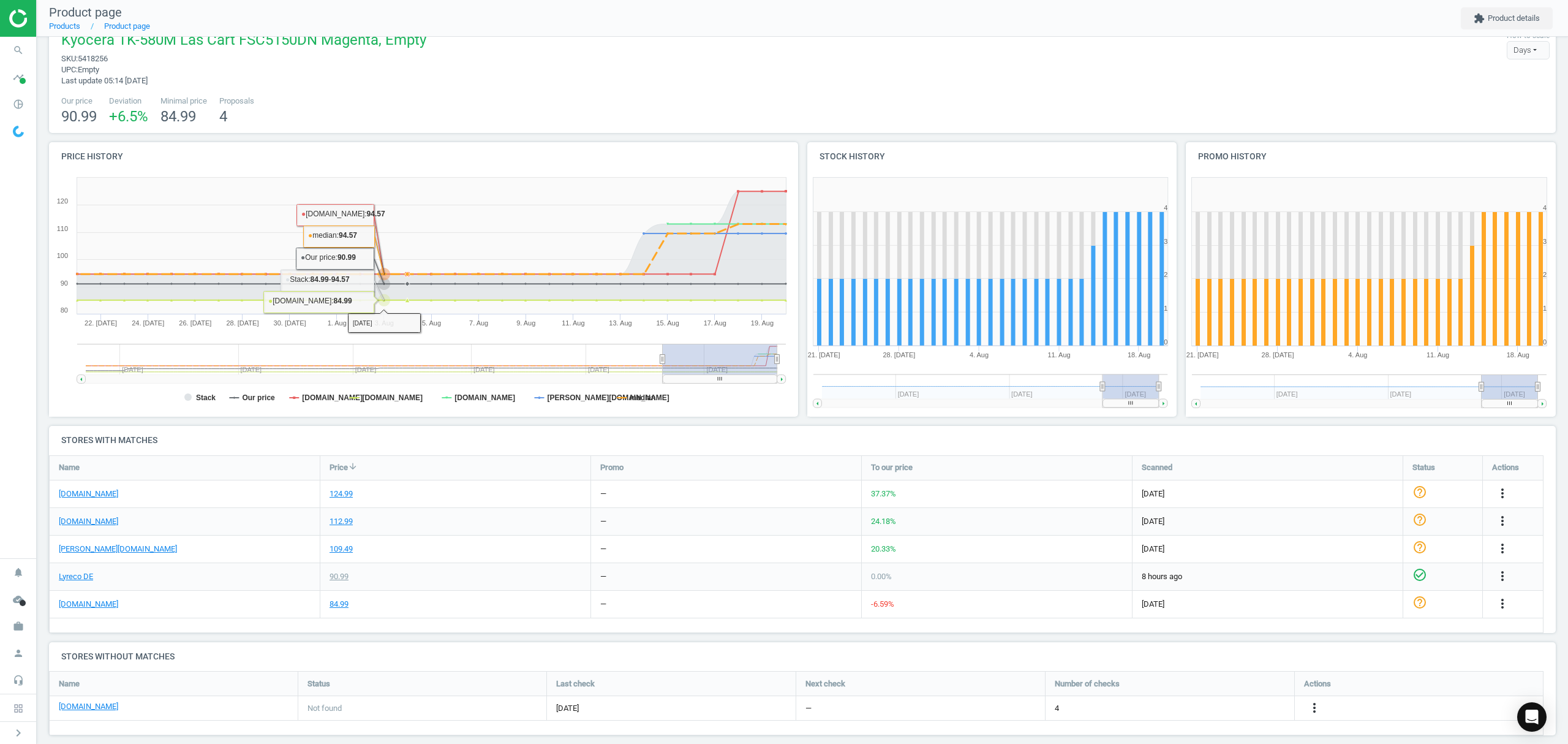
scroll to position [38, 0]
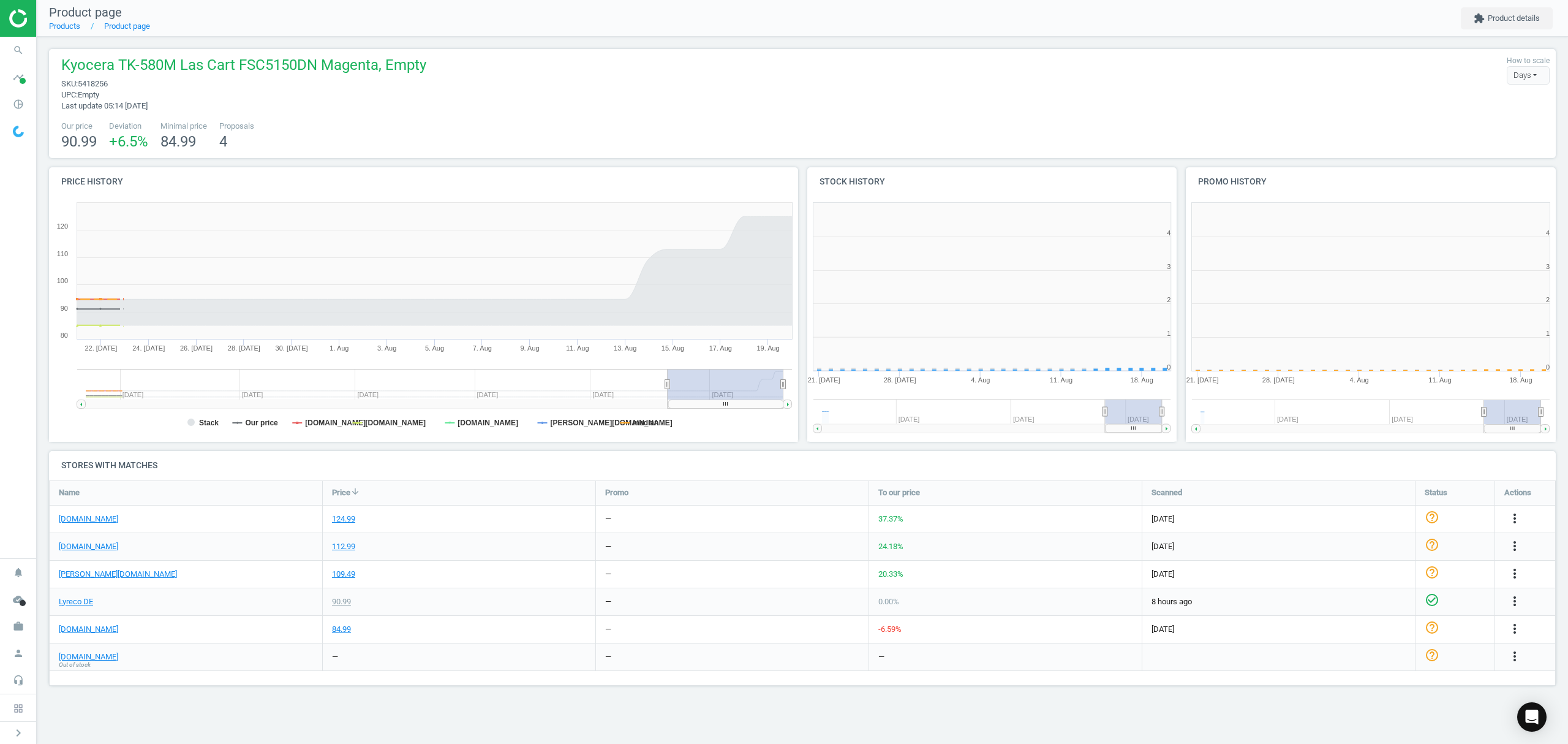
scroll to position [270, 395]
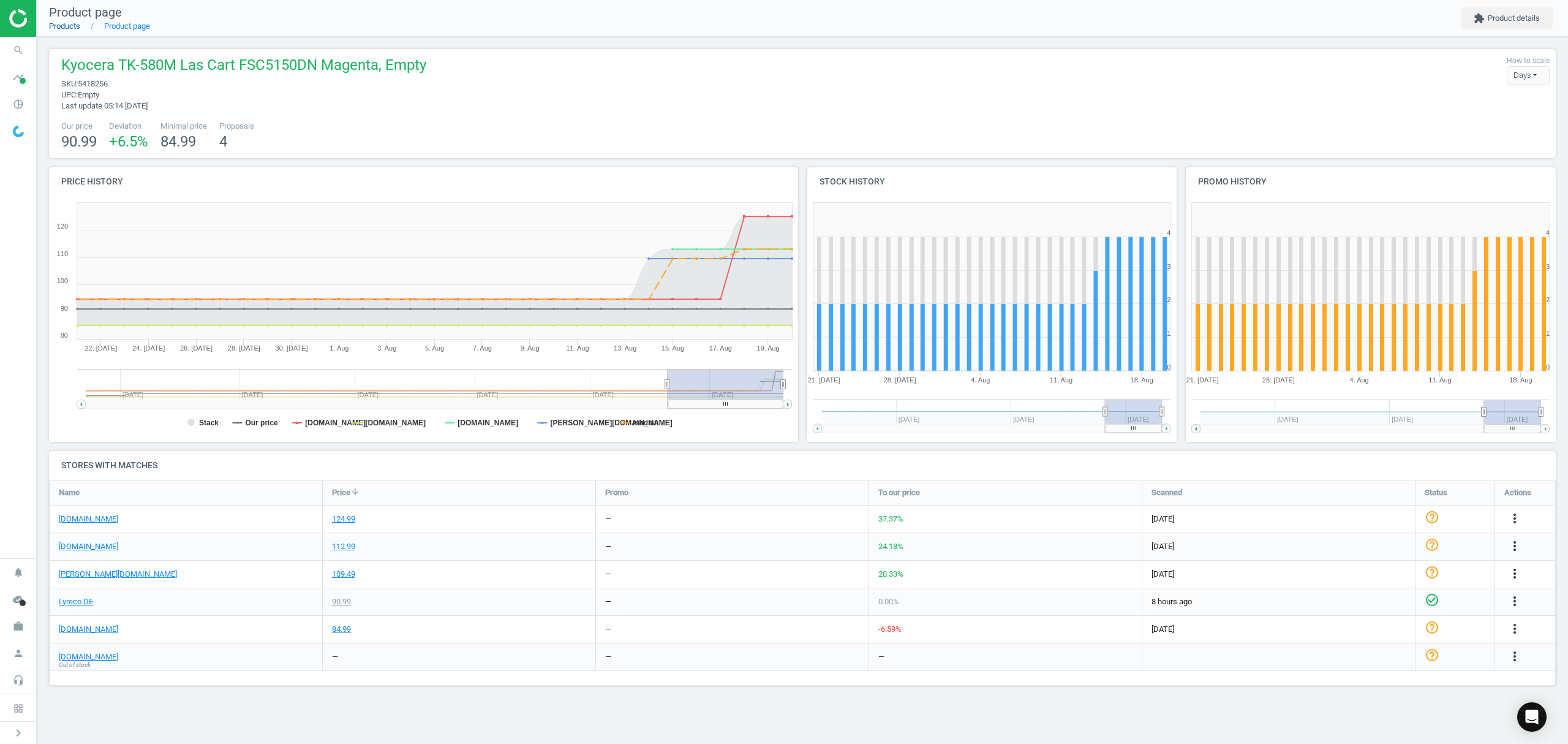
click at [65, 28] on link "Products" at bounding box center [64, 27] width 31 height 9
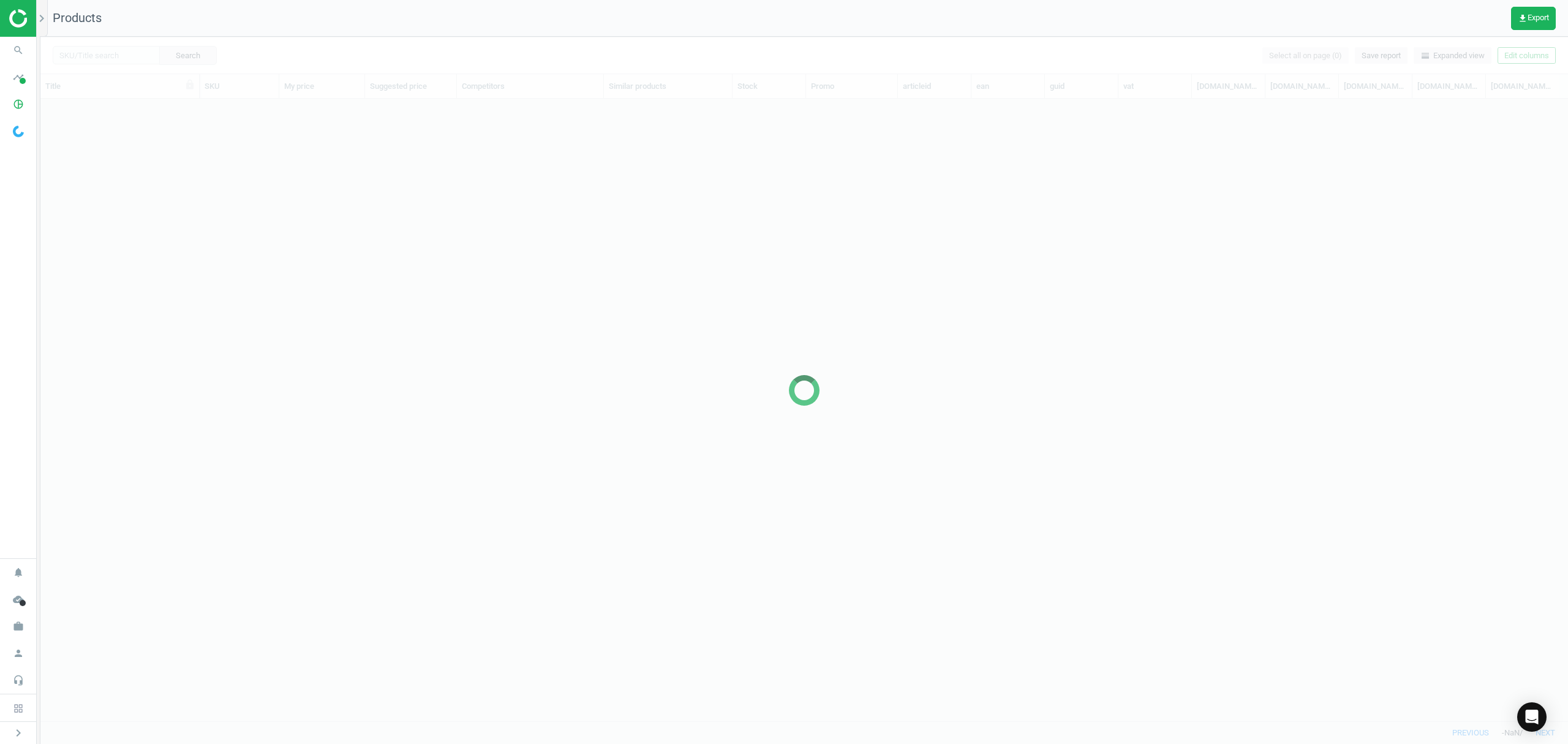
scroll to position [596, 1515]
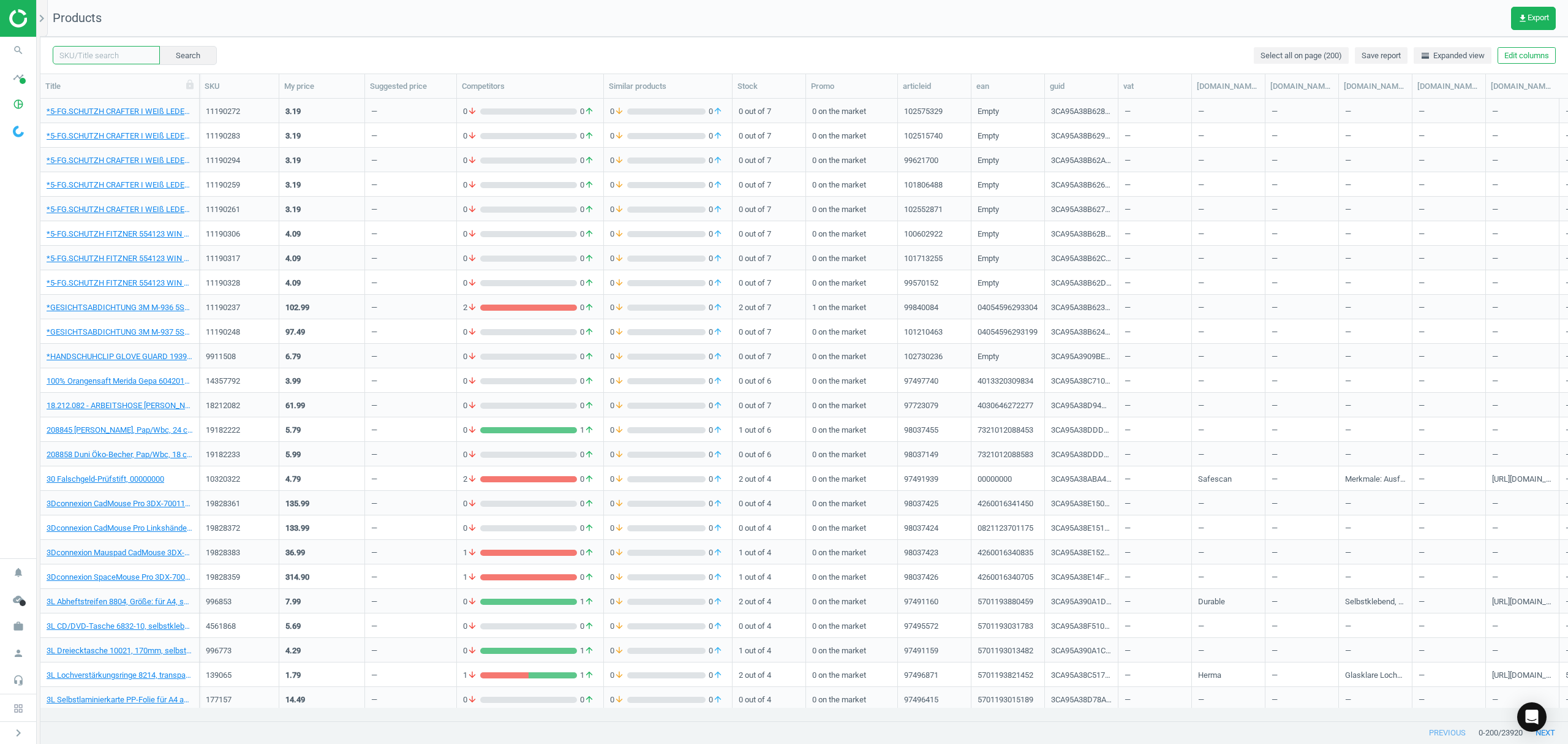
click at [91, 57] on input "text" at bounding box center [106, 55] width 107 height 18
paste input "5418234"
type input "5418234"
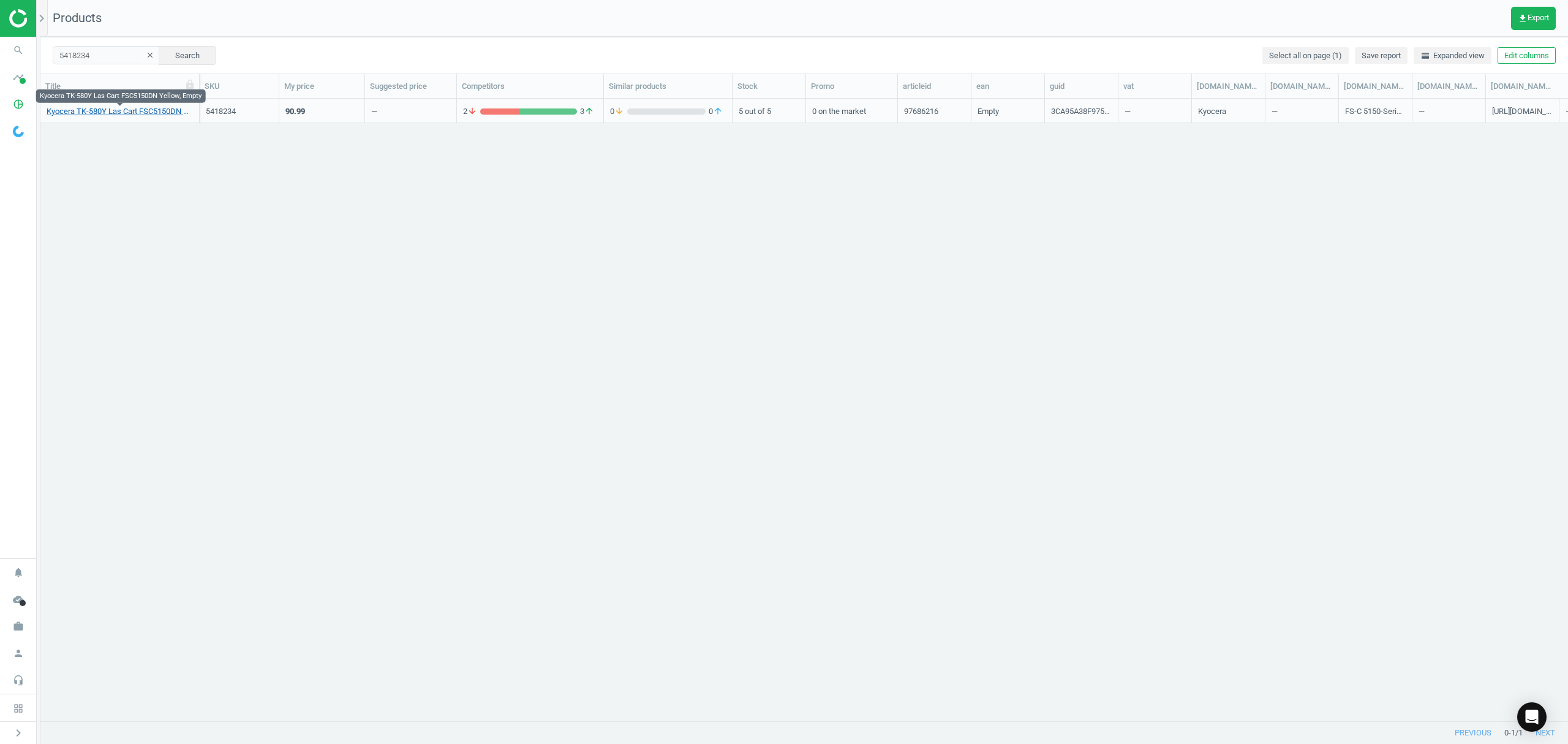
click at [106, 109] on link "Kyocera TK-580Y Las Cart FSC5150DN Yellow, Empty" at bounding box center [119, 112] width 147 height 11
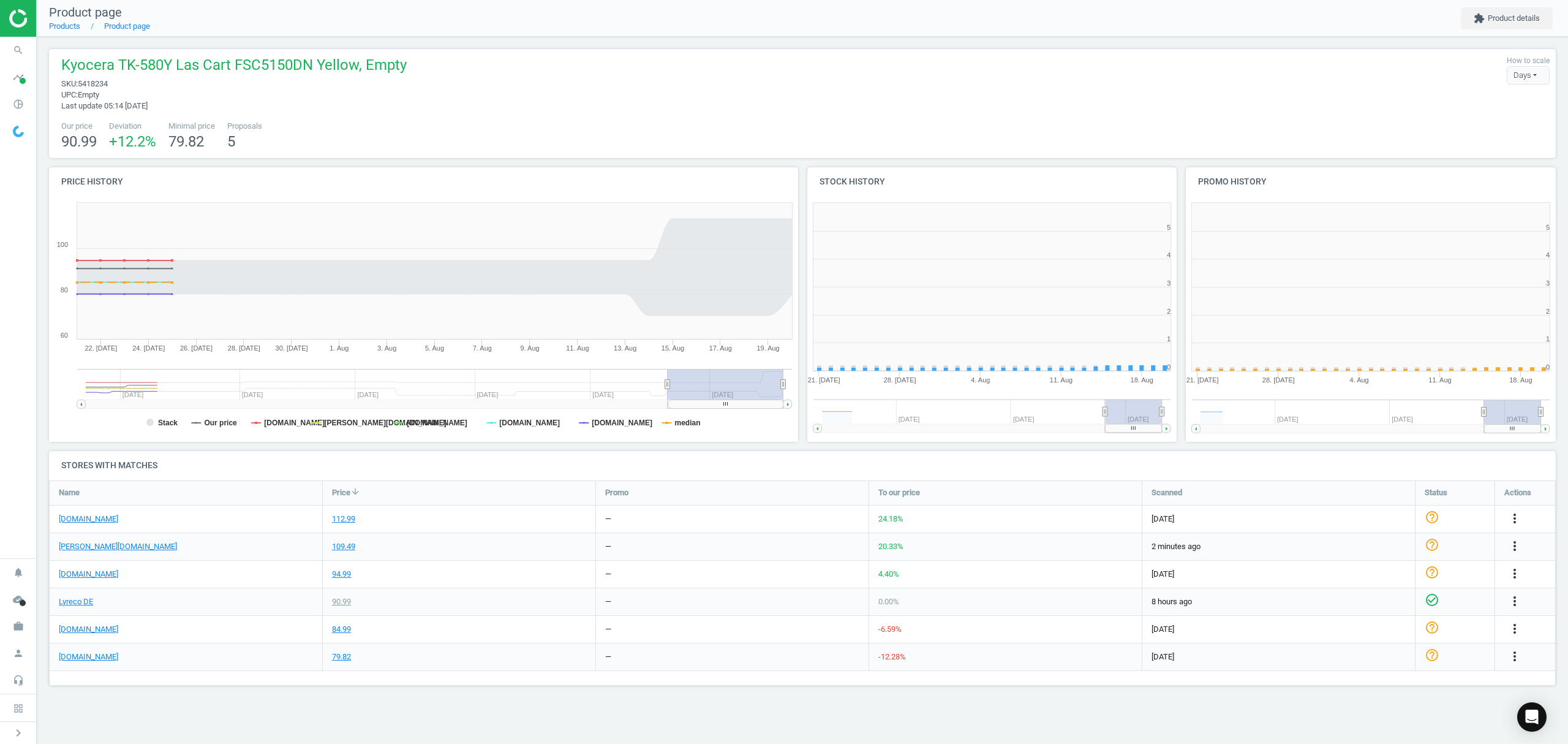
scroll to position [270, 395]
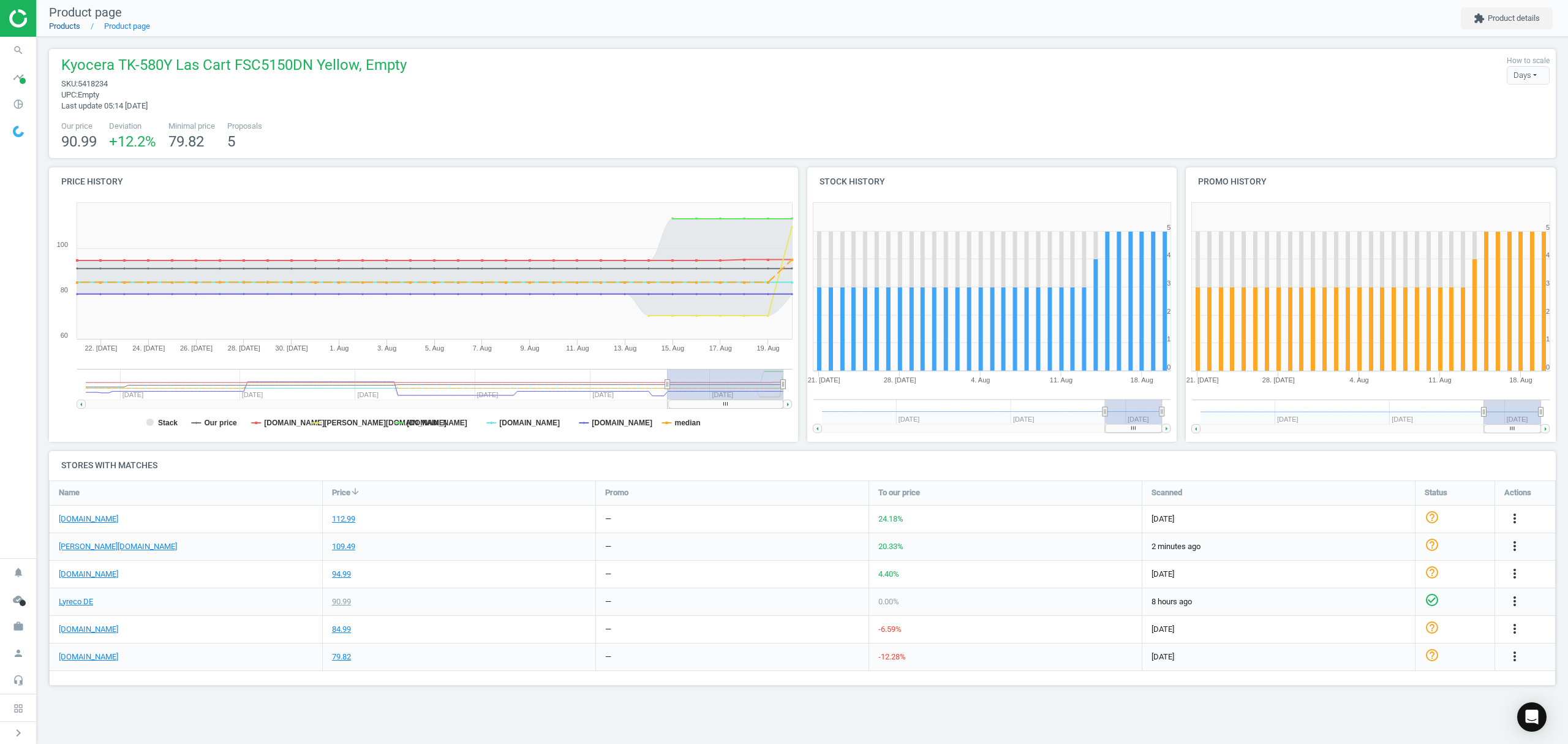
click at [76, 25] on link "Products" at bounding box center [64, 27] width 31 height 9
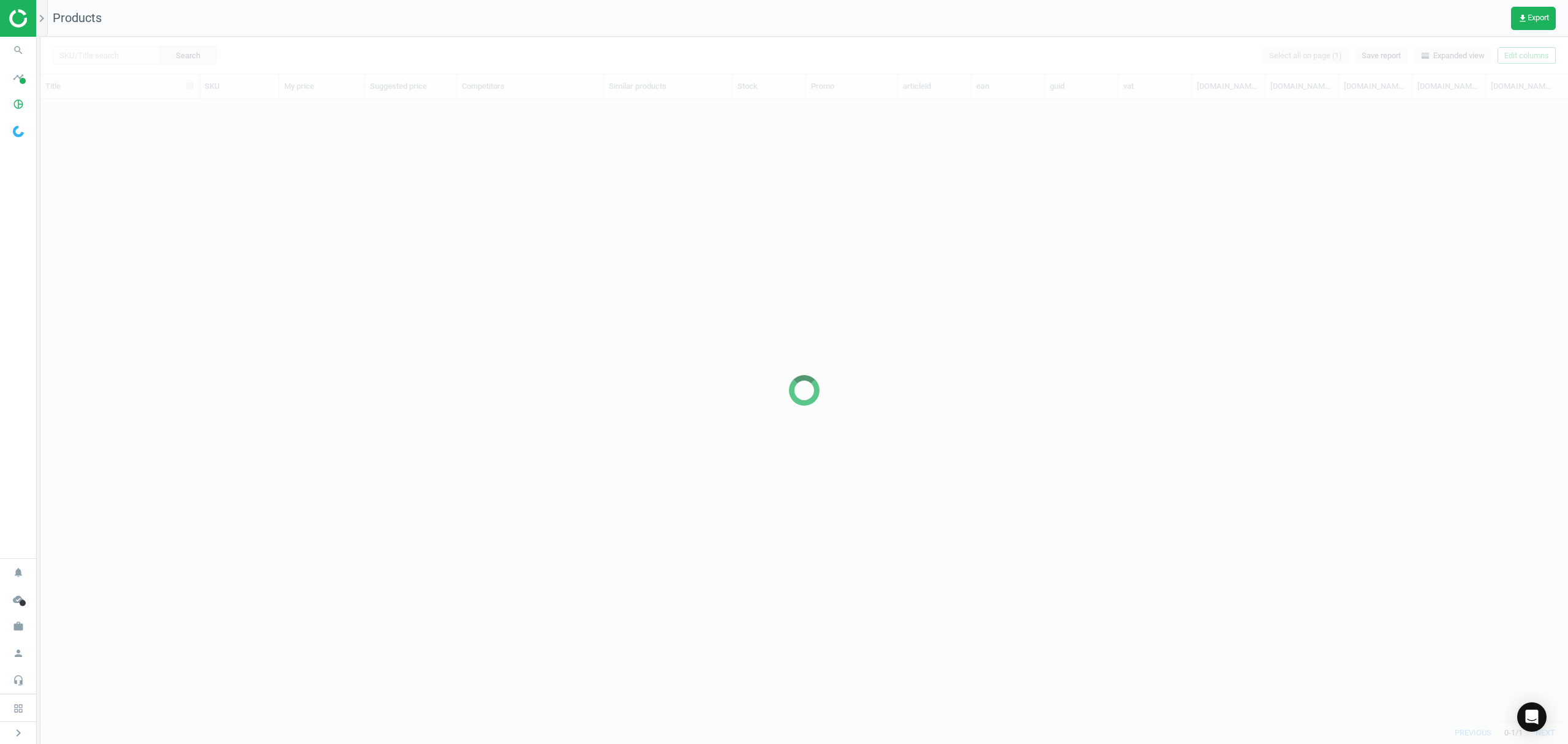
scroll to position [596, 1515]
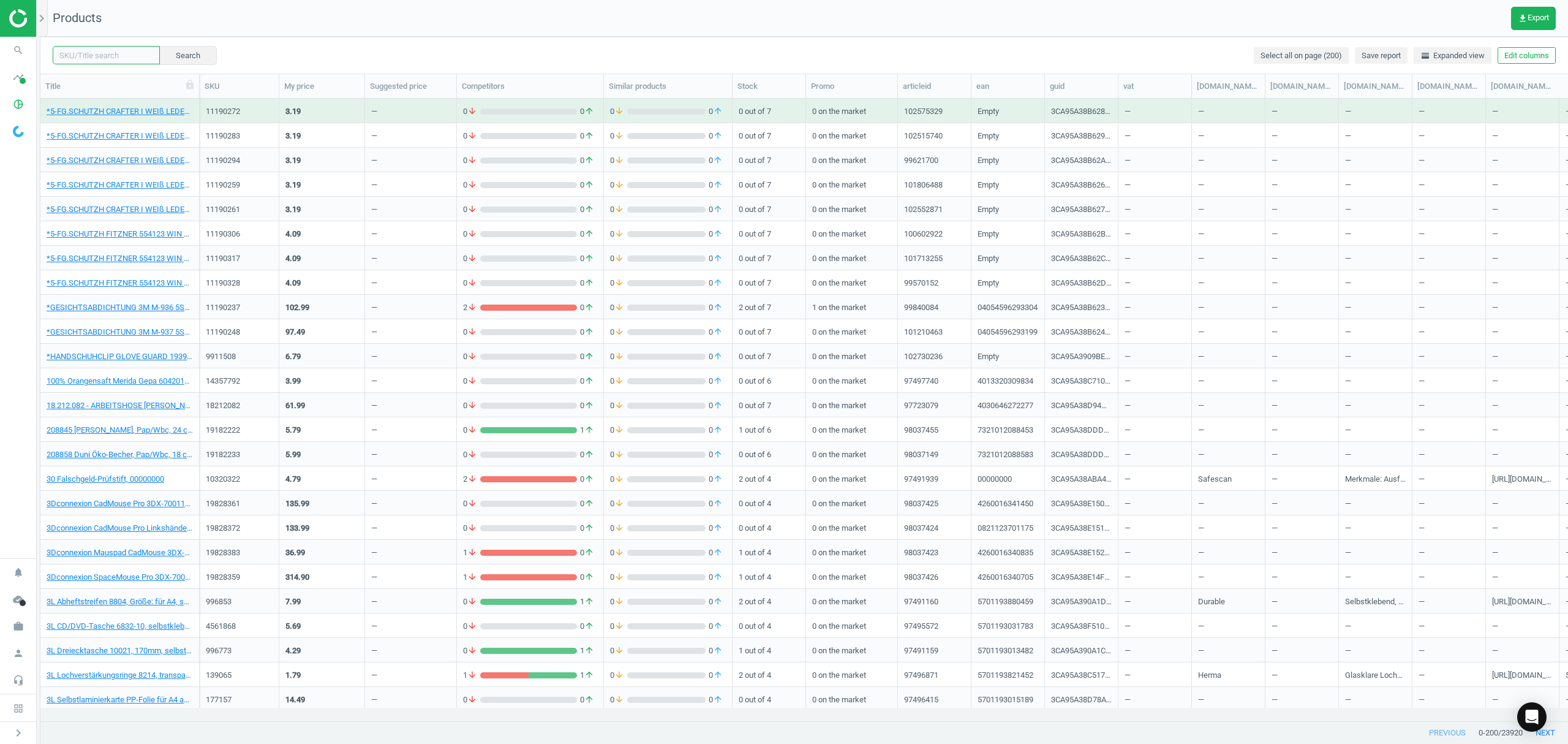
click at [109, 55] on input "text" at bounding box center [106, 55] width 107 height 18
paste input "5418212"
type input "5418212"
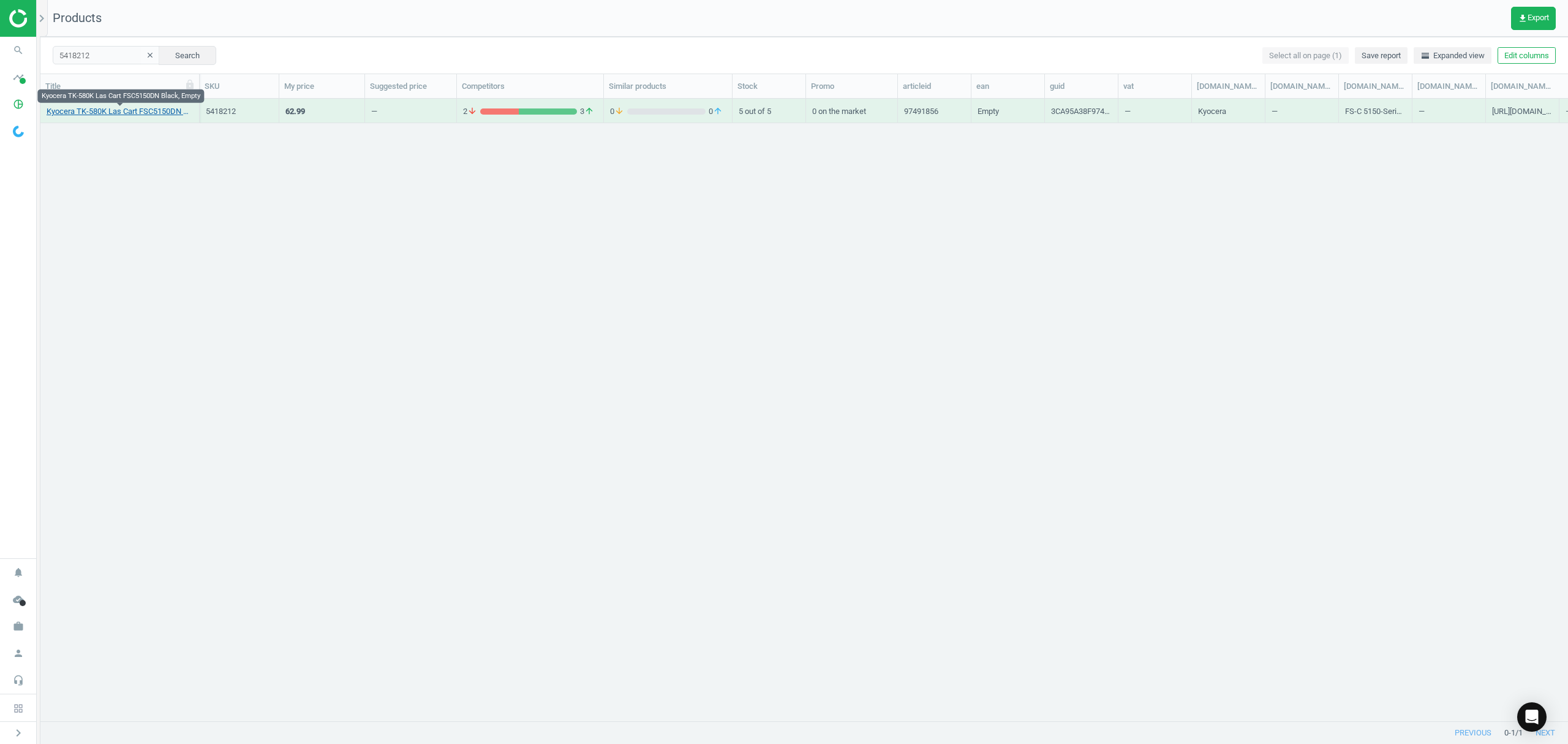
click at [117, 108] on link "Kyocera TK-580K Las Cart FSC5150DN Black, Empty" at bounding box center [119, 112] width 147 height 11
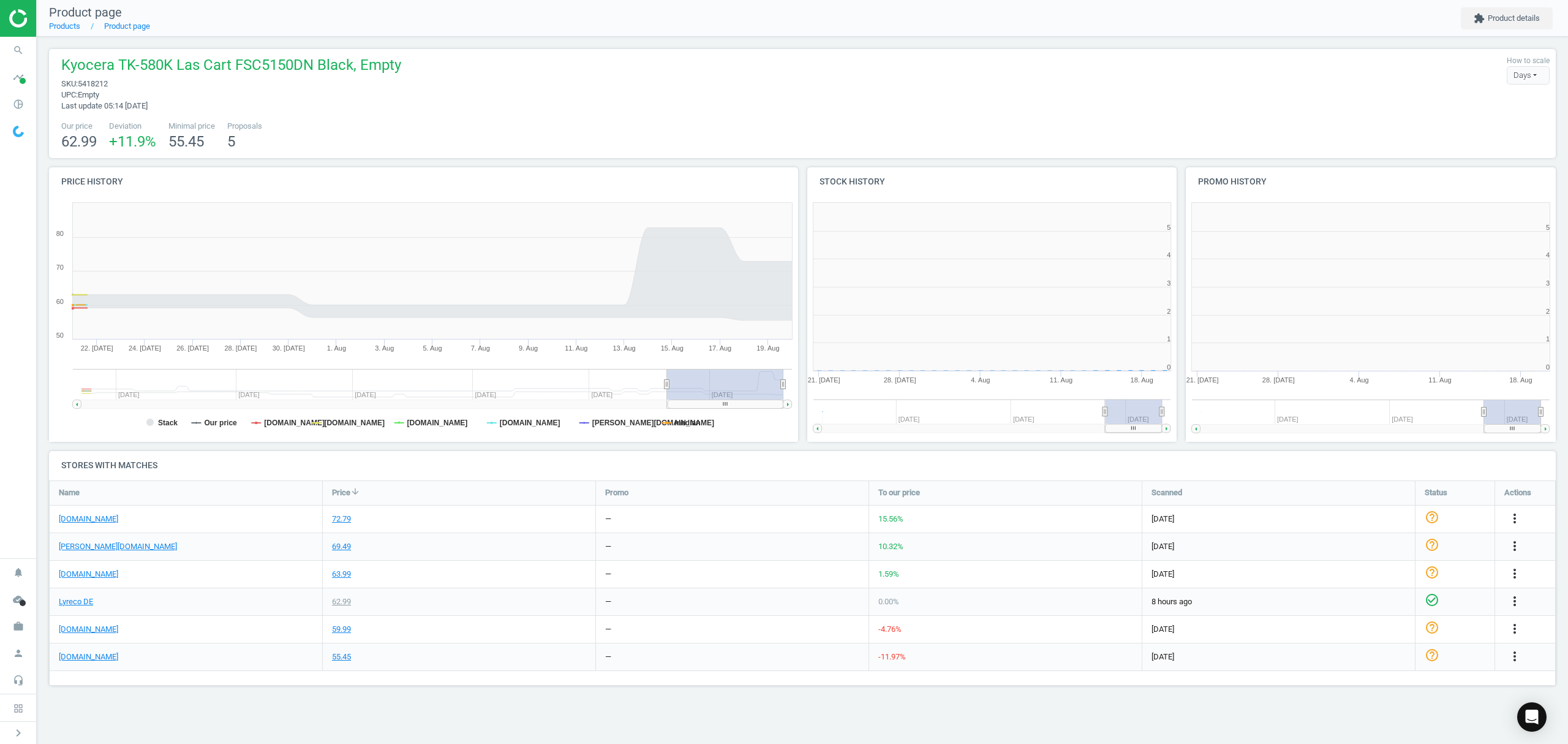
scroll to position [270, 395]
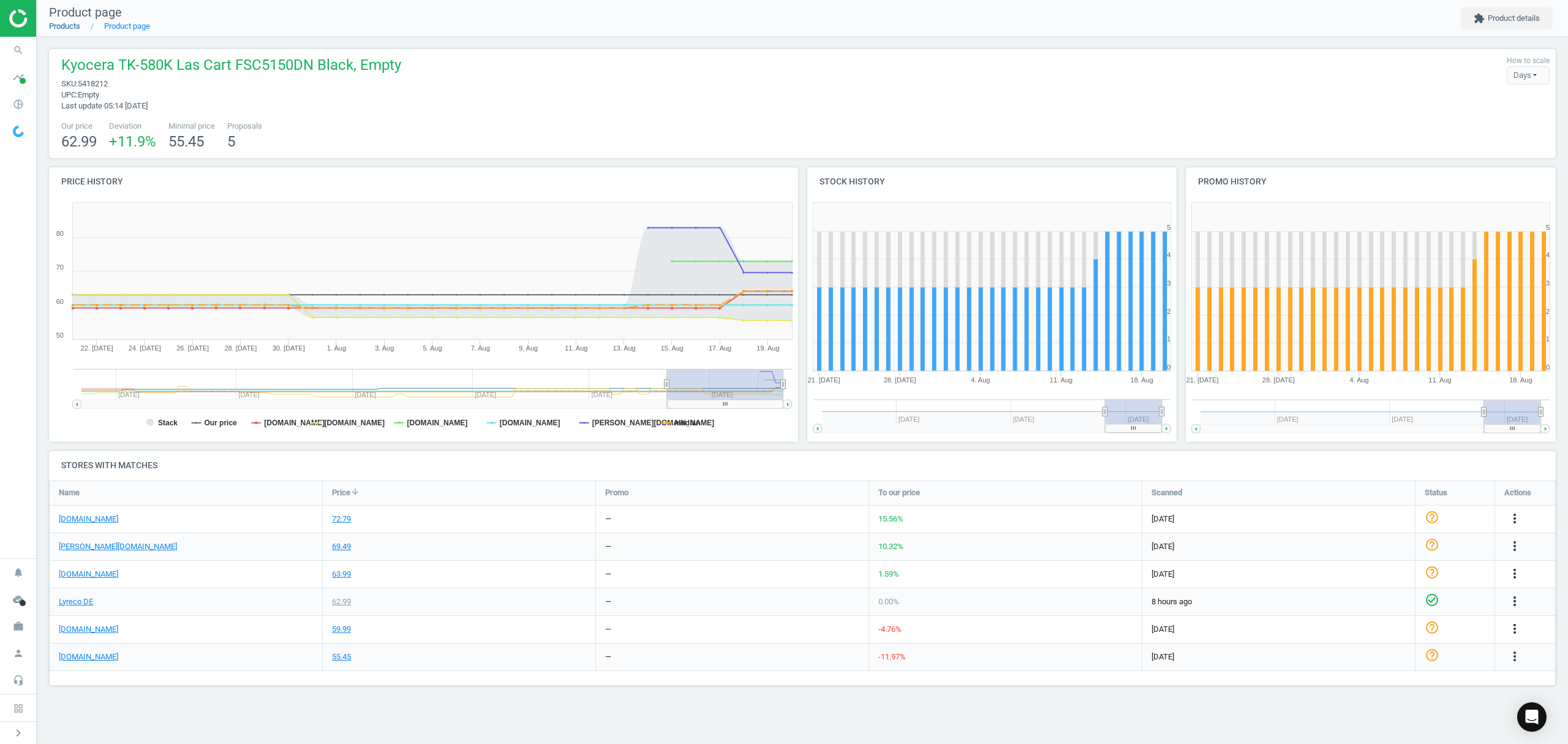
click at [67, 24] on link "Products" at bounding box center [64, 27] width 31 height 9
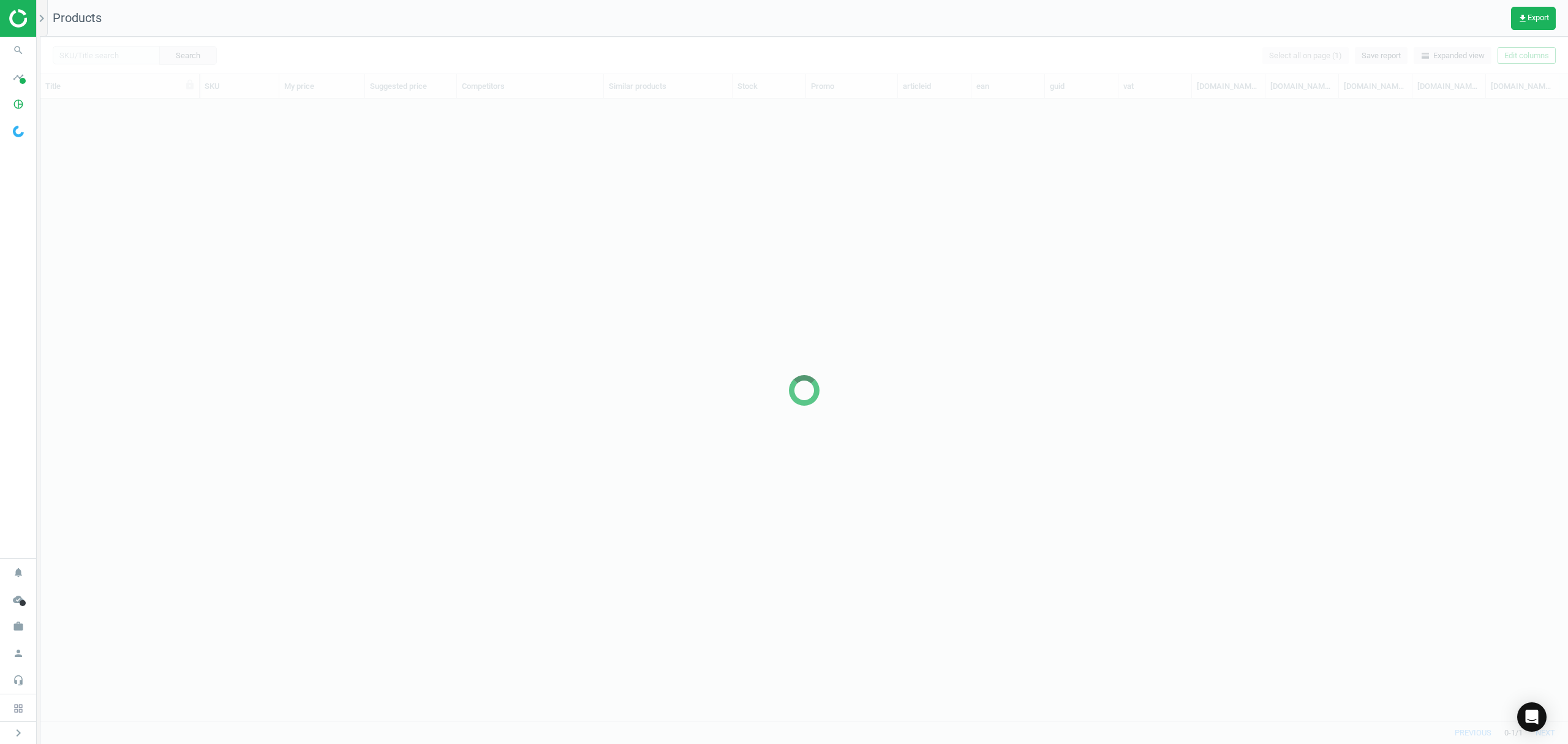
scroll to position [596, 1515]
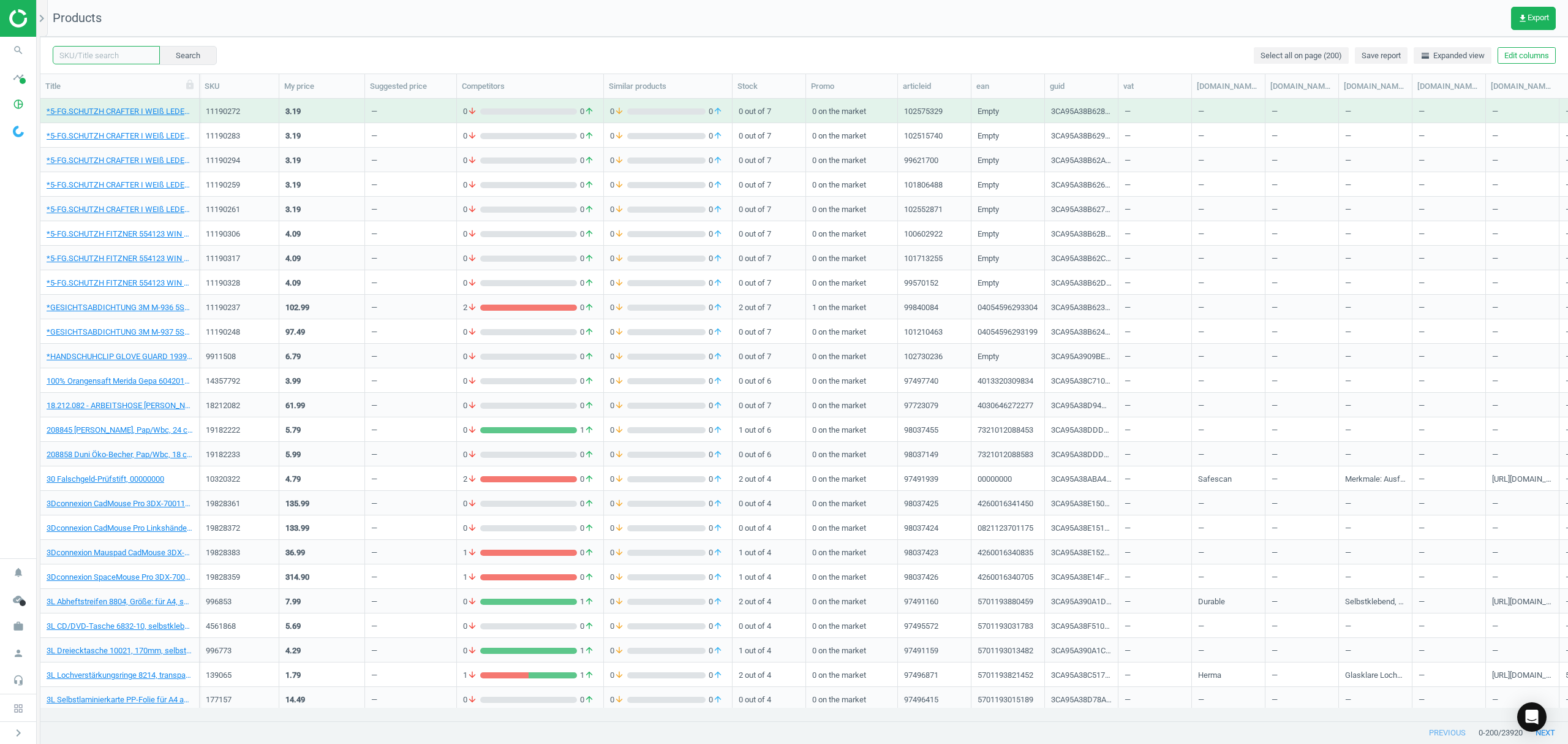
drag, startPoint x: 122, startPoint y: 54, endPoint x: 219, endPoint y: 62, distance: 97.3
click at [121, 54] on input "text" at bounding box center [106, 55] width 107 height 18
paste input "19155206"
type input "19155206"
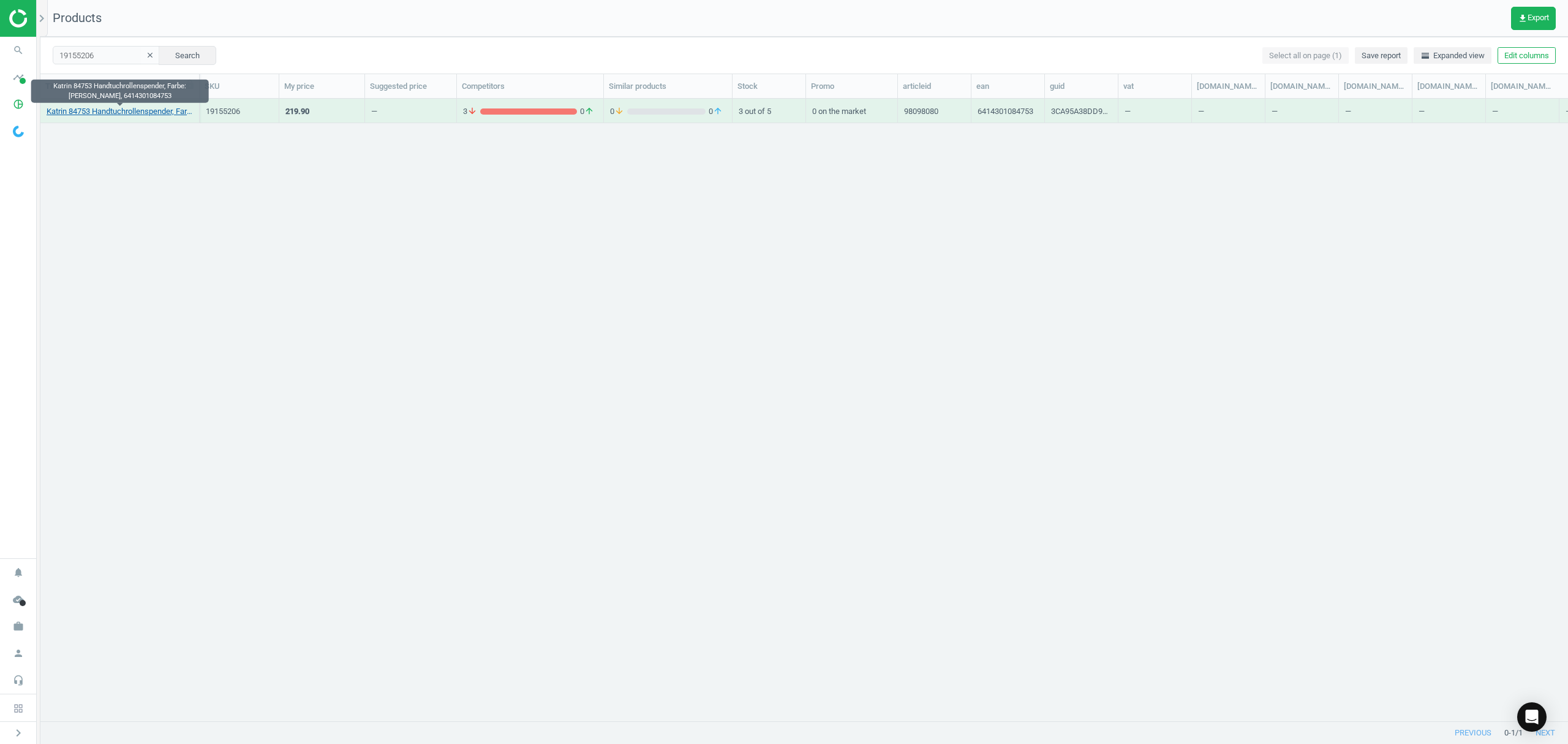
click at [97, 116] on link "Katrin 84753 Handtuchrollenspender, Farbe: schwarz, 6414301084753" at bounding box center [119, 112] width 147 height 11
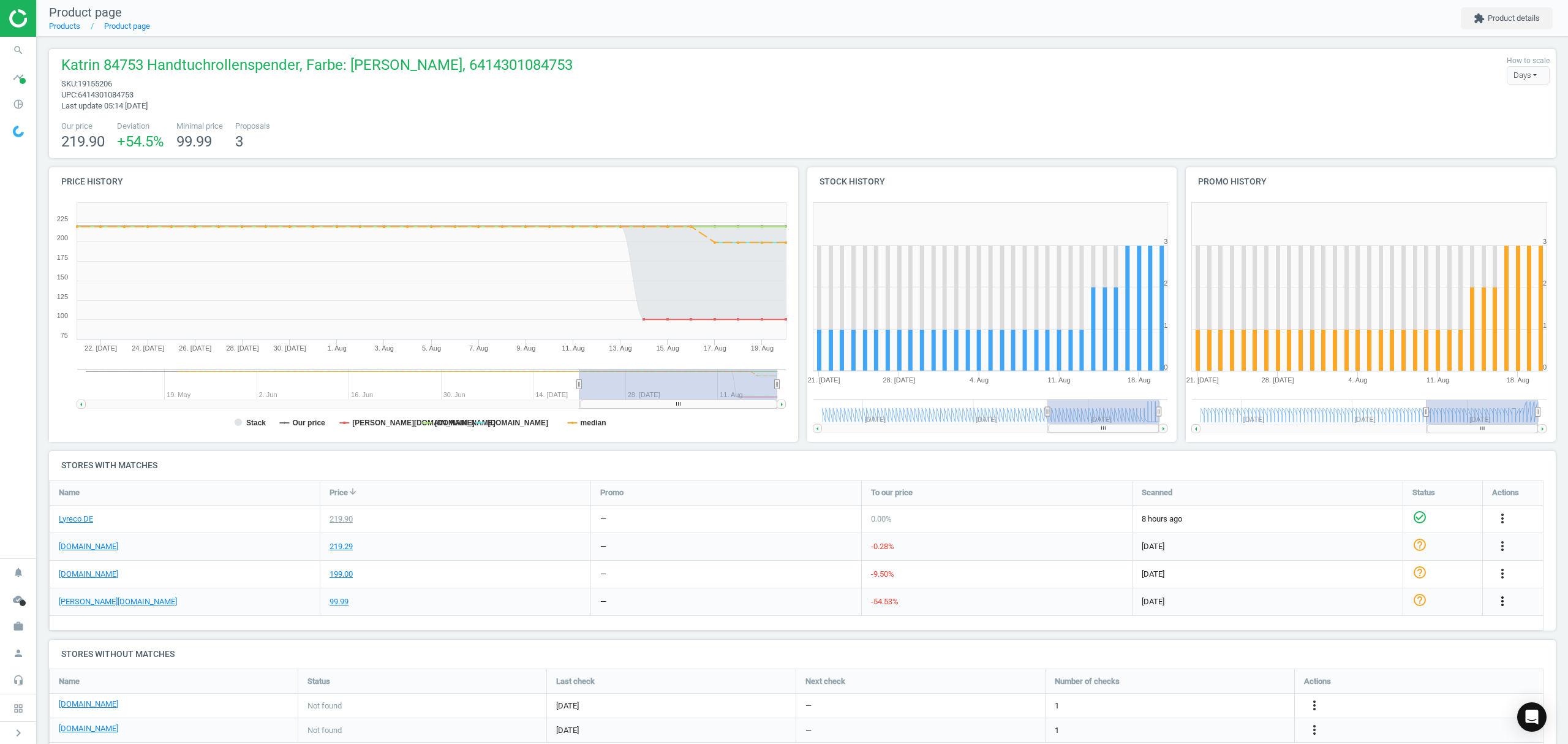
click at [1503, 600] on icon "more_vert" at bounding box center [1503, 601] width 15 height 15
click at [1372, 629] on link "Edit URL/product option" at bounding box center [1406, 630] width 167 height 19
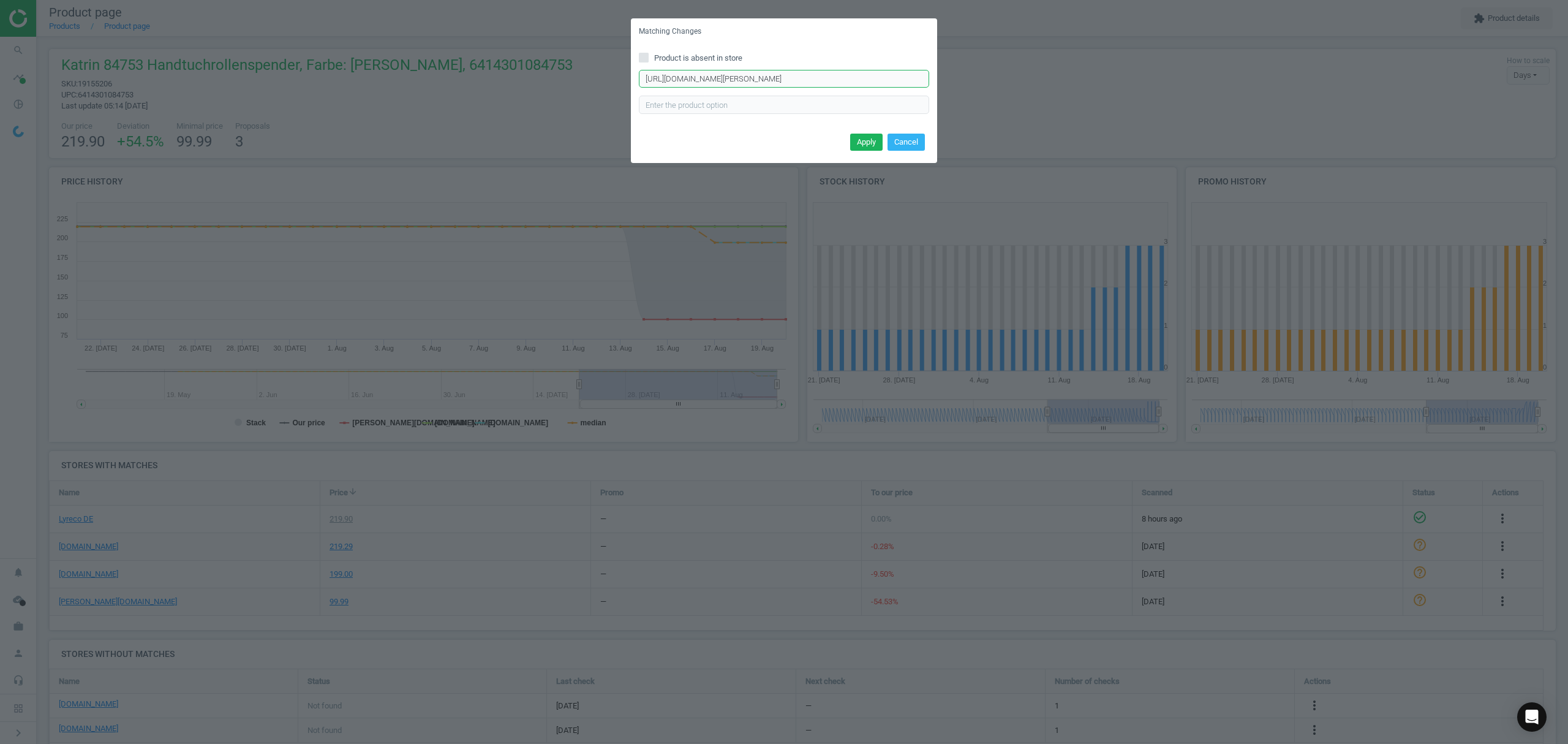
click at [777, 79] on input "https://www.otto-office.com/de/Katrin-Handtuchspender-System-82070/387934/p?wki…" at bounding box center [784, 79] width 291 height 18
paste input "Papierhandtuchspender-Hybrid-System-84753/402830/p"
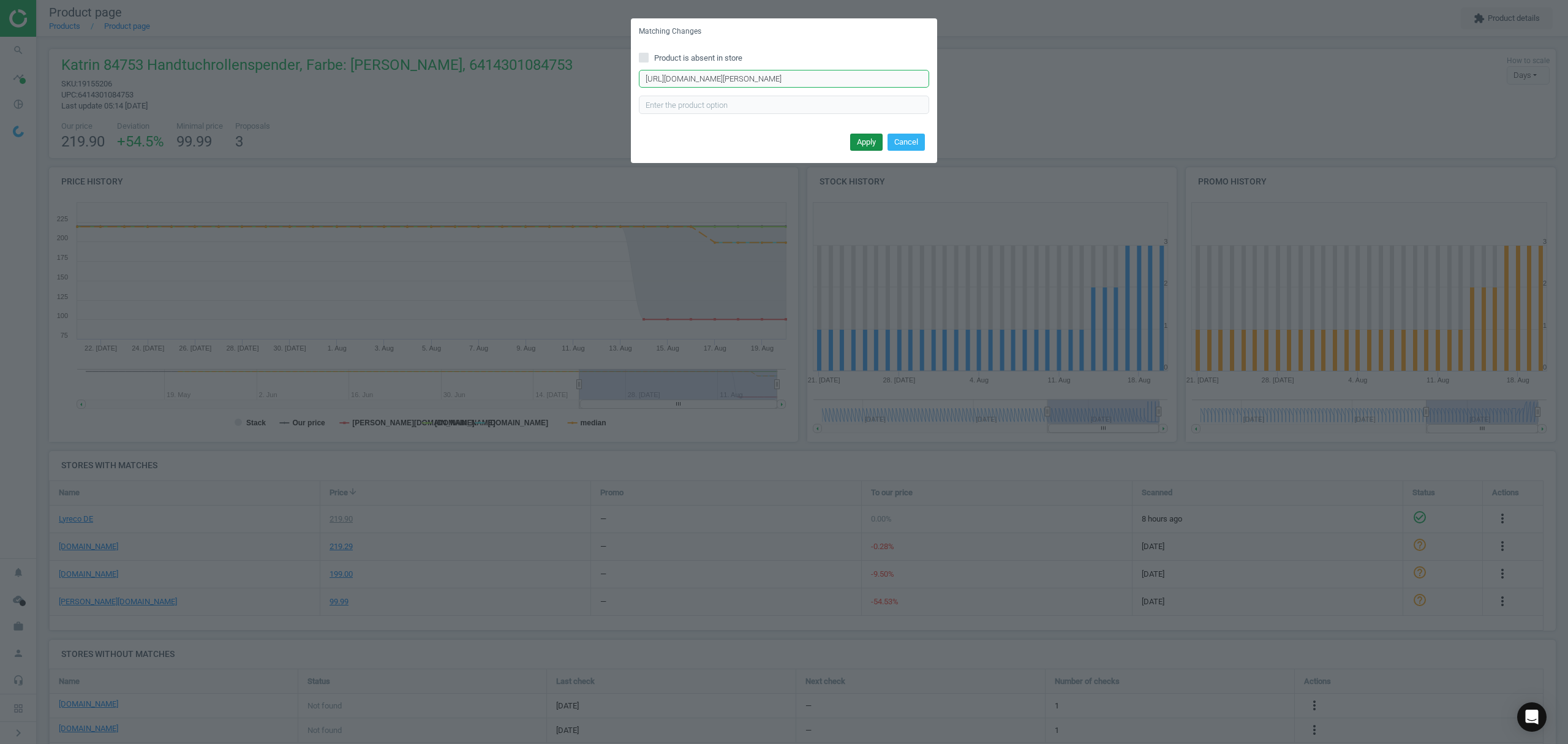
type input "https://www.otto-office.com/de/Katrin-Papierhandtuchspender-Hybrid-System-84753…"
click at [862, 138] on button "Apply" at bounding box center [866, 142] width 32 height 17
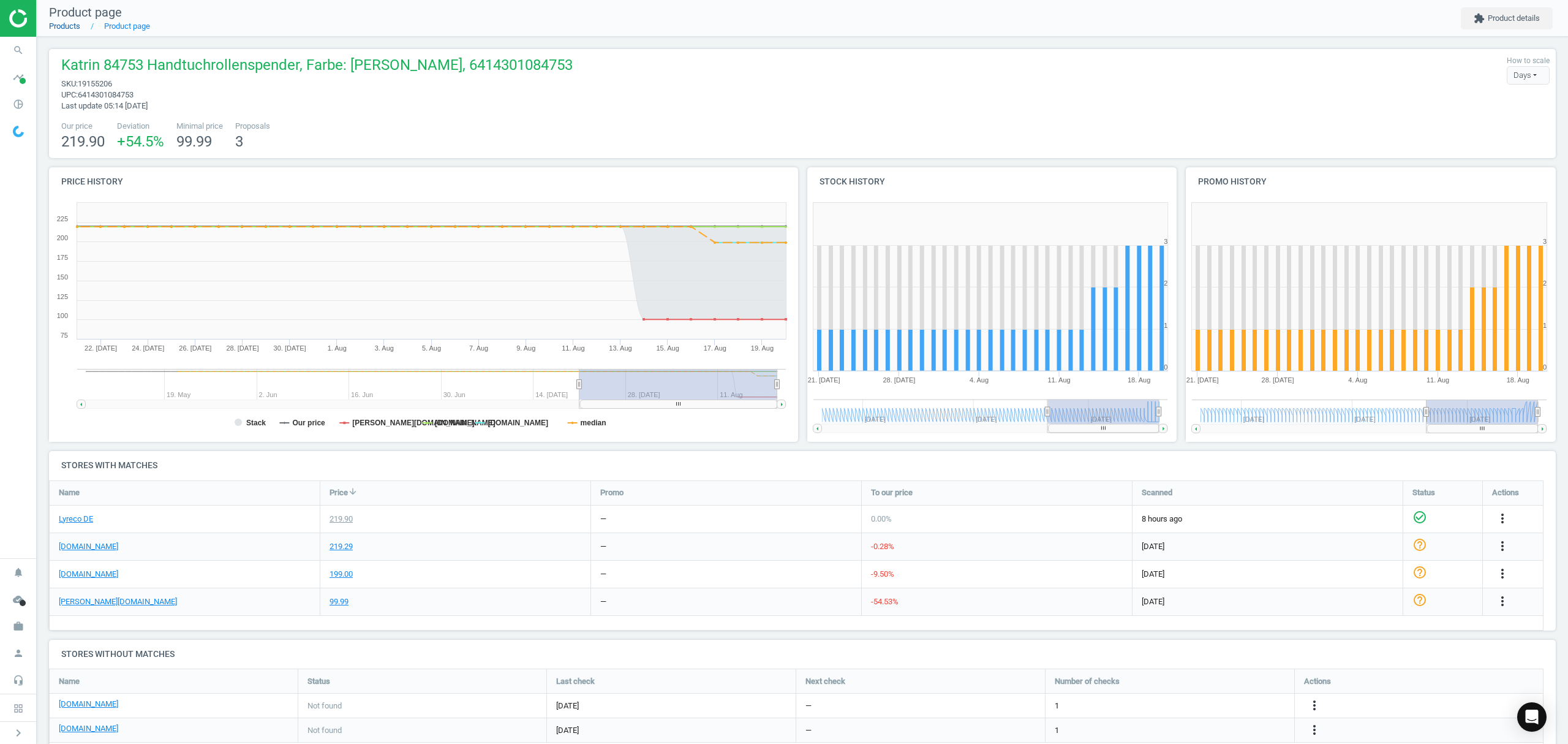
click at [62, 26] on link "Products" at bounding box center [64, 27] width 31 height 9
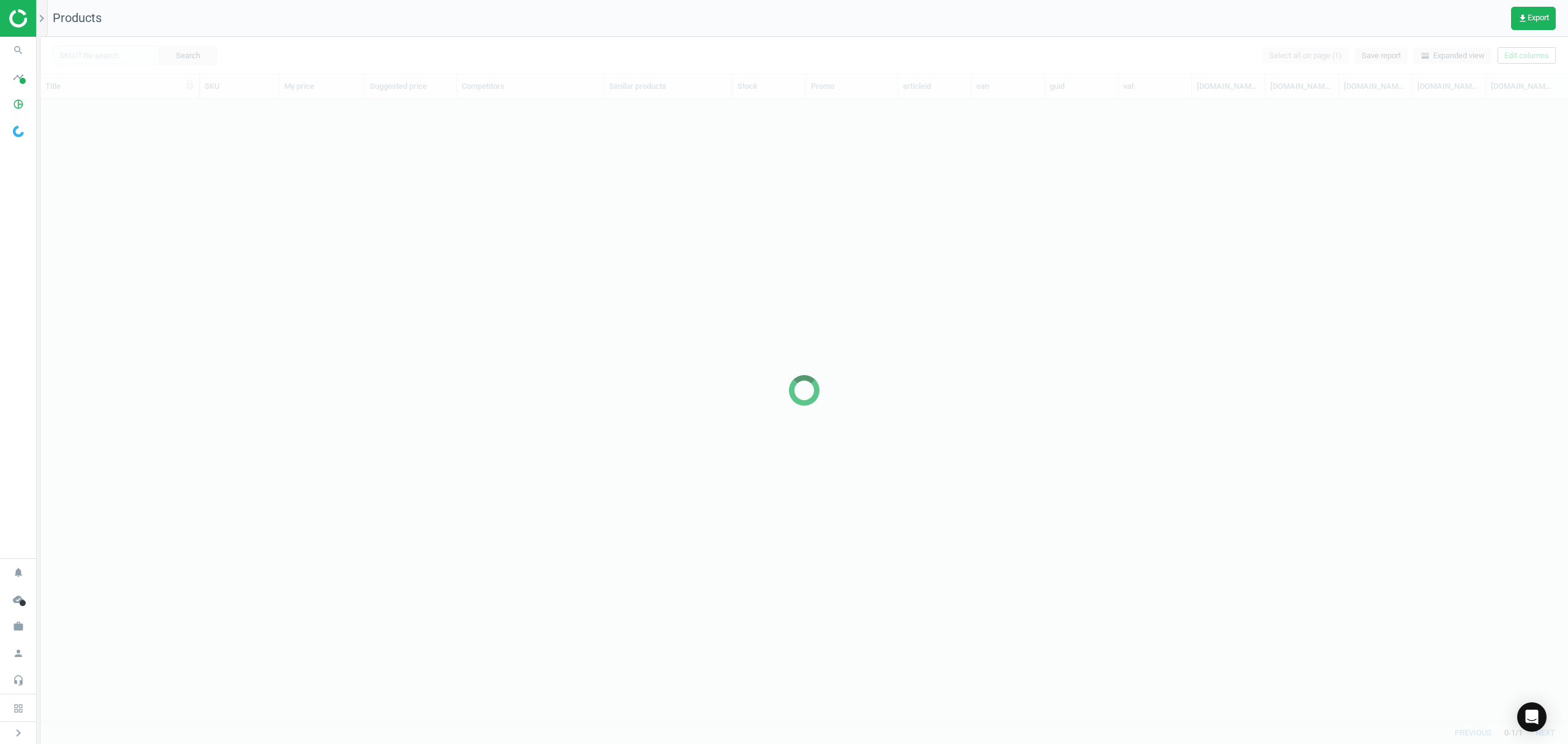
scroll to position [596, 1515]
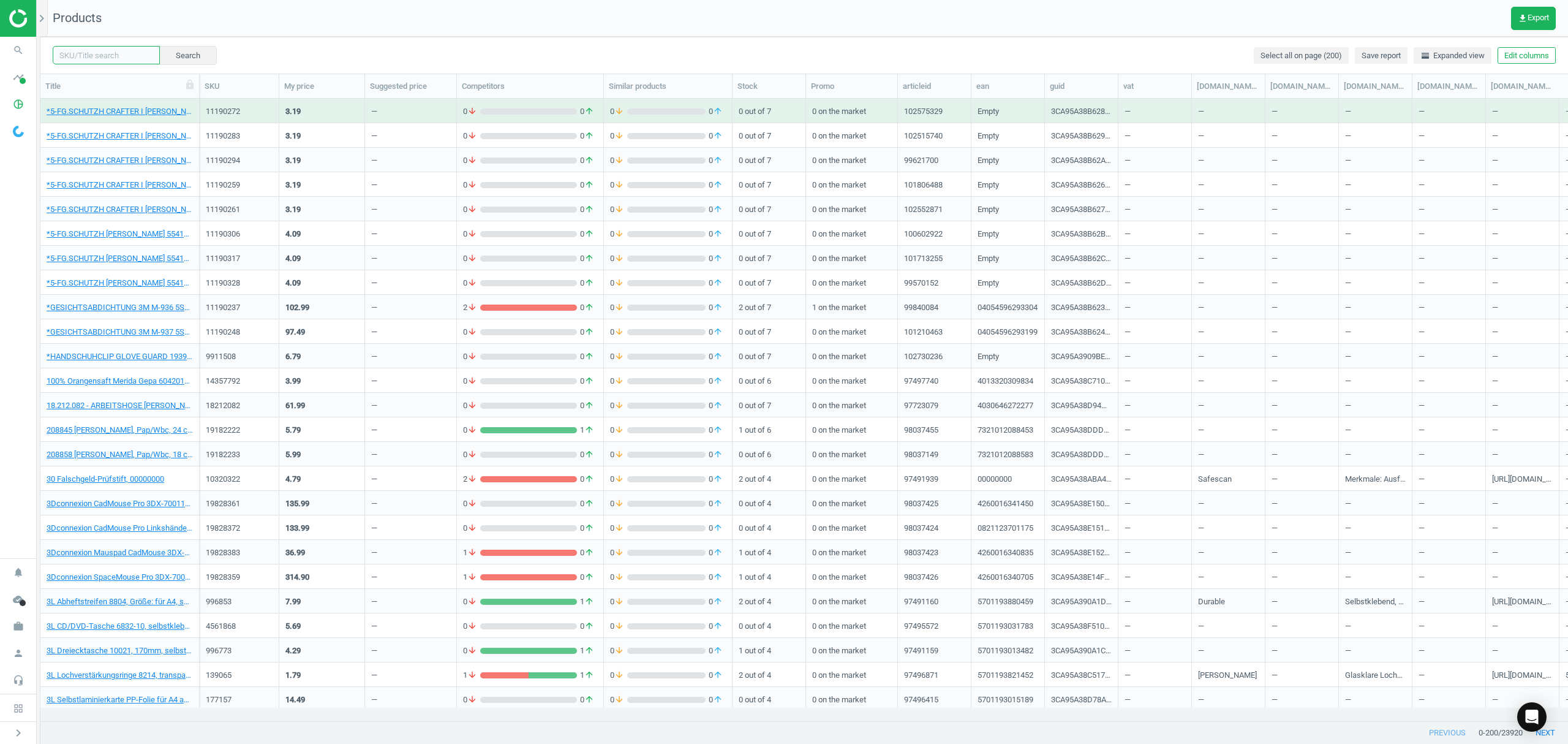
click at [118, 53] on input "text" at bounding box center [106, 55] width 107 height 18
paste input "4810563"
type input "4810563"
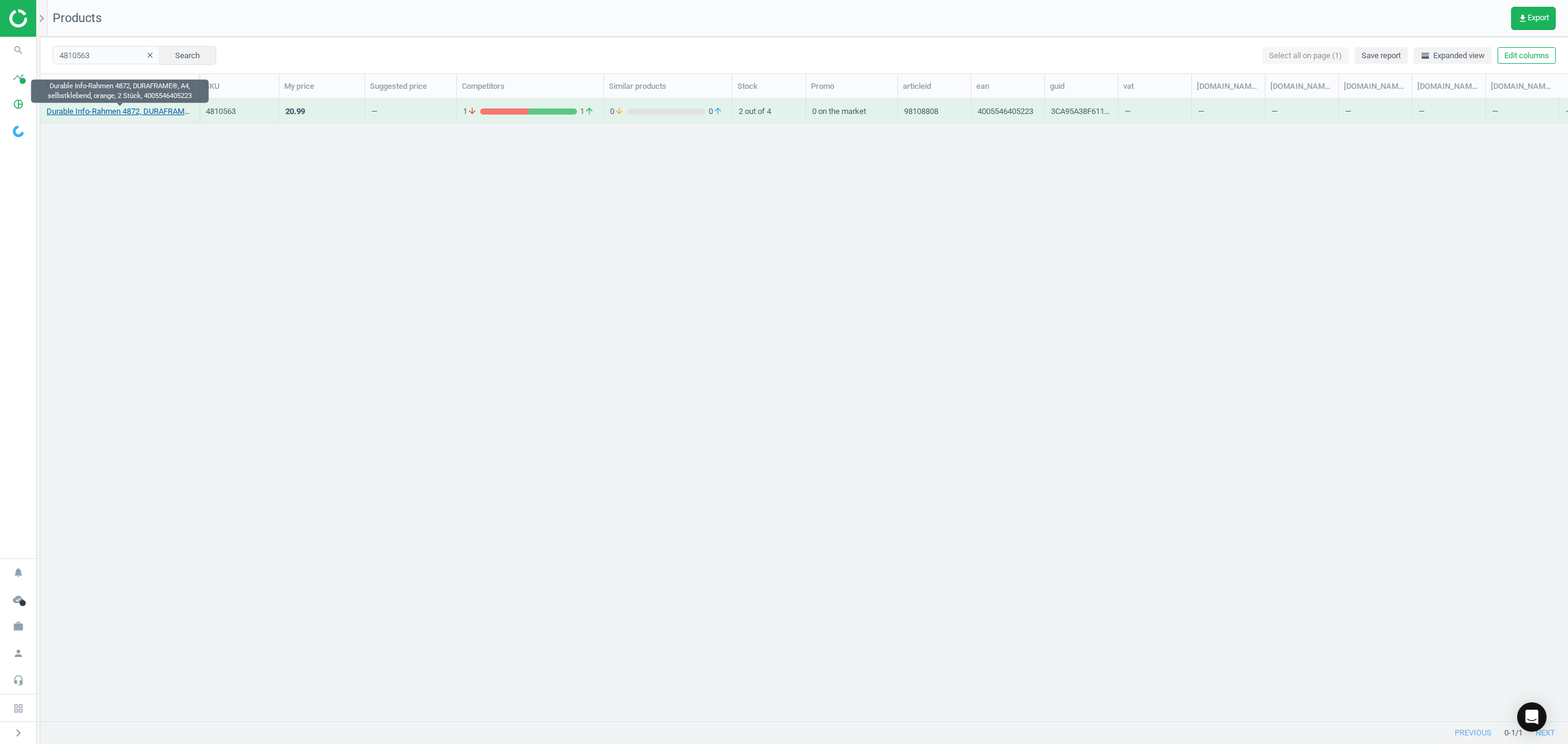
click at [132, 111] on link "Durable Info-Rahmen 4872, DURAFRAME®, A4, selbstklebend, orange, 2 Stück, 40055…" at bounding box center [119, 112] width 147 height 11
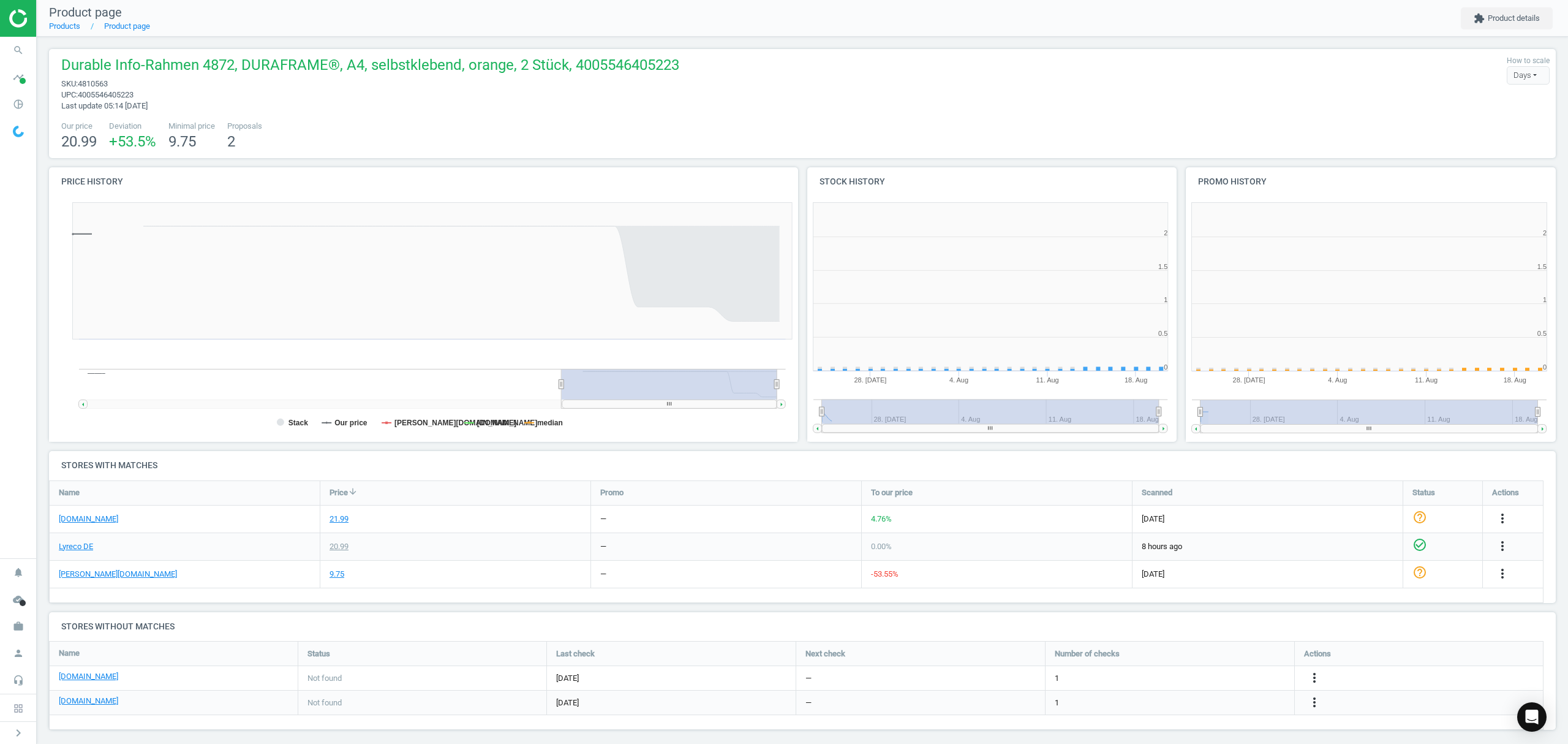
scroll to position [270, 392]
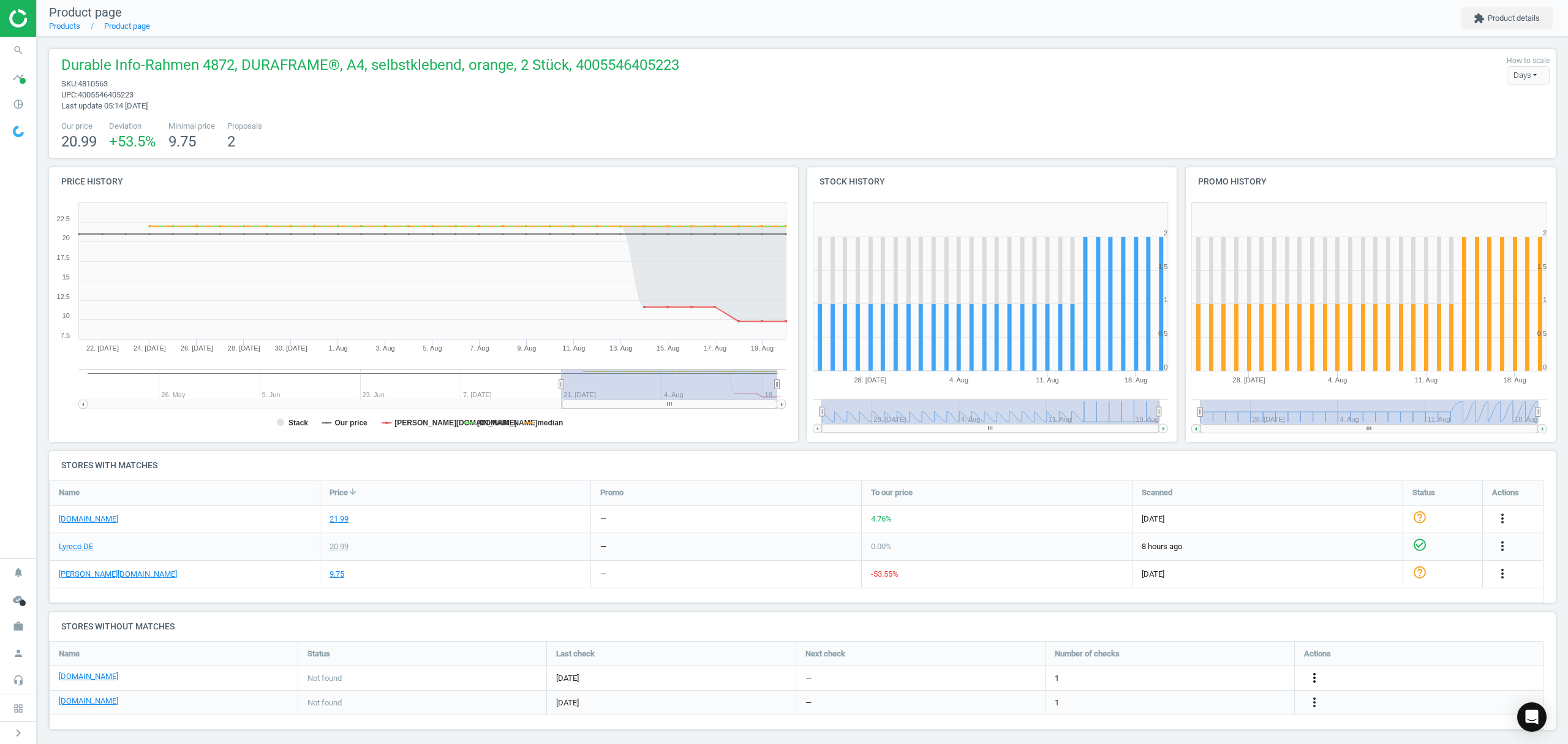
click at [1315, 677] on icon "more_vert" at bounding box center [1314, 678] width 15 height 15
click at [1206, 682] on link "Edit URL/product option" at bounding box center [1218, 679] width 167 height 19
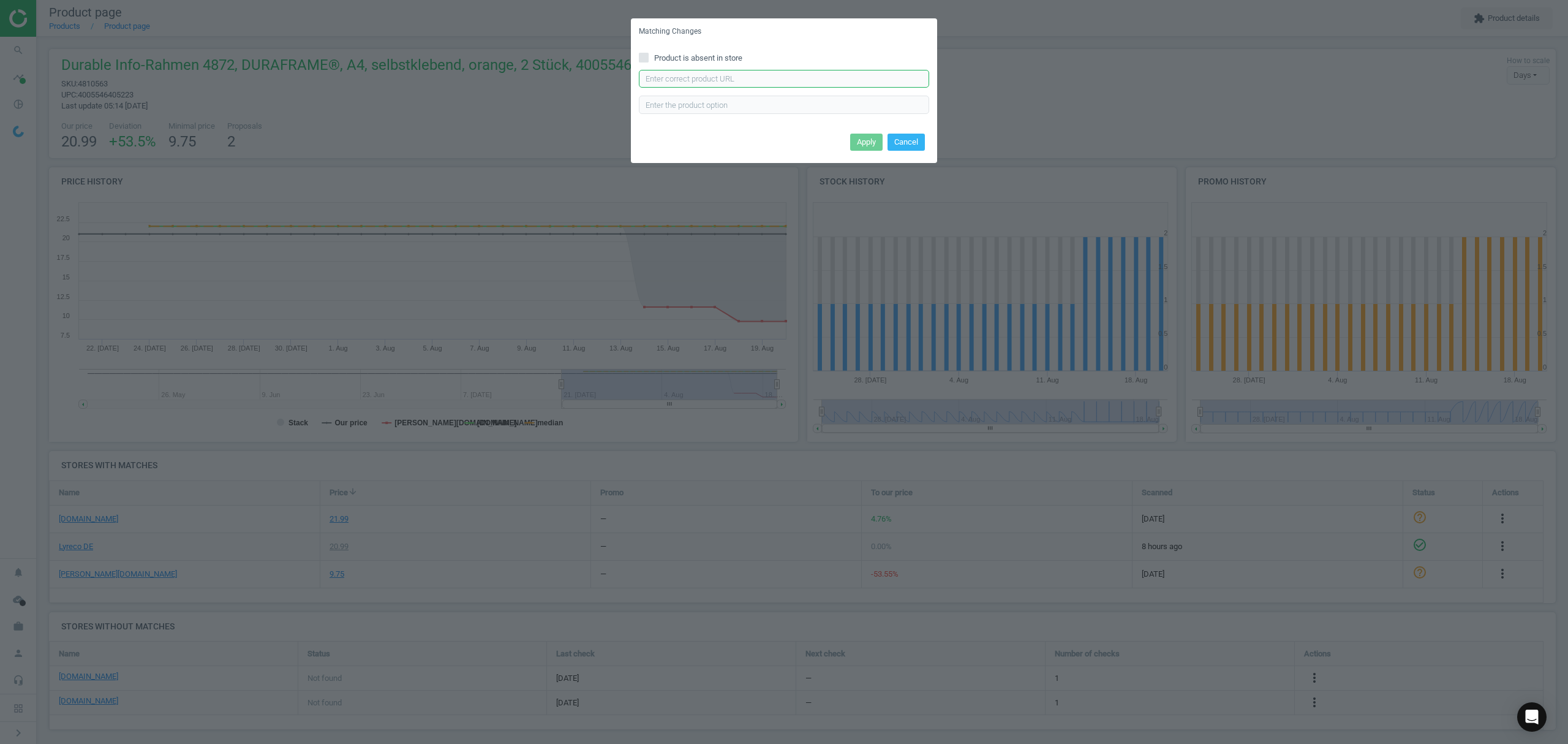
click at [769, 76] on input "text" at bounding box center [784, 79] width 291 height 18
paste input "https://www.bueromarkt-ag.de/inforahmen_durable_4872-09_duraframe_a4,p-4872o.ht…"
type input "https://www.bueromarkt-ag.de/inforahmen_durable_4872-09_duraframe_a4,p-4872o.ht…"
click at [863, 145] on button "Apply" at bounding box center [866, 142] width 32 height 17
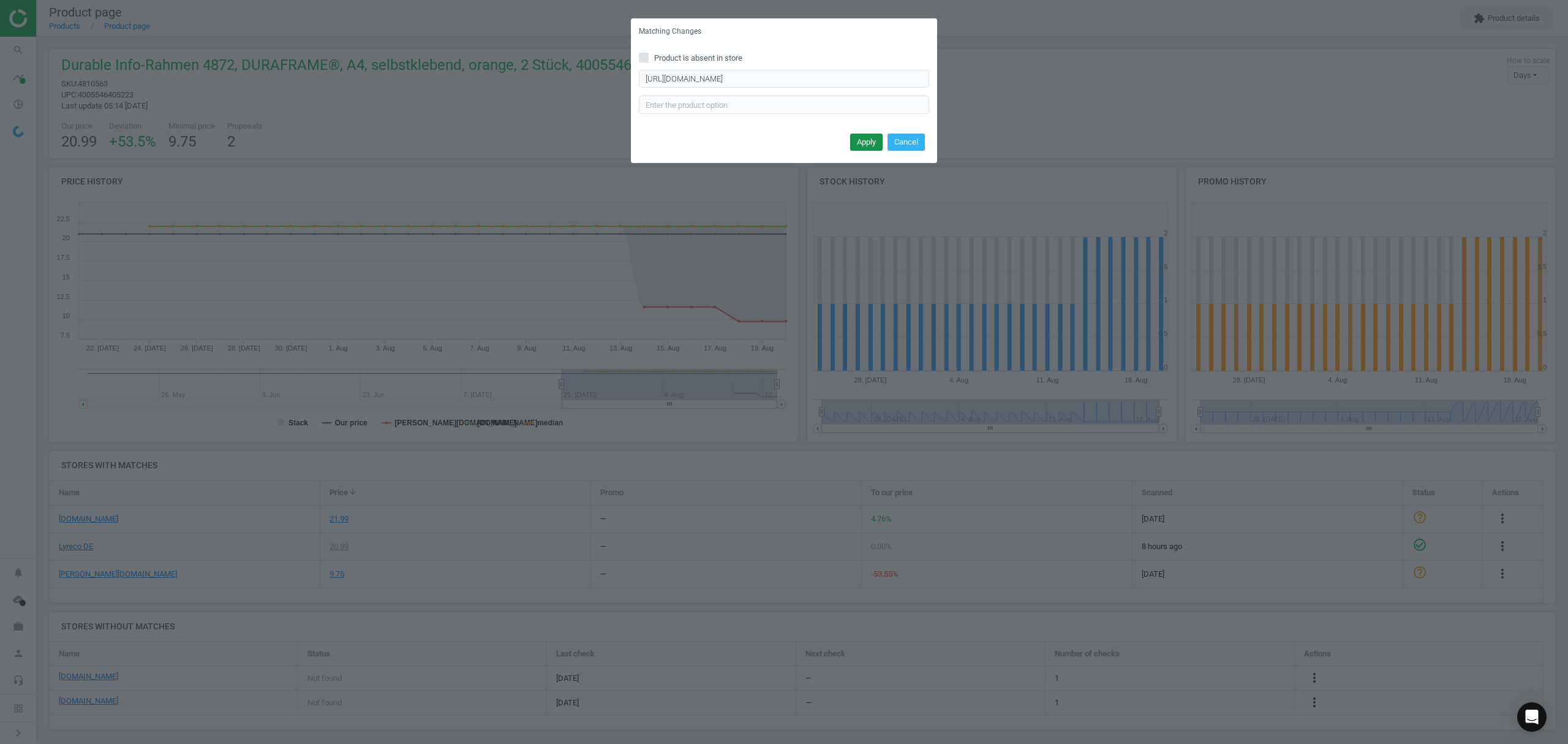
scroll to position [0, 0]
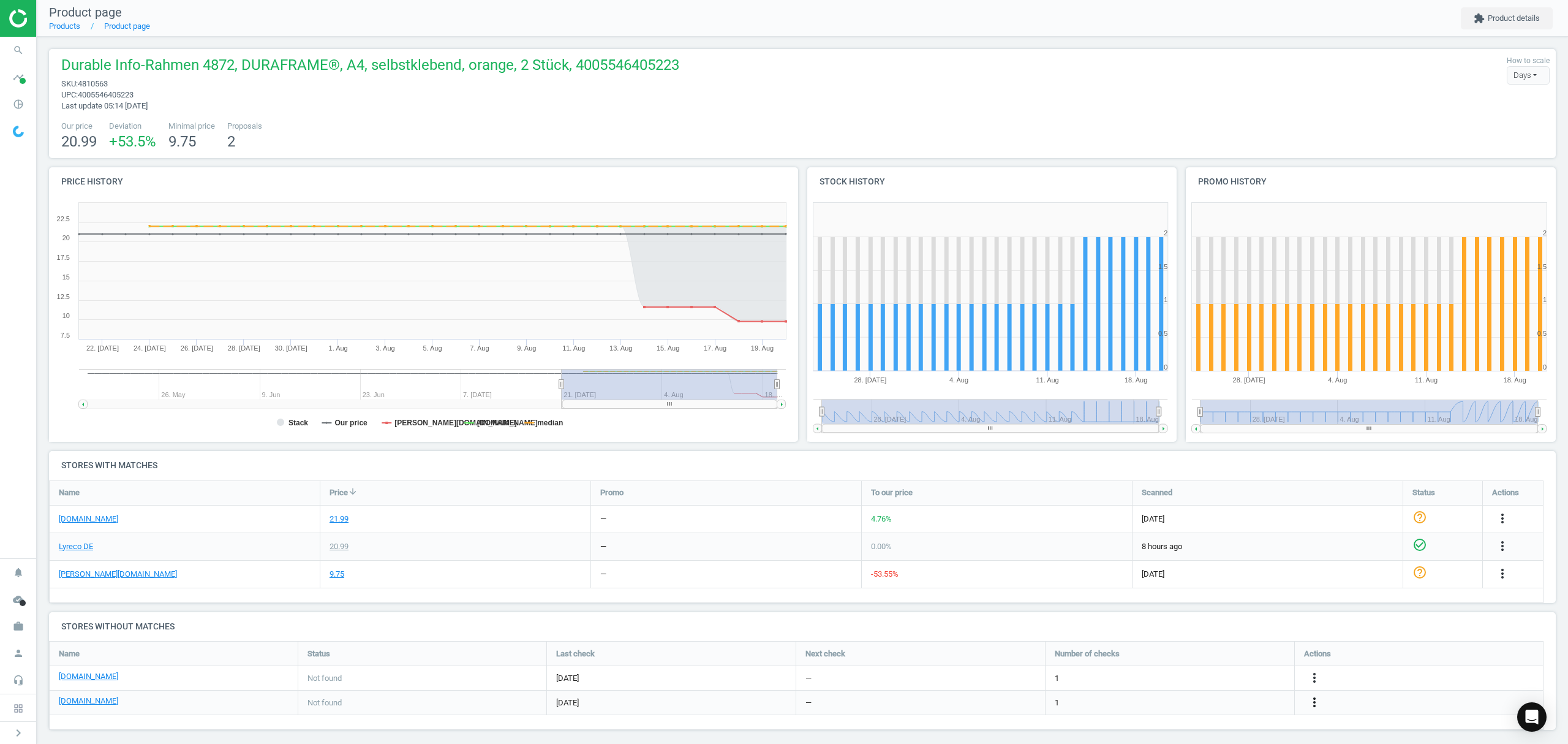
click at [1316, 703] on icon "more_vert" at bounding box center [1314, 702] width 15 height 15
click at [1219, 703] on link "Edit URL/product option" at bounding box center [1218, 703] width 167 height 19
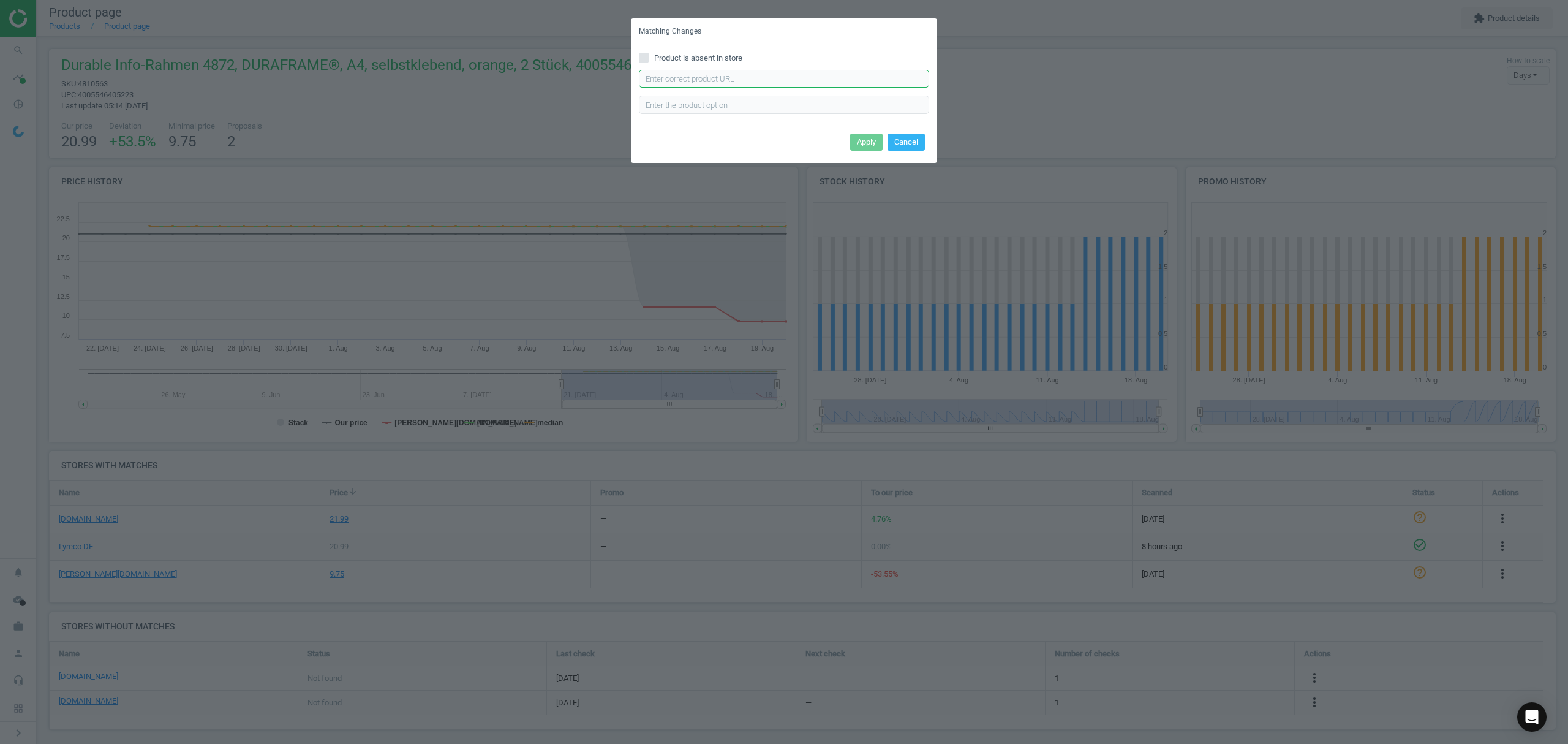
click at [727, 83] on input "text" at bounding box center [784, 79] width 291 height 18
paste input "https://www.office-discount.de/durable-duraframe-magnetrahmen-selbstklebend-693…"
type input "https://www.office-discount.de/durable-duraframe-magnetrahmen-selbstklebend-693…"
click at [862, 138] on button "Apply" at bounding box center [866, 142] width 32 height 17
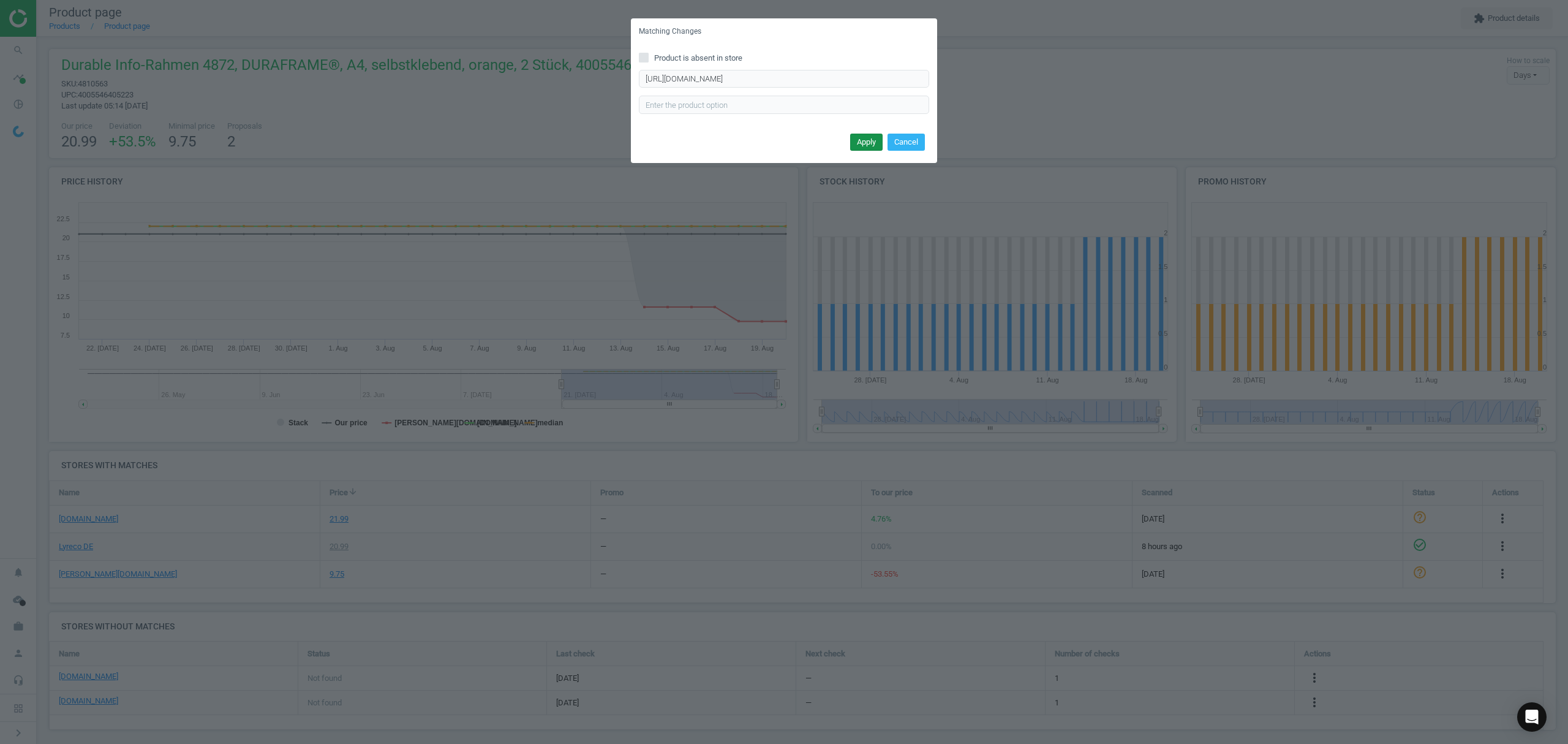
scroll to position [0, 0]
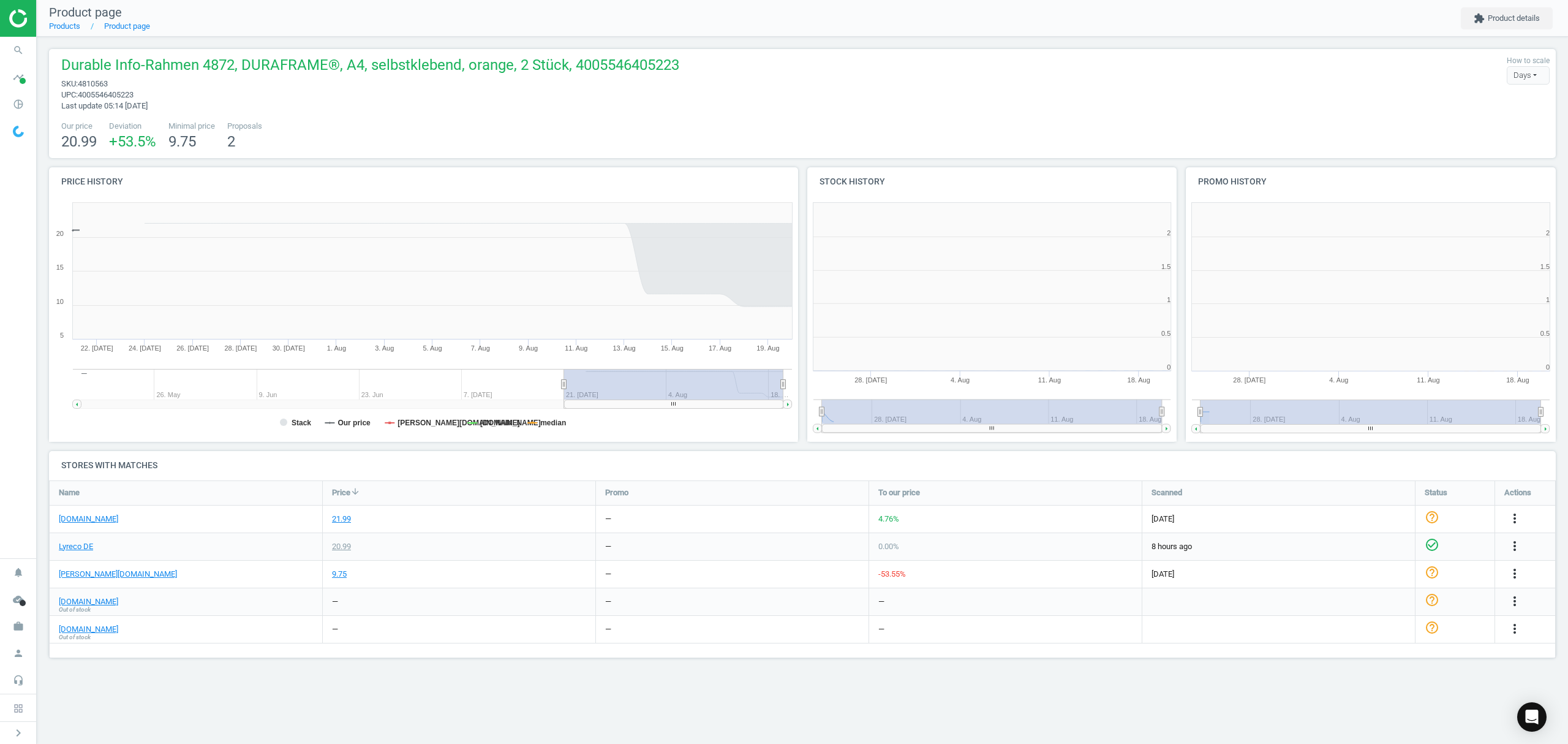
scroll to position [270, 395]
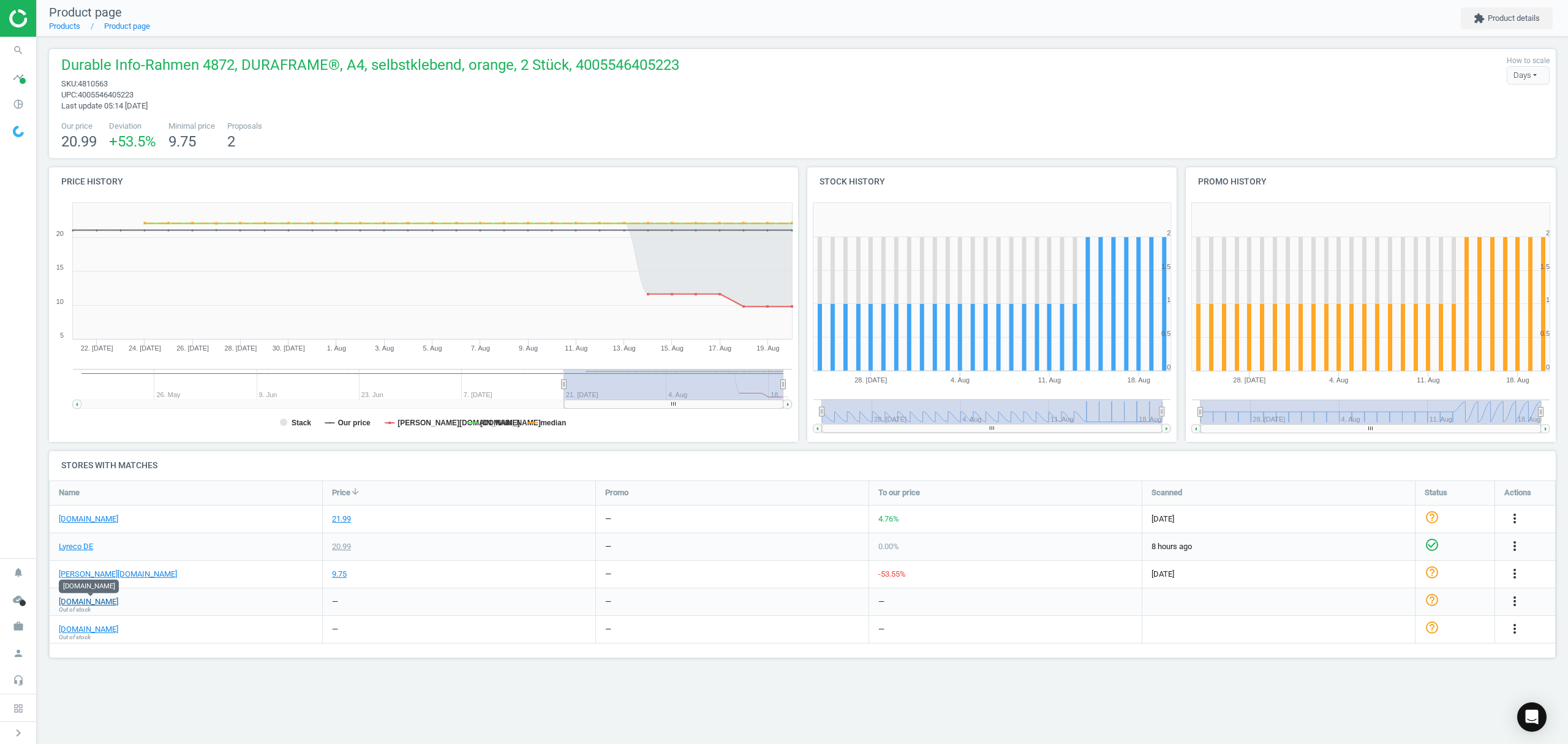
click at [104, 600] on link "[DOMAIN_NAME]" at bounding box center [88, 602] width 60 height 11
click at [74, 519] on link "[DOMAIN_NAME]" at bounding box center [88, 519] width 60 height 11
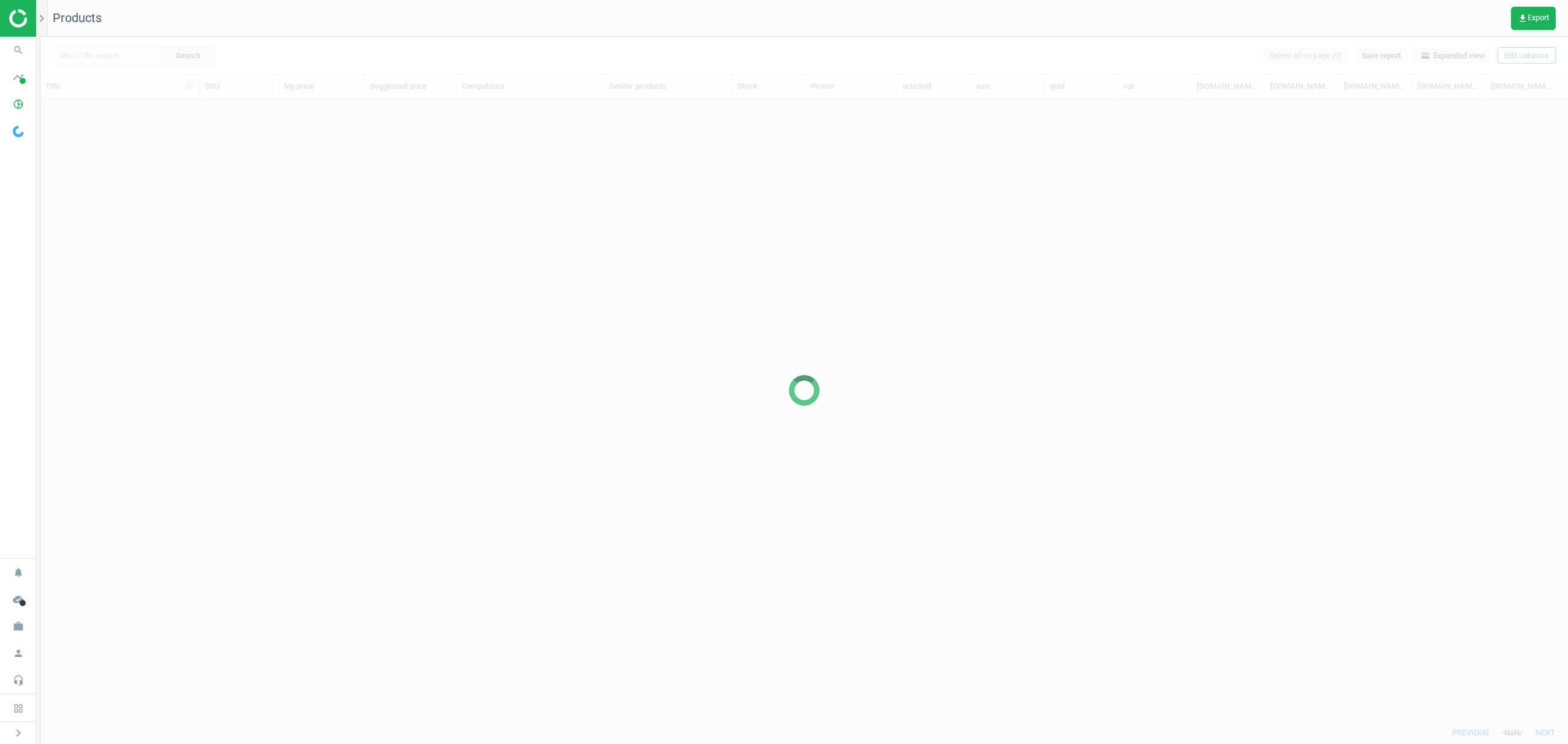
scroll to position [596, 1515]
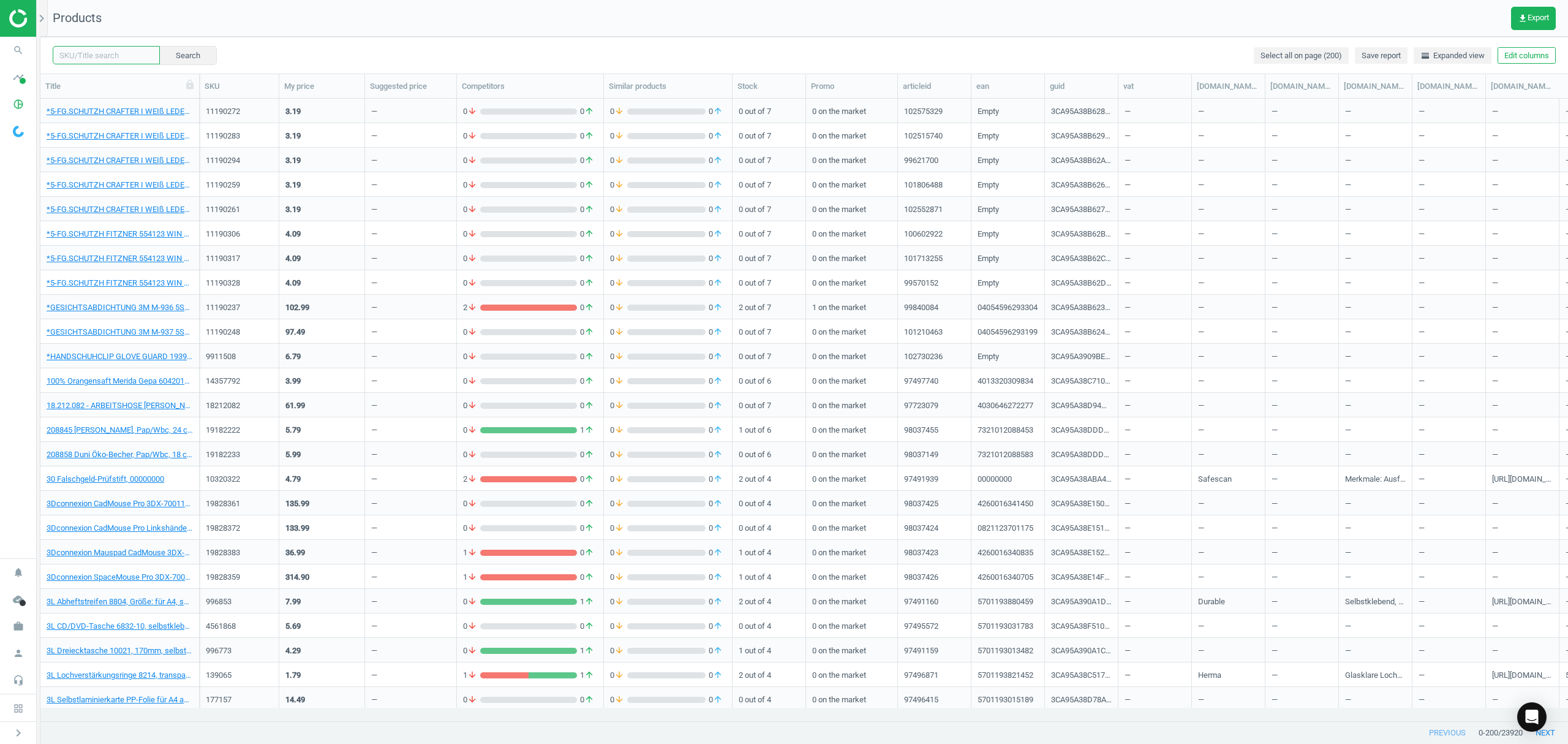
drag, startPoint x: 103, startPoint y: 50, endPoint x: 137, endPoint y: 51, distance: 34.0
click at [103, 50] on input "text" at bounding box center [106, 55] width 107 height 18
paste input "5973389"
type input "5973389"
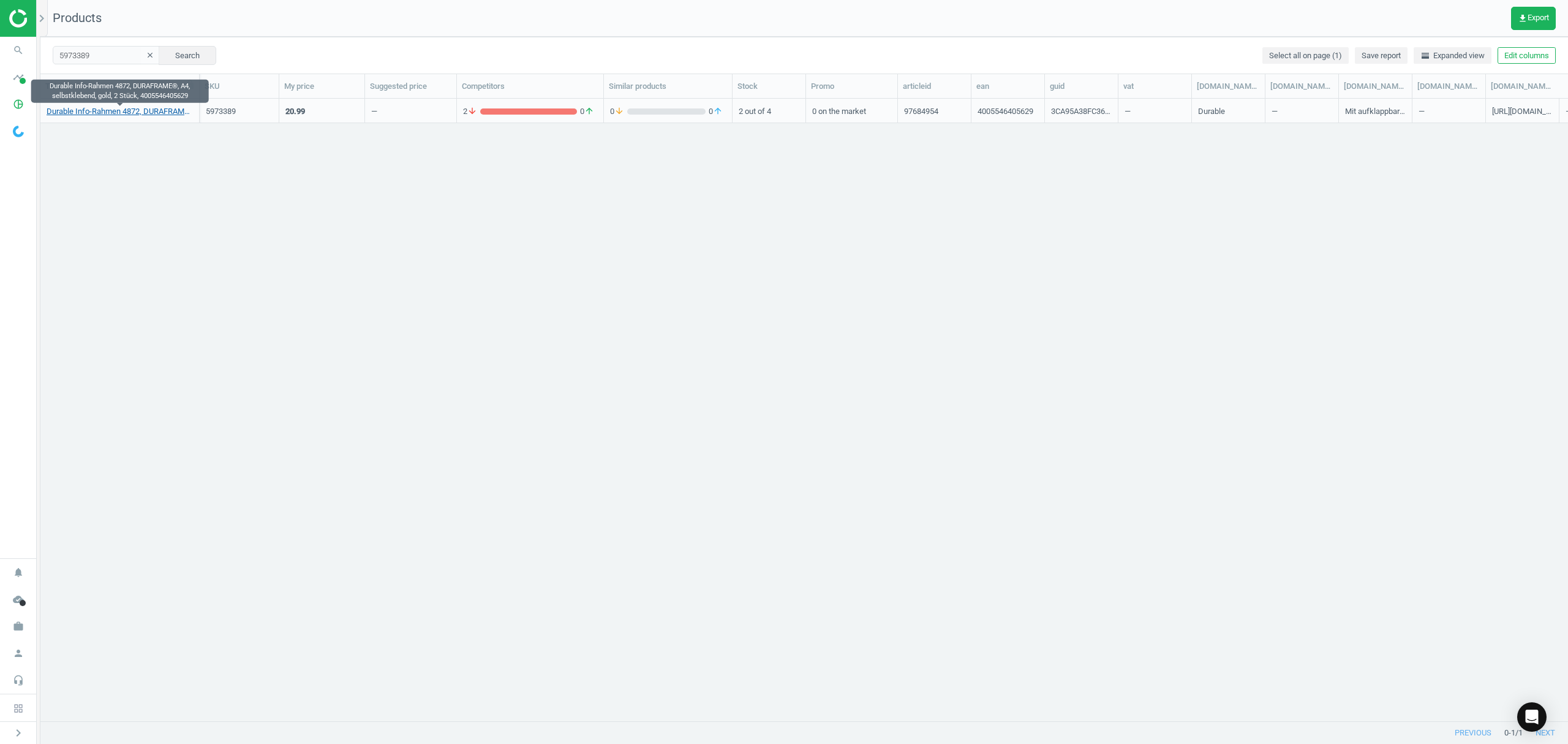
click at [120, 114] on link "Durable Info-Rahmen 4872, DURAFRAME®, A4, selbstklebend, gold, 2 Stück, 4005546…" at bounding box center [119, 112] width 147 height 11
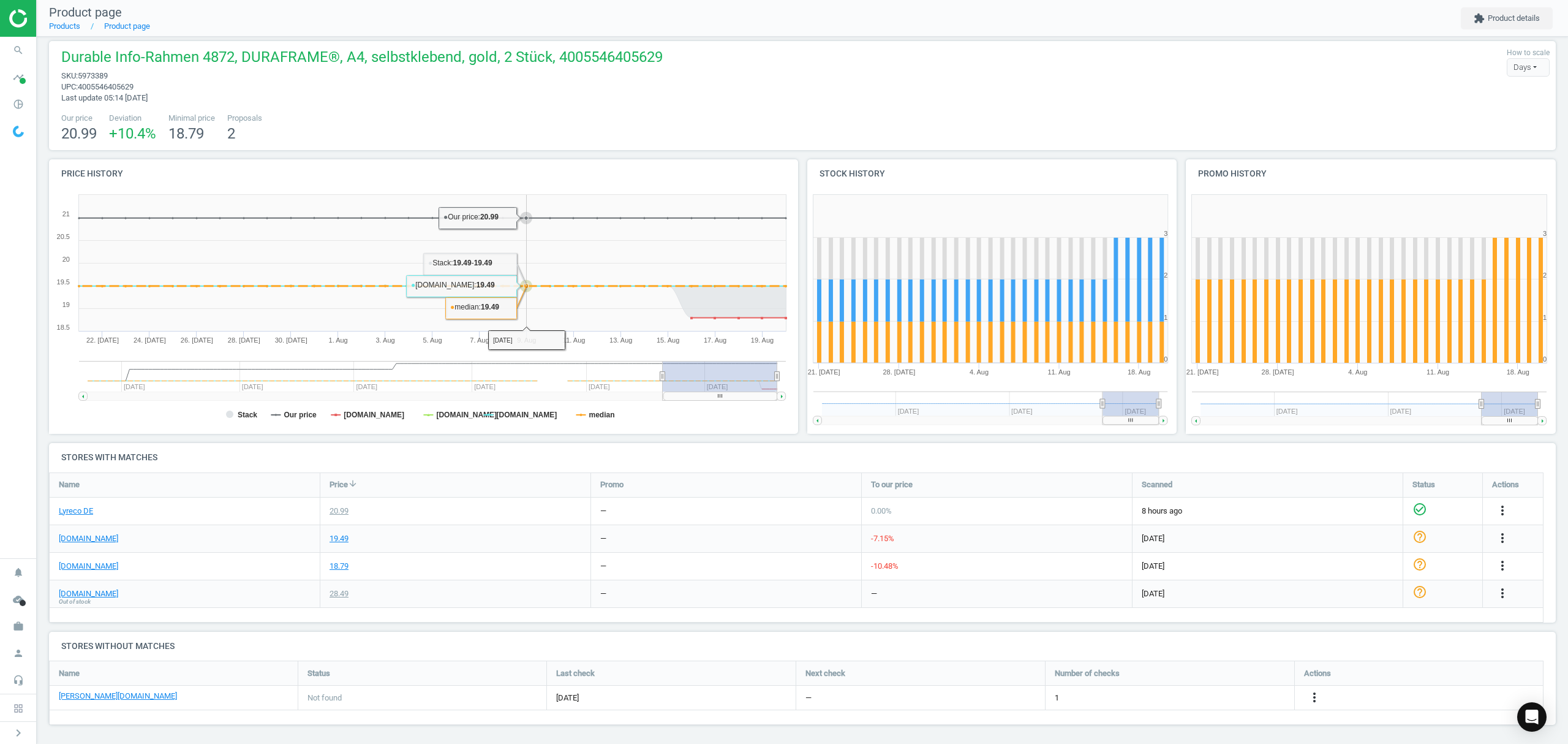
scroll to position [10, 0]
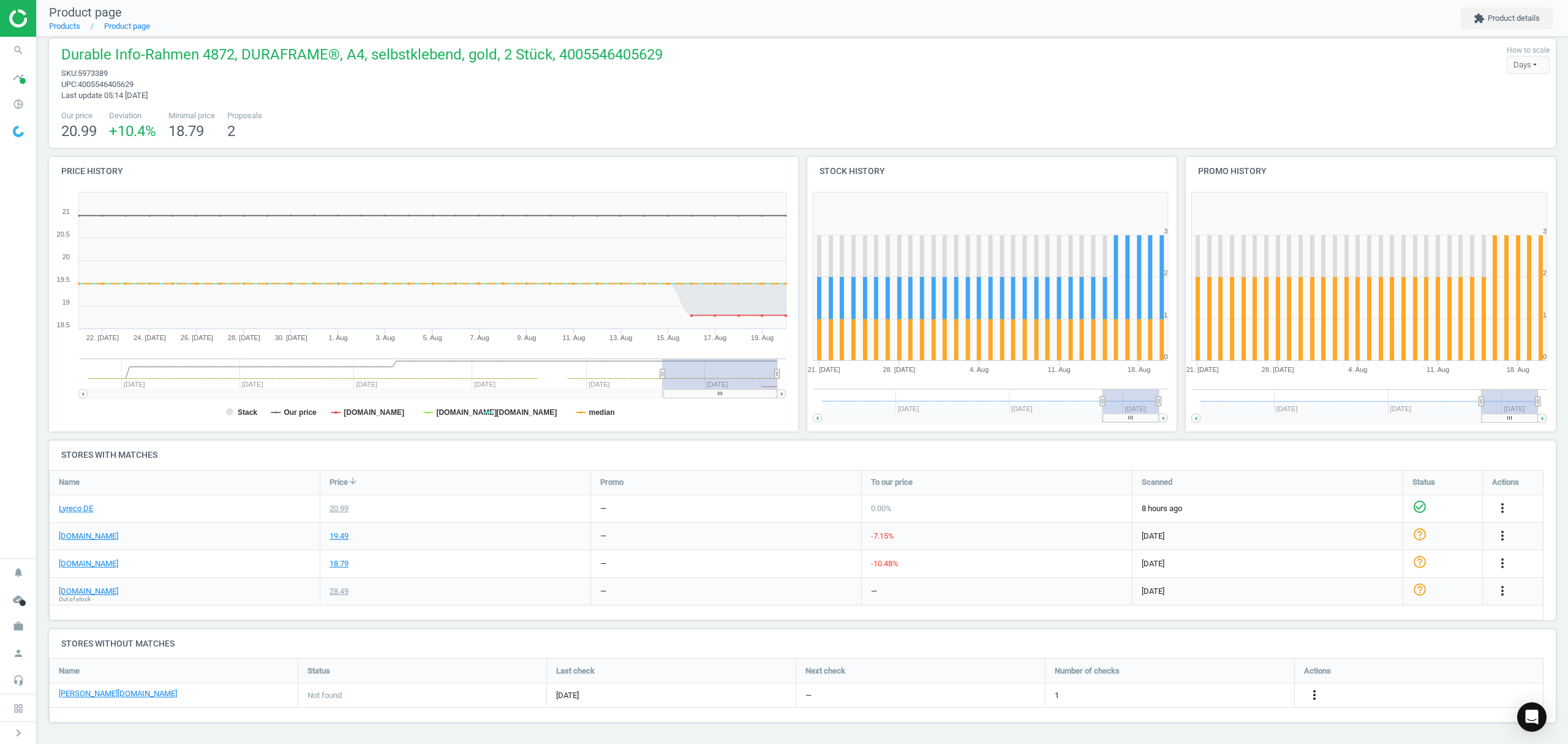
click at [1314, 694] on icon "more_vert" at bounding box center [1314, 695] width 15 height 15
click at [1216, 694] on link "Edit URL/product option" at bounding box center [1218, 696] width 167 height 19
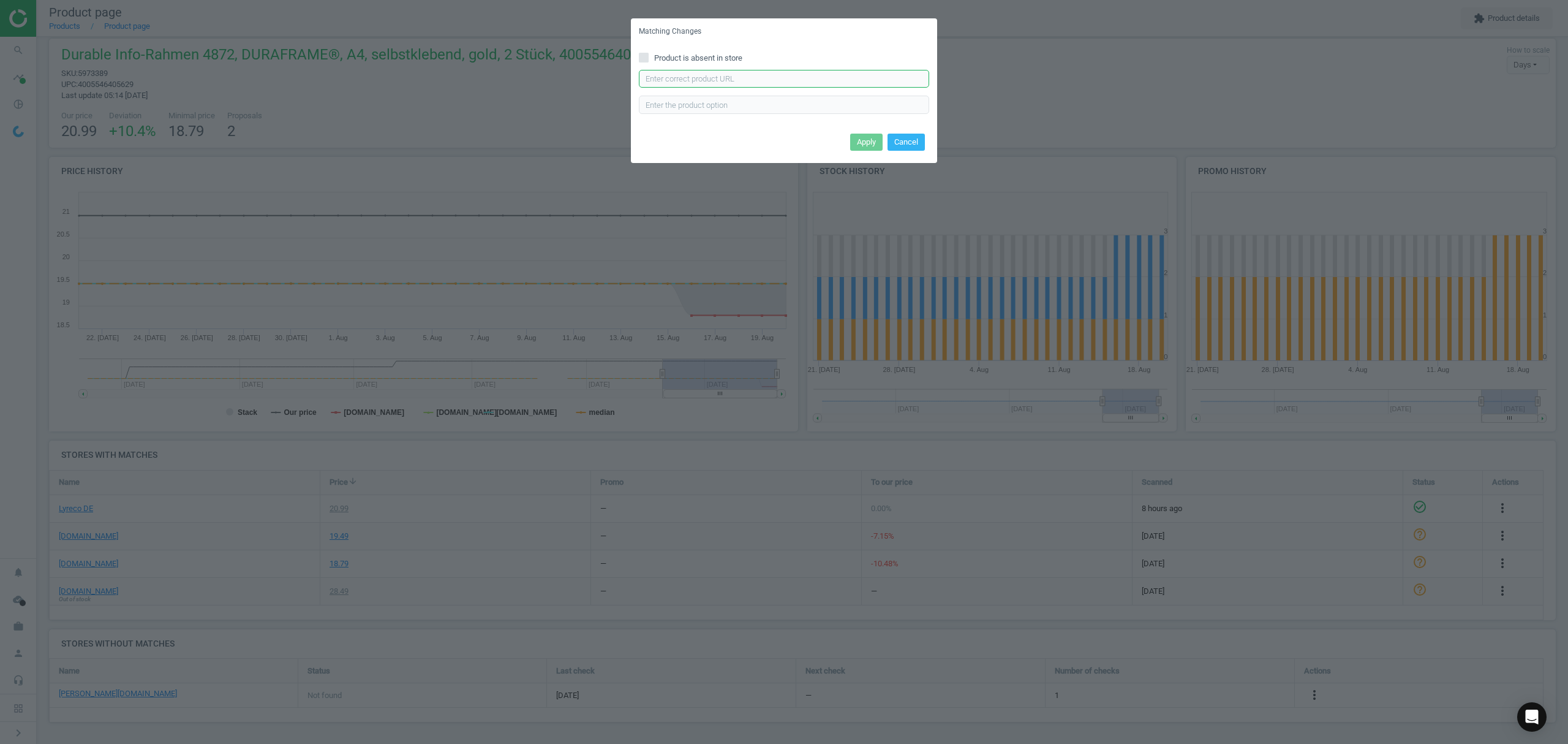
click at [774, 80] on input "text" at bounding box center [784, 79] width 291 height 18
paste input "[URL][DOMAIN_NAME][PERSON_NAME]"
type input "[URL][DOMAIN_NAME][PERSON_NAME]"
click at [870, 138] on button "Apply" at bounding box center [866, 142] width 32 height 17
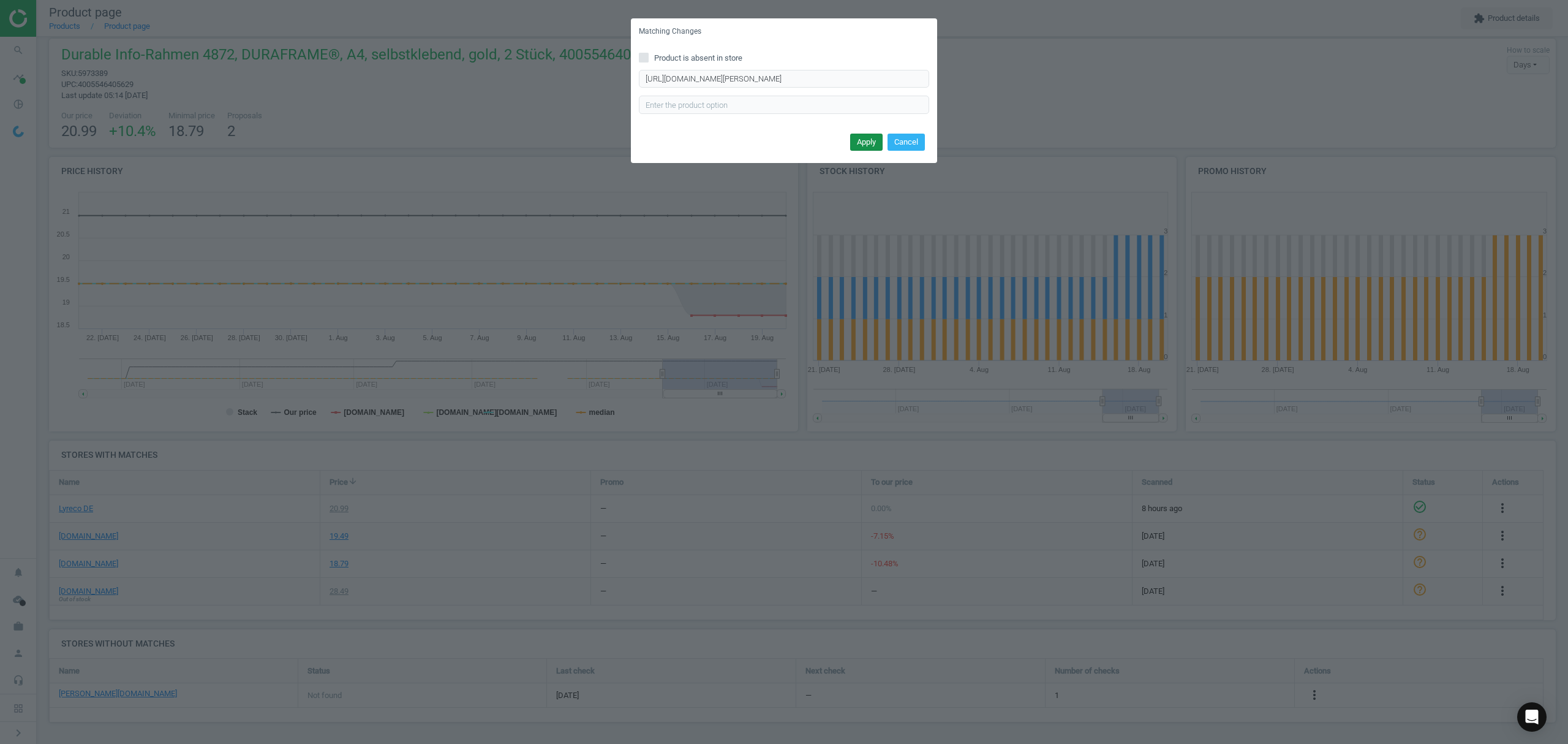
scroll to position [0, 0]
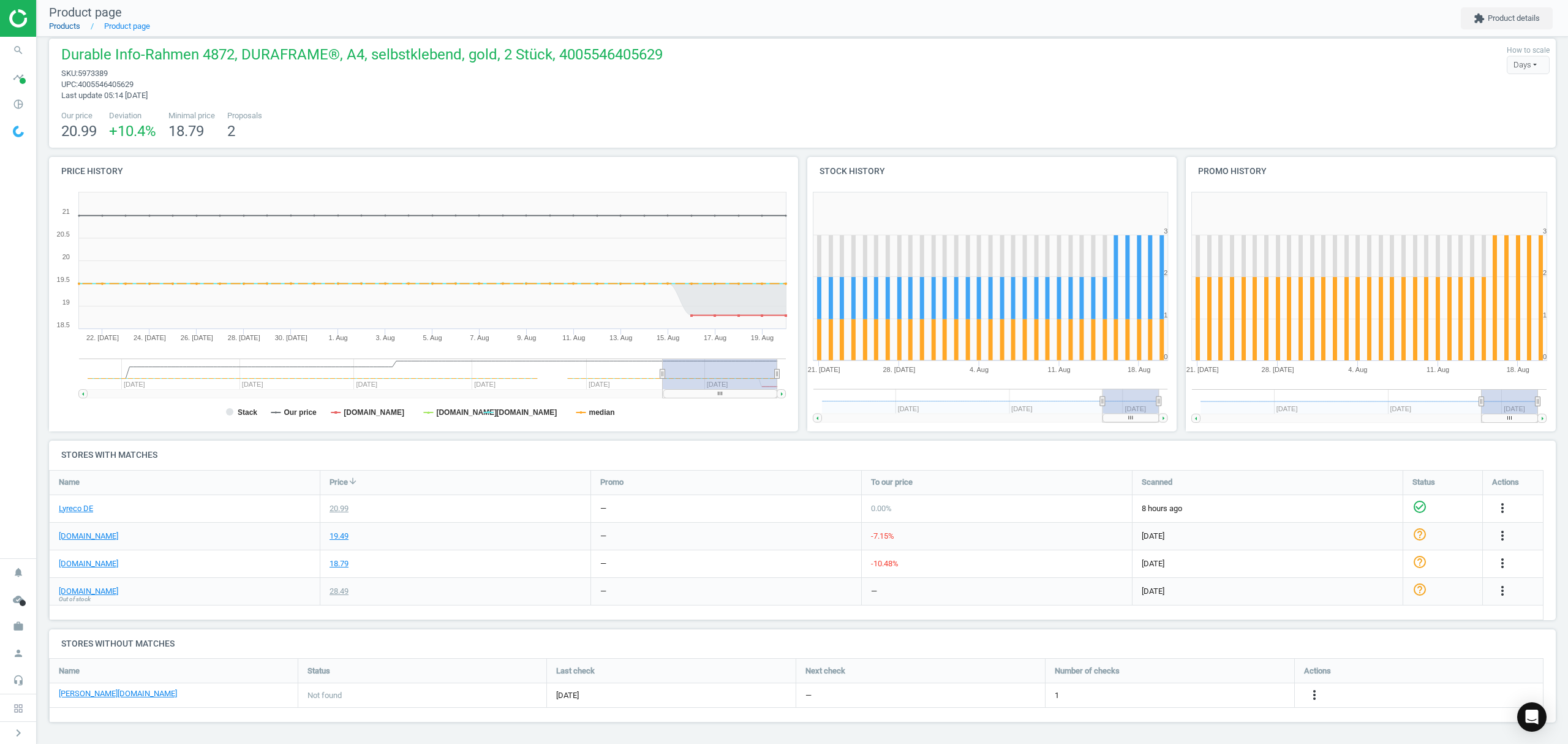
click at [63, 22] on link "Products" at bounding box center [64, 27] width 31 height 9
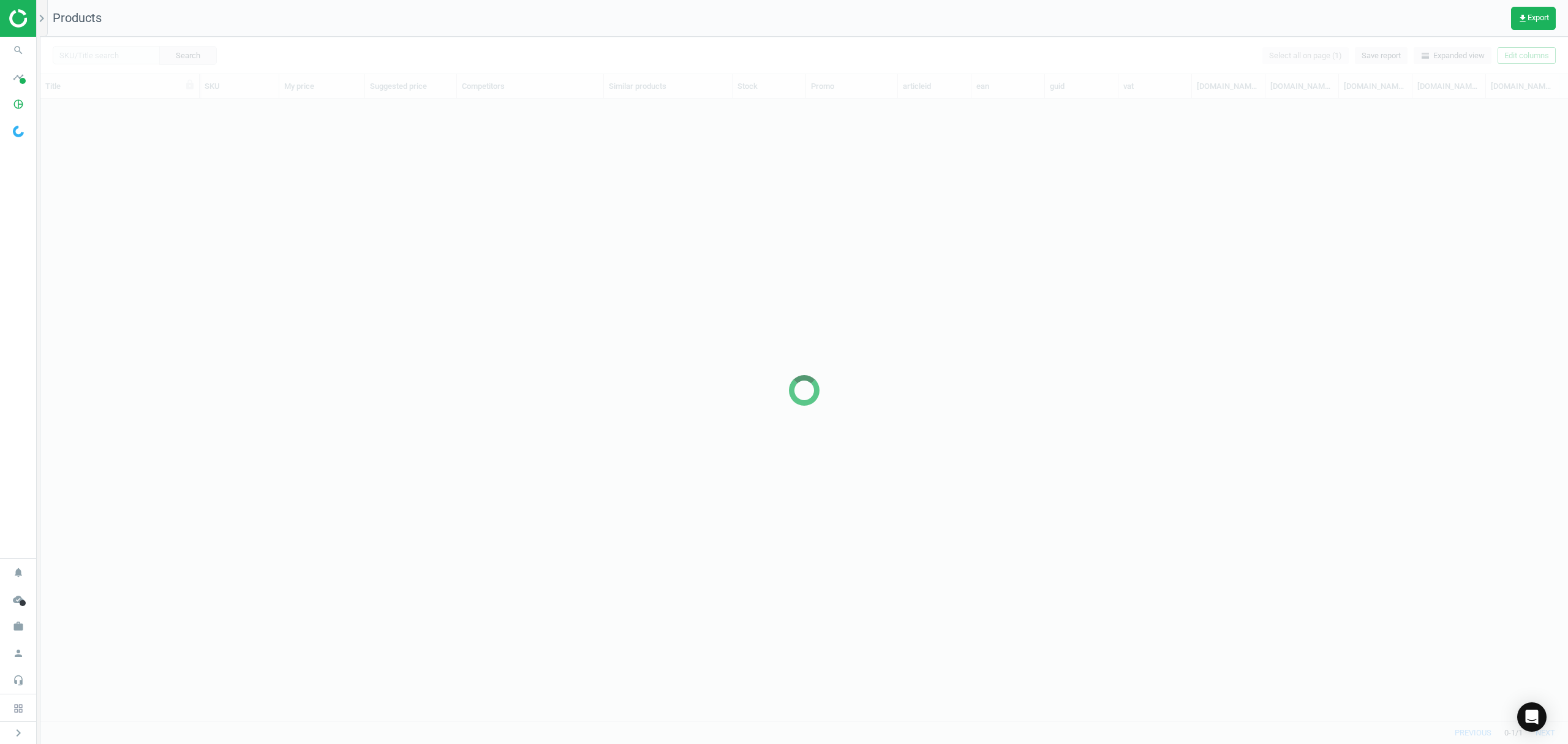
scroll to position [596, 1515]
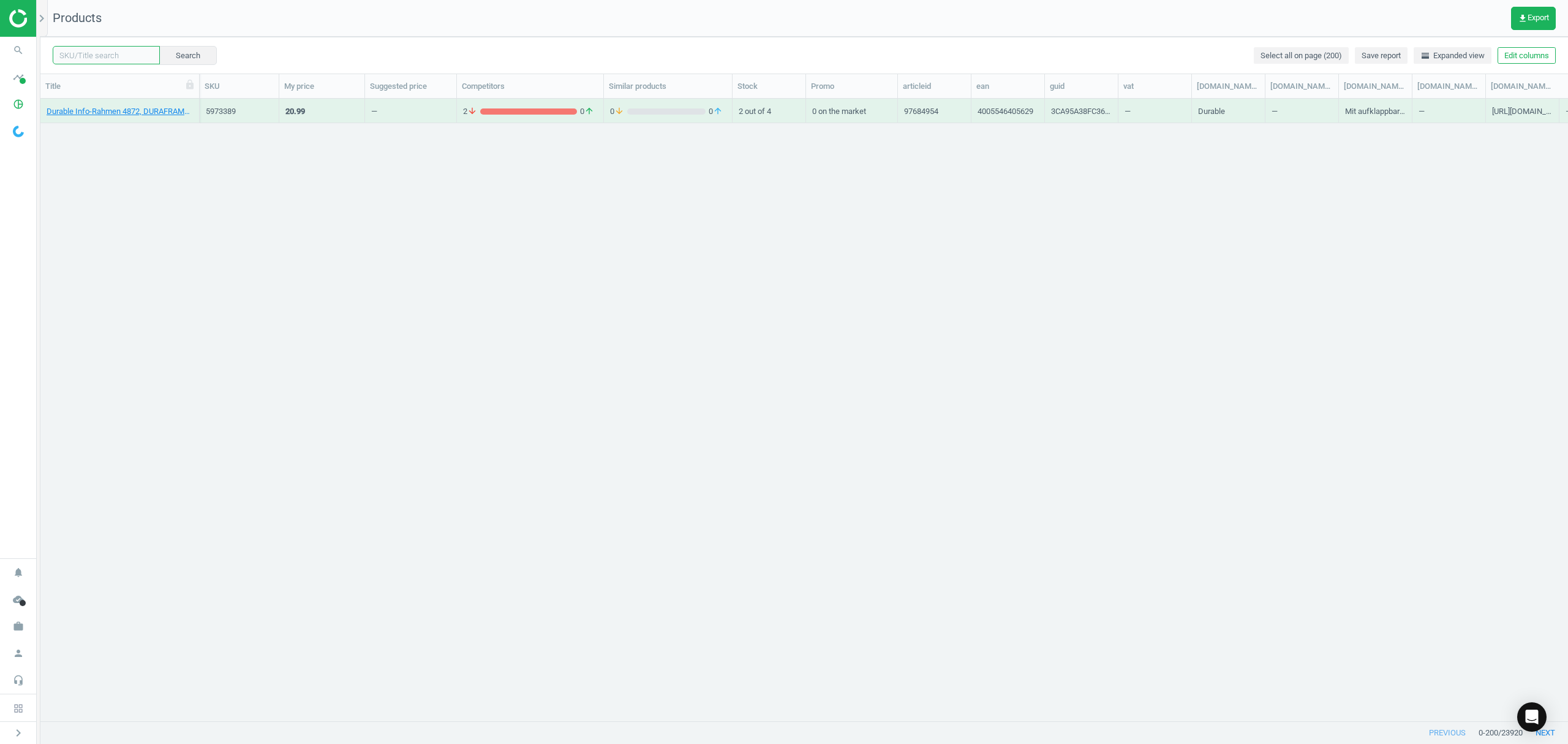
click at [100, 55] on input "text" at bounding box center [106, 55] width 107 height 18
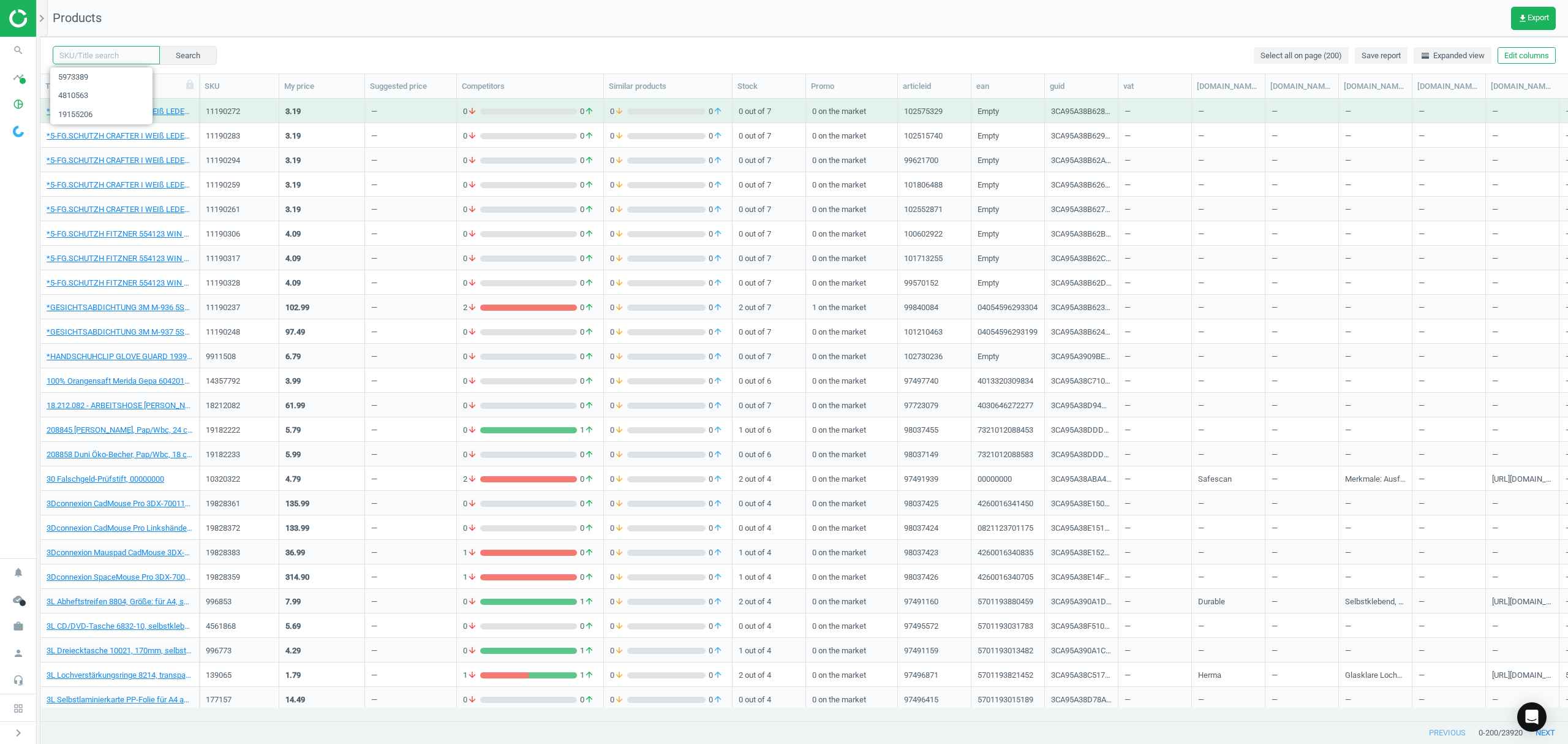
paste input "4810541"
type input "4810541"
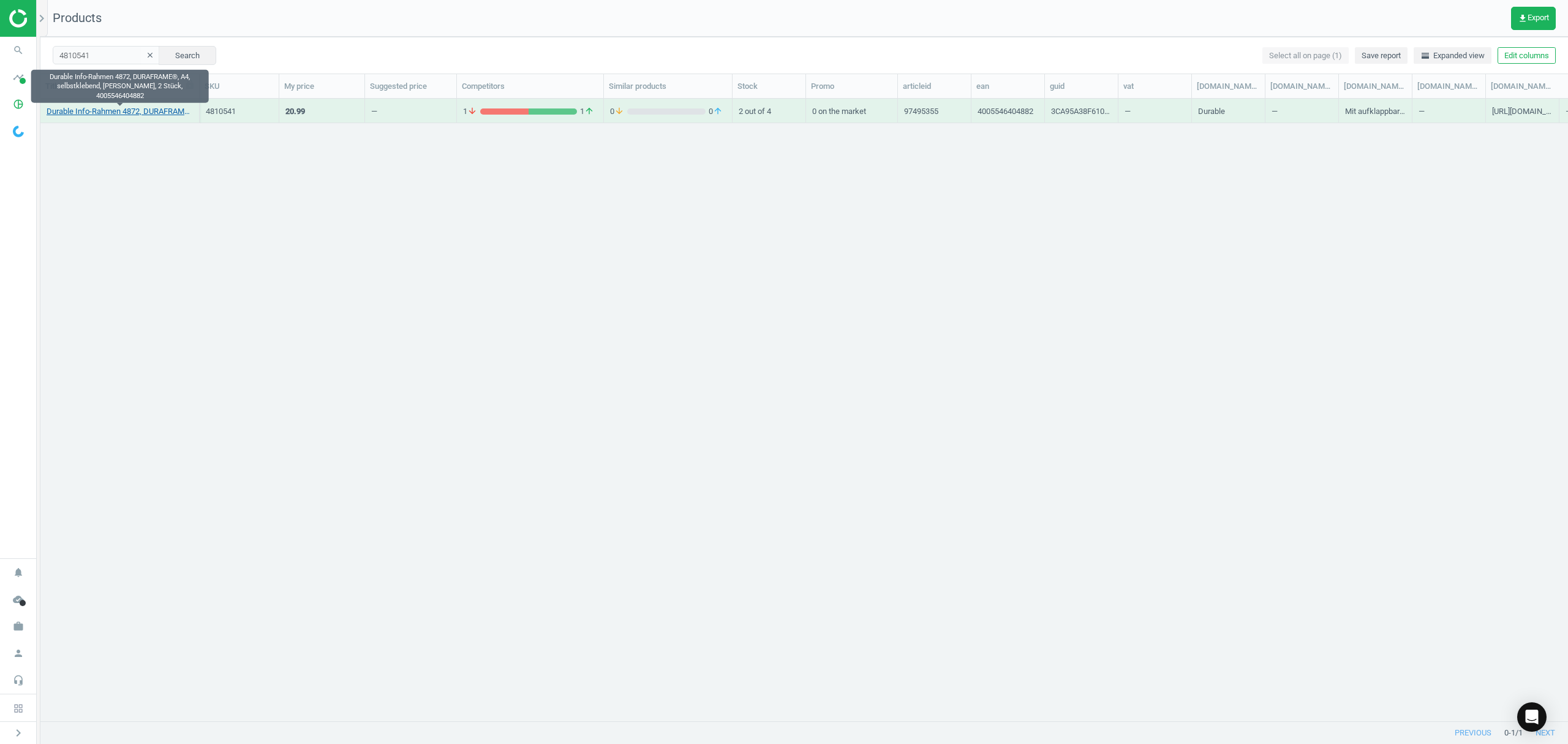
click at [119, 113] on link "Durable Info-Rahmen 4872, DURAFRAME®, A4, selbstklebend, silber, 2 Stück, 40055…" at bounding box center [119, 112] width 147 height 11
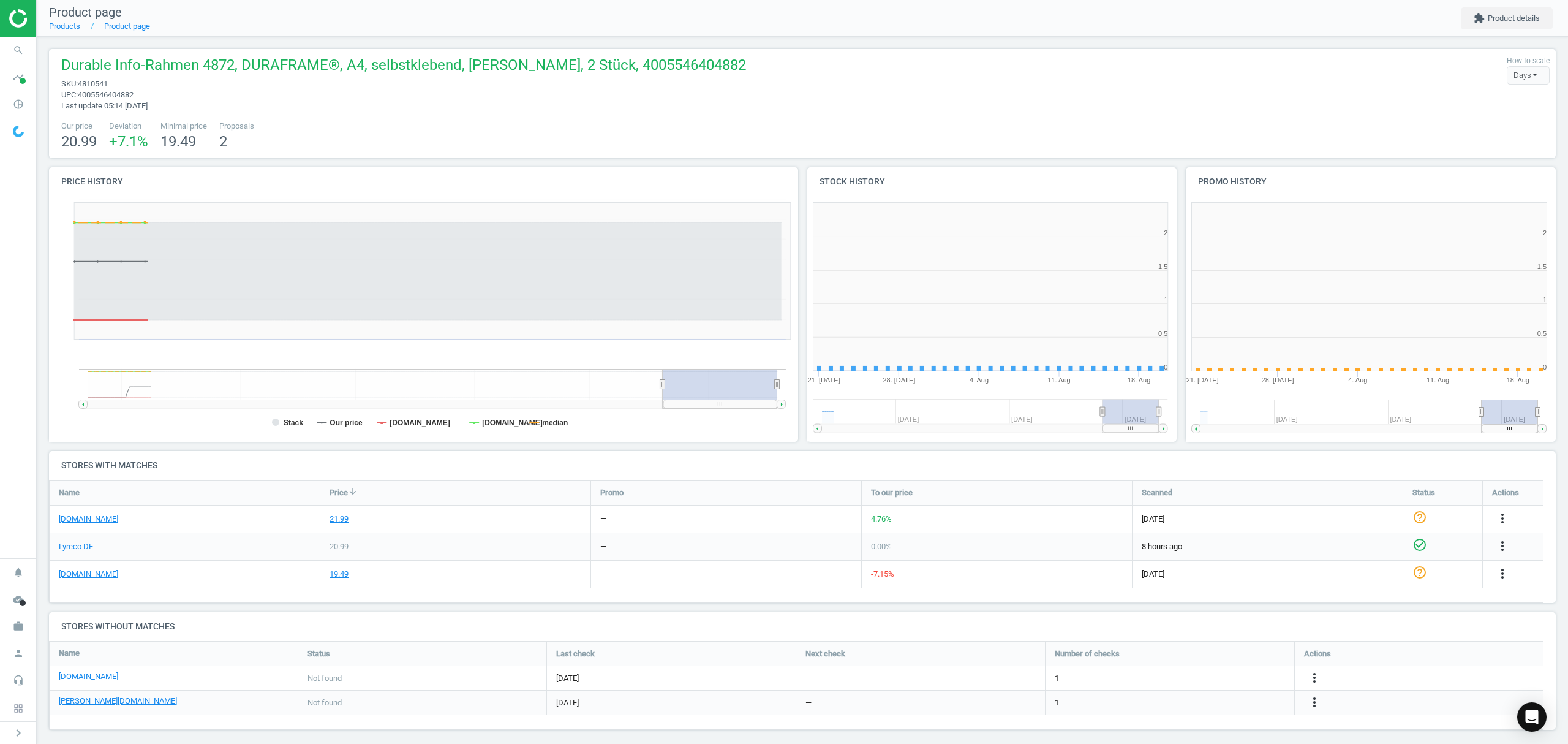
scroll to position [270, 392]
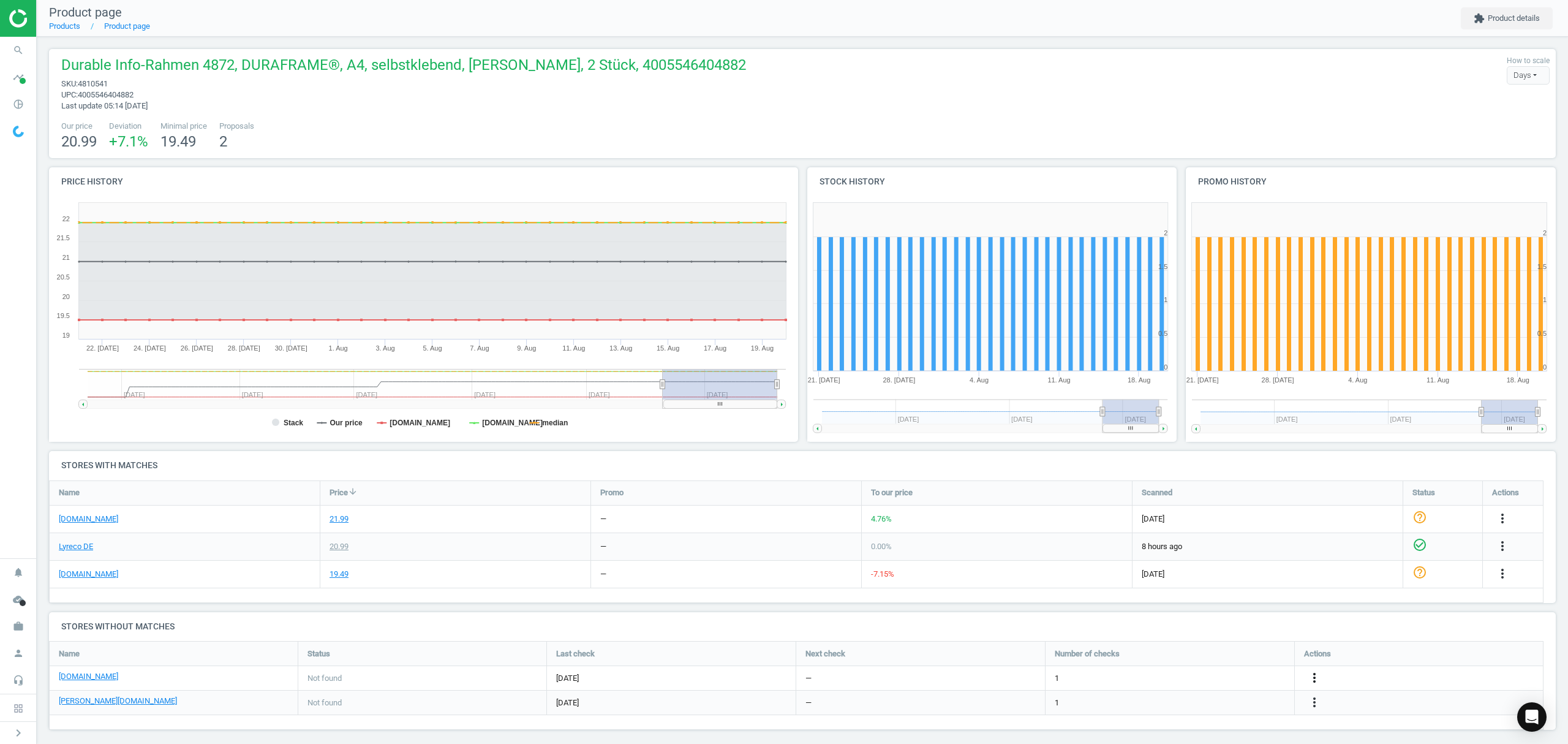
click at [1313, 678] on icon "more_vert" at bounding box center [1314, 678] width 15 height 15
click at [1201, 677] on link "Edit URL/product option" at bounding box center [1218, 679] width 167 height 19
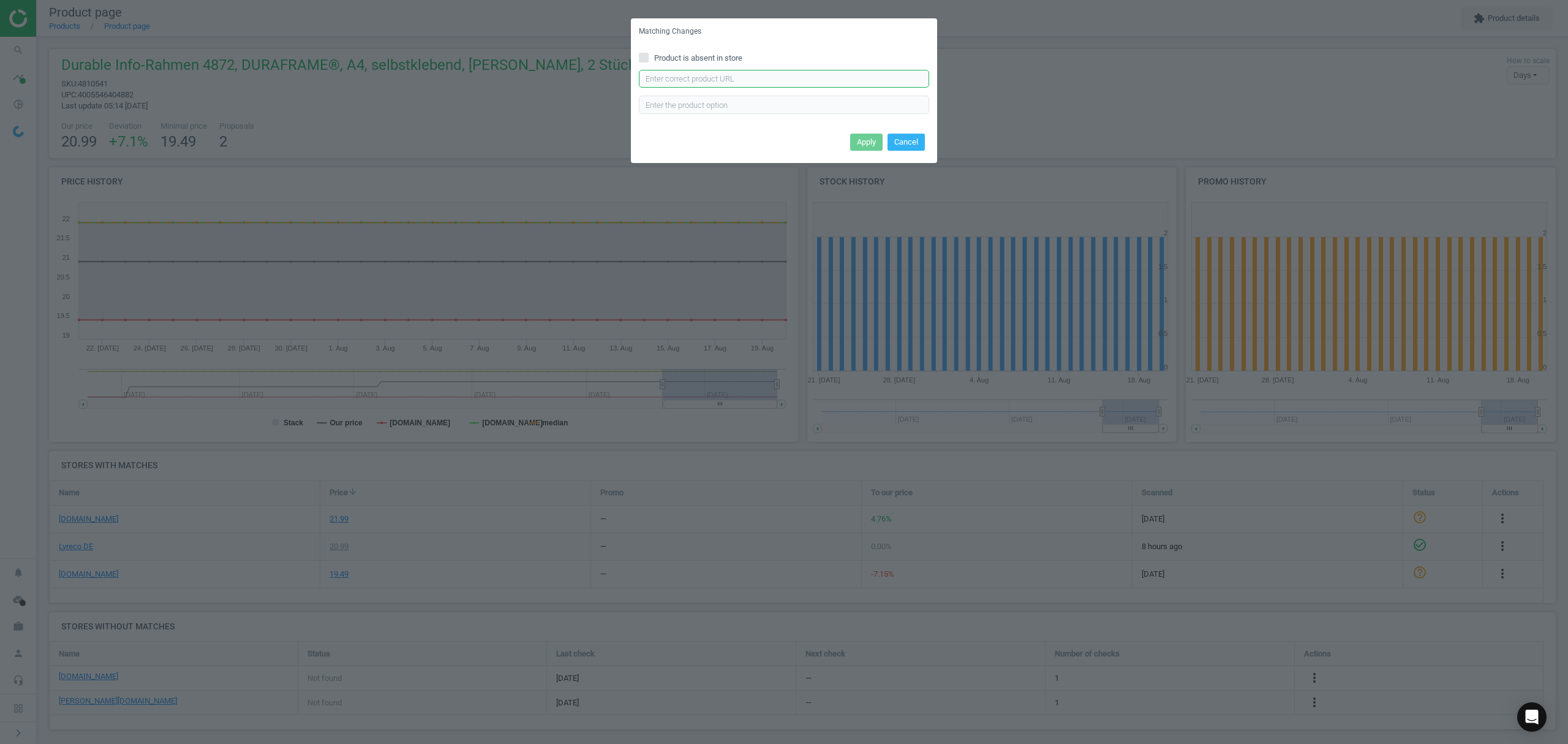
click at [715, 71] on input "text" at bounding box center [784, 79] width 291 height 18
paste input "https://www.office-discount.de/durable-duraframe-magnetrahmen-selbstklebend-510…"
type input "https://www.office-discount.de/durable-duraframe-magnetrahmen-selbstklebend-510…"
click at [864, 145] on button "Apply" at bounding box center [866, 142] width 32 height 17
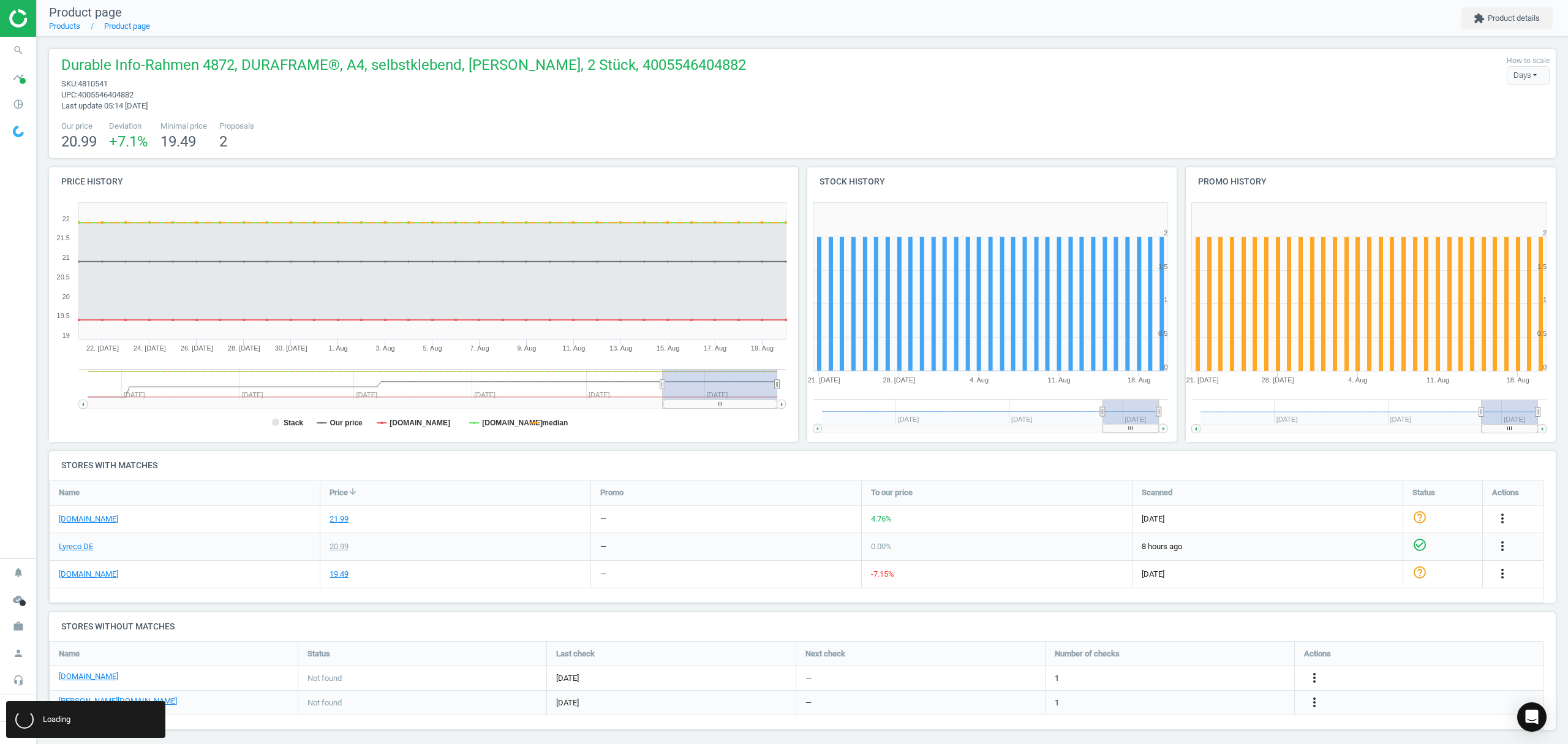
scroll to position [0, 0]
click at [1313, 701] on icon "more_vert" at bounding box center [1314, 702] width 15 height 15
click at [1202, 701] on link "Edit URL/product option" at bounding box center [1218, 703] width 167 height 19
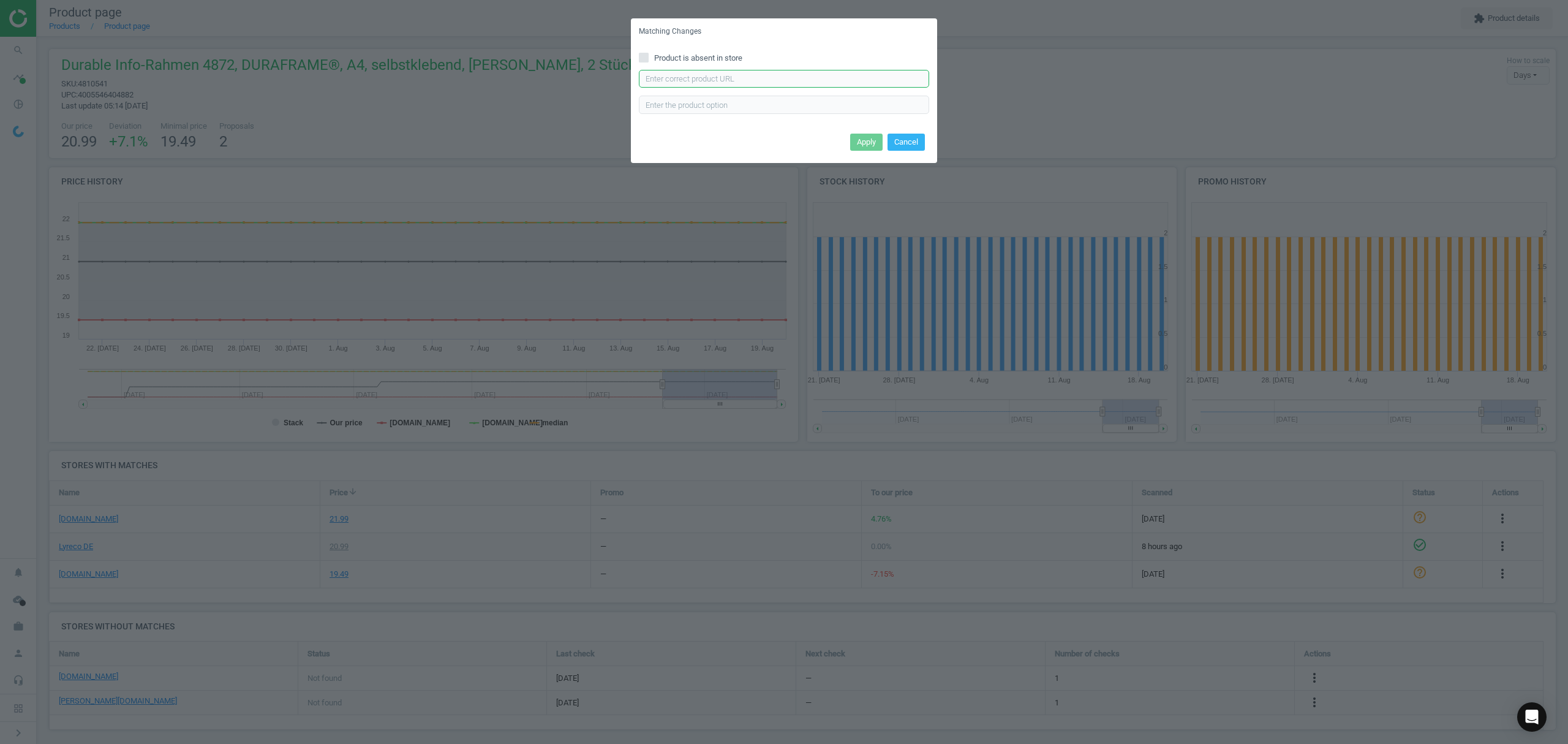
click at [738, 81] on input "text" at bounding box center [784, 79] width 291 height 18
paste input "[URL][DOMAIN_NAME][PERSON_NAME]"
type input "[URL][DOMAIN_NAME][PERSON_NAME]"
click at [869, 140] on button "Apply" at bounding box center [866, 142] width 32 height 17
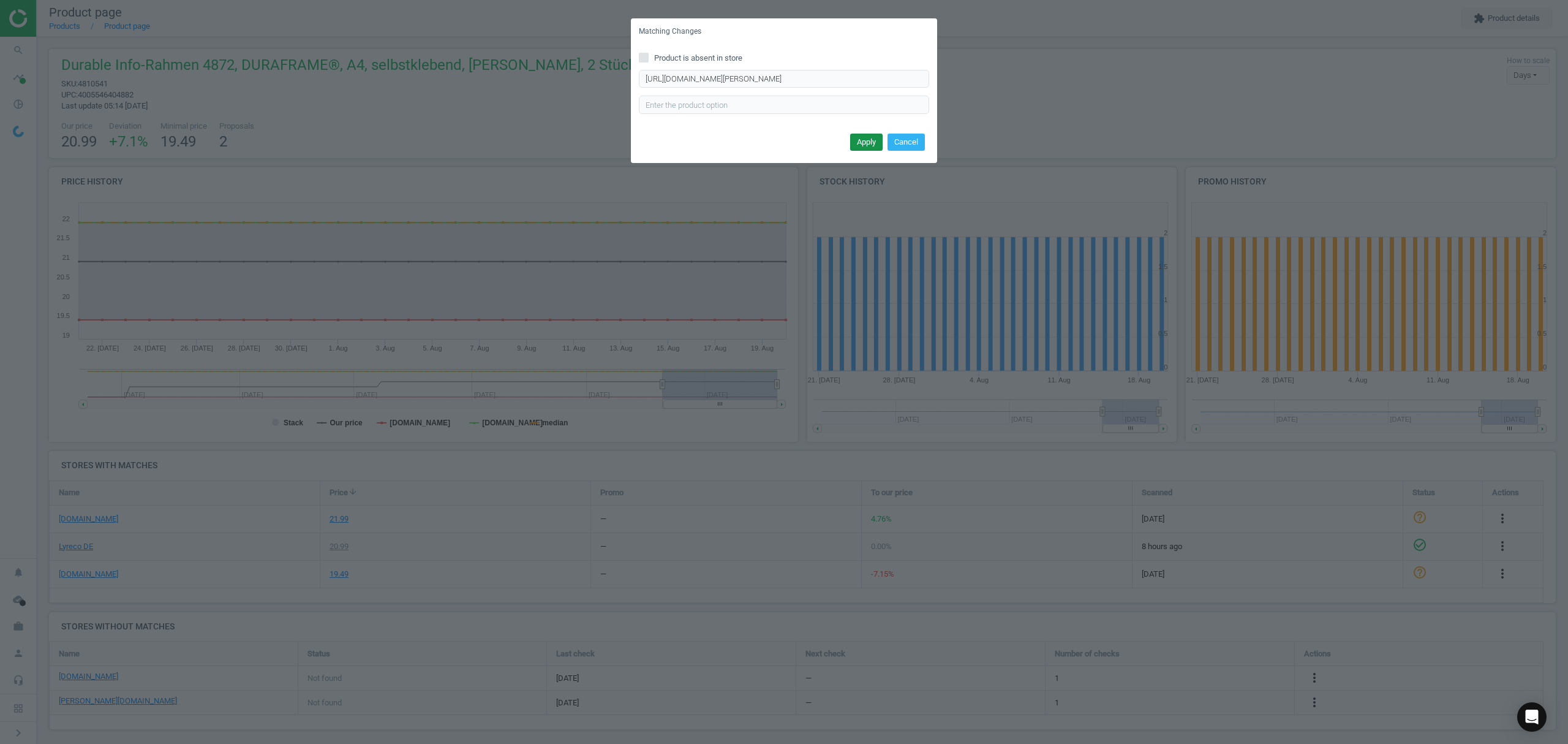
scroll to position [0, 0]
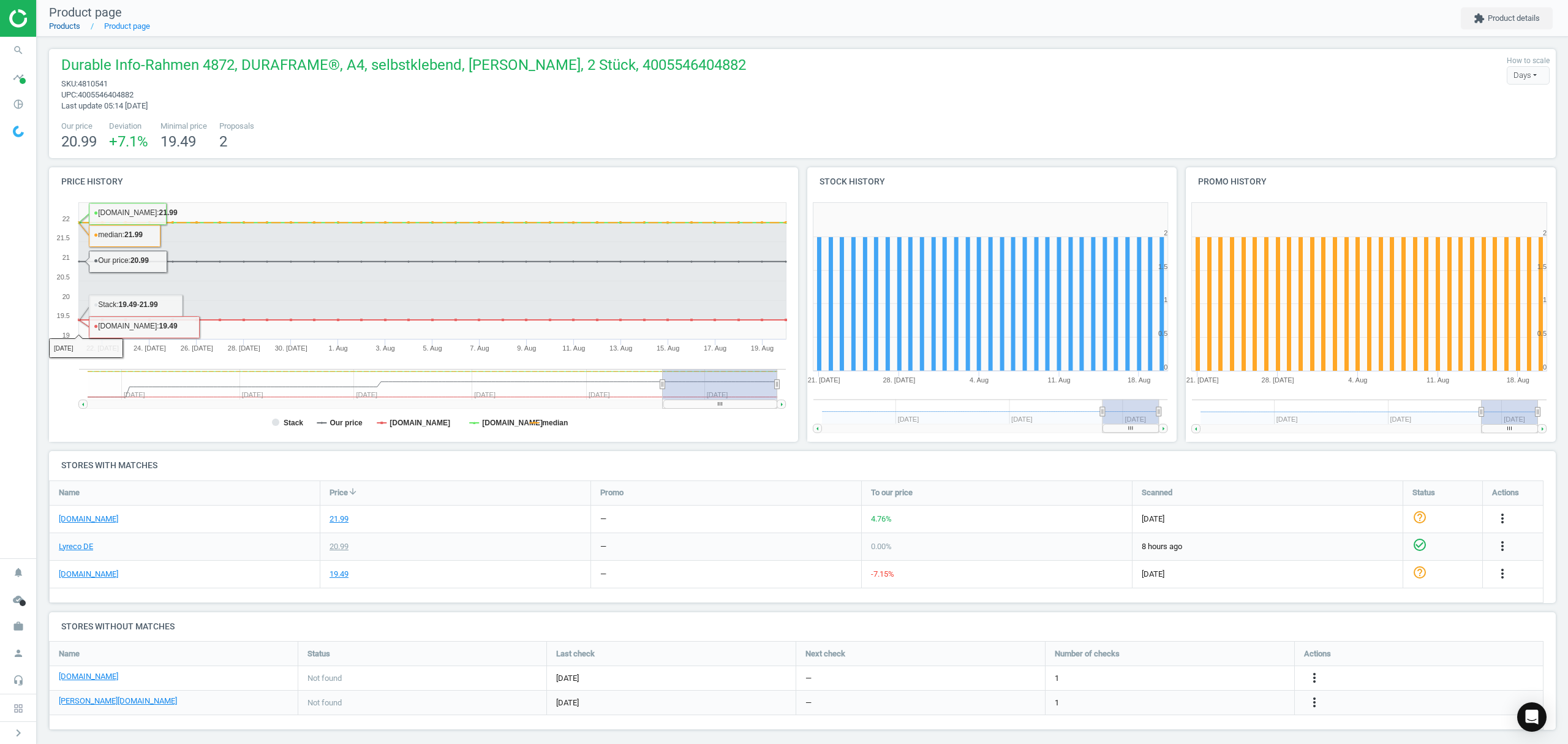
click at [63, 26] on link "Products" at bounding box center [64, 27] width 31 height 9
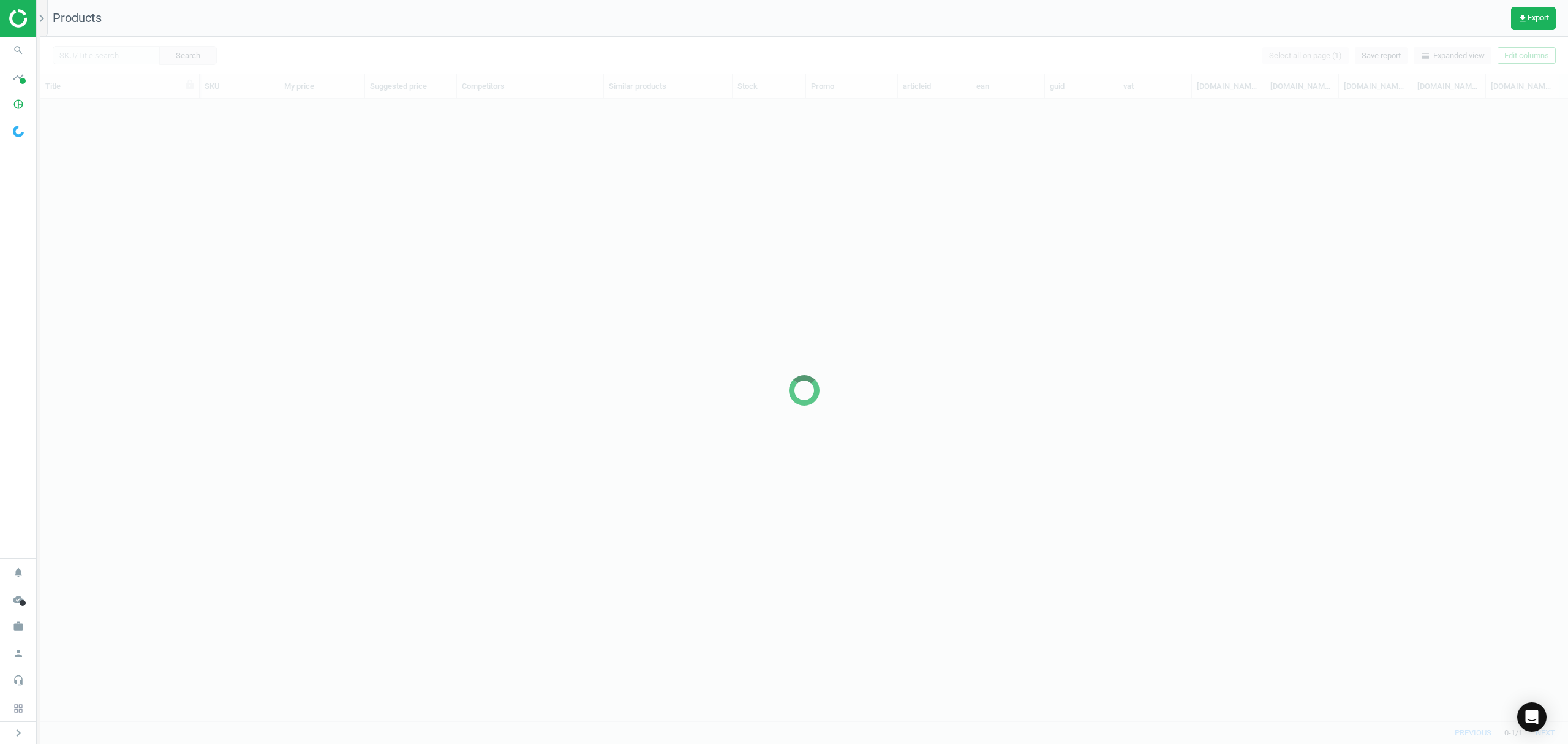
scroll to position [596, 1515]
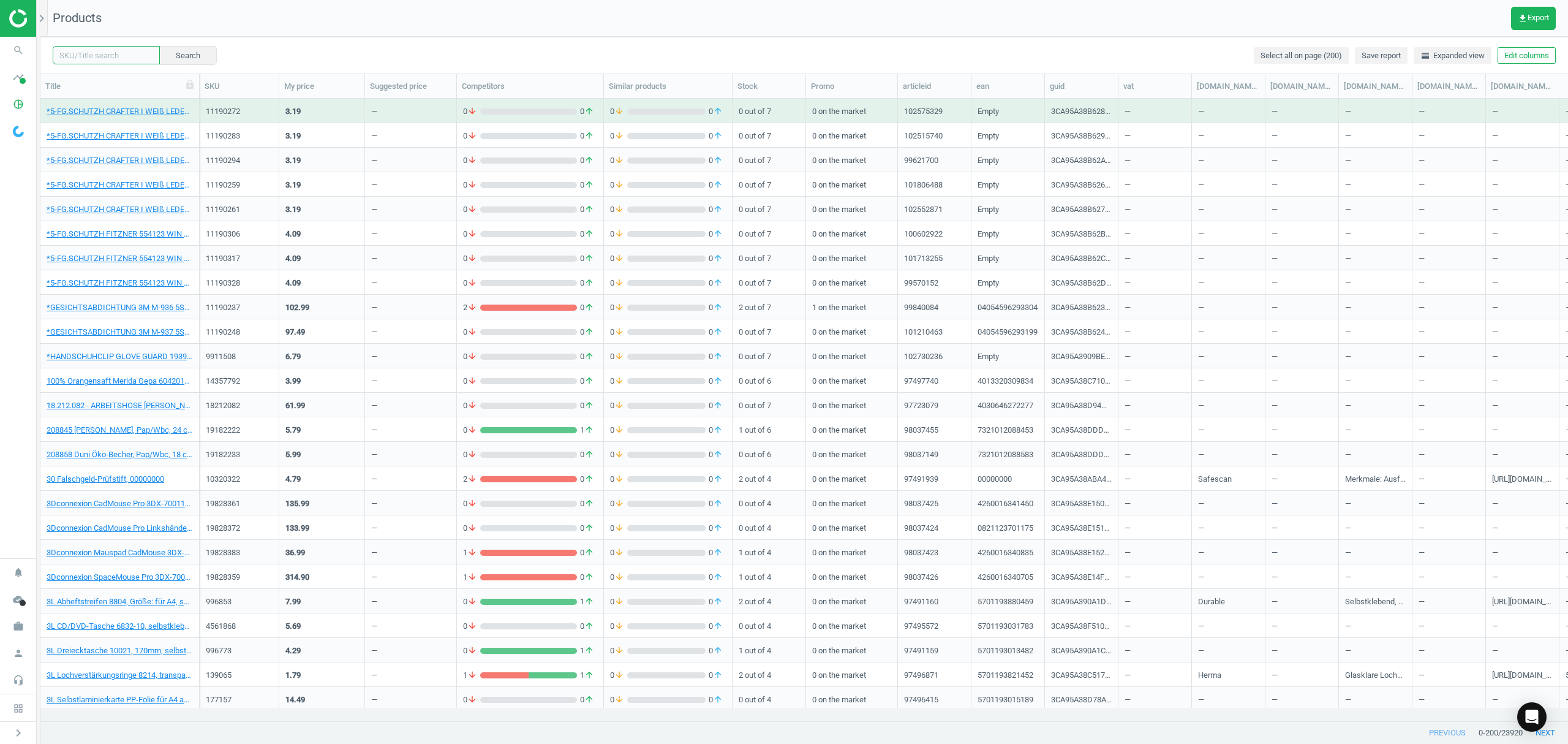
click at [109, 55] on input "text" at bounding box center [106, 55] width 107 height 18
paste input "4810585"
type input "4810585"
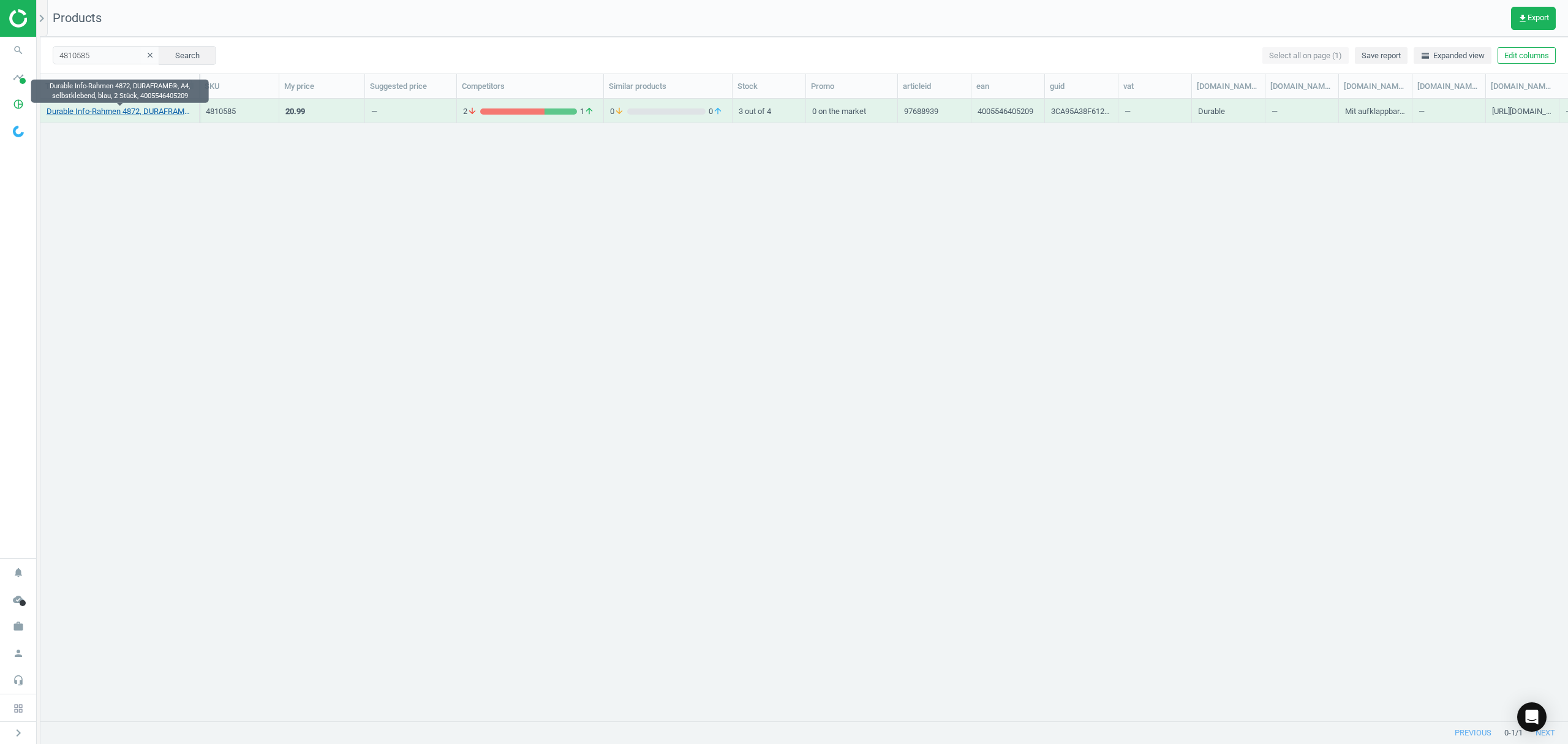
click at [152, 115] on link "Durable Info-Rahmen 4872, DURAFRAME®, A4, selbstklebend, blau, 2 Stück, 4005546…" at bounding box center [119, 112] width 147 height 11
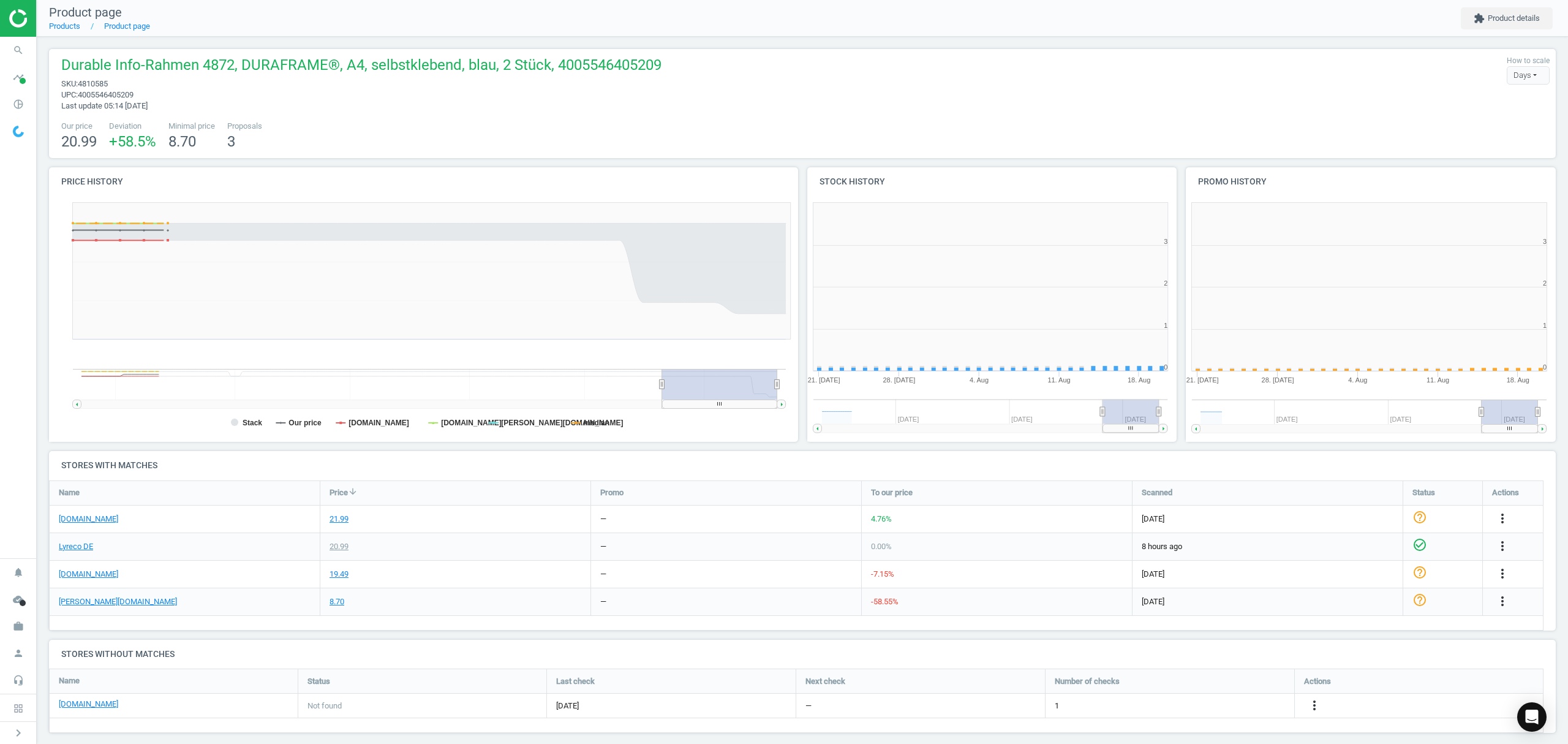
scroll to position [270, 392]
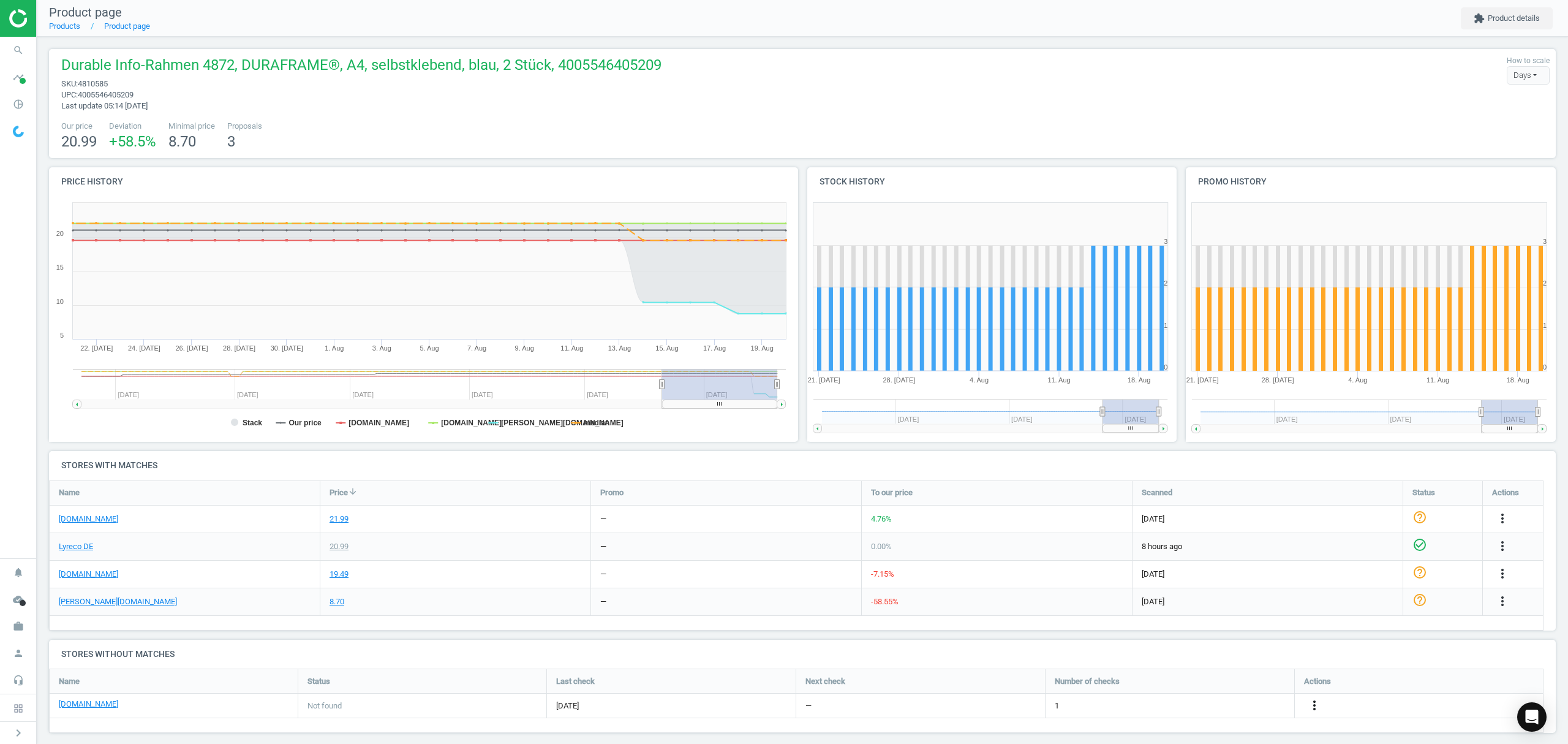
click at [1313, 706] on icon "more_vert" at bounding box center [1314, 705] width 15 height 15
click at [1184, 706] on link "Edit URL/product option" at bounding box center [1218, 706] width 167 height 19
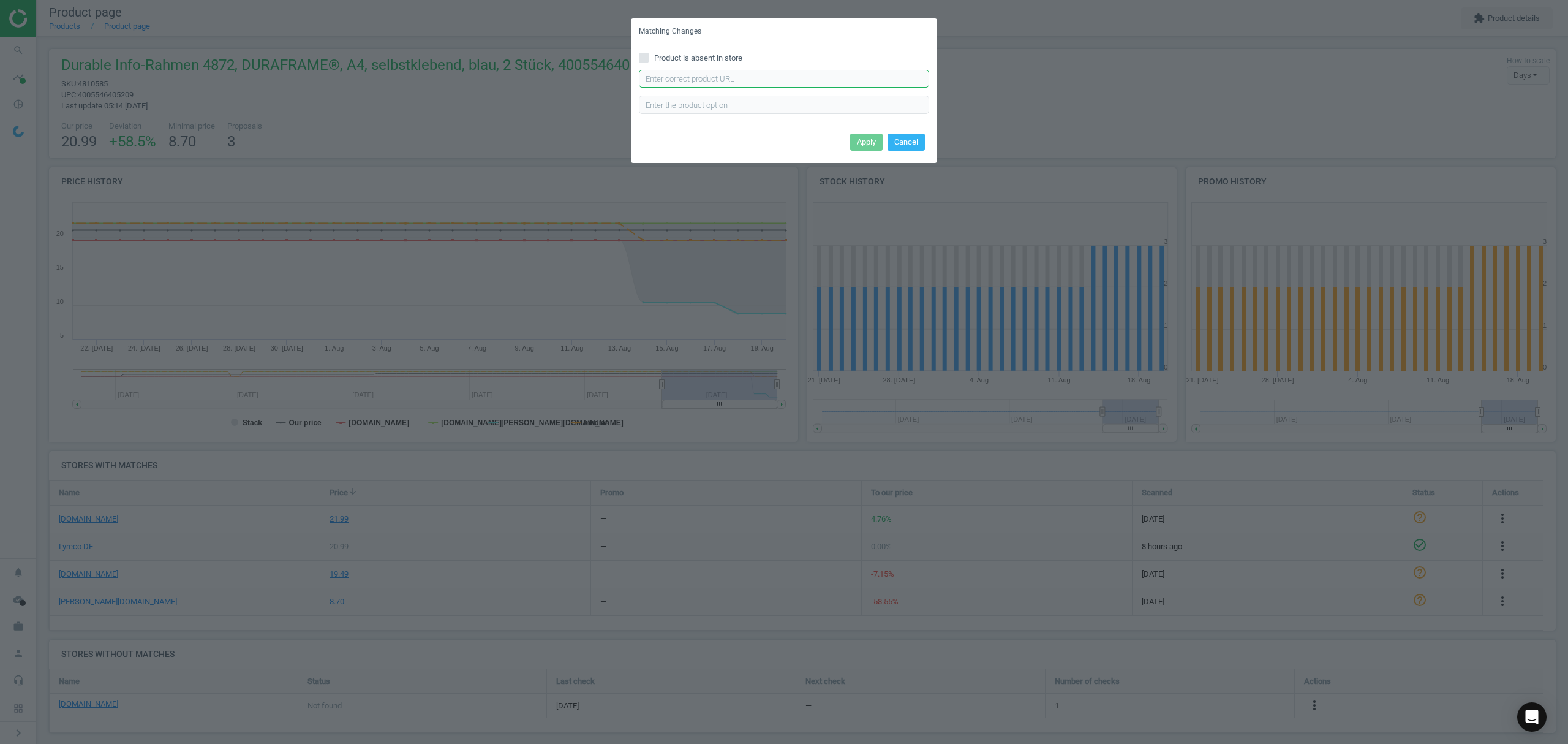
click at [699, 79] on input "text" at bounding box center [784, 79] width 291 height 18
paste input "https://www.office-discount.de/durable-duraframe-magnetrahmen-selbstklebend-693…"
type input "https://www.office-discount.de/durable-duraframe-magnetrahmen-selbstklebend-693…"
click at [857, 138] on button "Apply" at bounding box center [866, 142] width 32 height 17
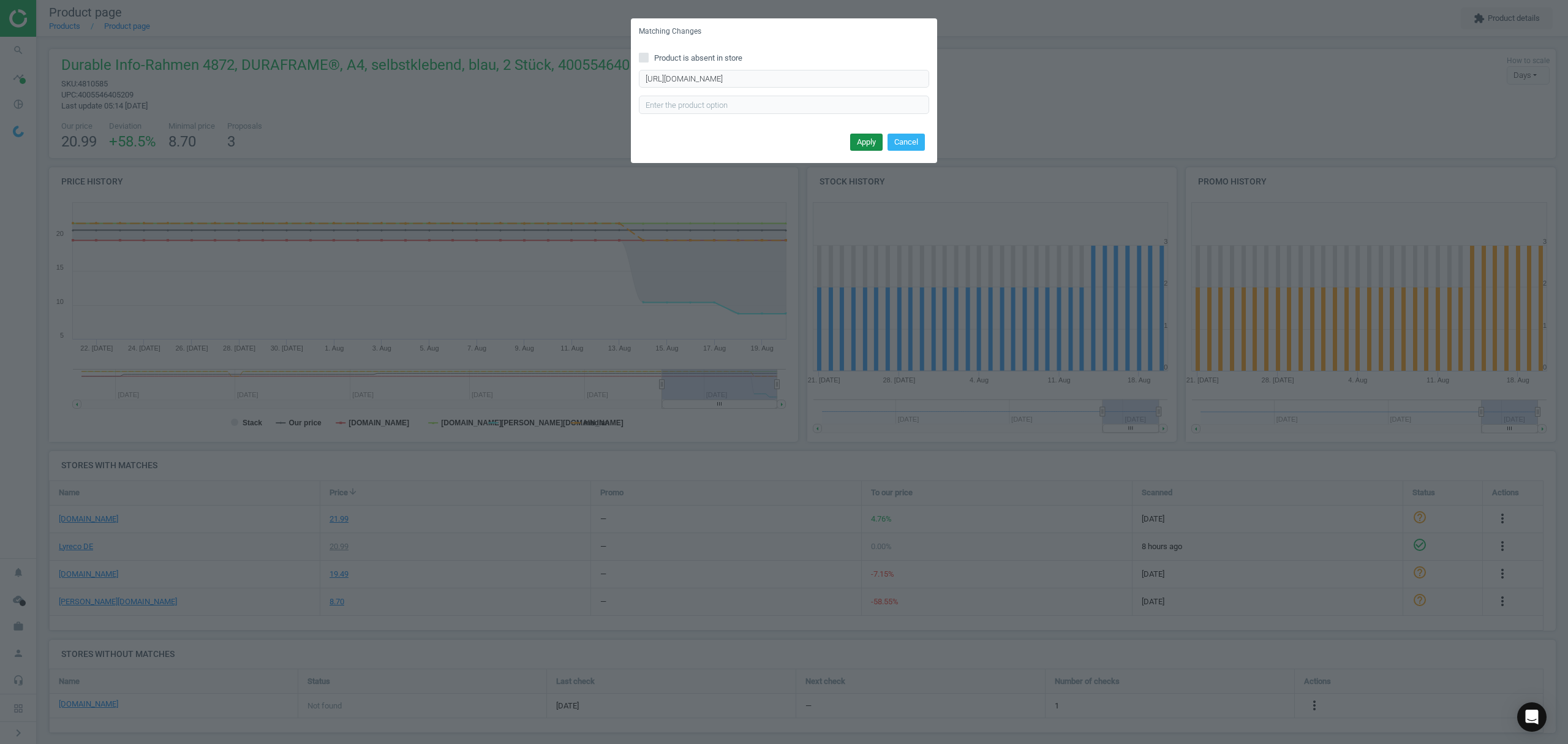
scroll to position [0, 0]
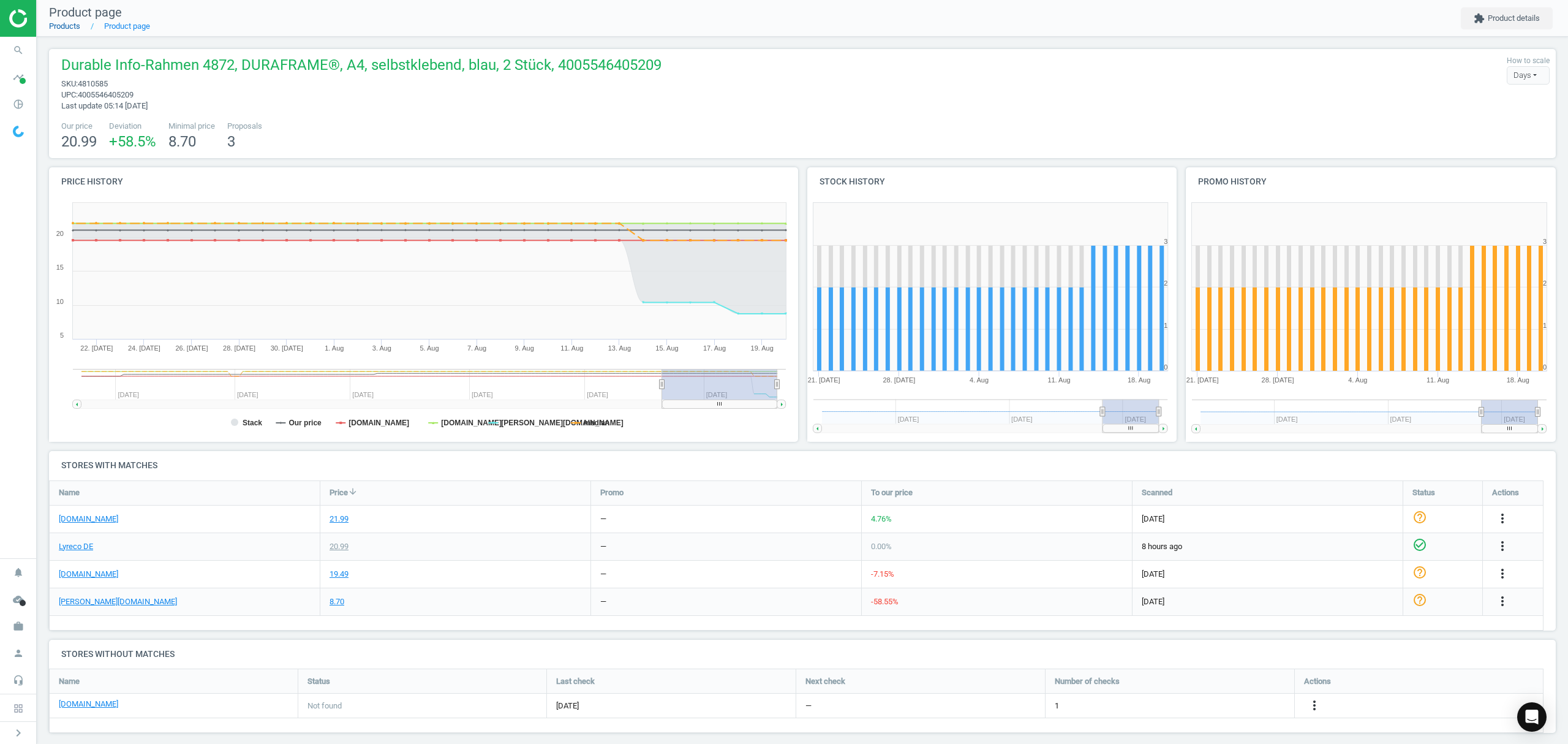
click at [67, 26] on link "Products" at bounding box center [64, 27] width 31 height 9
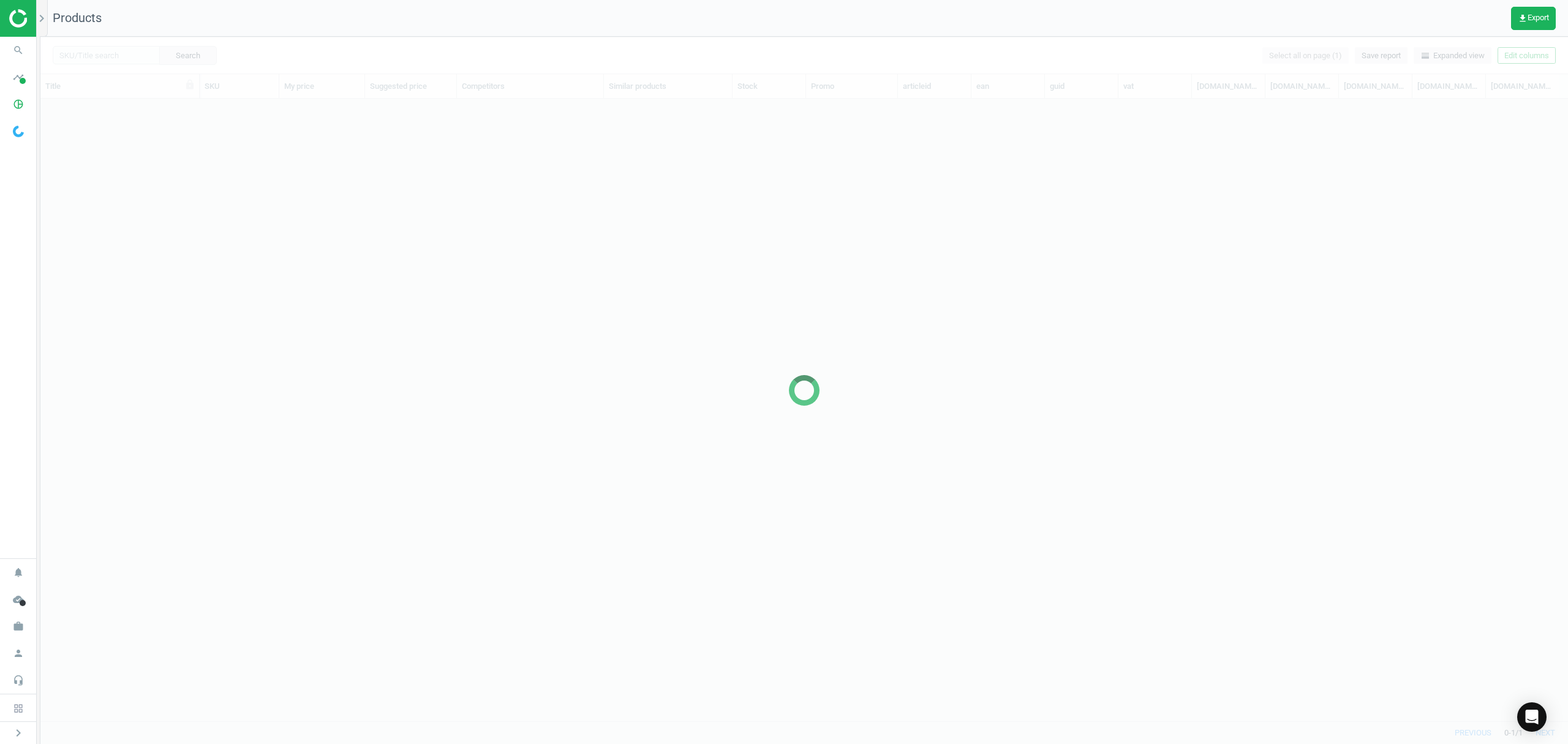
scroll to position [596, 1515]
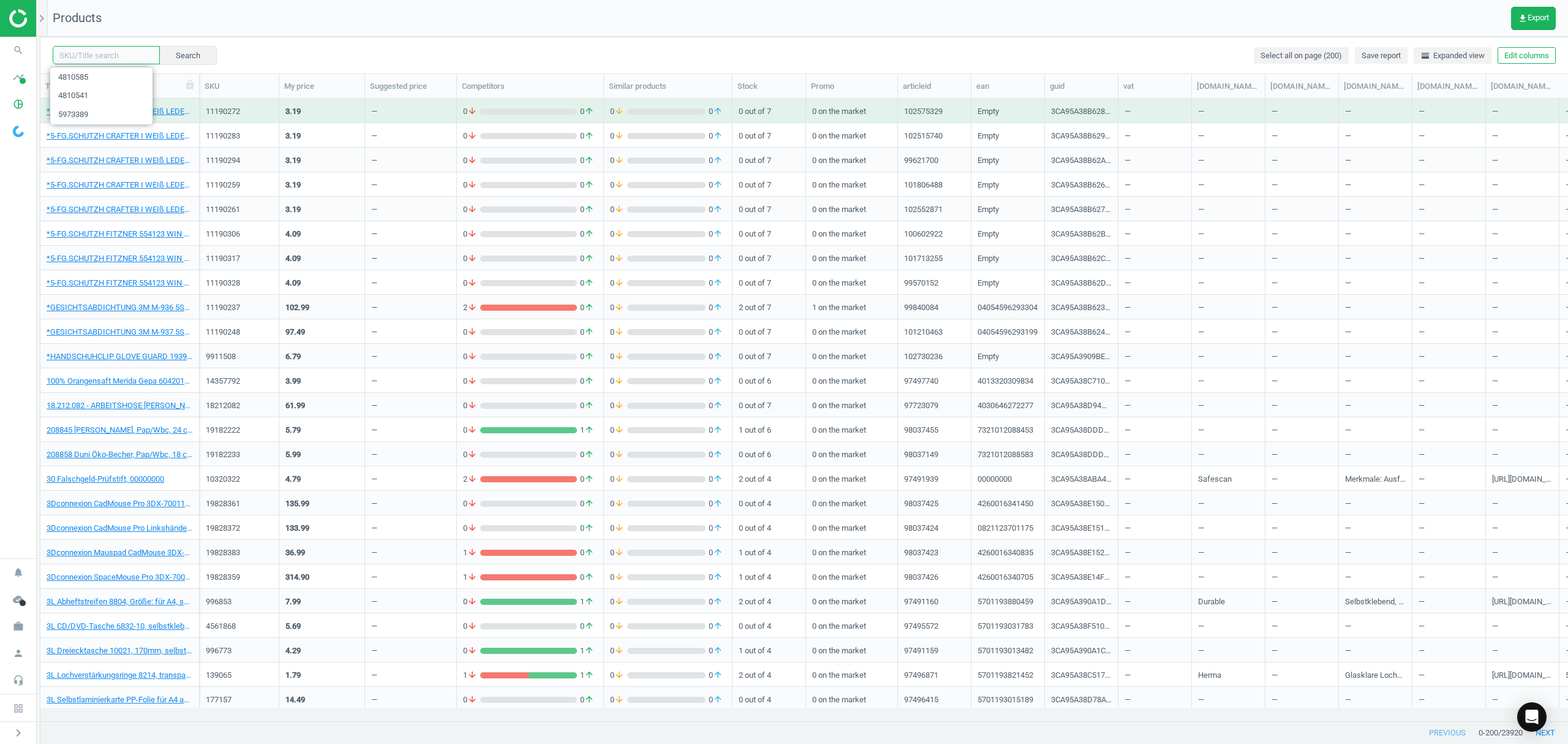
click at [112, 57] on input "text" at bounding box center [106, 55] width 107 height 18
paste input "5973378"
type input "5973378"
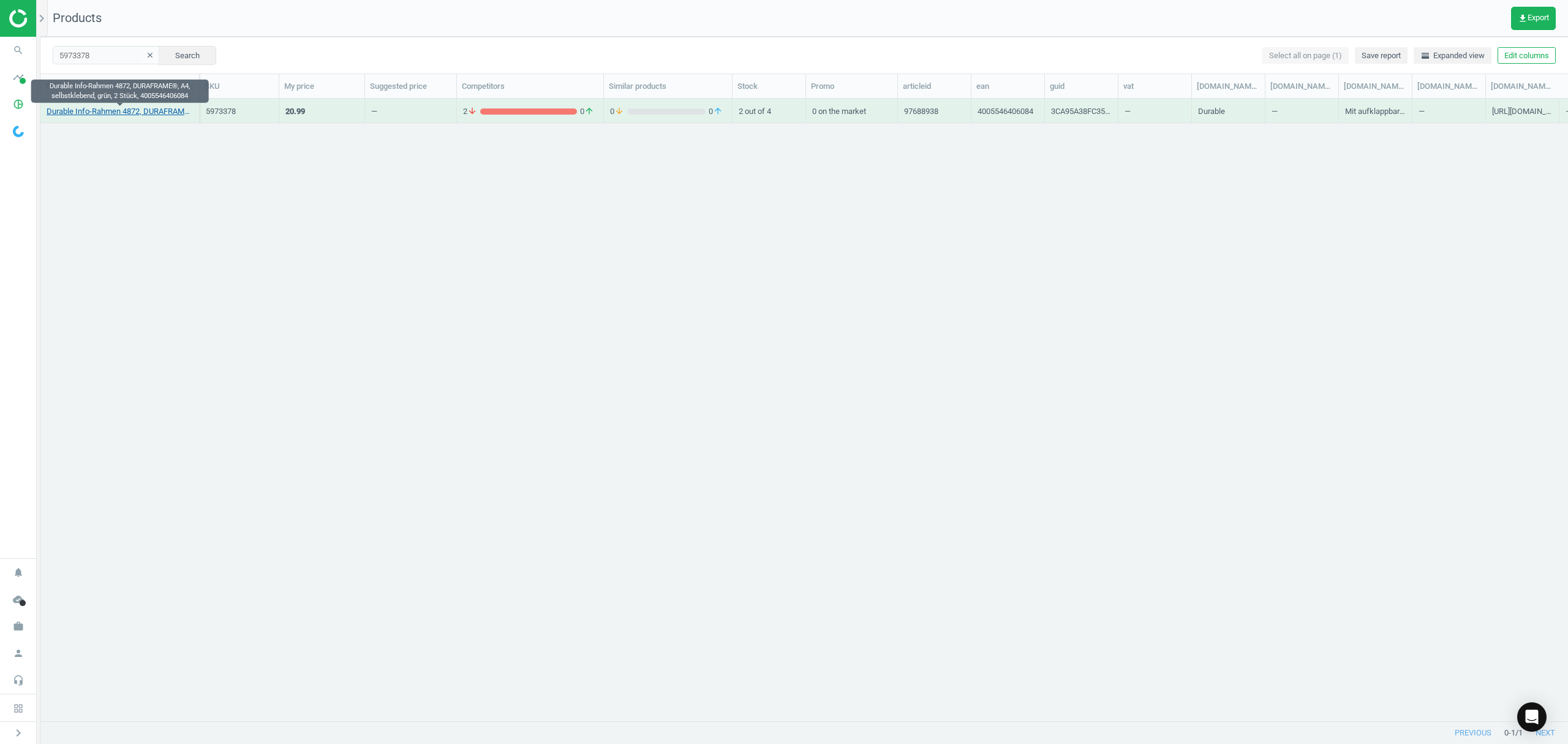
click at [93, 111] on link "Durable Info-Rahmen 4872, DURAFRAME®, A4, selbstklebend, grün, 2 Stück, 4005546…" at bounding box center [119, 112] width 147 height 11
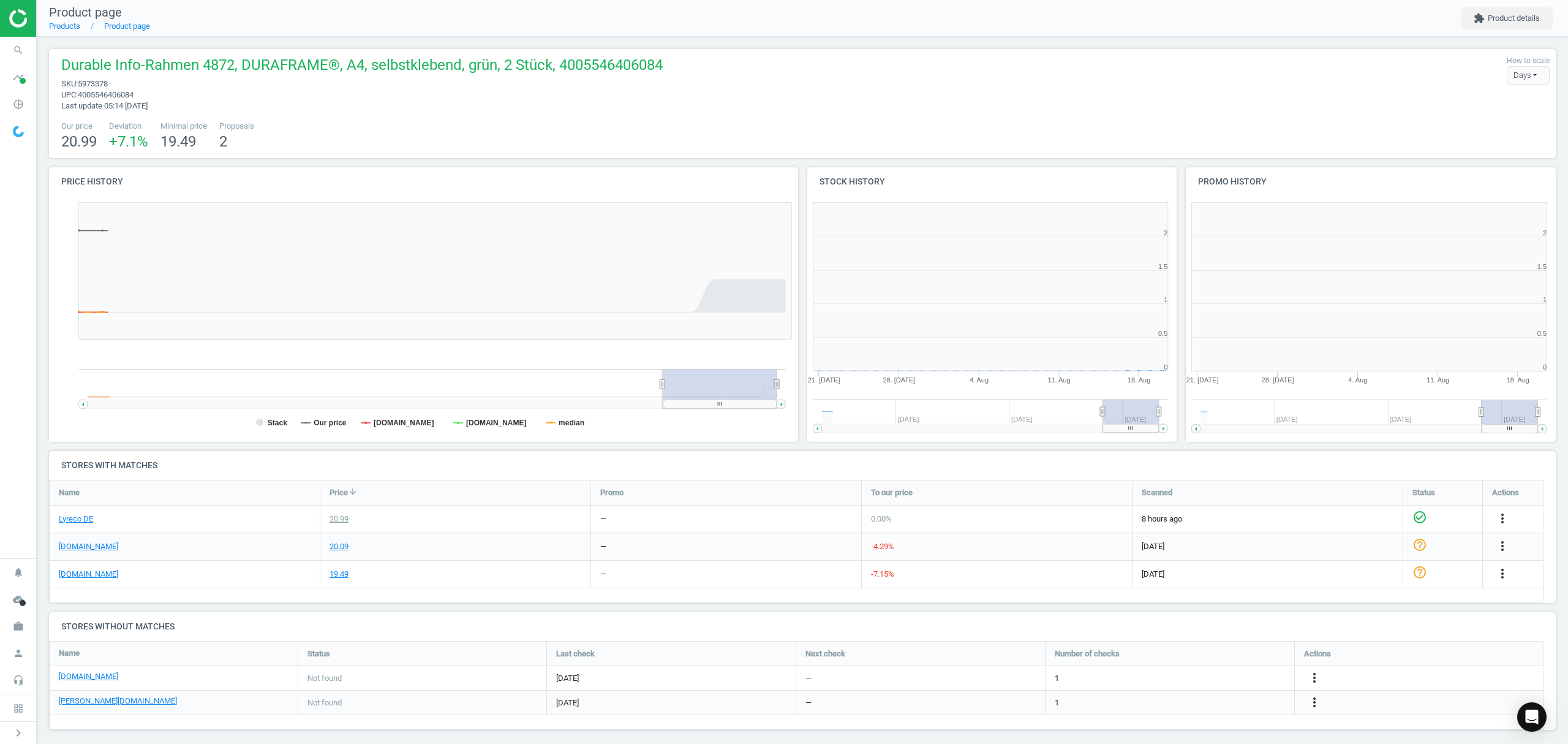
scroll to position [270, 392]
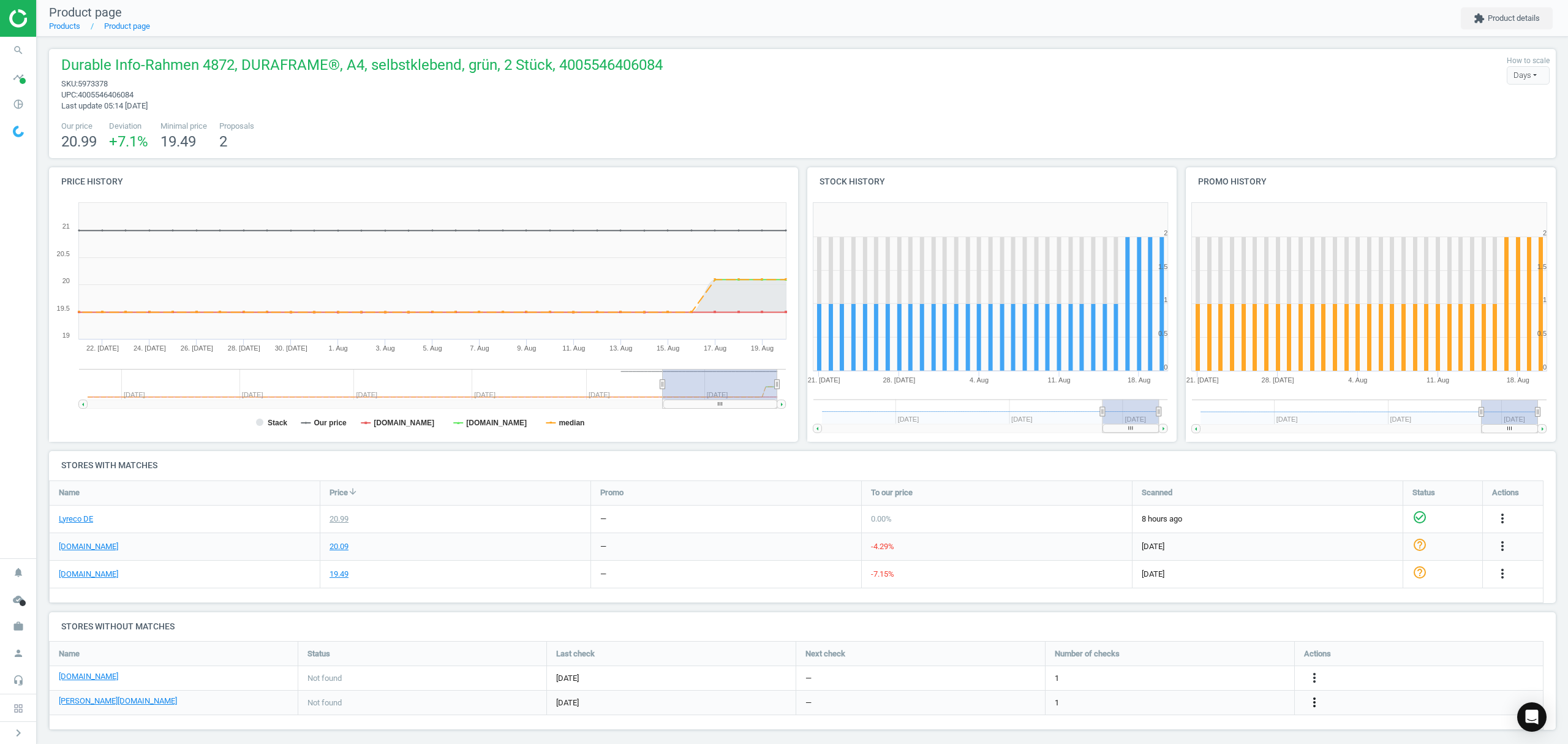
click at [1312, 703] on icon "more_vert" at bounding box center [1314, 702] width 15 height 15
click at [1216, 702] on link "Edit URL/product option" at bounding box center [1218, 703] width 167 height 19
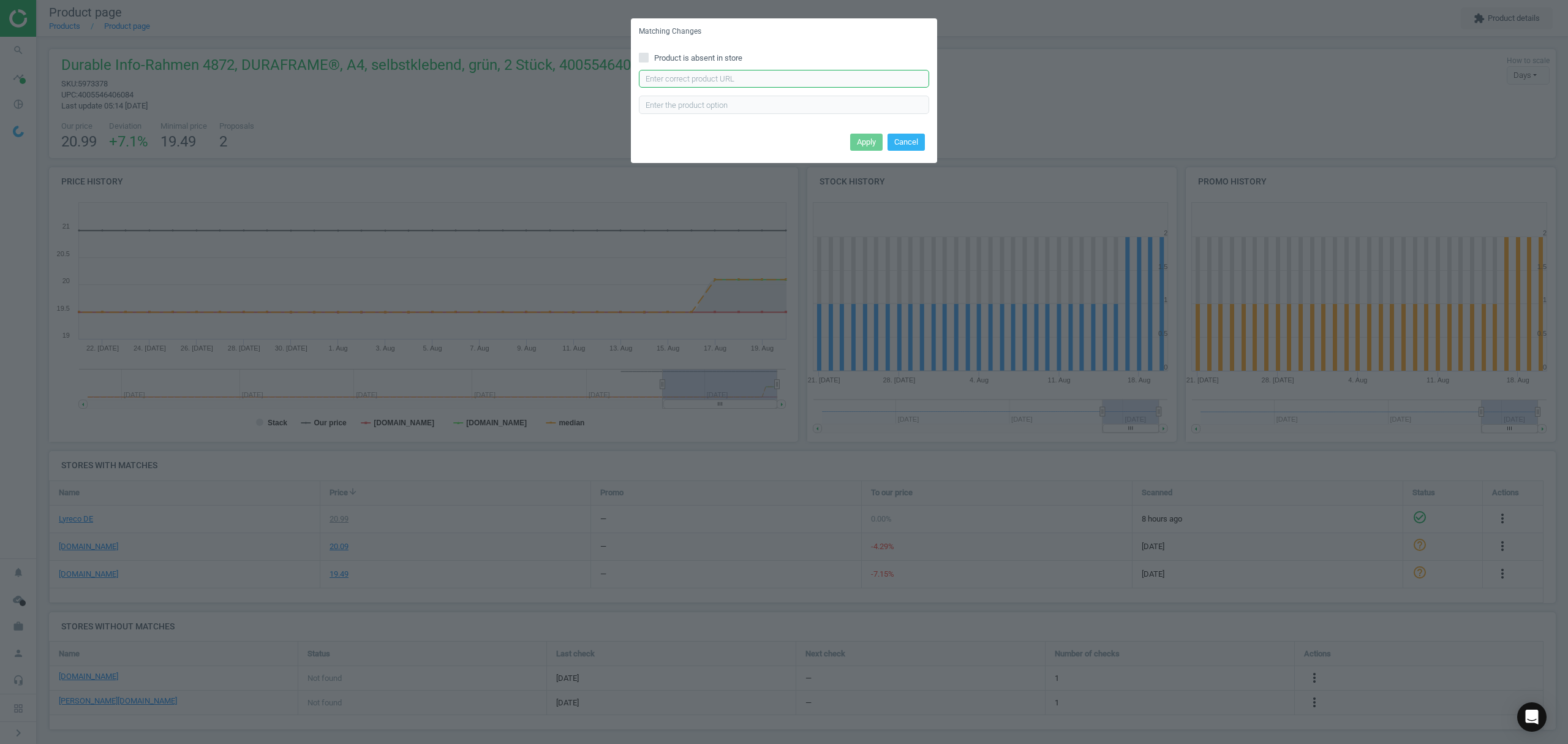
click at [740, 80] on input "text" at bounding box center [784, 79] width 291 height 18
paste input "[URL][DOMAIN_NAME][PERSON_NAME]"
type input "[URL][DOMAIN_NAME][PERSON_NAME]"
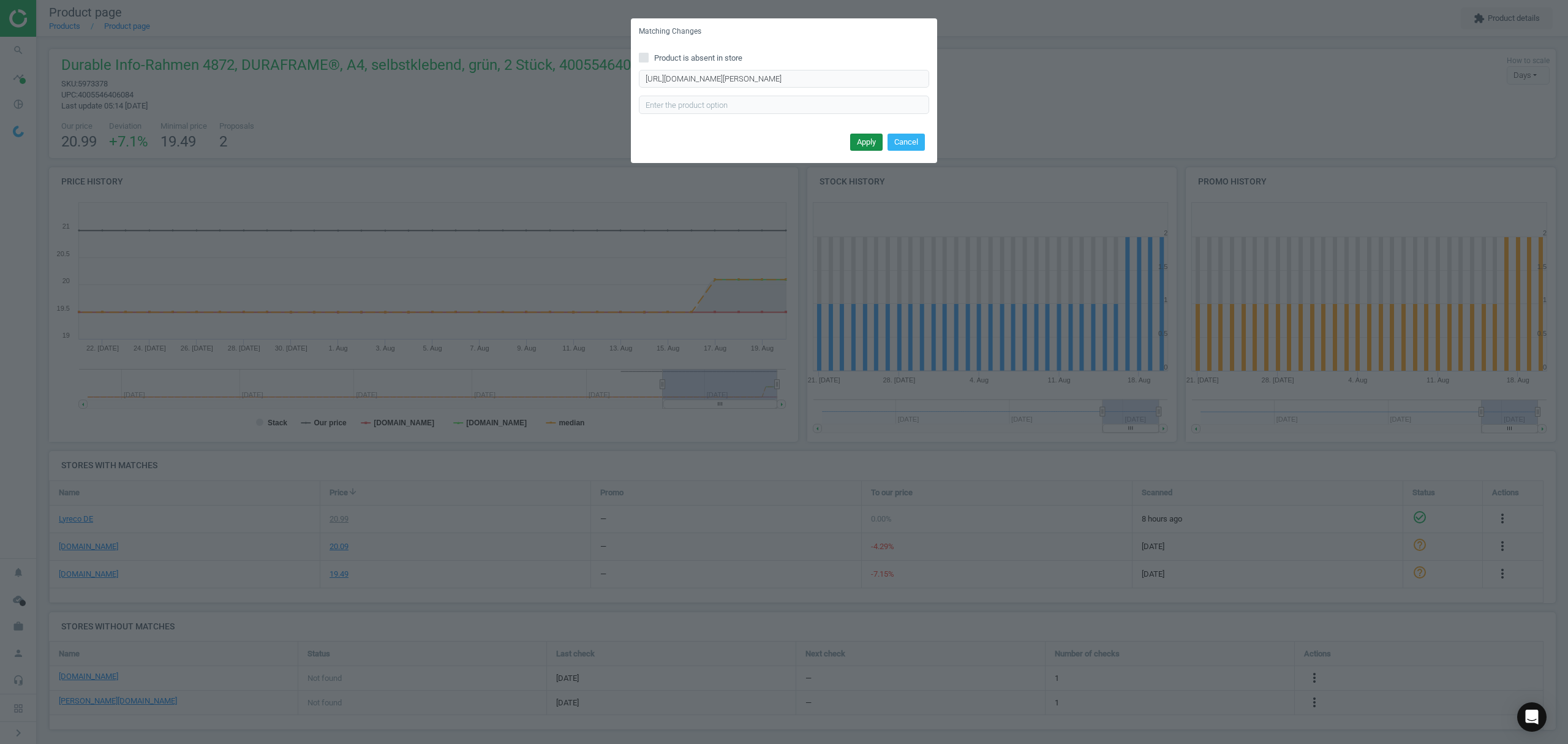
click at [871, 140] on button "Apply" at bounding box center [866, 142] width 32 height 17
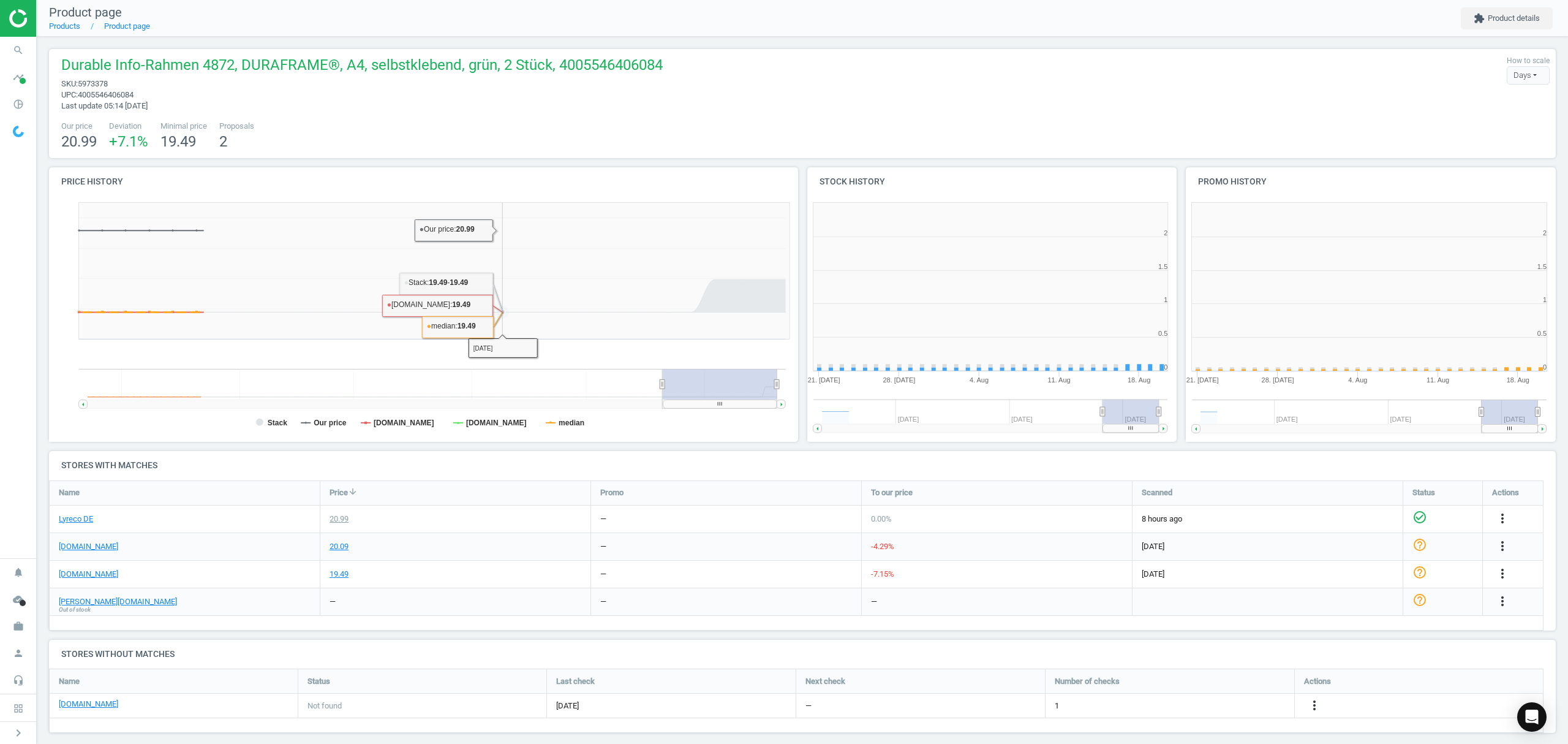
scroll to position [270, 392]
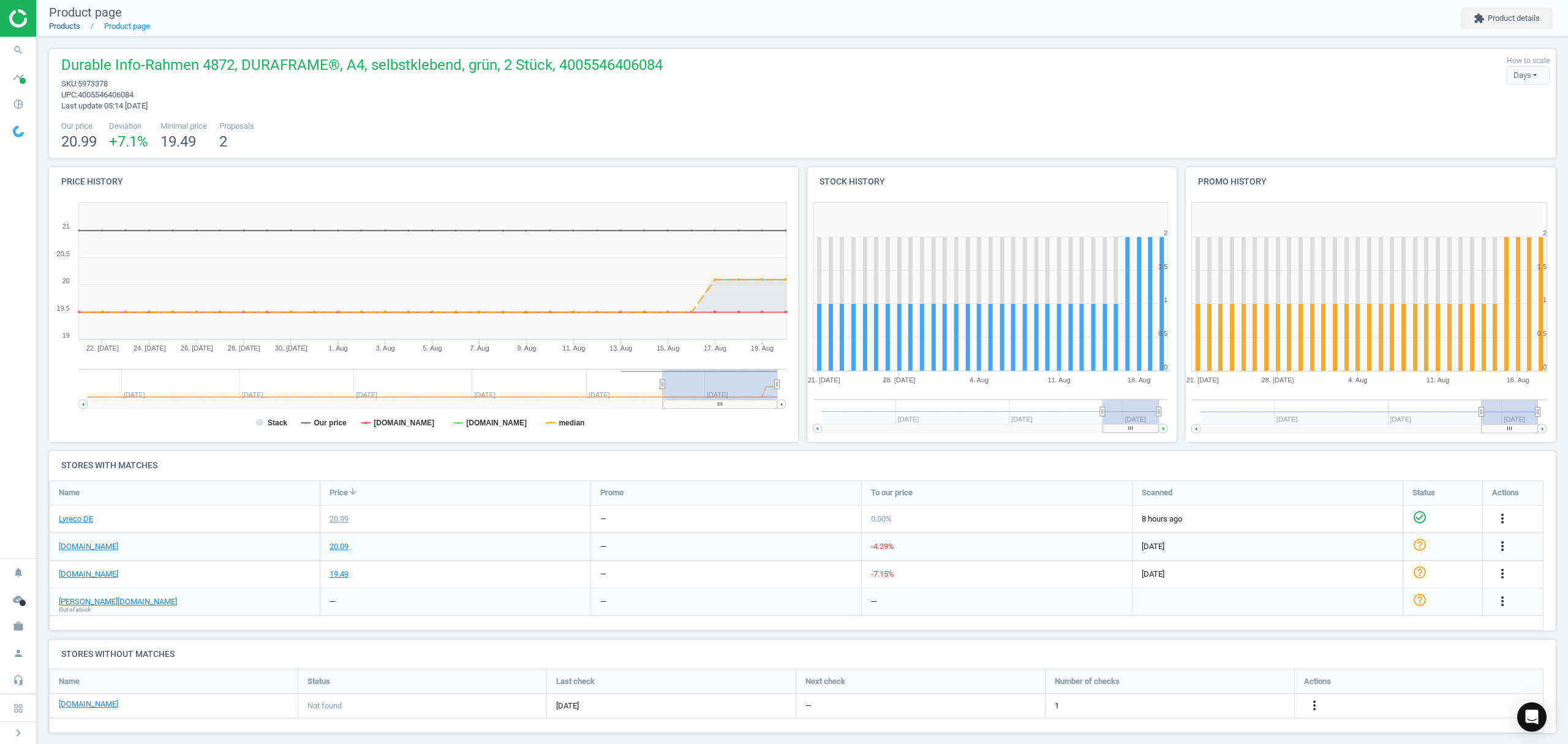
click at [59, 22] on link "Products" at bounding box center [64, 27] width 31 height 9
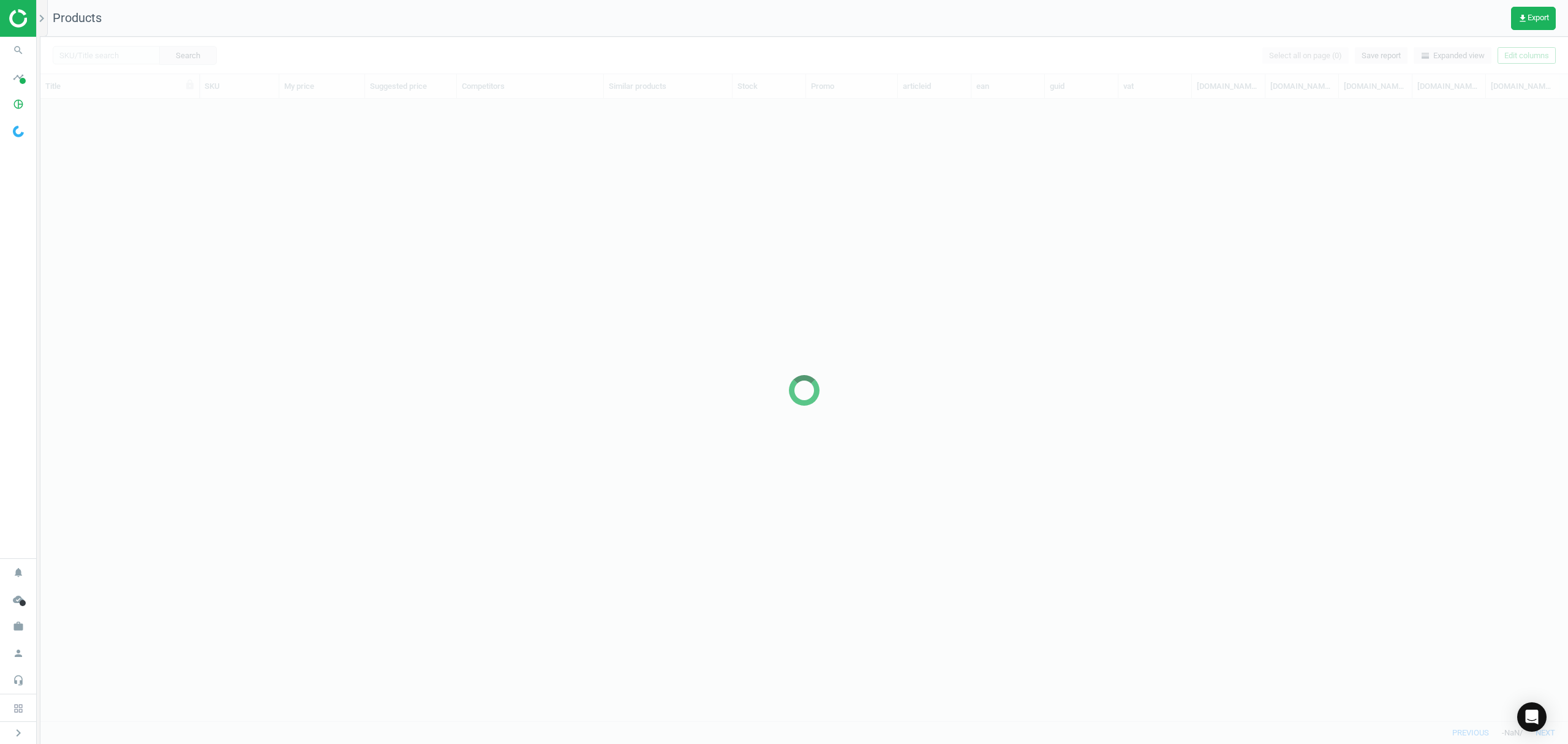
scroll to position [596, 1515]
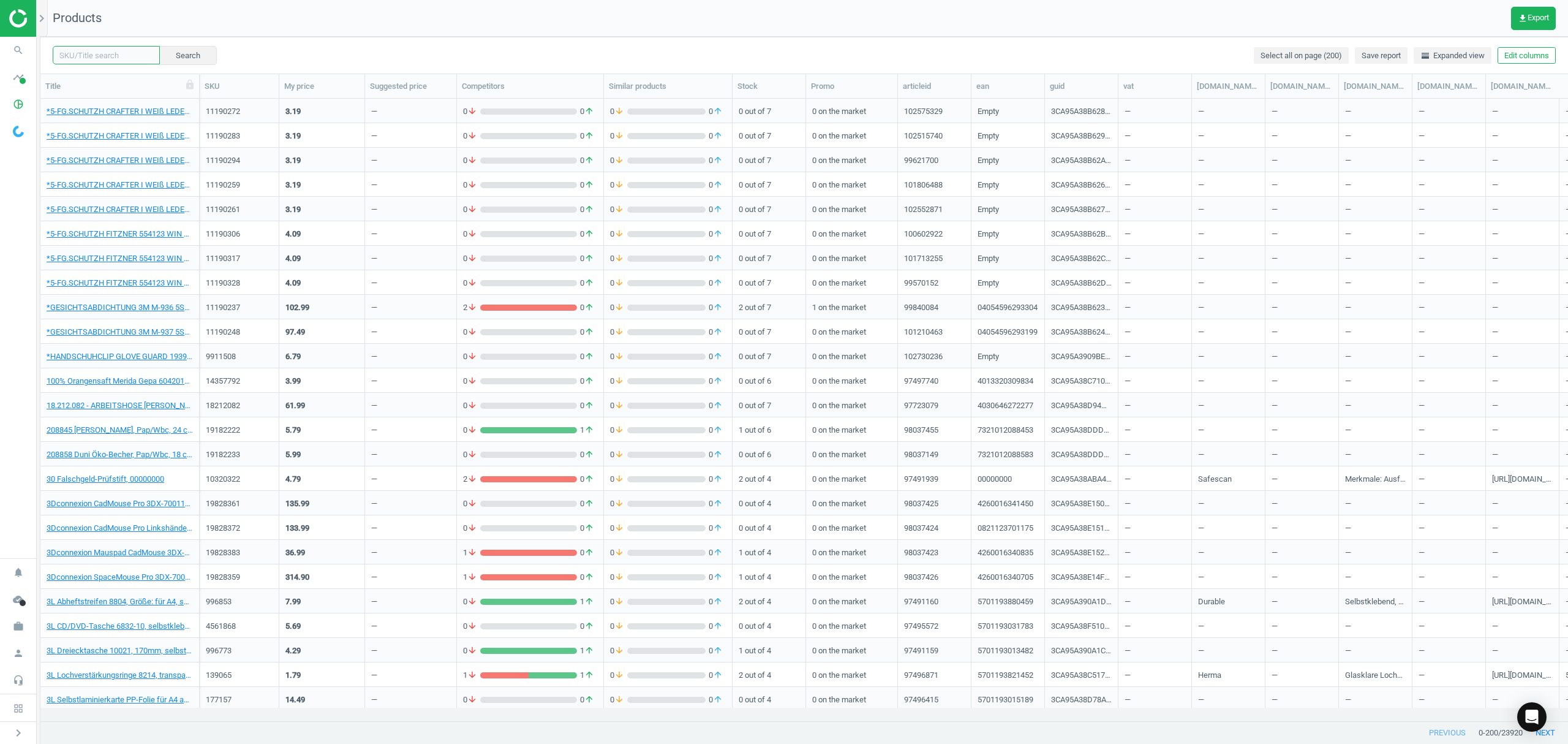
click at [89, 51] on input "text" at bounding box center [106, 55] width 107 height 18
paste input "4810596"
type input "4810596"
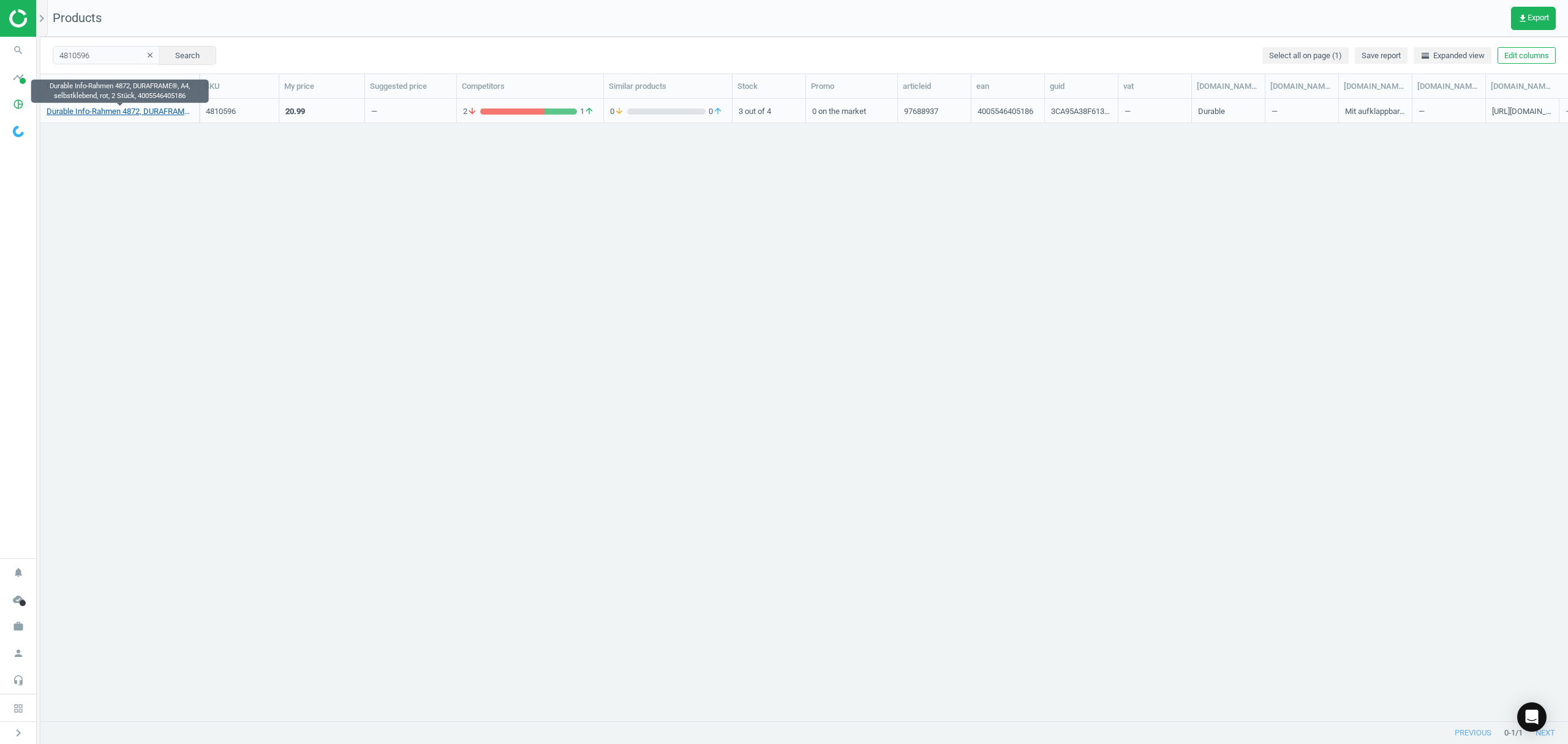
click at [133, 113] on link "Durable Info-Rahmen 4872, DURAFRAME®, A4, selbstklebend, rot, 2 Stück, 40055464…" at bounding box center [119, 112] width 147 height 11
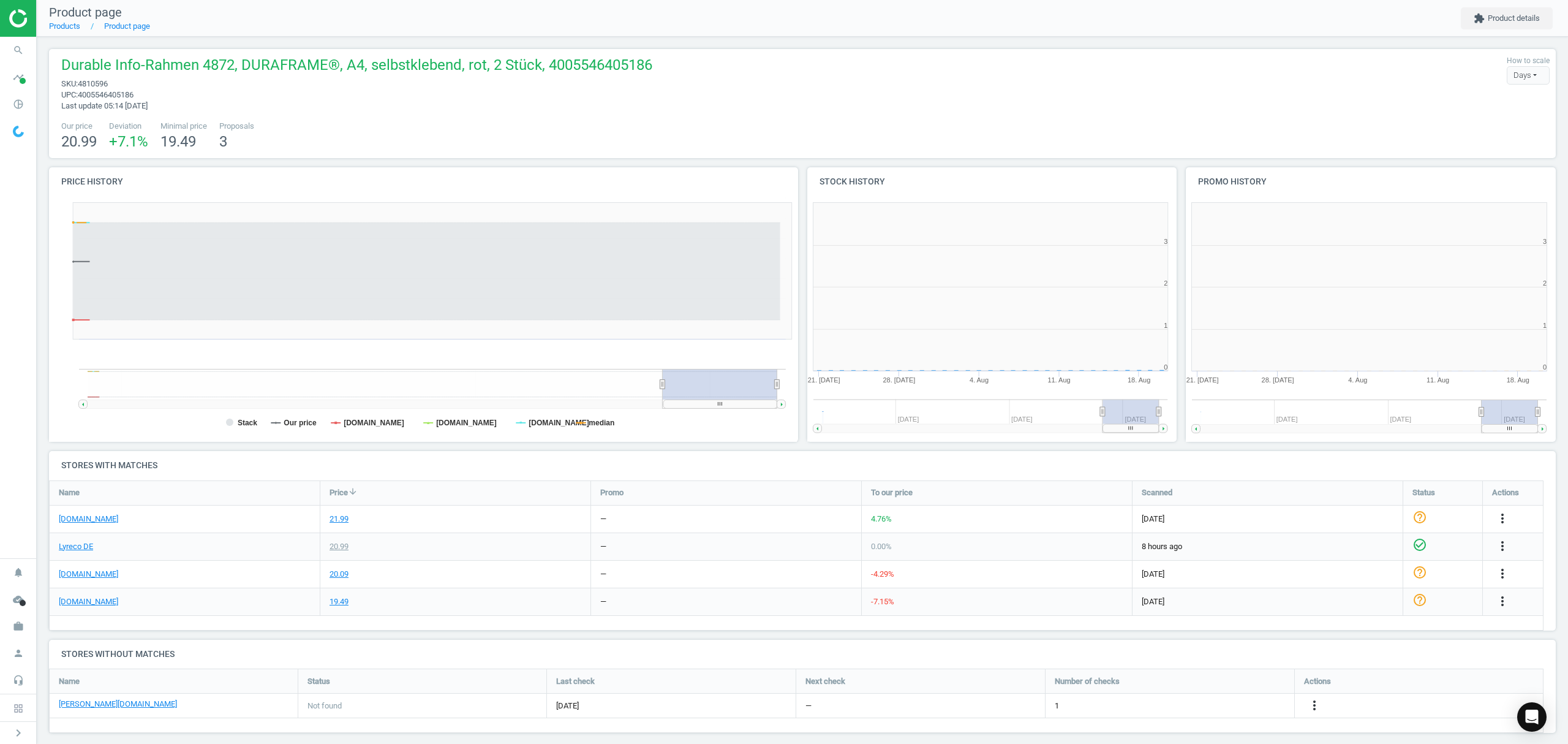
scroll to position [270, 392]
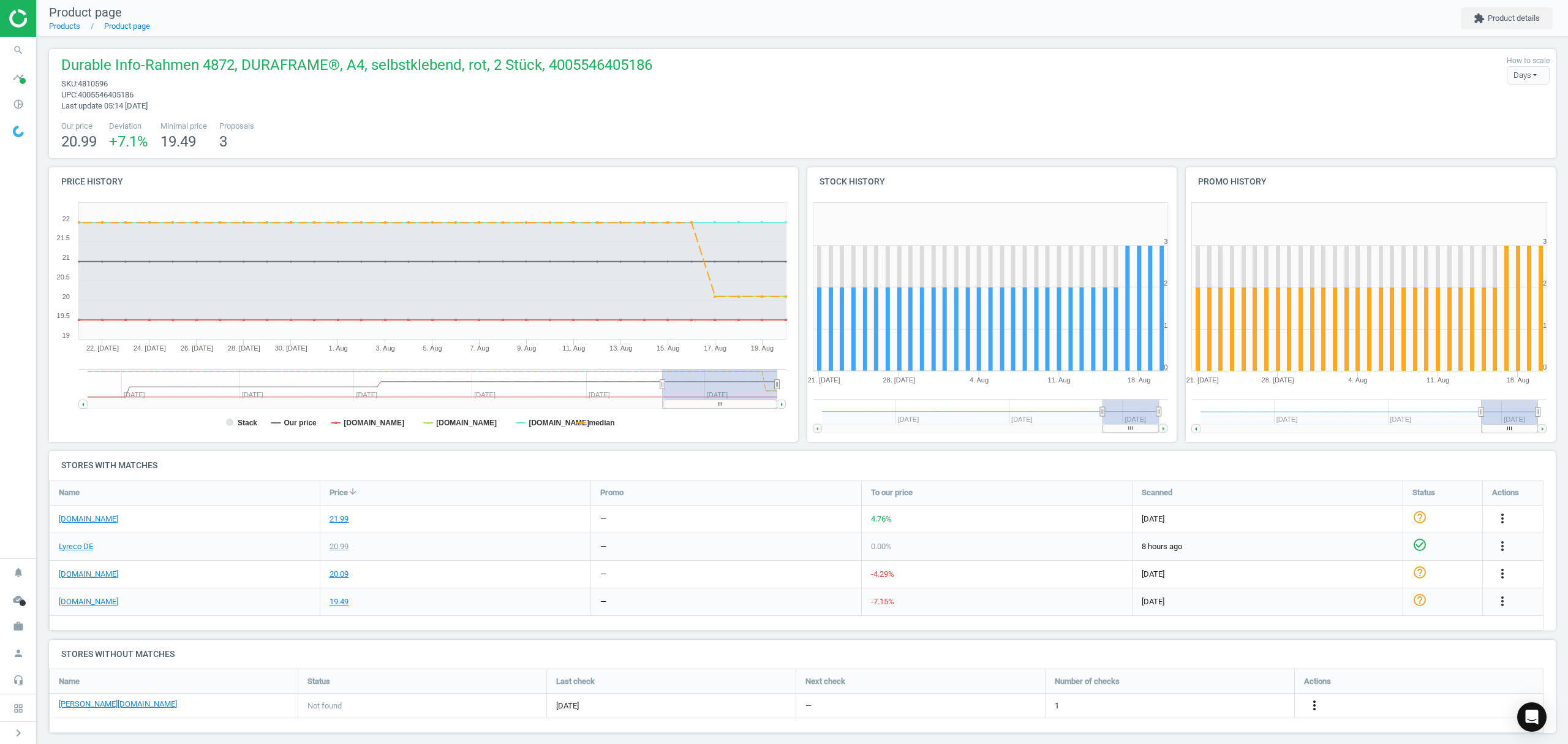
click at [1314, 706] on icon "more_vert" at bounding box center [1314, 705] width 15 height 15
click at [1224, 706] on link "Edit URL/product option" at bounding box center [1218, 706] width 167 height 19
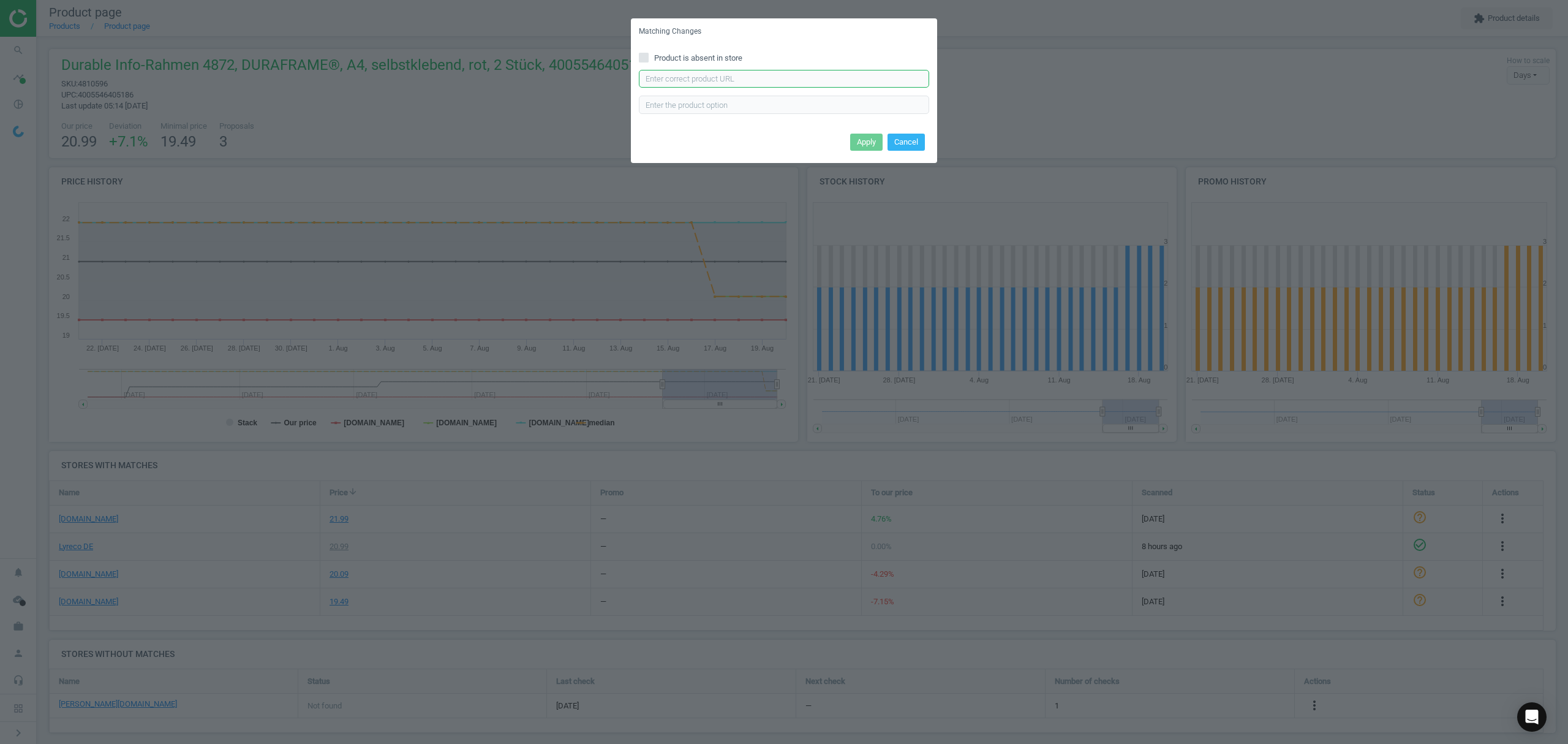
click at [718, 77] on input "text" at bounding box center [784, 79] width 291 height 18
paste input "[URL][DOMAIN_NAME][PERSON_NAME]"
type input "[URL][DOMAIN_NAME][PERSON_NAME]"
click at [858, 142] on button "Apply" at bounding box center [866, 142] width 32 height 17
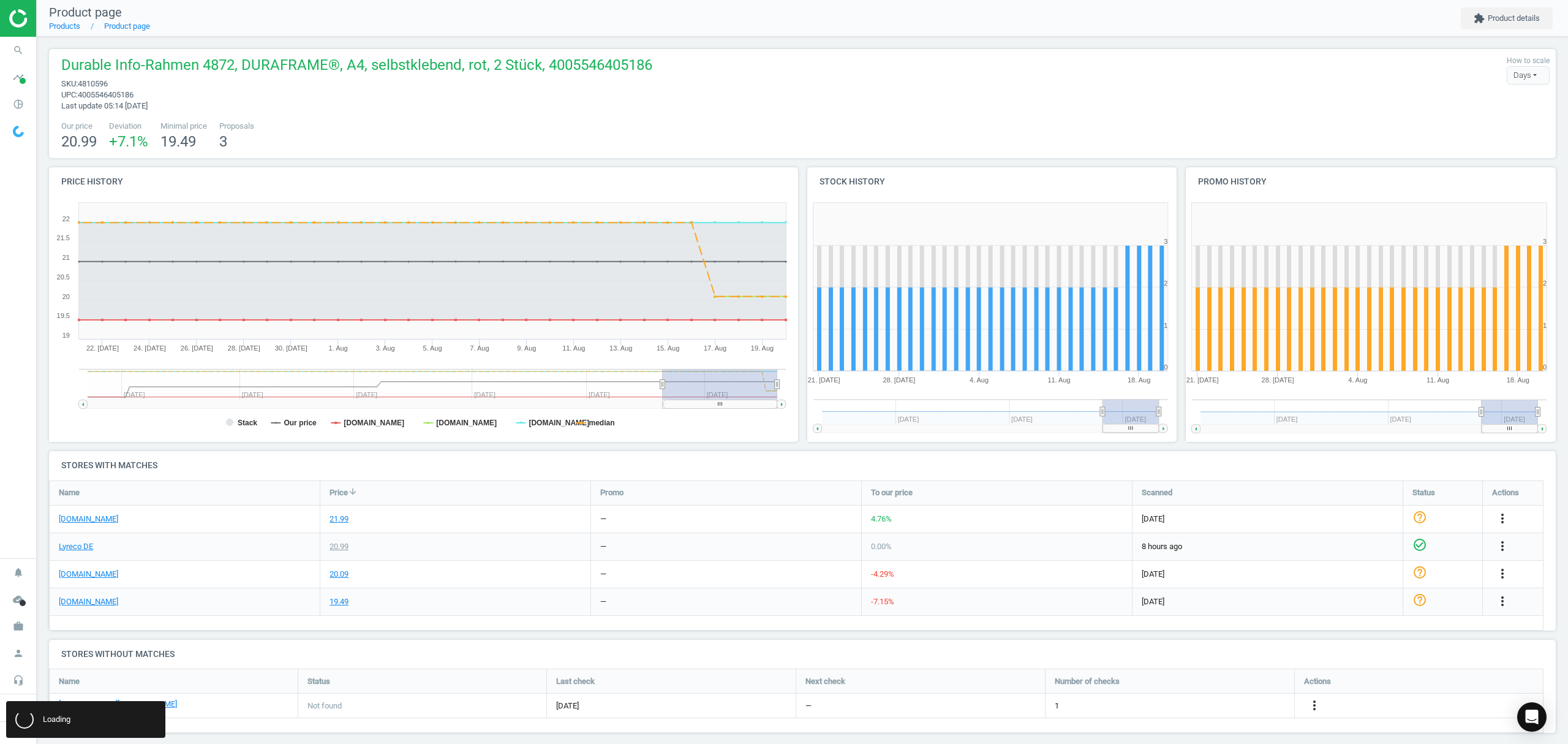
scroll to position [0, 0]
click at [62, 27] on link "Products" at bounding box center [64, 27] width 31 height 9
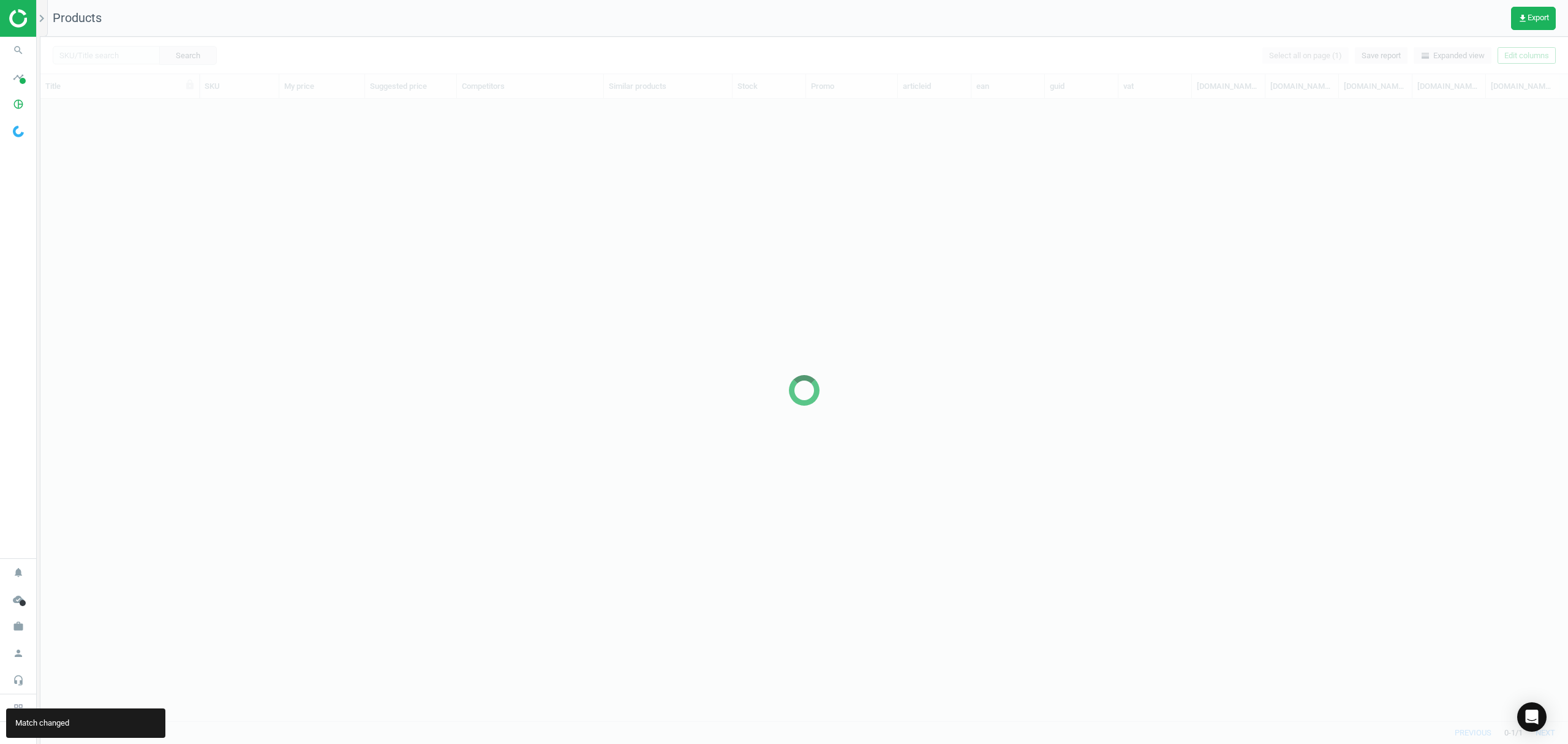
scroll to position [596, 1515]
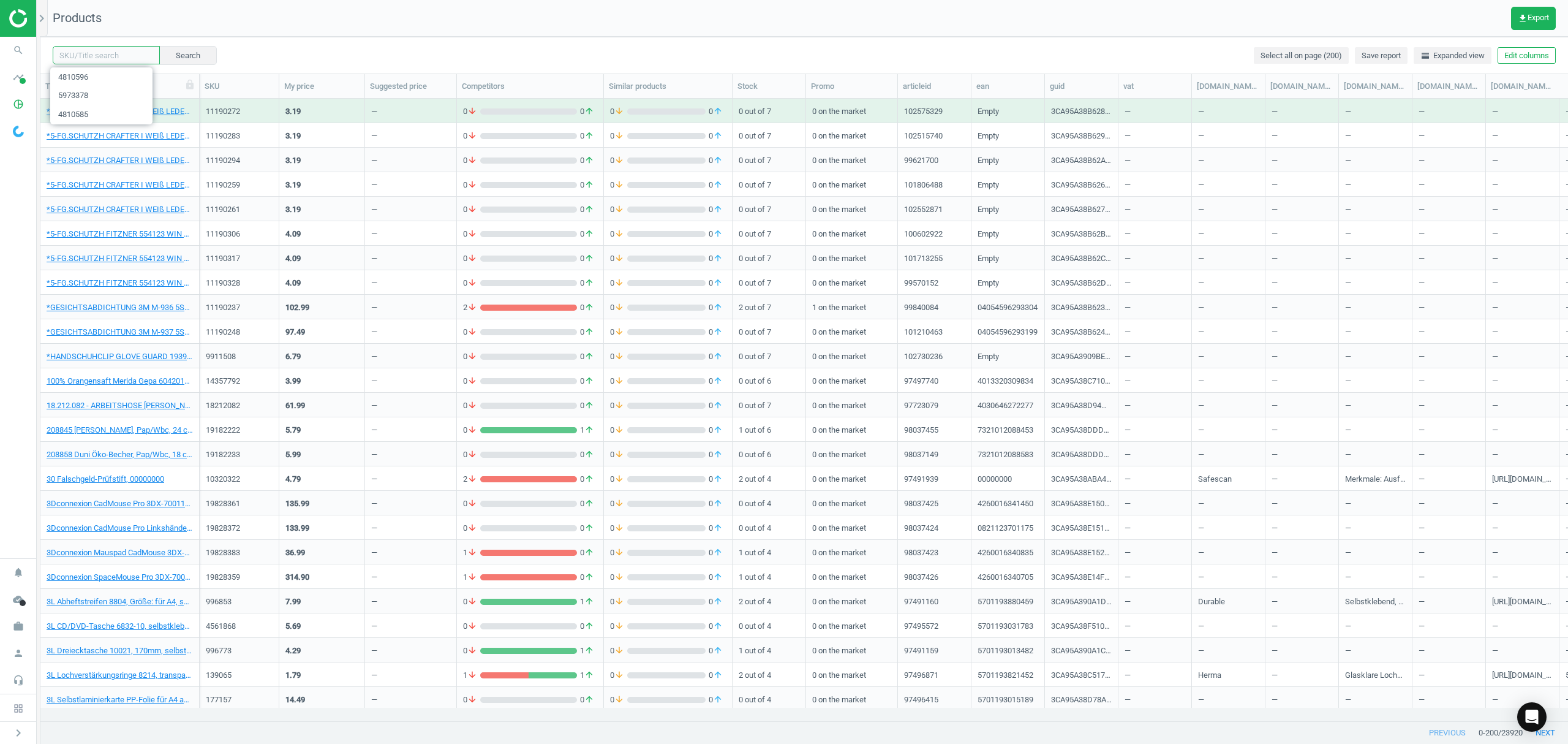
drag, startPoint x: 103, startPoint y: 57, endPoint x: 170, endPoint y: 43, distance: 68.4
click at [103, 57] on input "text" at bounding box center [106, 55] width 107 height 18
paste input "4810608"
type input "4810608"
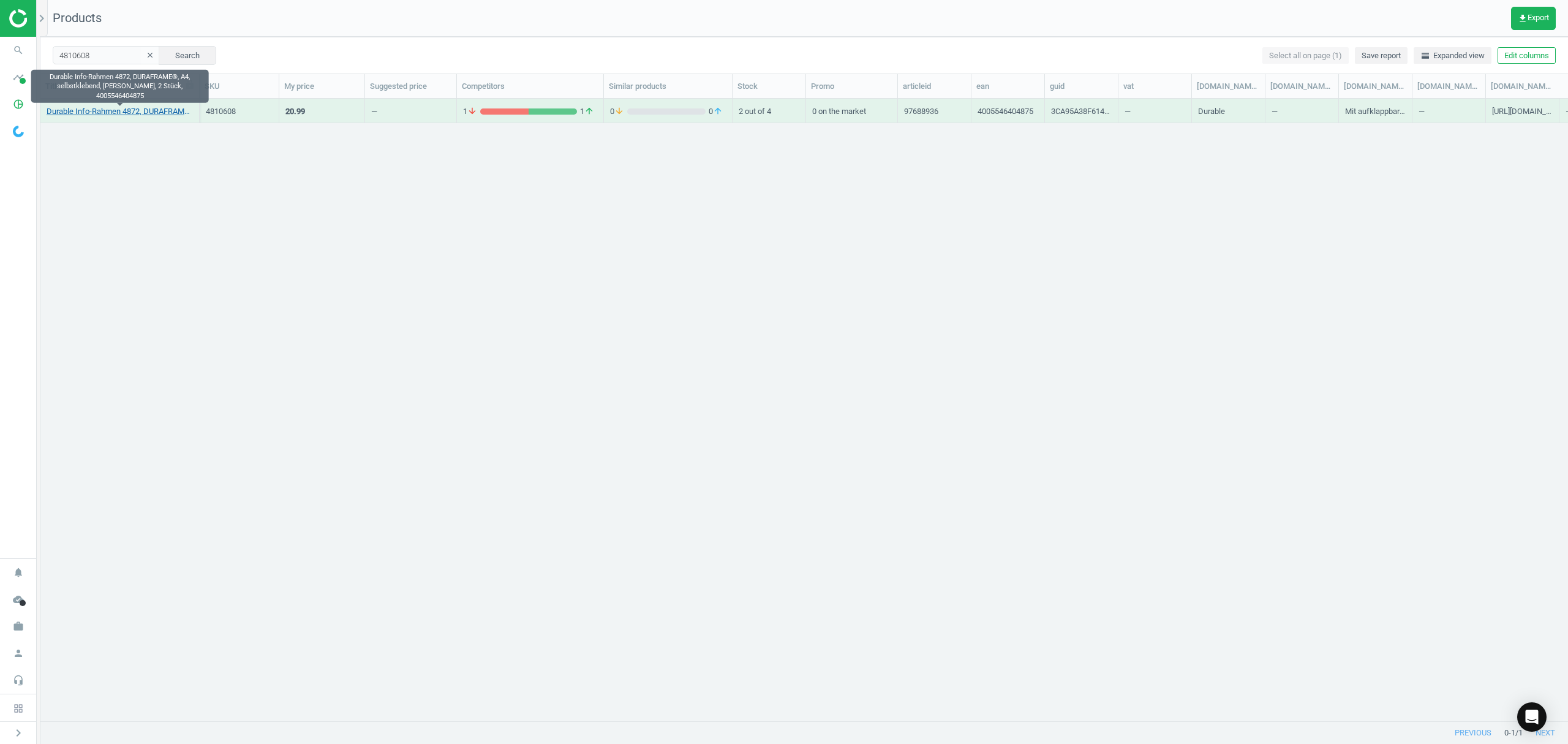
click at [112, 109] on link "Durable Info-Rahmen 4872, DURAFRAME®, A4, selbstklebend, [PERSON_NAME], 2 Stück…" at bounding box center [119, 112] width 147 height 11
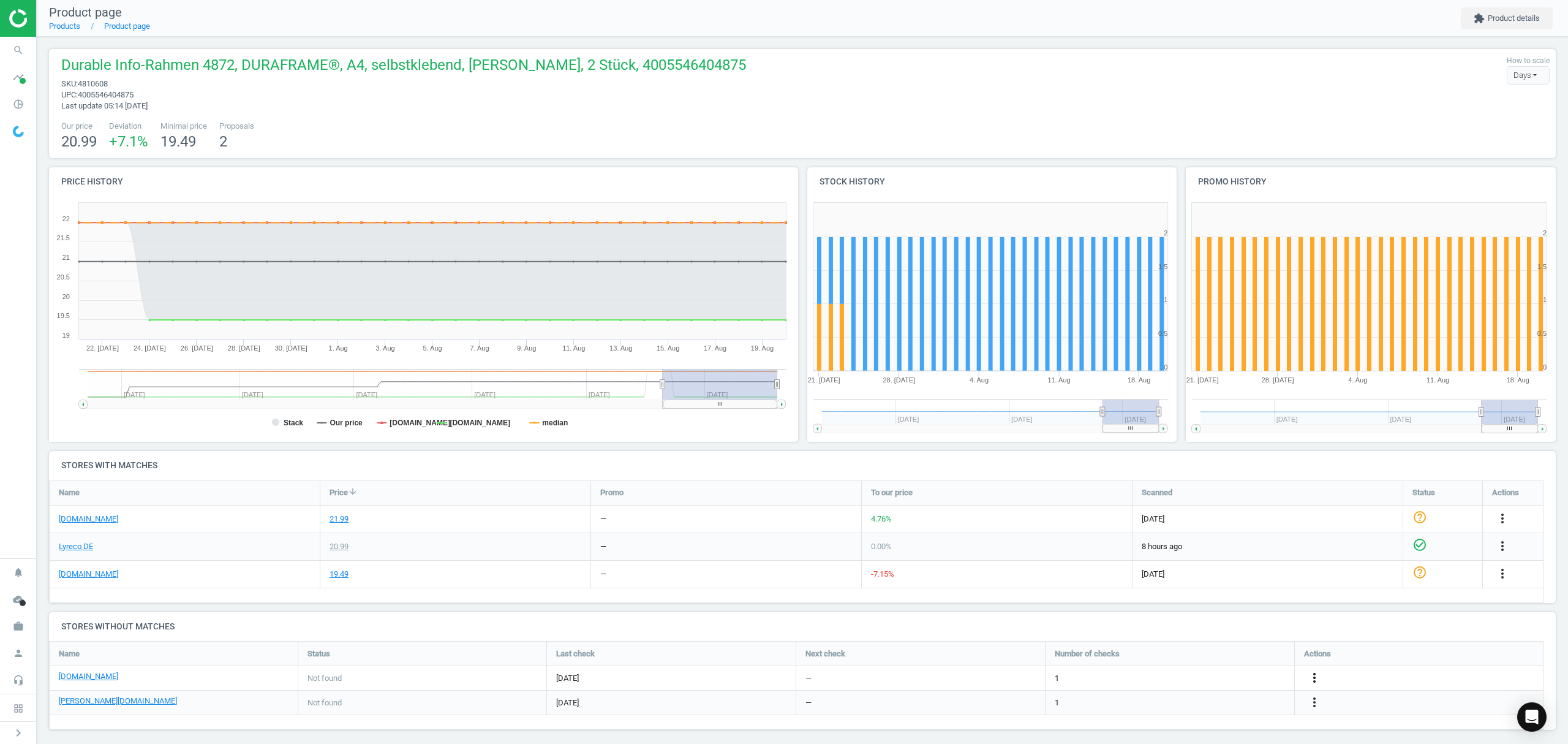
click at [1313, 679] on icon "more_vert" at bounding box center [1314, 678] width 15 height 15
click at [1204, 682] on link "Edit URL/product option" at bounding box center [1218, 679] width 167 height 19
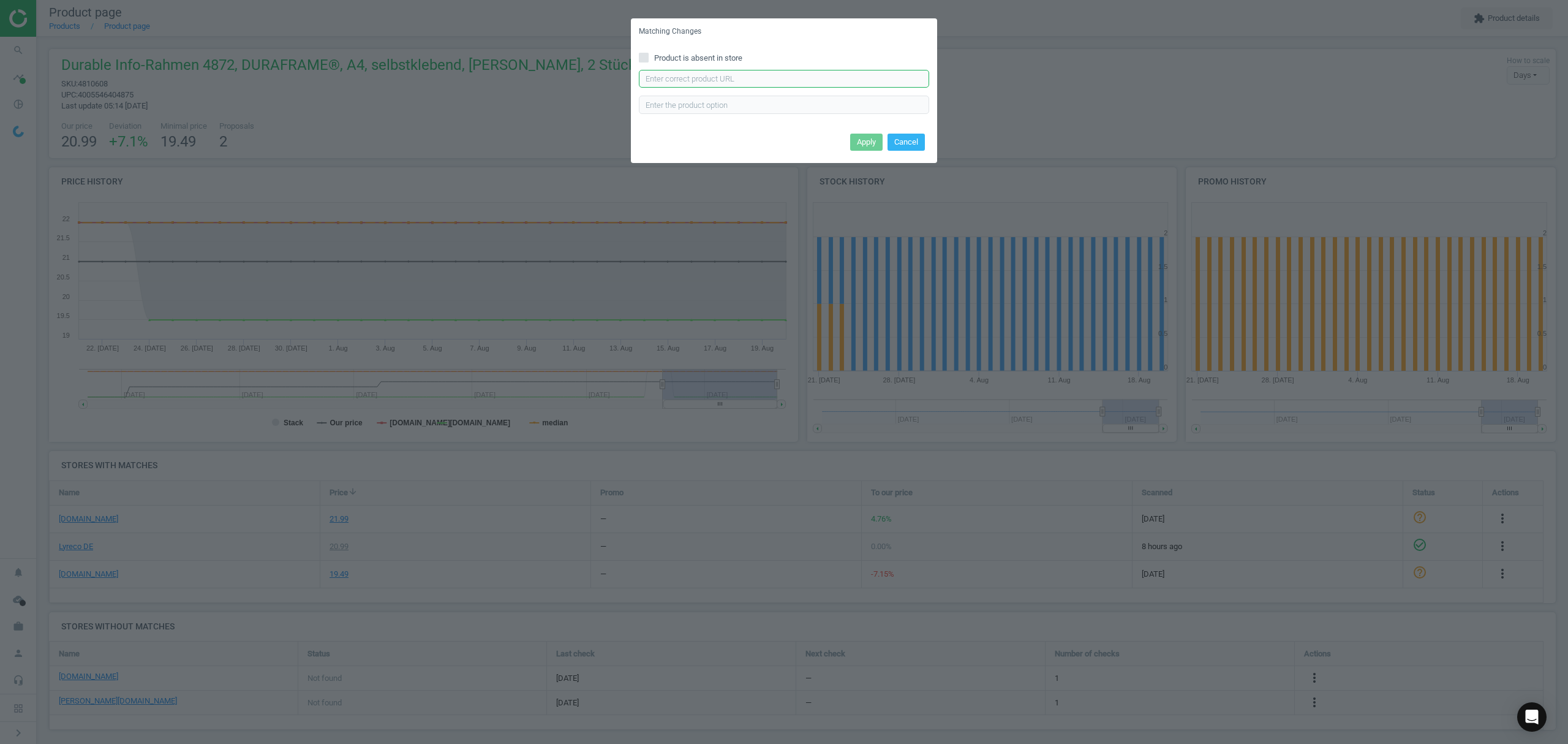
click at [706, 77] on input "text" at bounding box center [784, 79] width 291 height 18
paste input "[URL][DOMAIN_NAME]"
type input "[URL][DOMAIN_NAME]"
click at [858, 140] on button "Apply" at bounding box center [866, 142] width 32 height 17
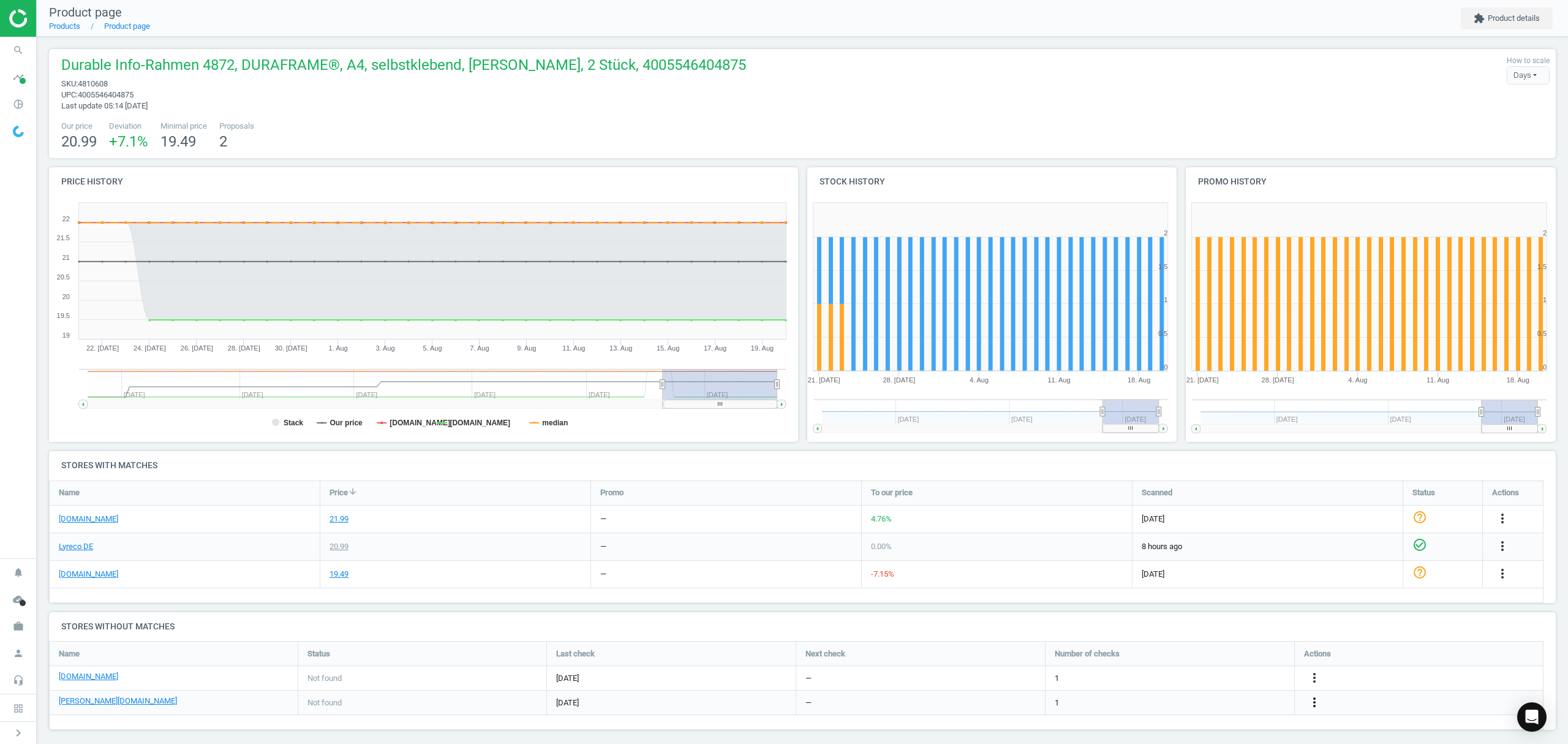
click at [1315, 704] on icon "more_vert" at bounding box center [1314, 702] width 15 height 15
click at [1221, 703] on link "Edit URL/product option" at bounding box center [1218, 703] width 167 height 19
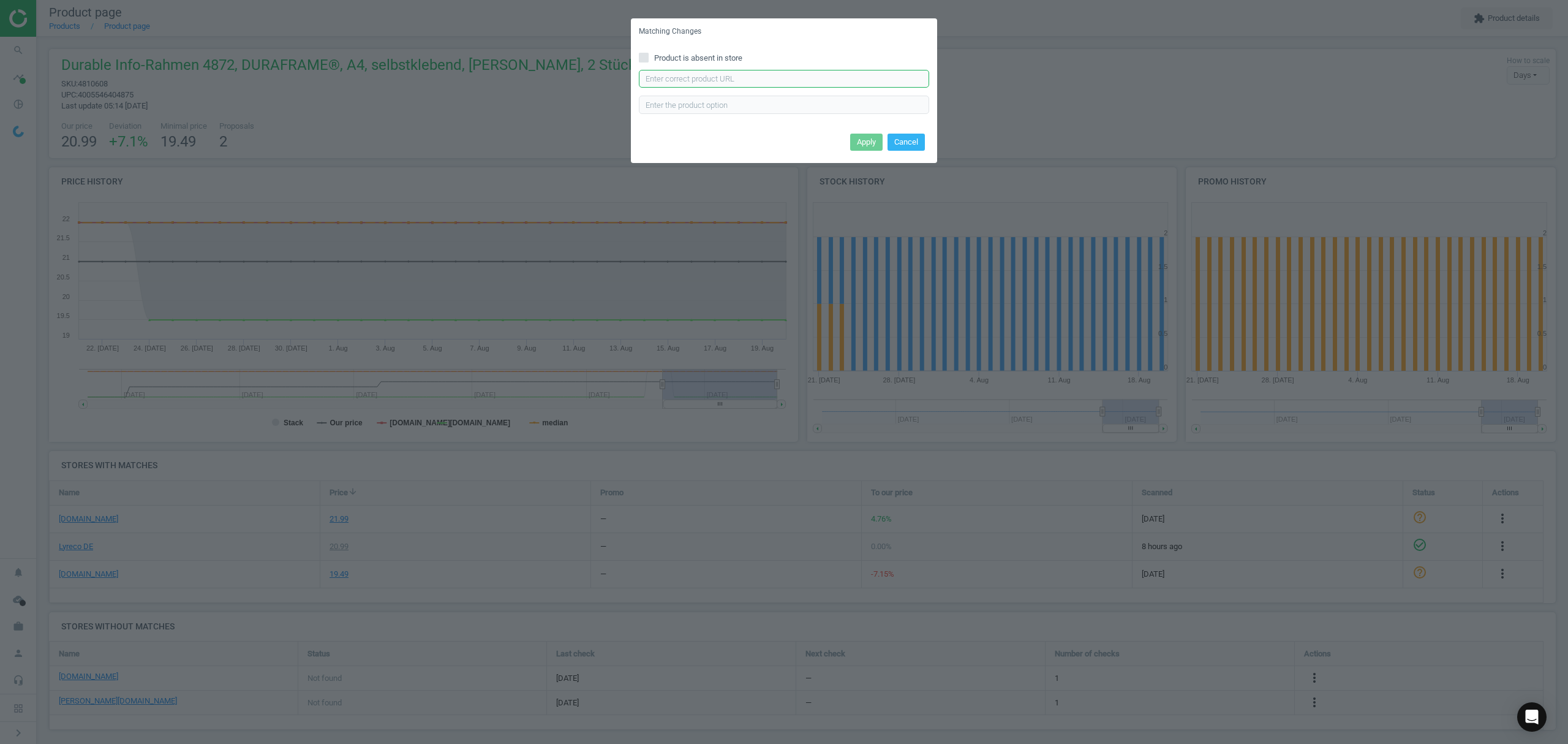
click at [758, 79] on input "text" at bounding box center [784, 79] width 291 height 18
paste input "[URL][DOMAIN_NAME][PERSON_NAME]"
type input "[URL][DOMAIN_NAME][PERSON_NAME]"
click at [863, 145] on button "Apply" at bounding box center [866, 142] width 32 height 17
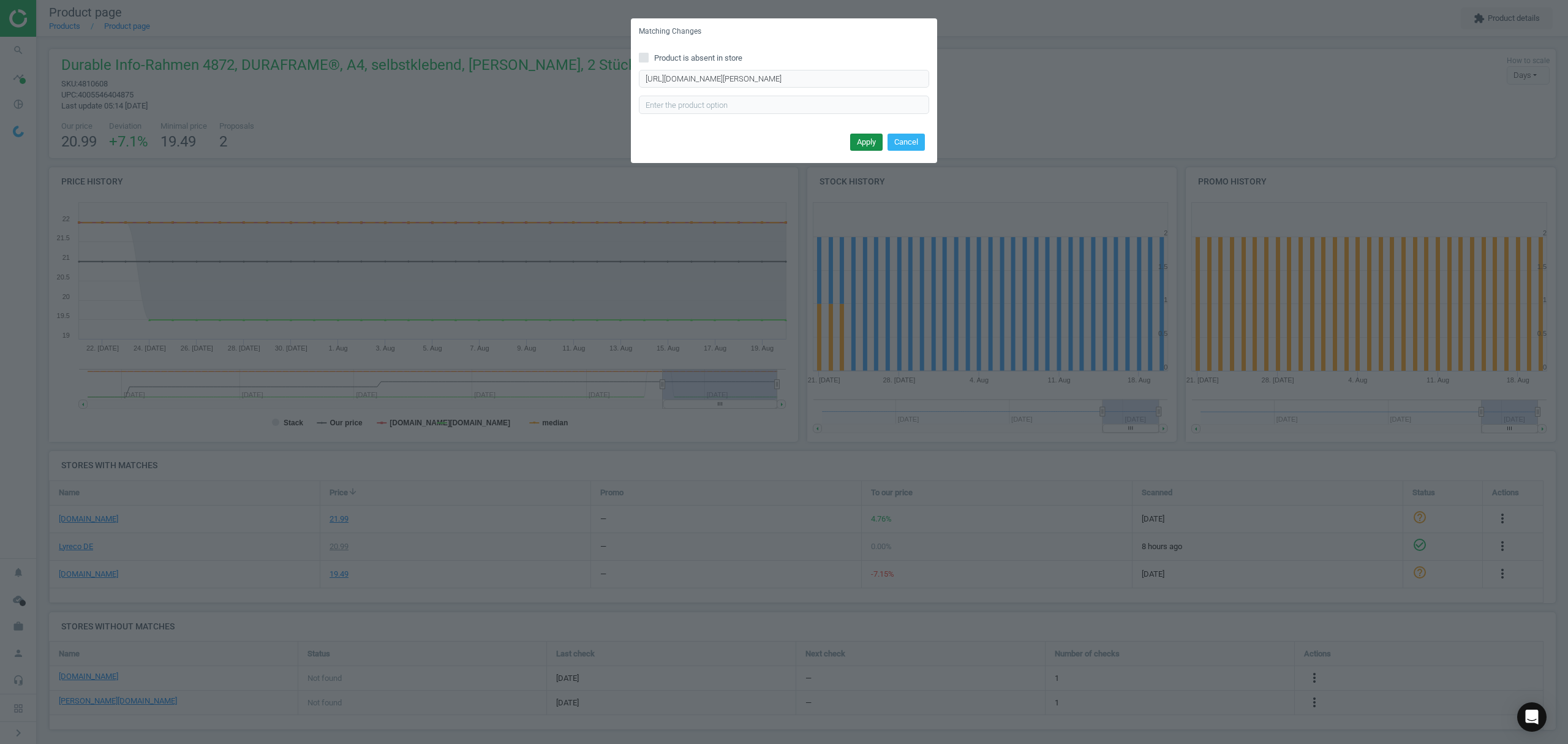
scroll to position [0, 0]
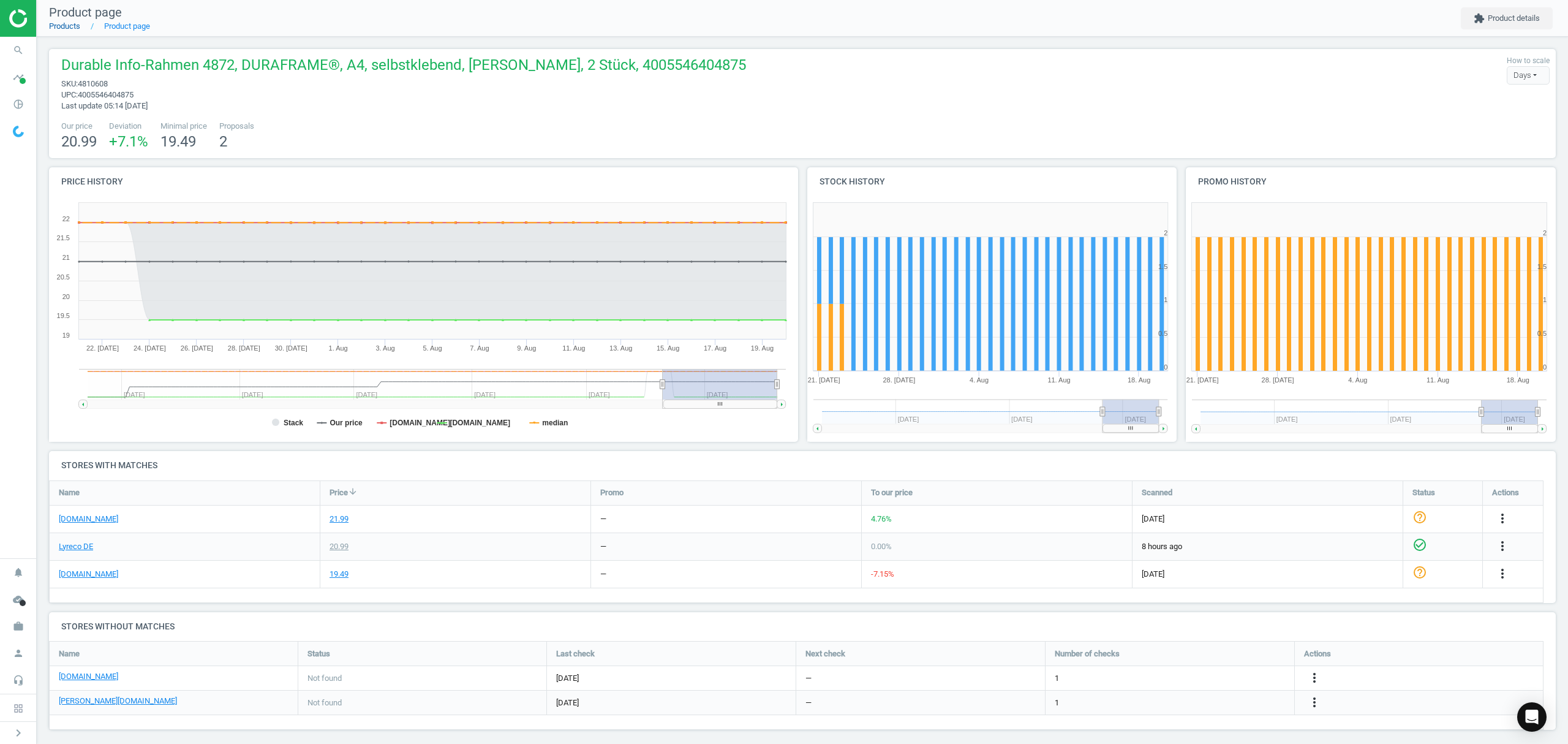
click at [68, 26] on link "Products" at bounding box center [64, 27] width 31 height 9
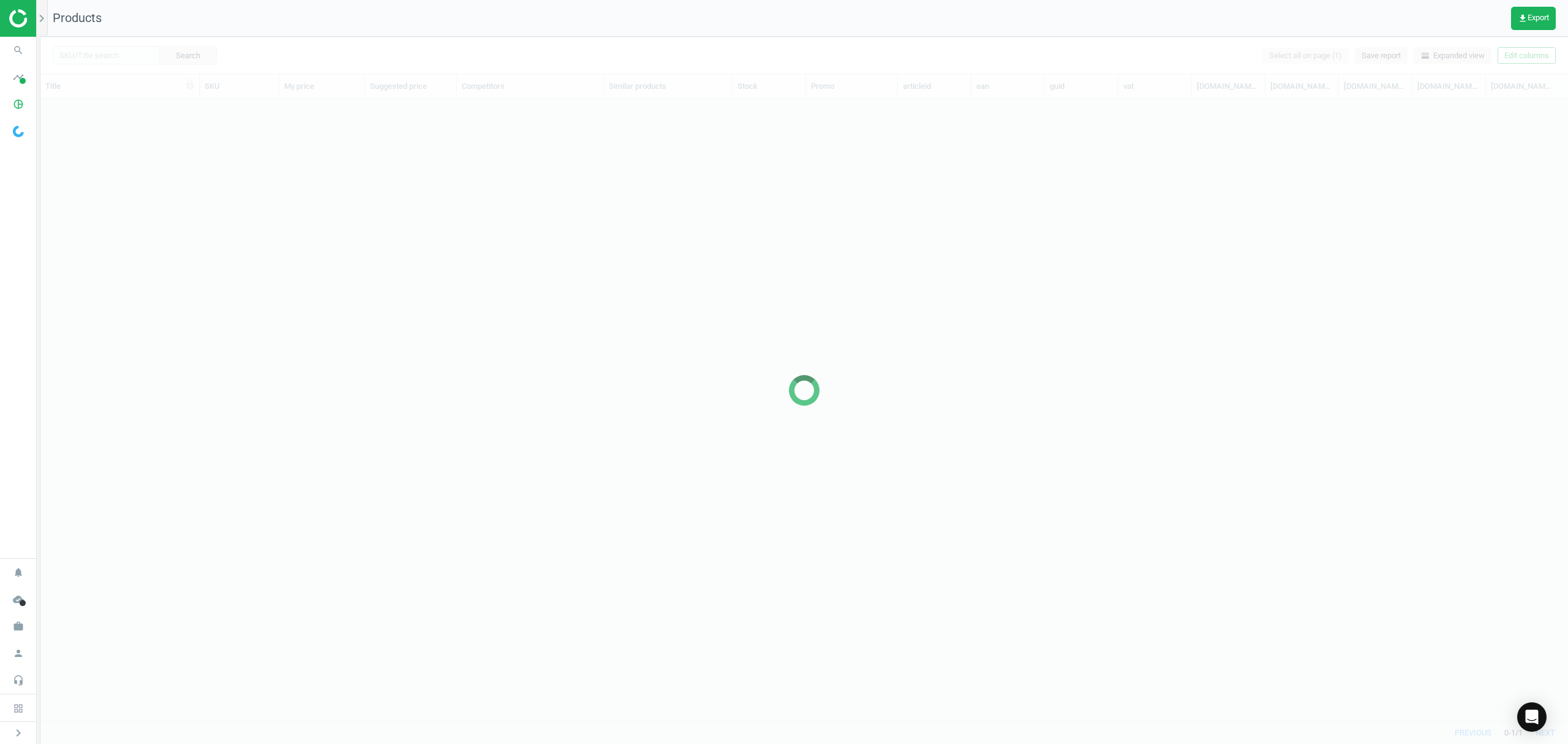
scroll to position [596, 1515]
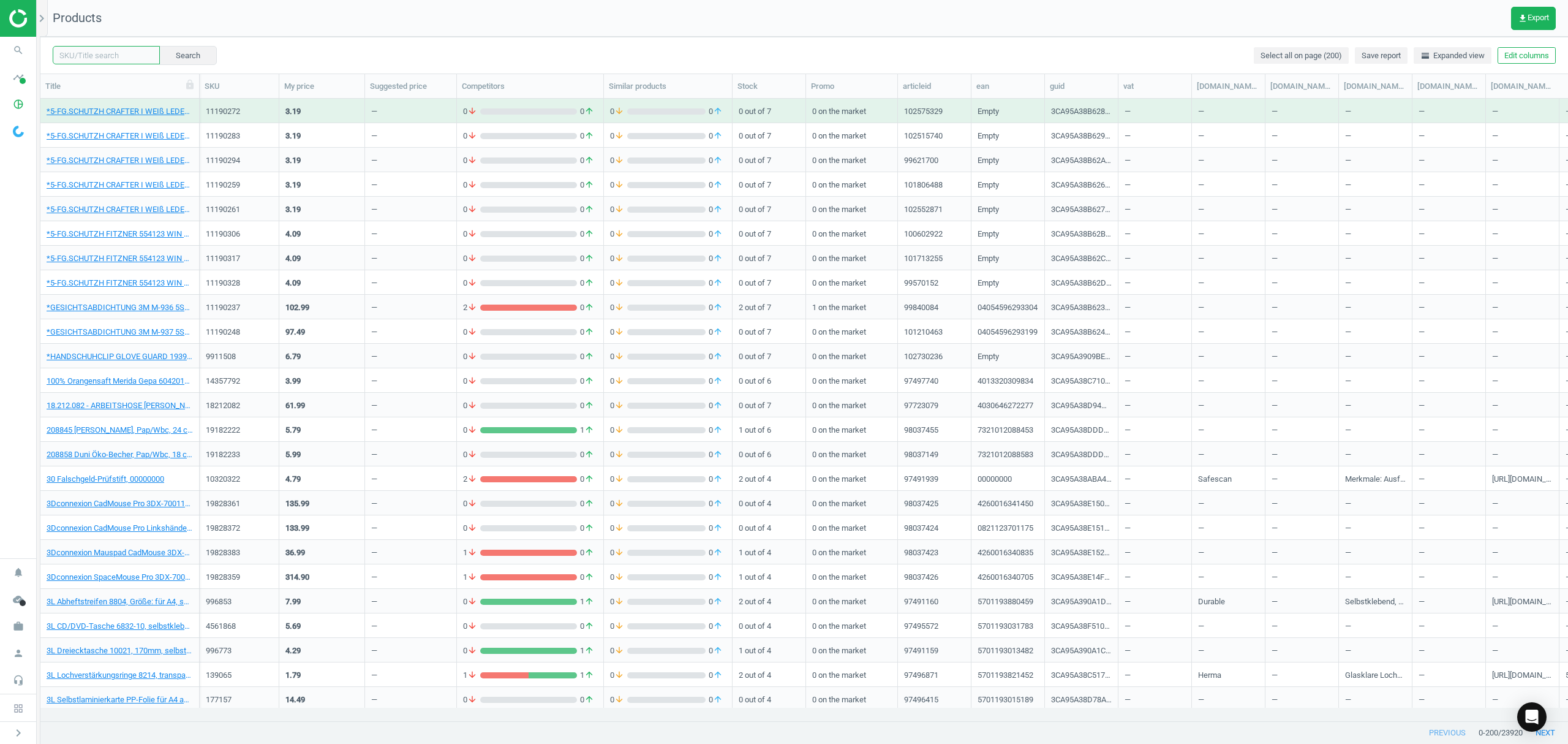
click at [92, 54] on input "text" at bounding box center [106, 55] width 107 height 18
paste input "10206533"
type input "10206533"
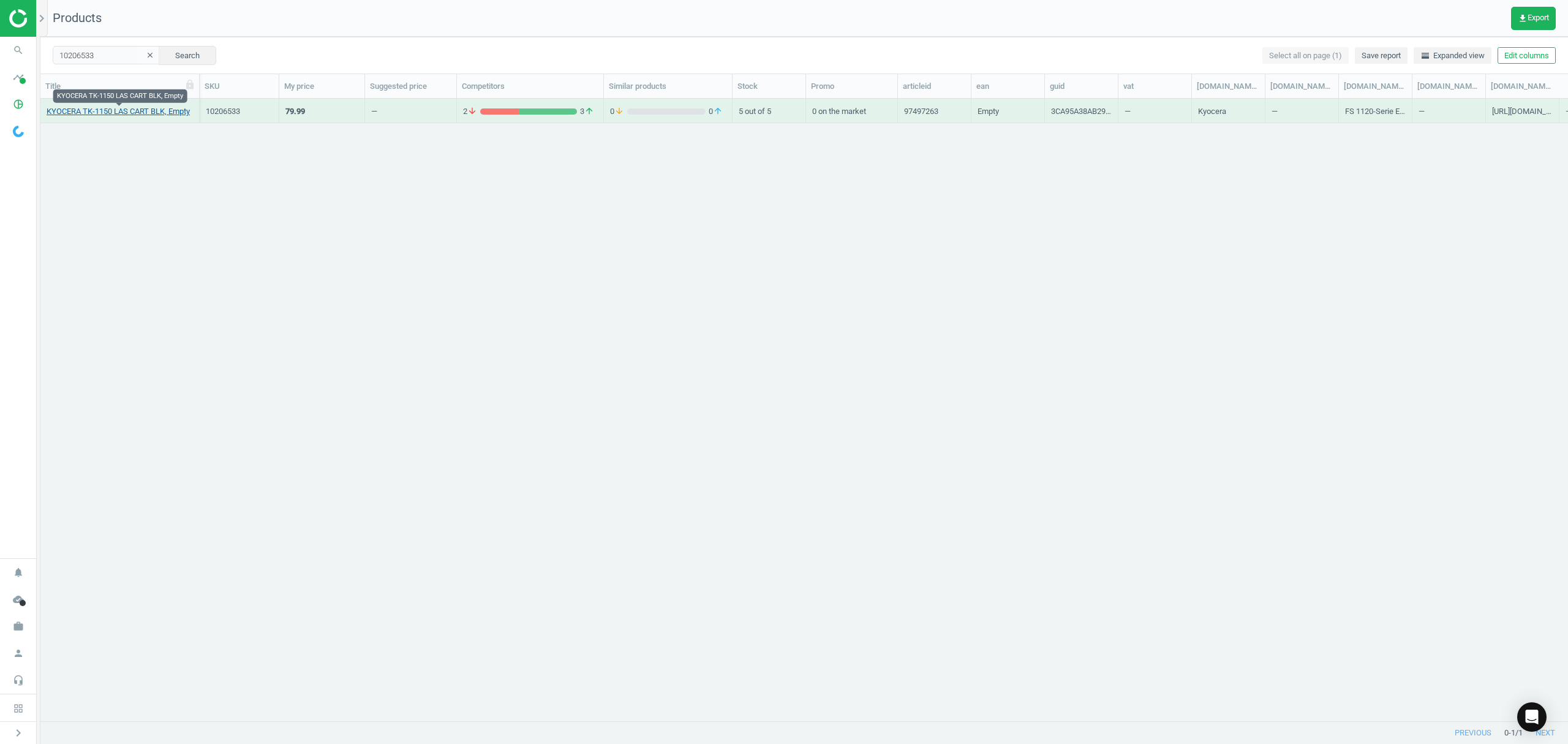
click at [111, 107] on link "KYOCERA TK-1150 LAS CART BLK, Empty" at bounding box center [117, 112] width 143 height 11
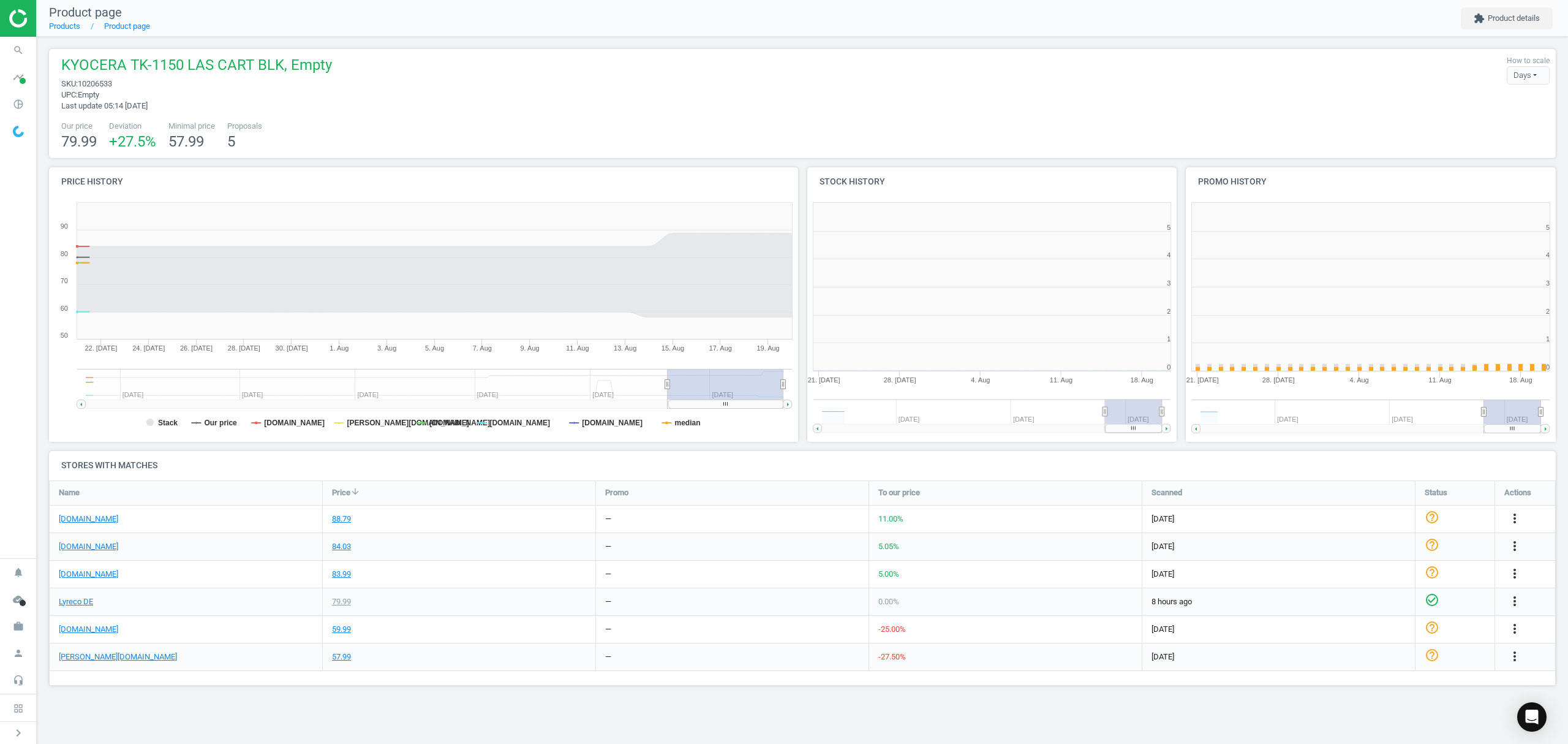
scroll to position [270, 395]
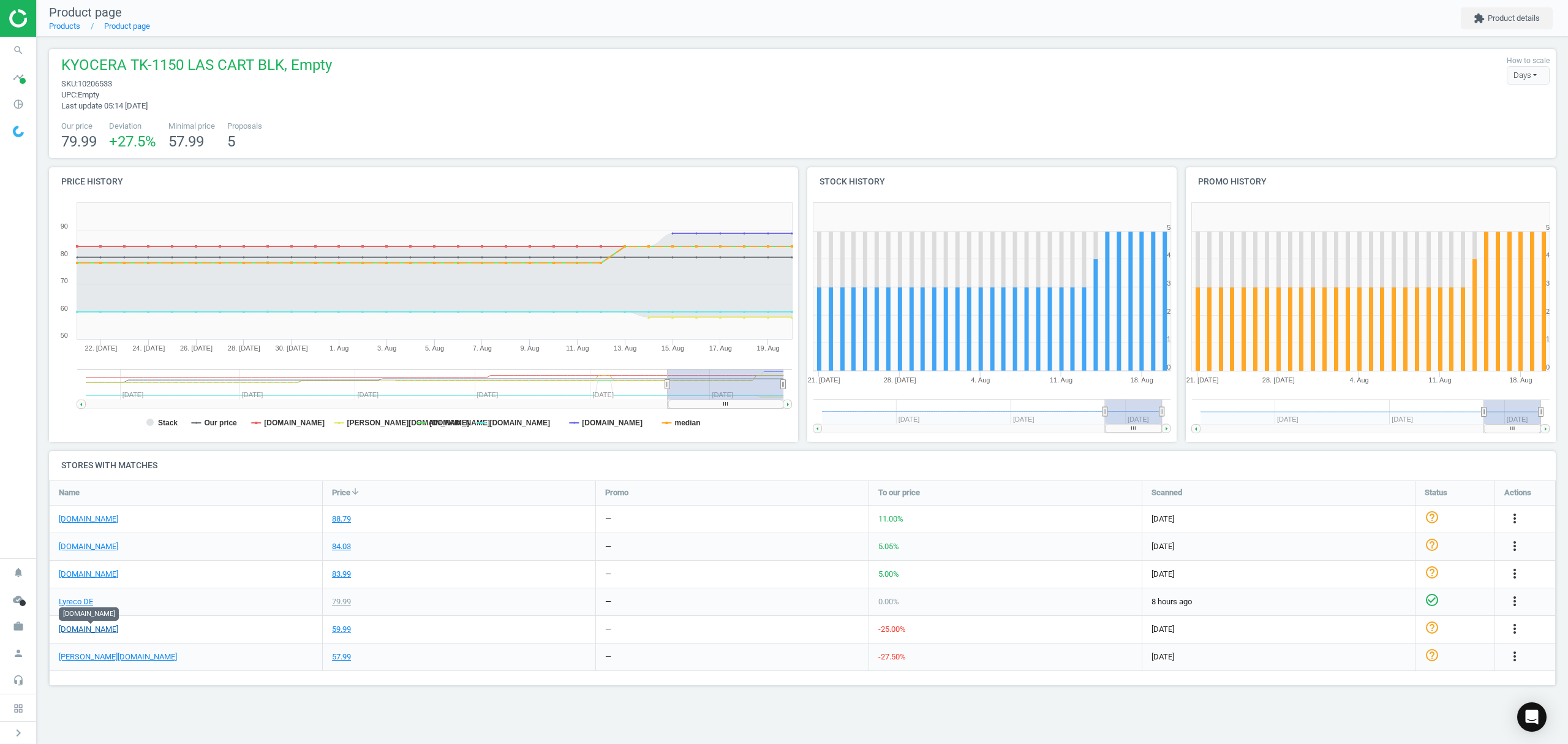
click at [101, 628] on link "[DOMAIN_NAME]" at bounding box center [88, 629] width 60 height 11
click at [1515, 627] on icon "more_vert" at bounding box center [1515, 629] width 15 height 15
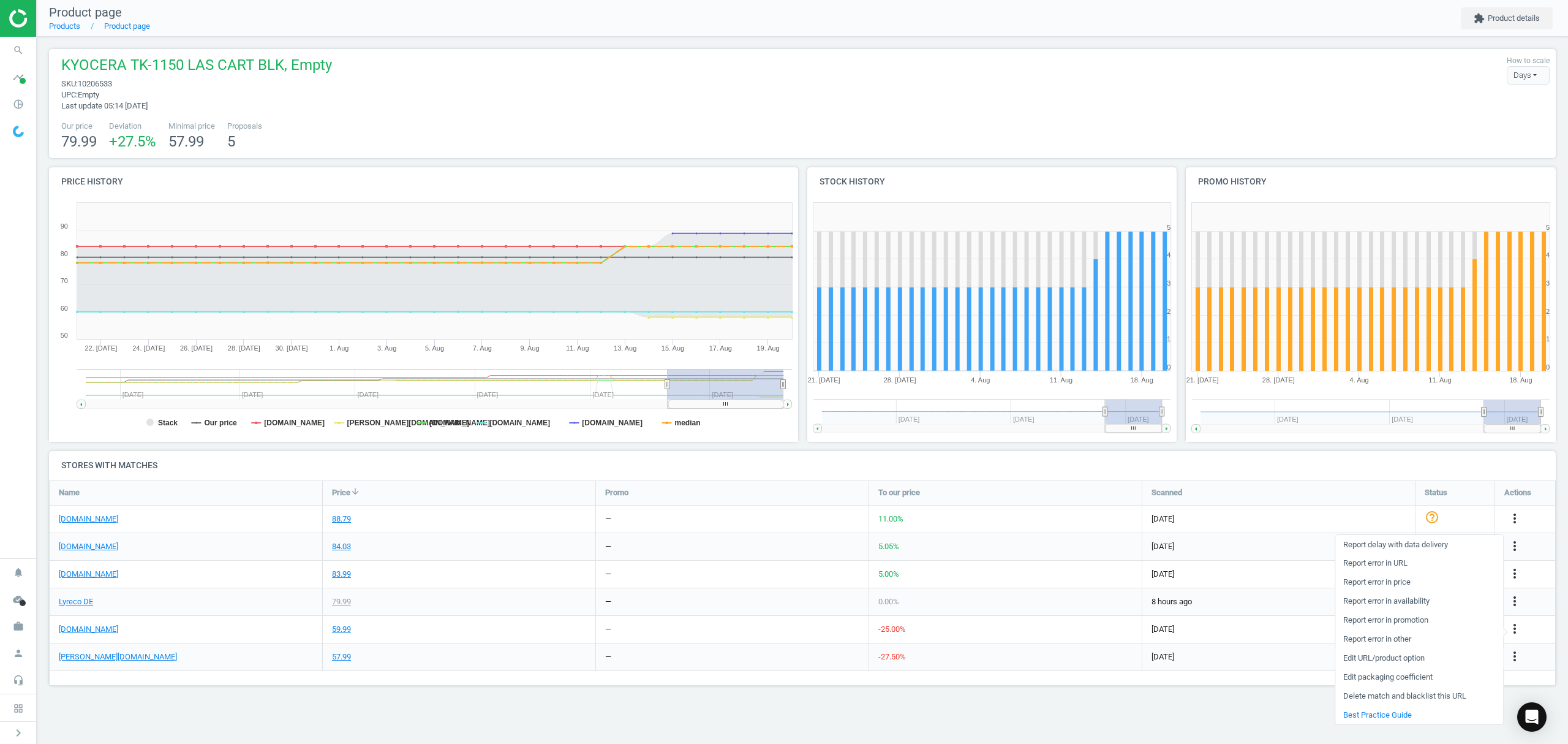
click at [1390, 661] on link "Edit URL/product option" at bounding box center [1418, 658] width 167 height 19
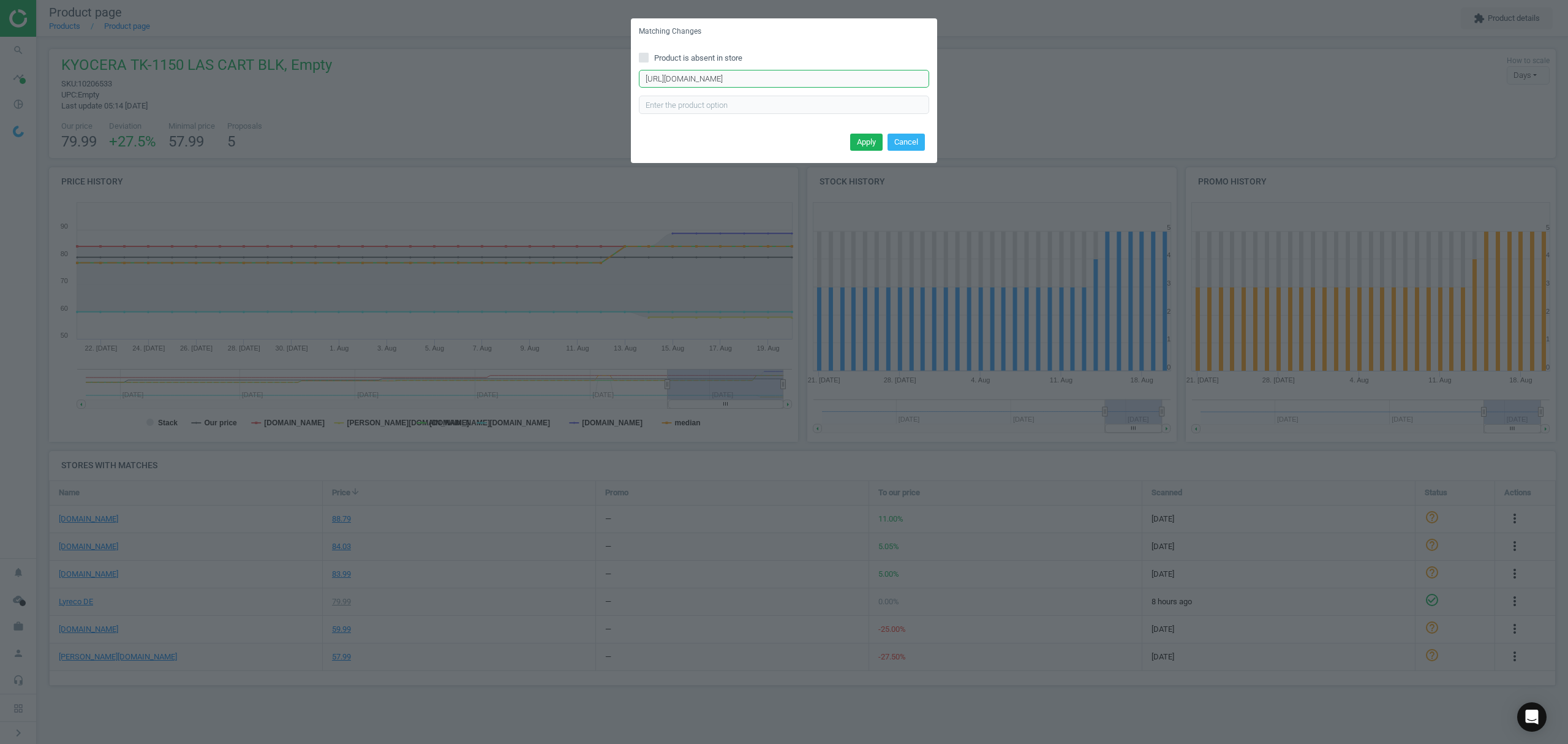
click at [792, 76] on input "[URL][DOMAIN_NAME]" at bounding box center [784, 79] width 291 height 18
paste input "Artikelsuche_tk-1150.html?inc"
type input "[URL][DOMAIN_NAME]"
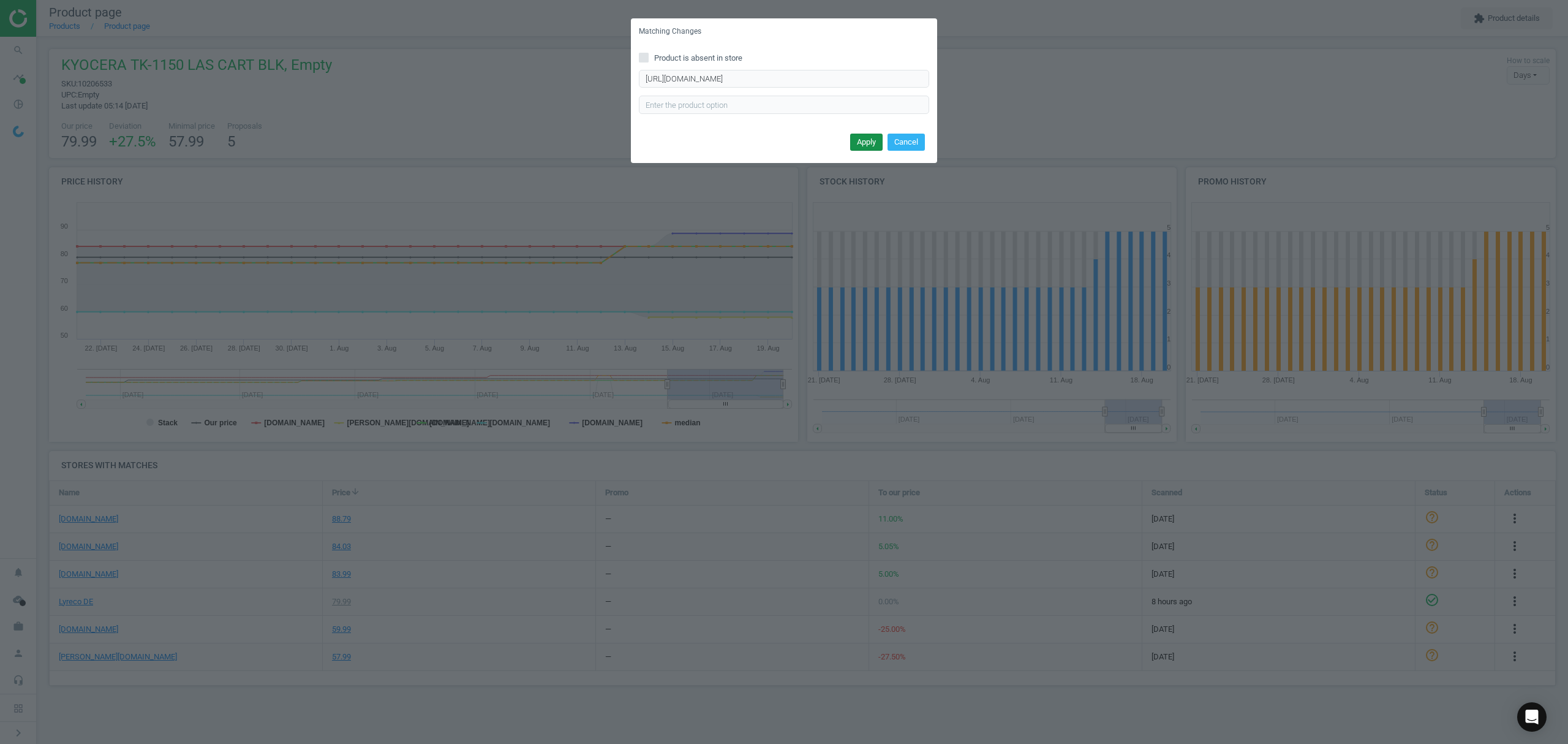
click at [865, 137] on button "Apply" at bounding box center [866, 142] width 32 height 17
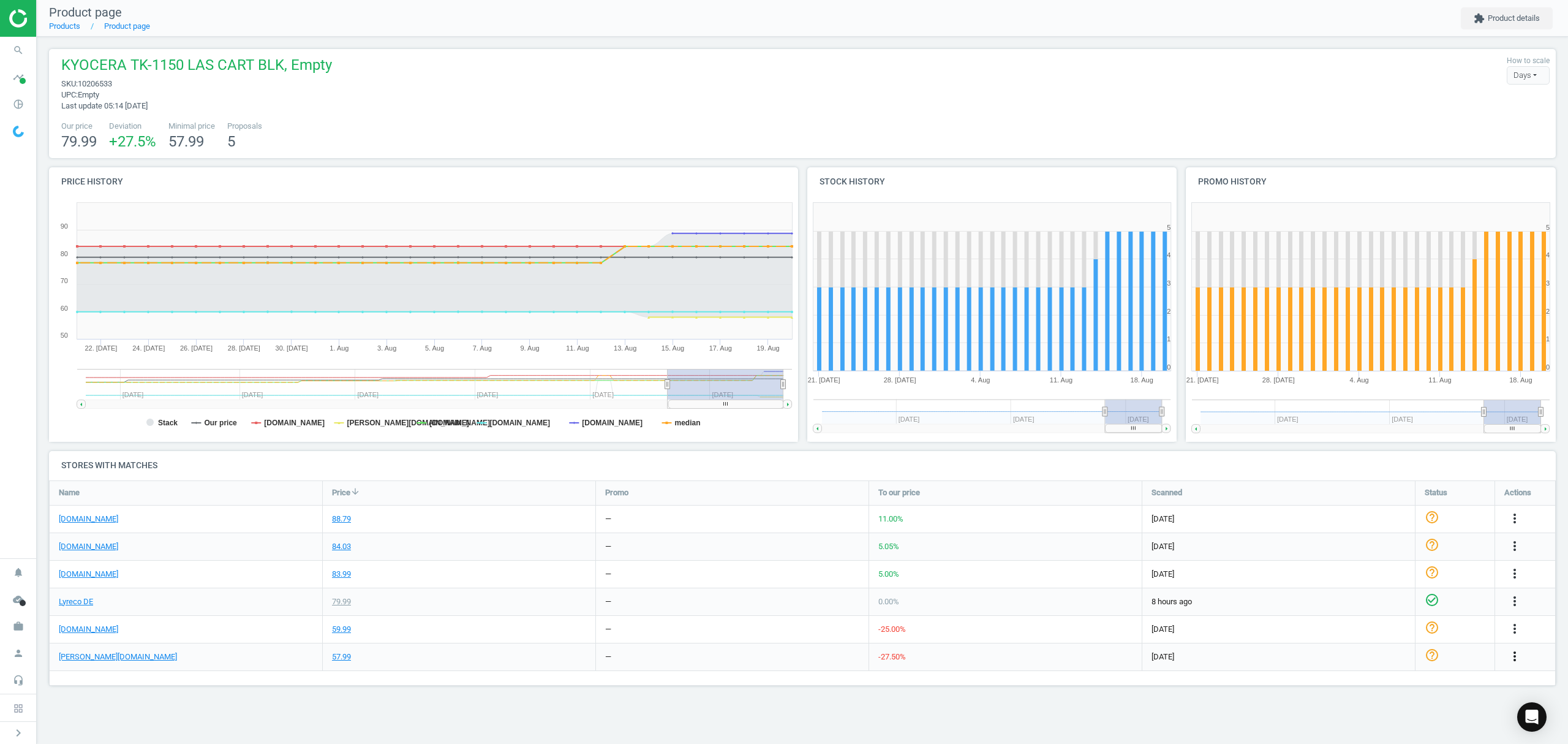
click at [1515, 656] on icon "more_vert" at bounding box center [1515, 656] width 15 height 15
click at [1377, 675] on link "Edit URL/product option" at bounding box center [1418, 677] width 167 height 19
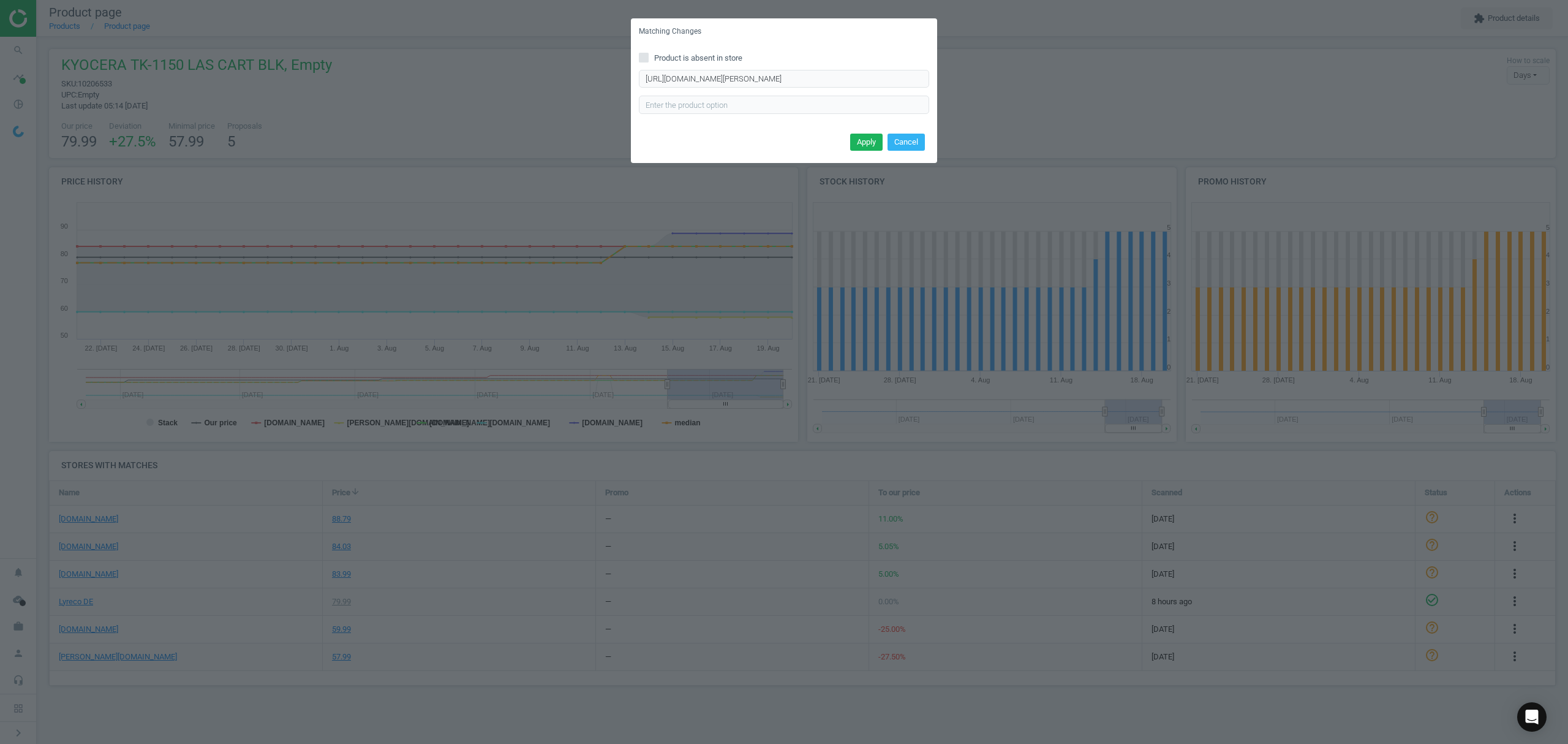
click at [765, 68] on div "Product is absent in store [URL][DOMAIN_NAME][PERSON_NAME] Enter correct produc…" at bounding box center [784, 87] width 307 height 85
click at [765, 76] on input "[URL][DOMAIN_NAME][PERSON_NAME]" at bounding box center [784, 79] width 291 height 18
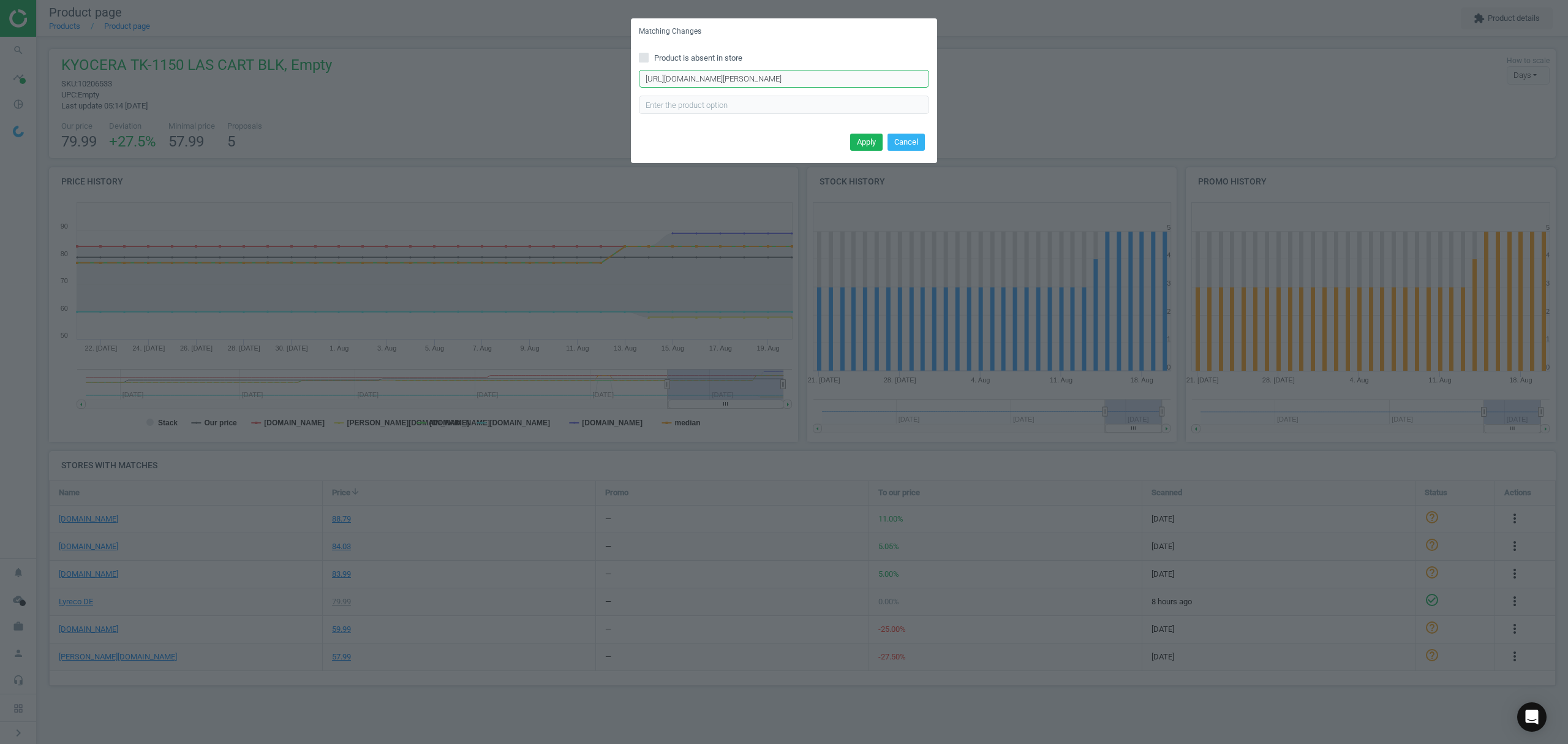
paste input "yocera-Tonerpatrone-TK-1150/285351"
type input "[URL][DOMAIN_NAME][PERSON_NAME]"
click at [865, 138] on button "Apply" at bounding box center [866, 142] width 32 height 17
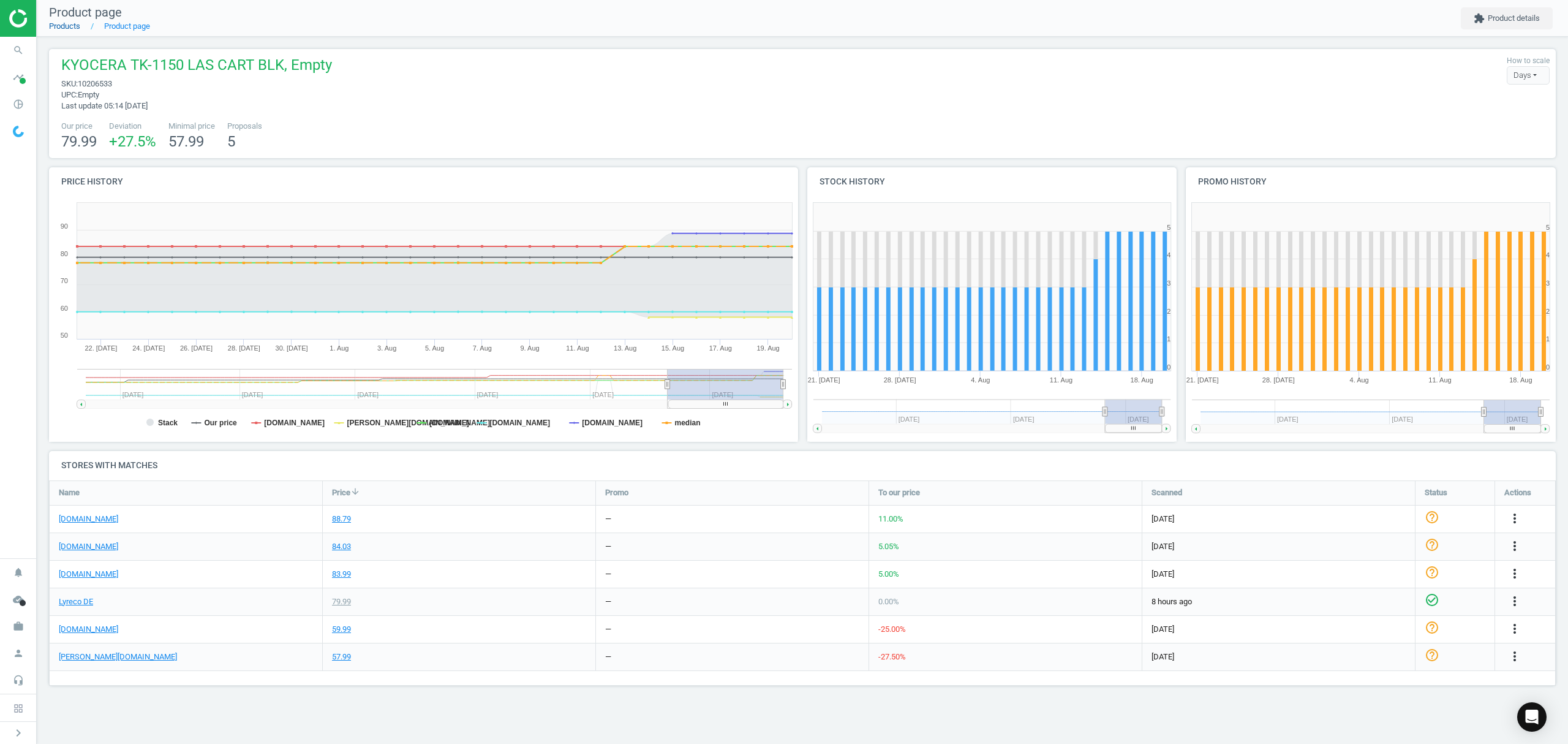
click at [67, 26] on link "Products" at bounding box center [64, 27] width 31 height 9
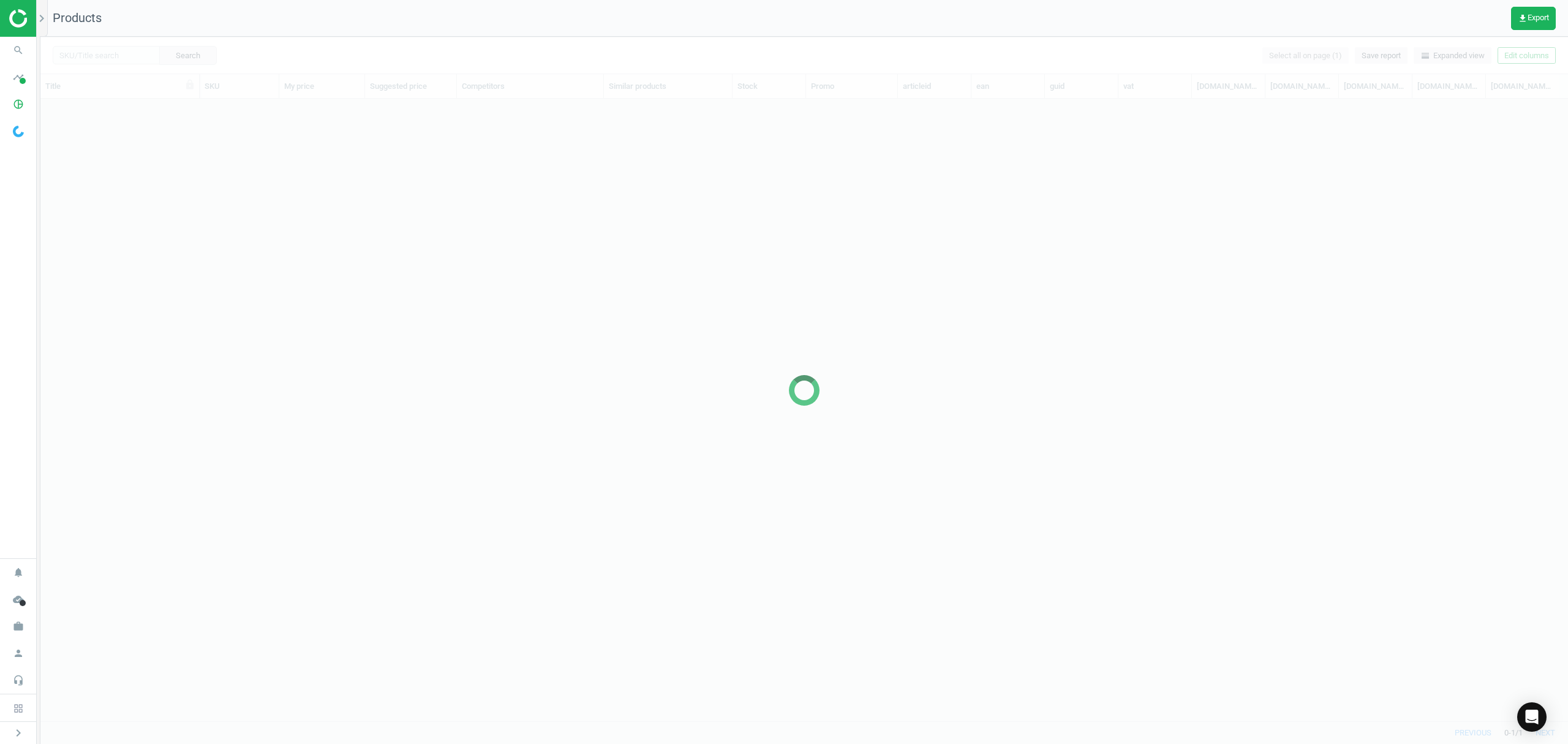
scroll to position [596, 1515]
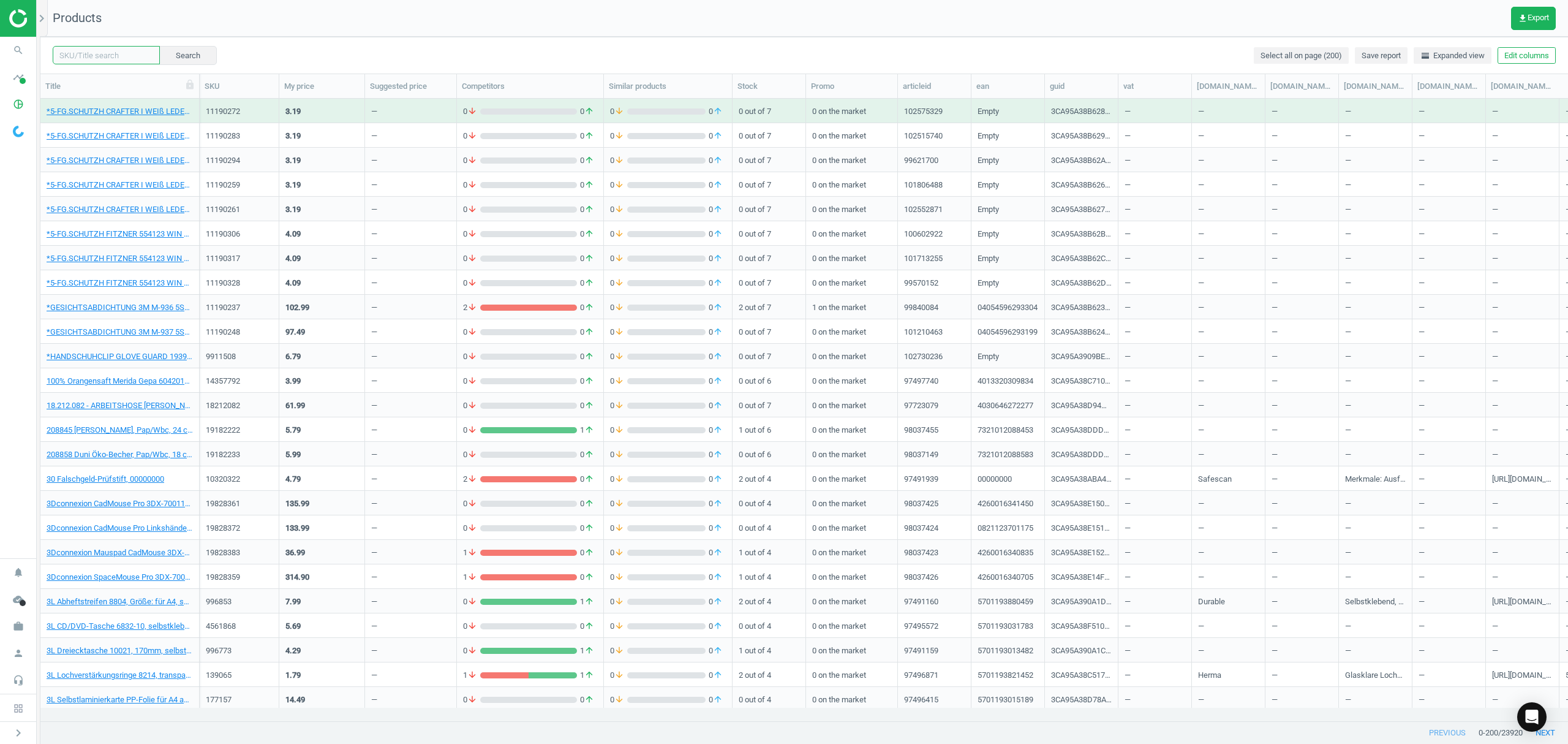
click at [96, 57] on input "text" at bounding box center [106, 55] width 107 height 18
paste input "7341892"
type input "7341892"
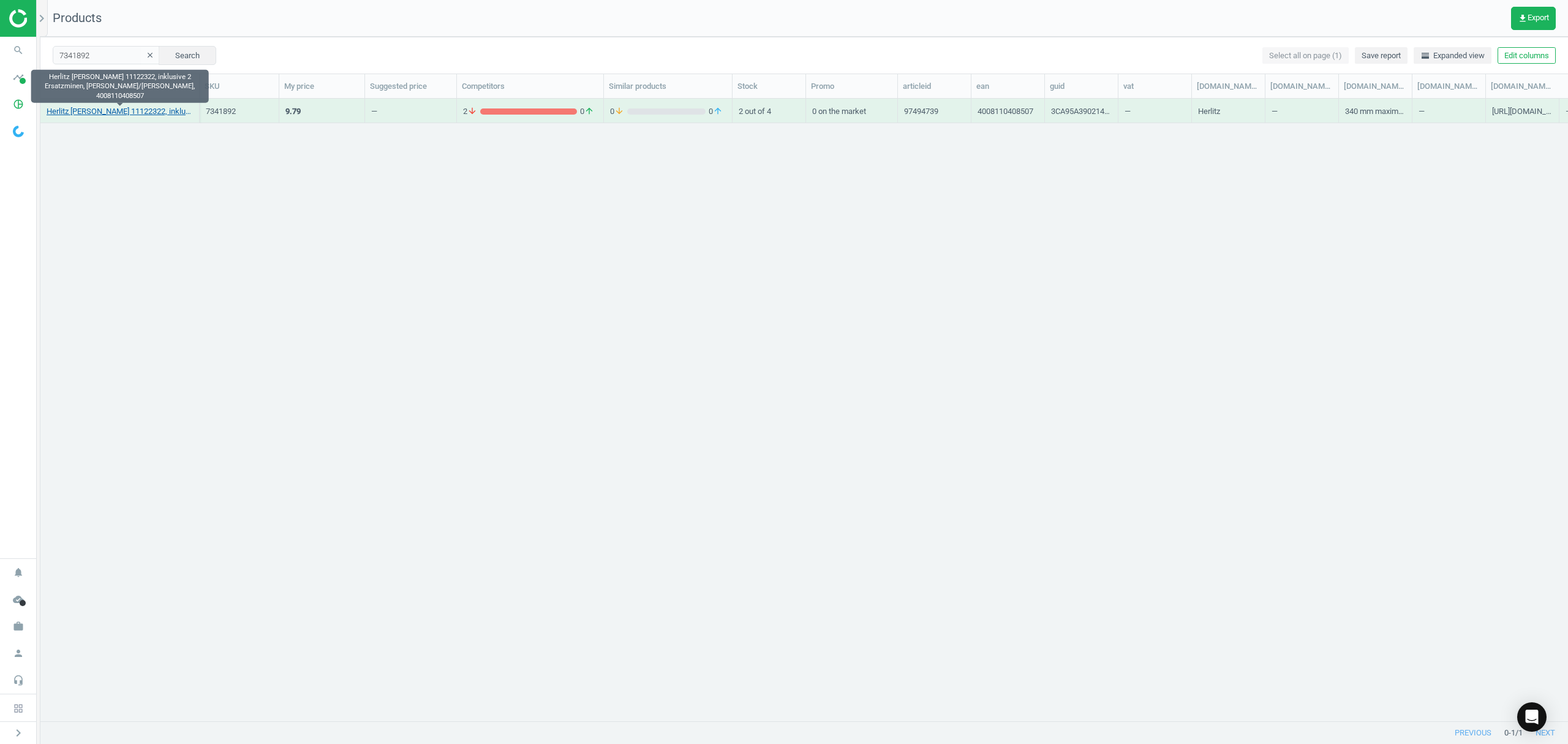
click at [95, 114] on link "Herlitz [PERSON_NAME] 11122322, inklusive 2 Ersatzminen, [PERSON_NAME]/[PERSON_…" at bounding box center [119, 112] width 147 height 11
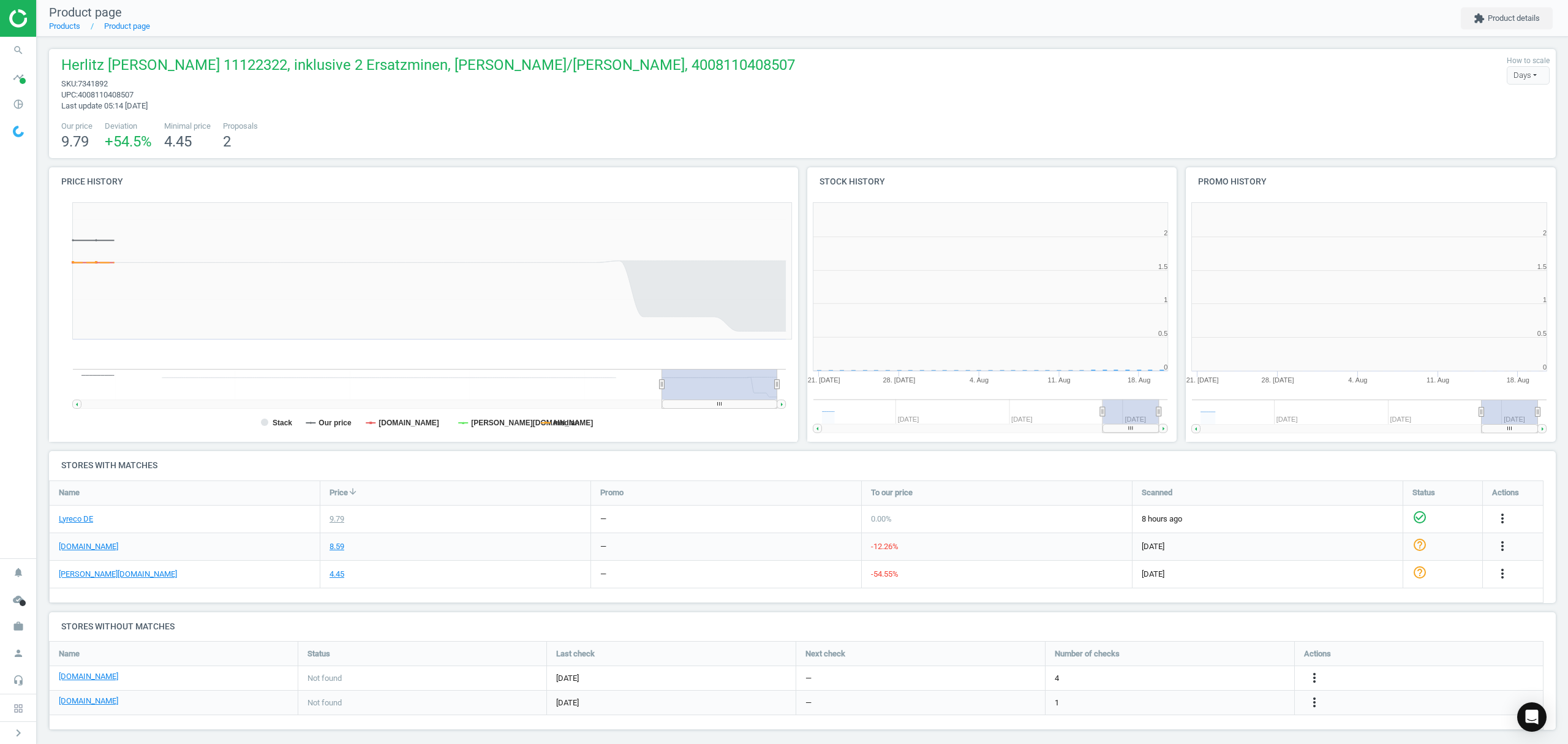
scroll to position [6, 6]
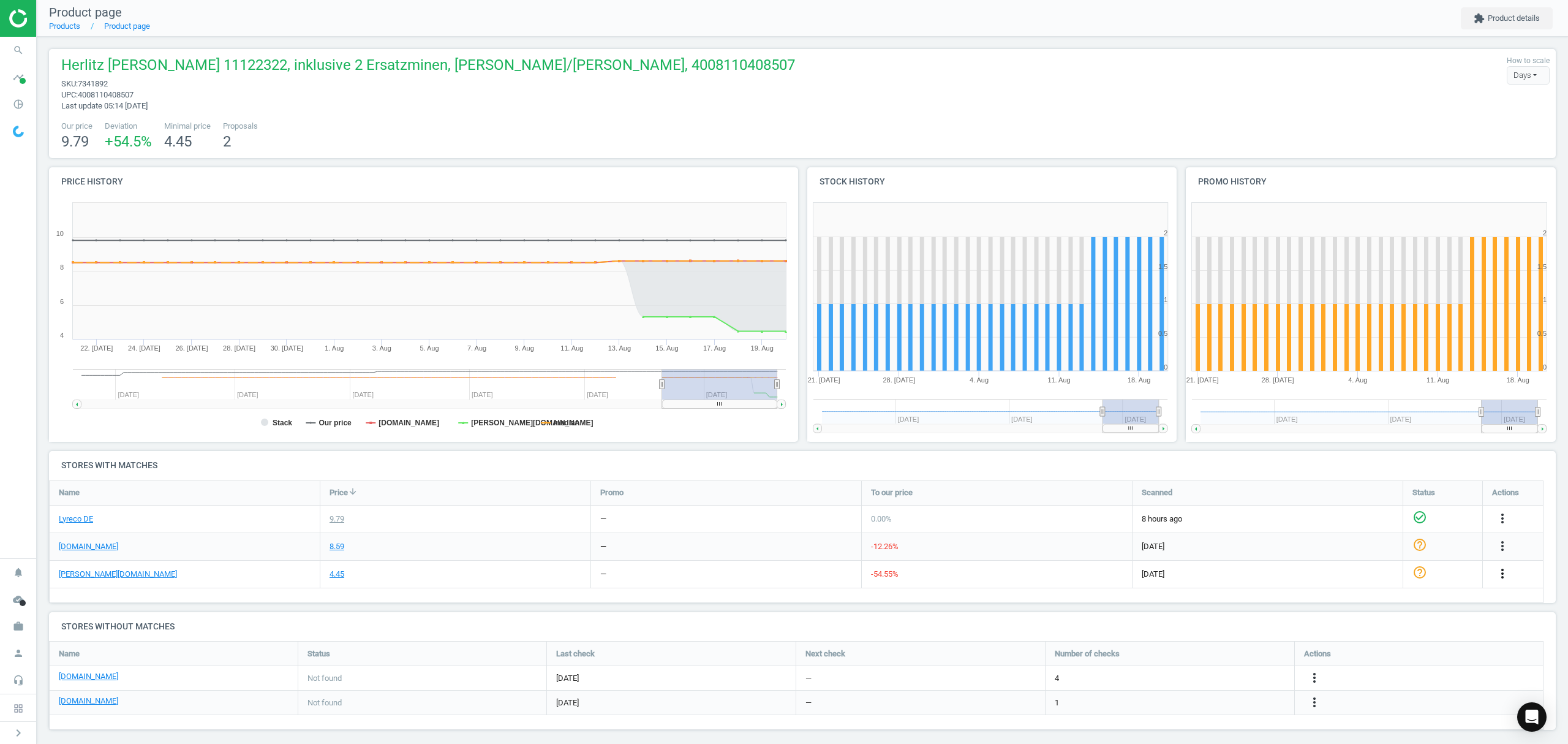
click at [1501, 573] on icon "more_vert" at bounding box center [1503, 574] width 15 height 15
click at [1363, 604] on link "Edit URL/product option" at bounding box center [1406, 603] width 167 height 19
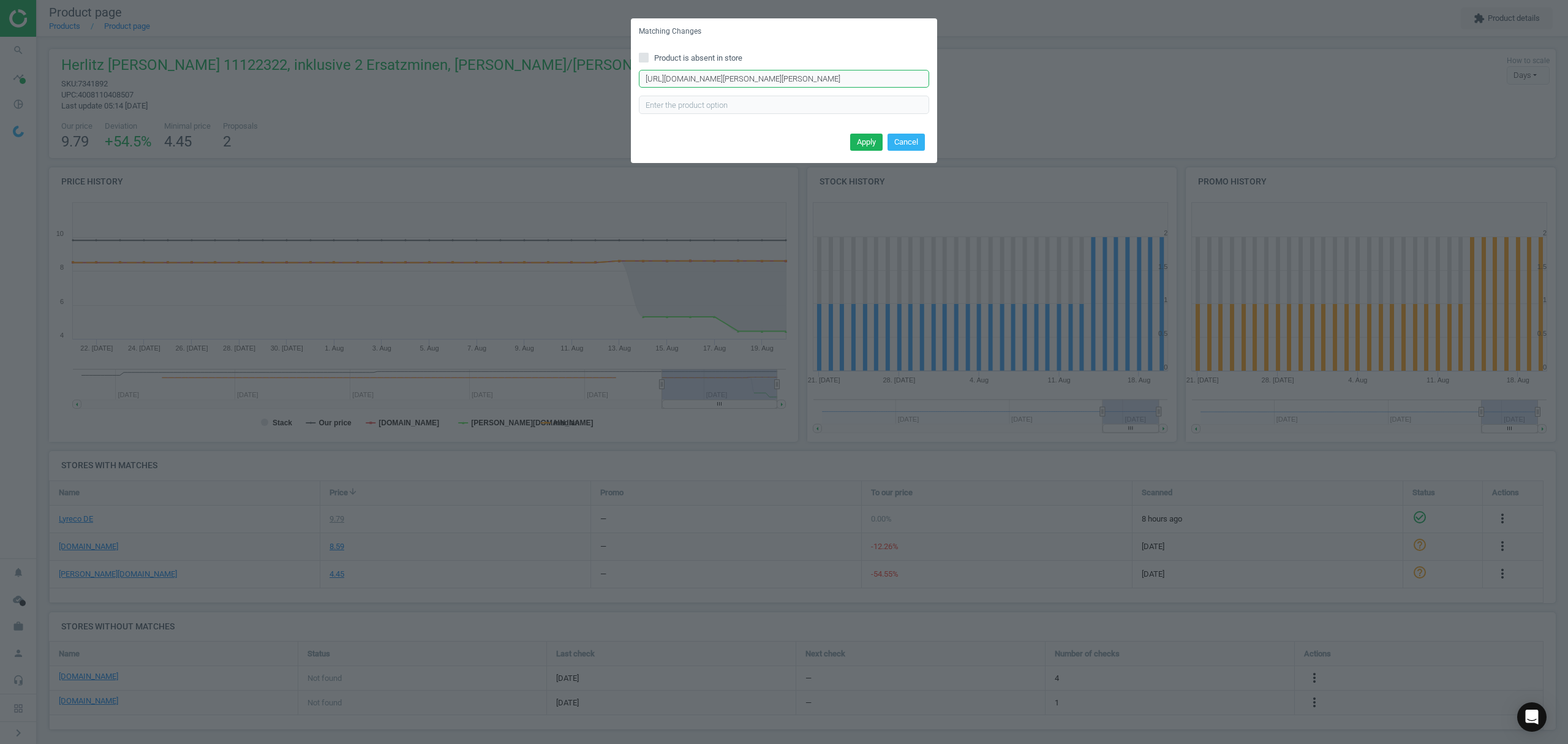
click at [757, 81] on input "[URL][DOMAIN_NAME][PERSON_NAME][PERSON_NAME]" at bounding box center [784, 79] width 291 height 18
paste input "Herlitz-Schnellverstell-[PERSON_NAME]-my.pen/85436/p"
type input "[URL][DOMAIN_NAME][PERSON_NAME][PERSON_NAME]"
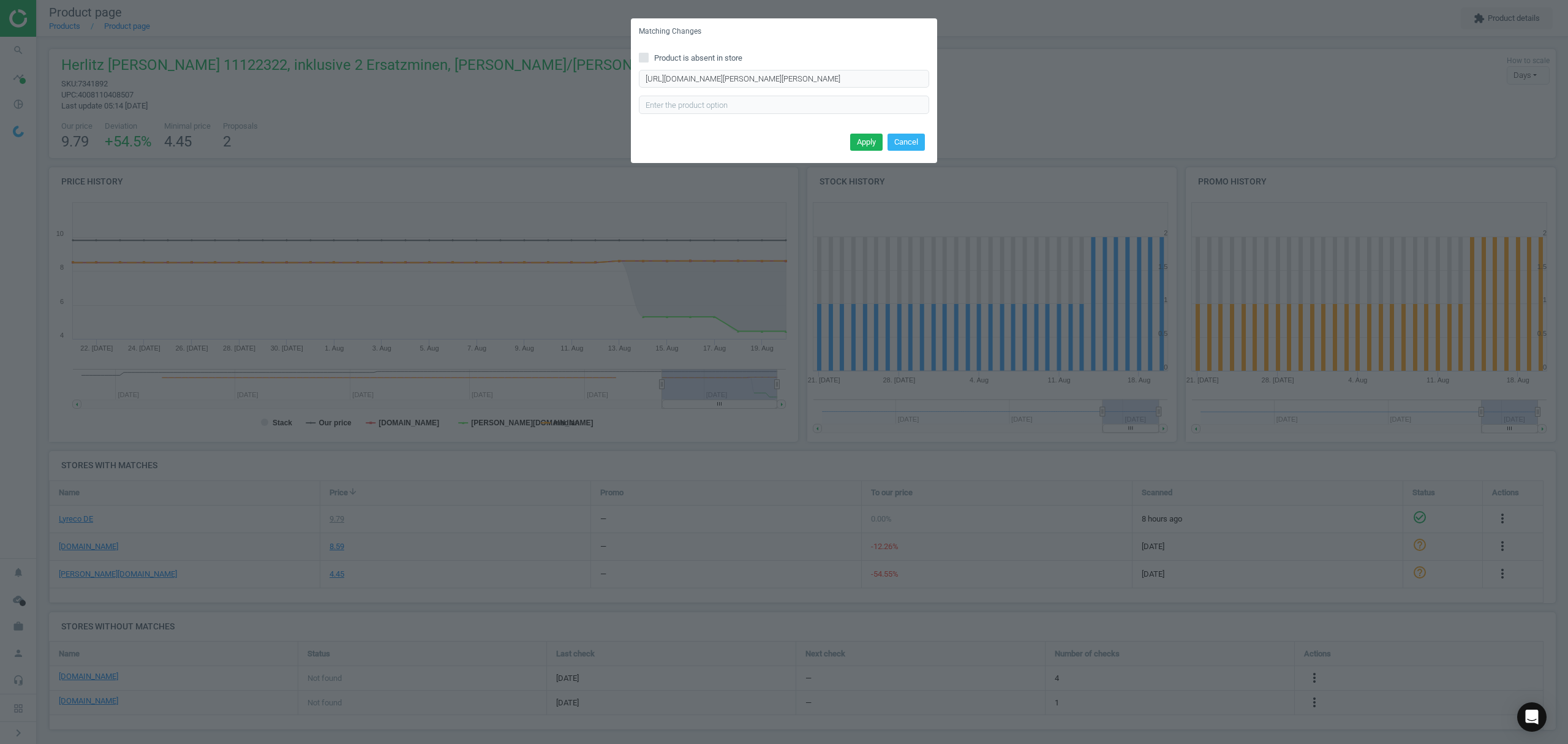
click at [866, 131] on div "Apply Cancel" at bounding box center [784, 146] width 307 height 33
click at [858, 143] on button "Apply" at bounding box center [866, 142] width 32 height 17
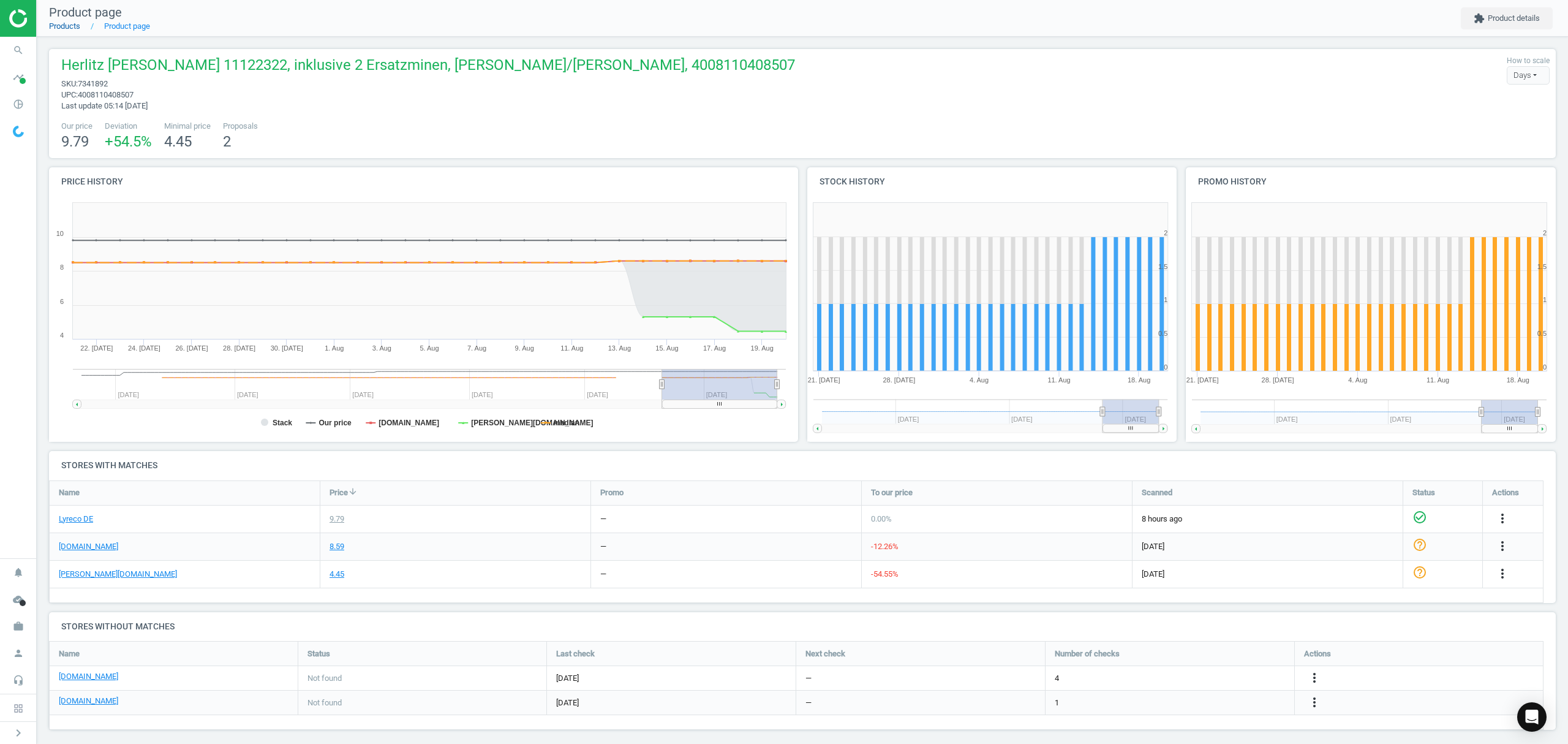
click at [66, 29] on link "Products" at bounding box center [64, 27] width 31 height 9
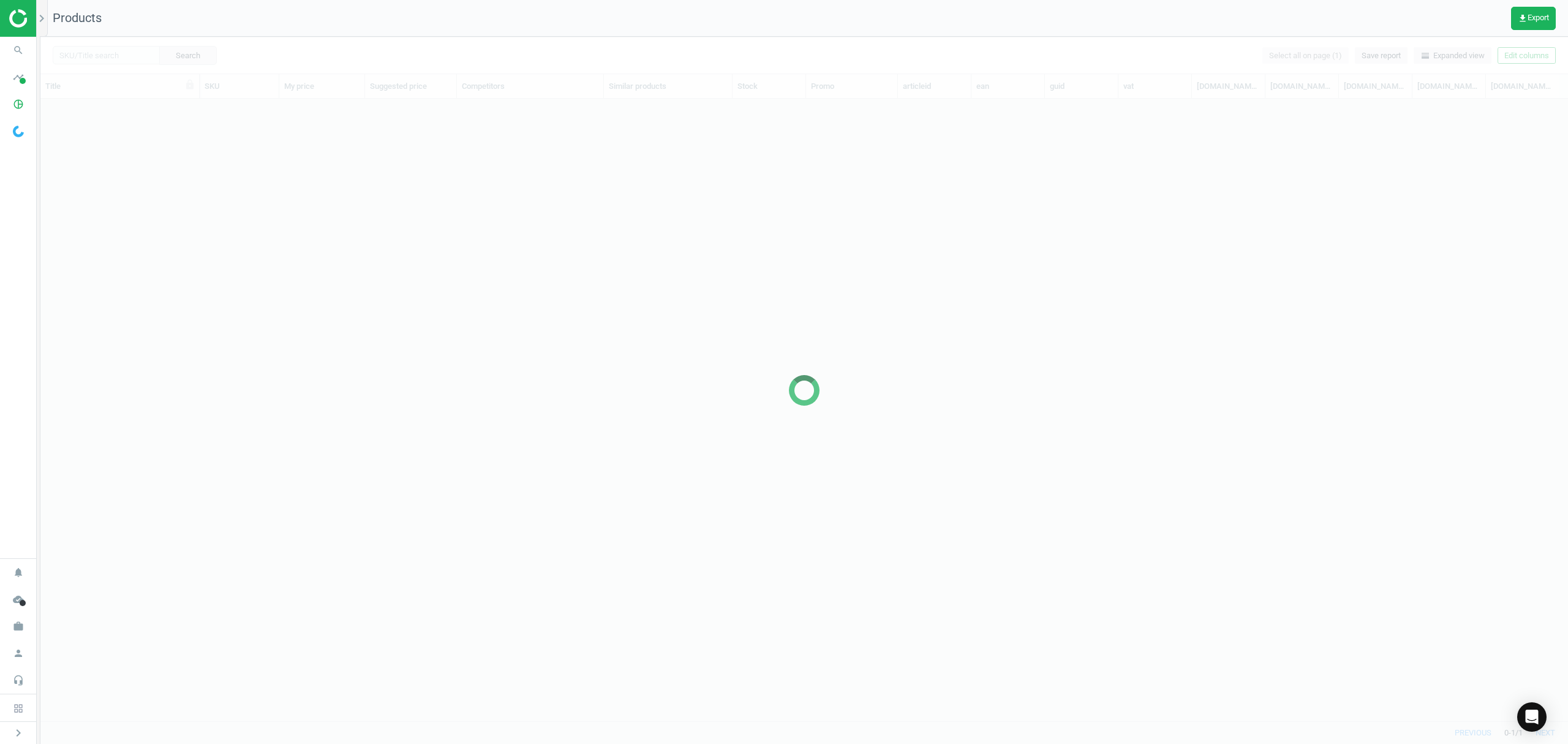
scroll to position [596, 1515]
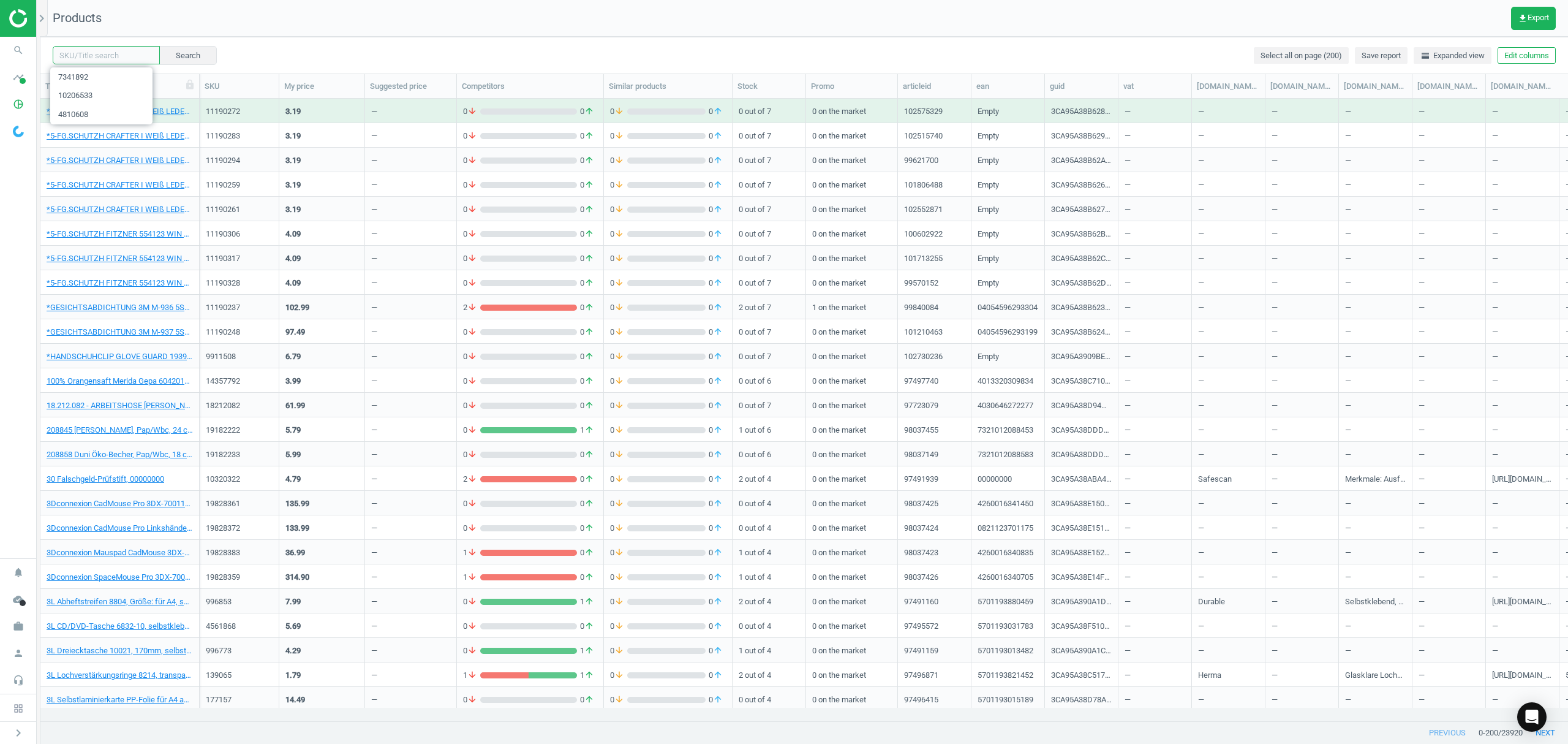
click at [96, 55] on input "text" at bounding box center [106, 55] width 107 height 18
paste input "21073867"
type input "21073867"
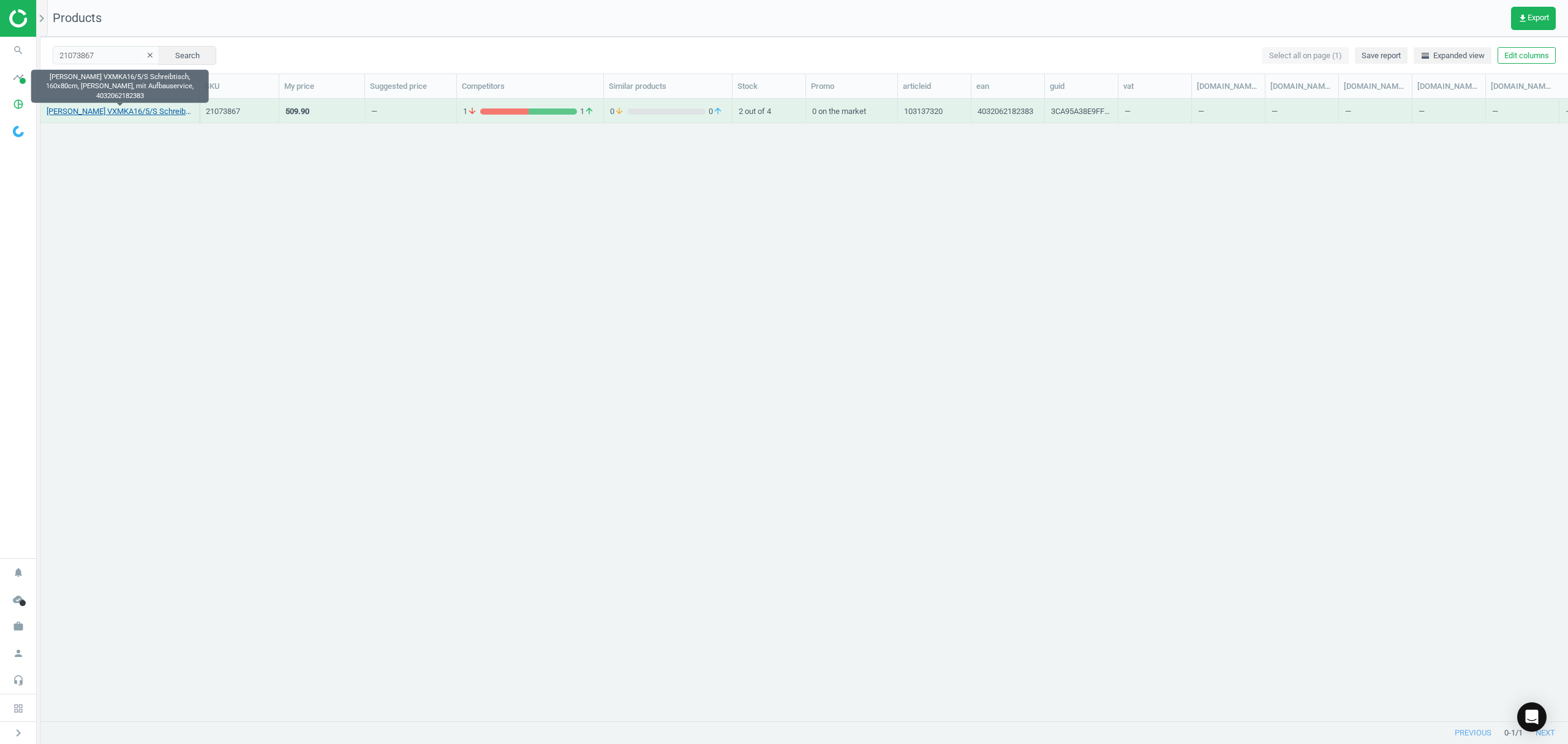
click at [101, 109] on link "[PERSON_NAME] VXMKA16/5/S Schreibtisch, 160x80cm, [PERSON_NAME], mit Aufbauserv…" at bounding box center [119, 112] width 147 height 11
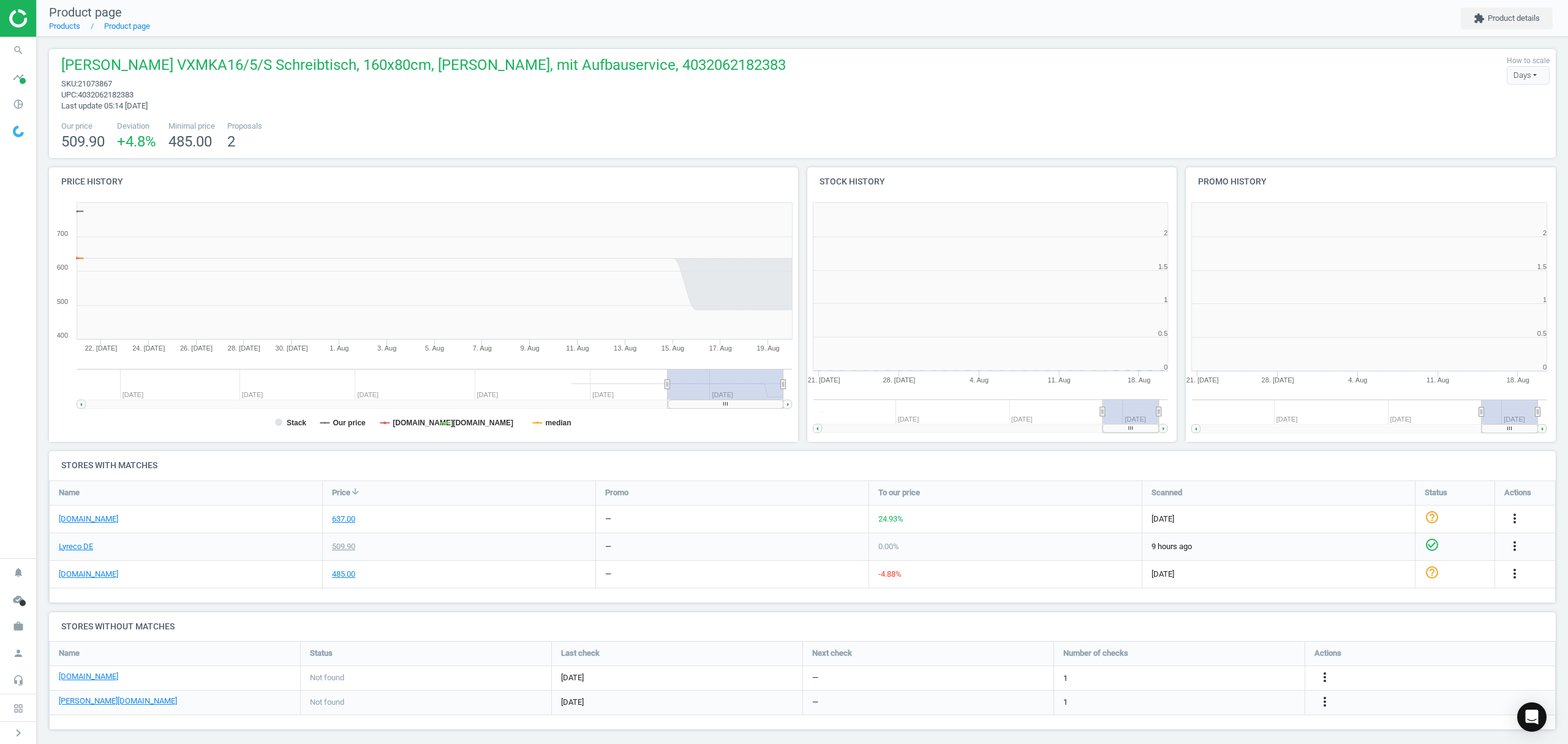
scroll to position [270, 392]
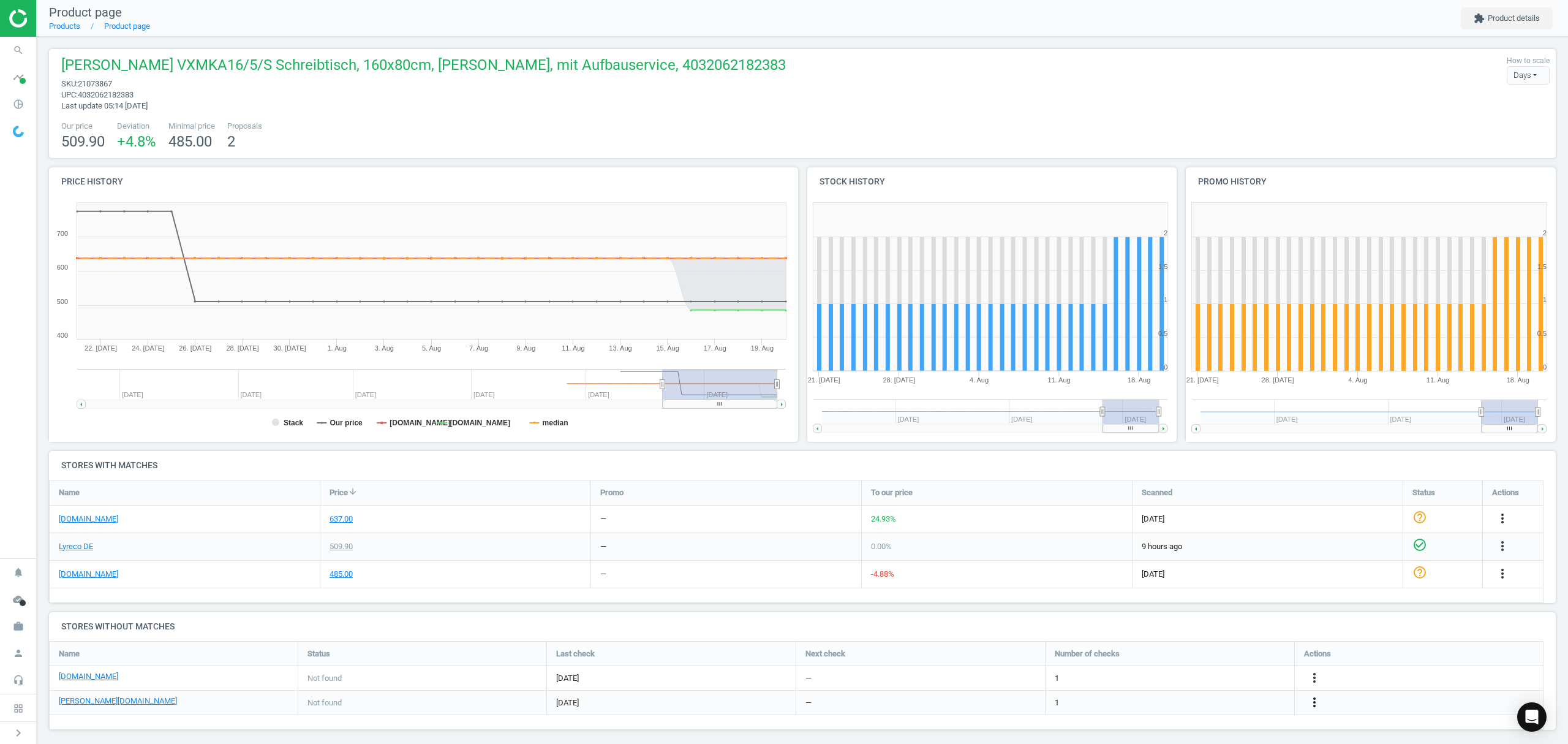
click at [1313, 700] on icon "more_vert" at bounding box center [1314, 702] width 15 height 15
click at [1204, 695] on link "Edit URL/product option" at bounding box center [1218, 703] width 167 height 19
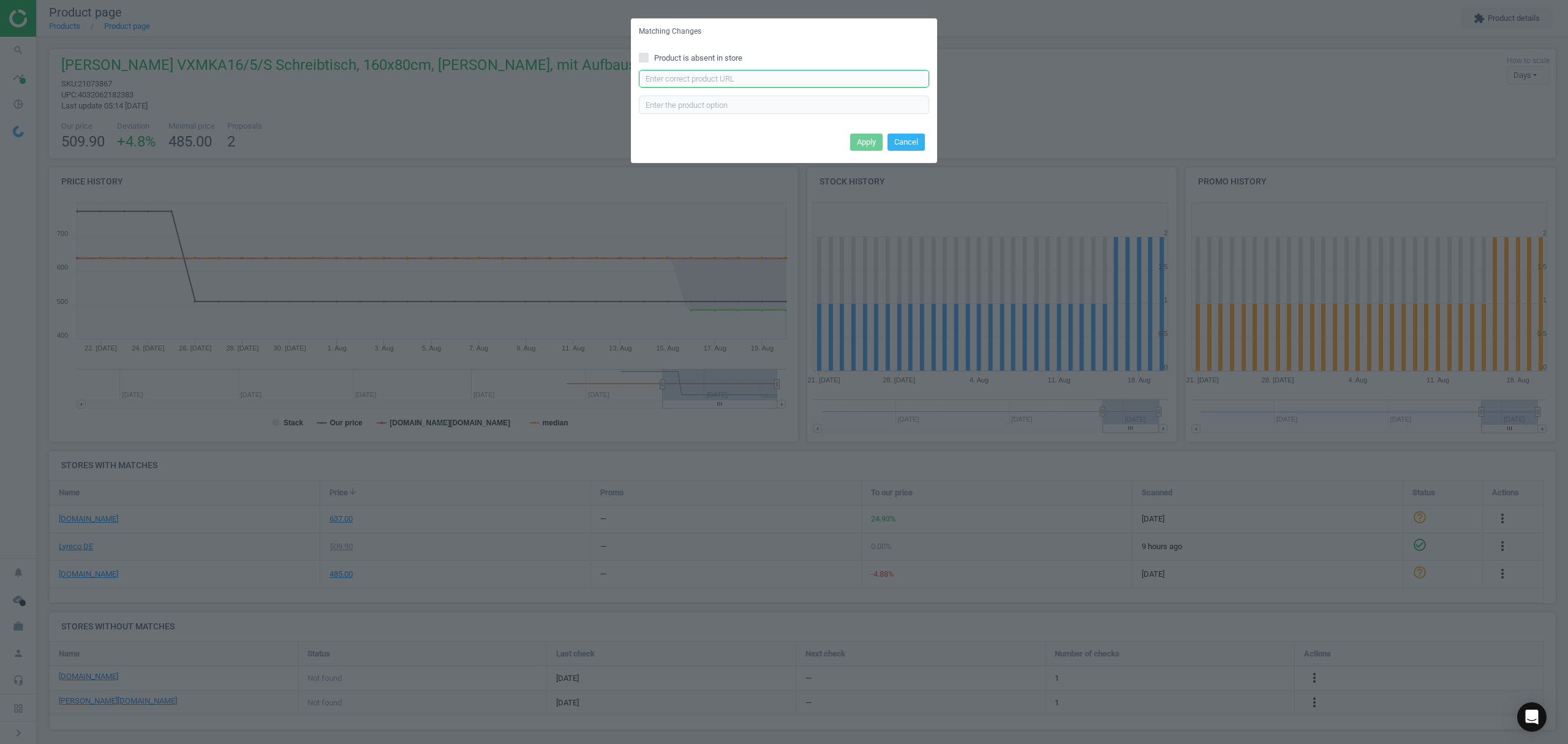
click at [716, 82] on input "text" at bounding box center [784, 79] width 291 height 18
paste input "[URL][DOMAIN_NAME][PERSON_NAME][PERSON_NAME][PERSON_NAME]"
type input "[URL][DOMAIN_NAME][PERSON_NAME][PERSON_NAME][PERSON_NAME]"
click at [858, 141] on button "Apply" at bounding box center [866, 142] width 32 height 17
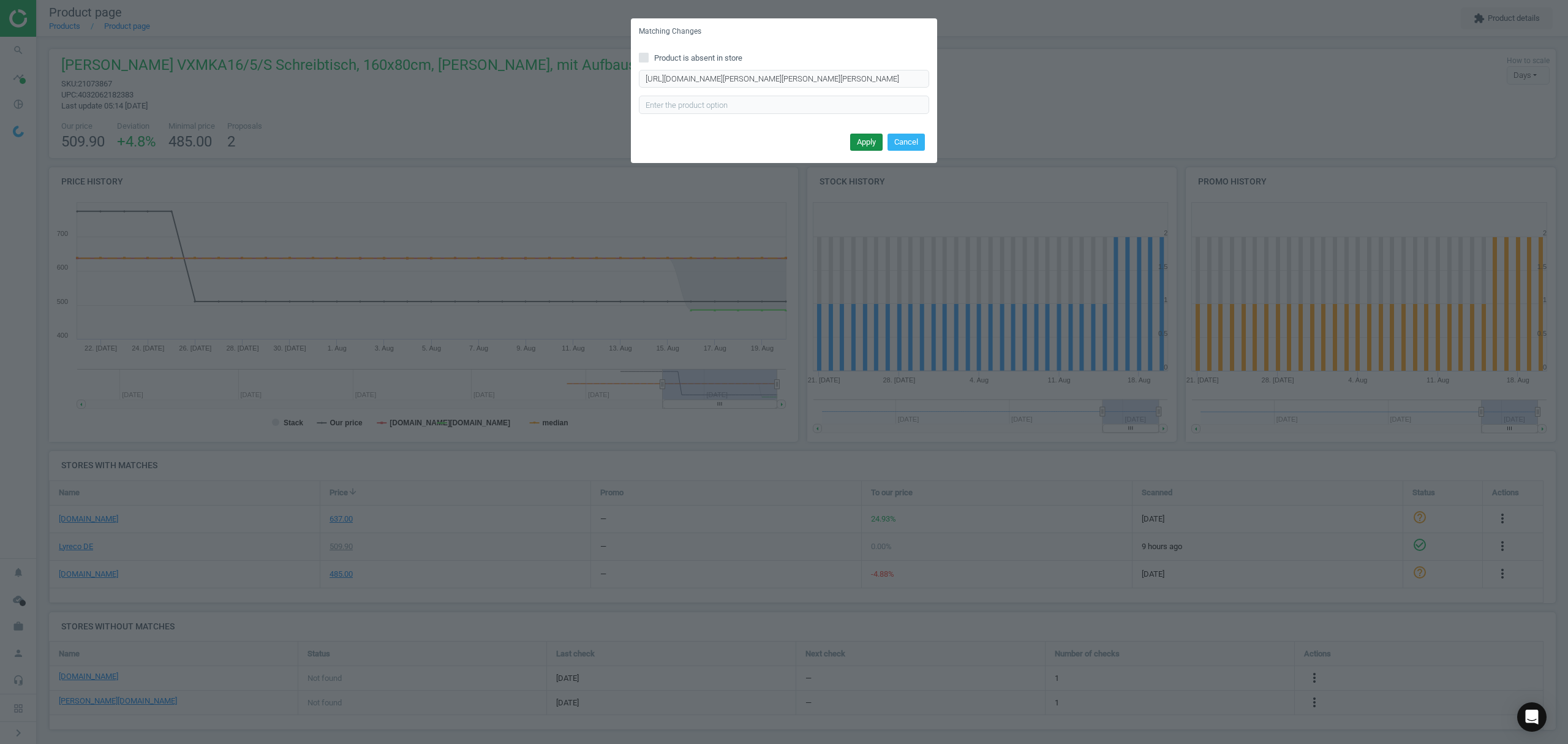
scroll to position [0, 0]
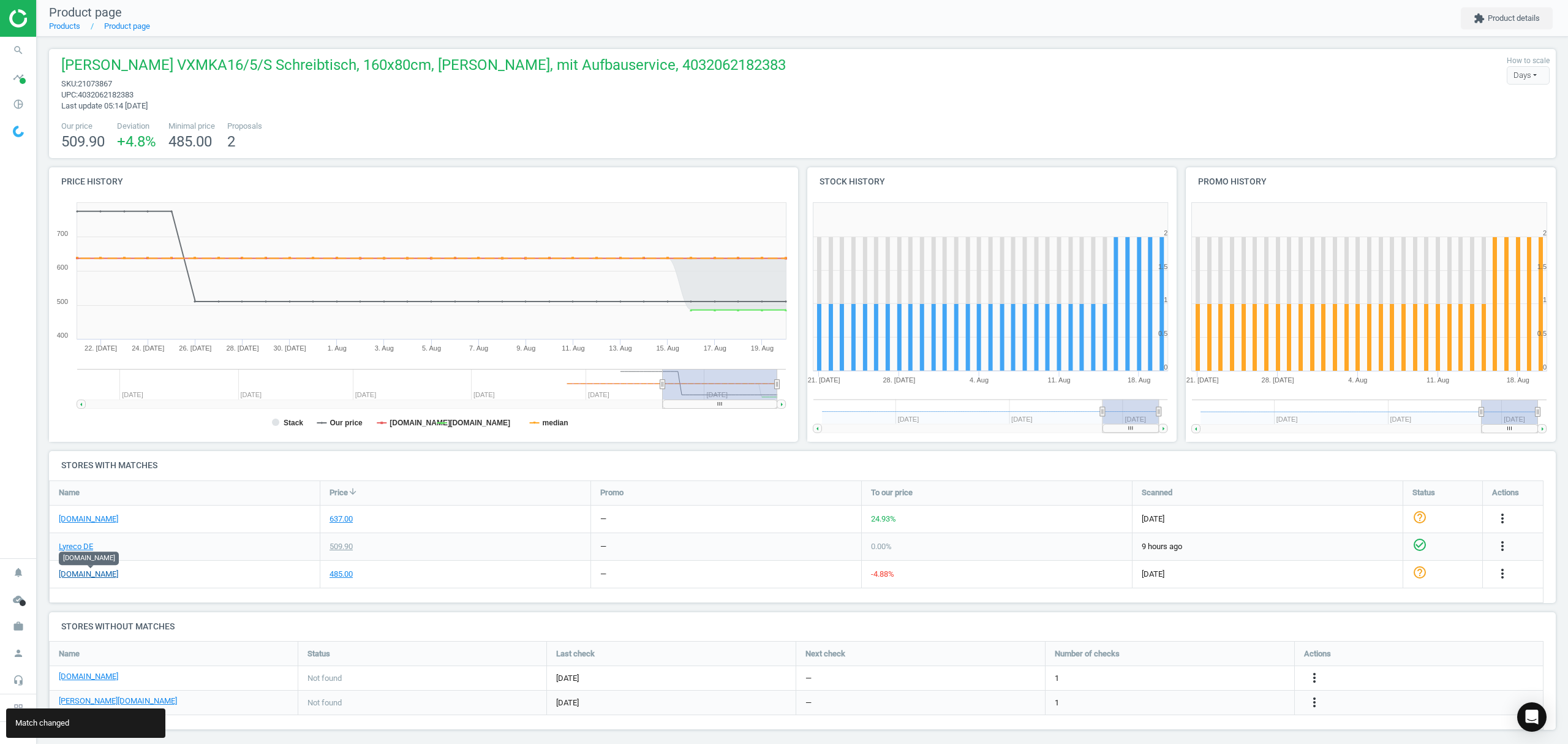
click at [91, 574] on link "[DOMAIN_NAME]" at bounding box center [88, 575] width 60 height 11
